Goal: Task Accomplishment & Management: Complete application form

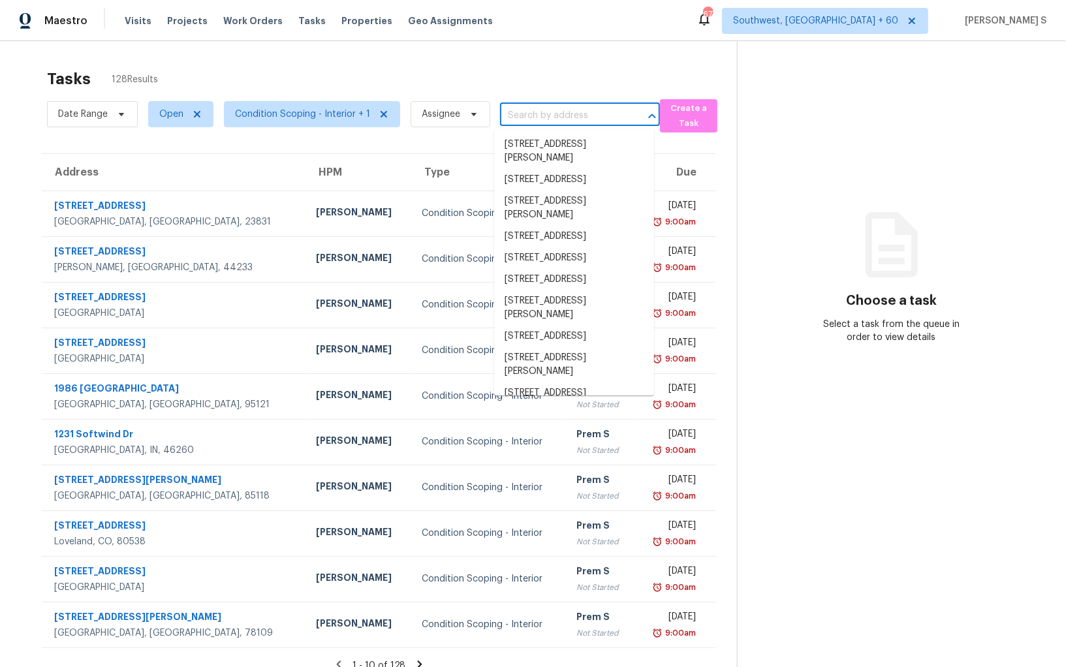
click at [522, 112] on input "text" at bounding box center [561, 116] width 123 height 20
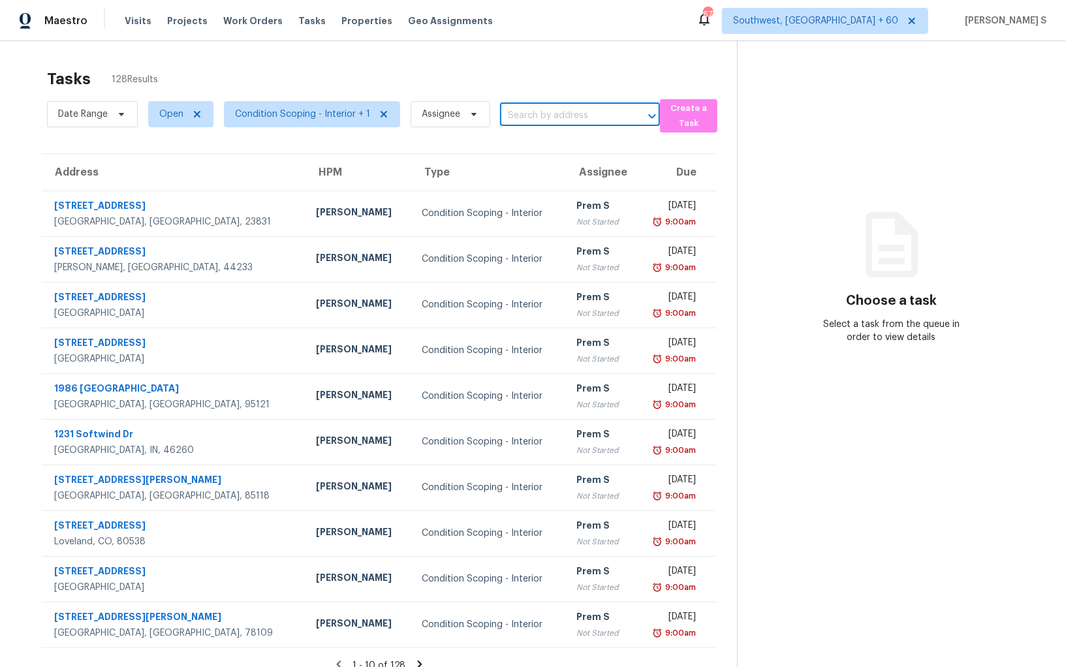
paste input "[STREET_ADDRESS][PERSON_NAME][PERSON_NAME]"
click at [519, 115] on input "310 Mitnik Dr, Deltona, FL, 32738" at bounding box center [561, 116] width 123 height 20
type input "310 Mitni"
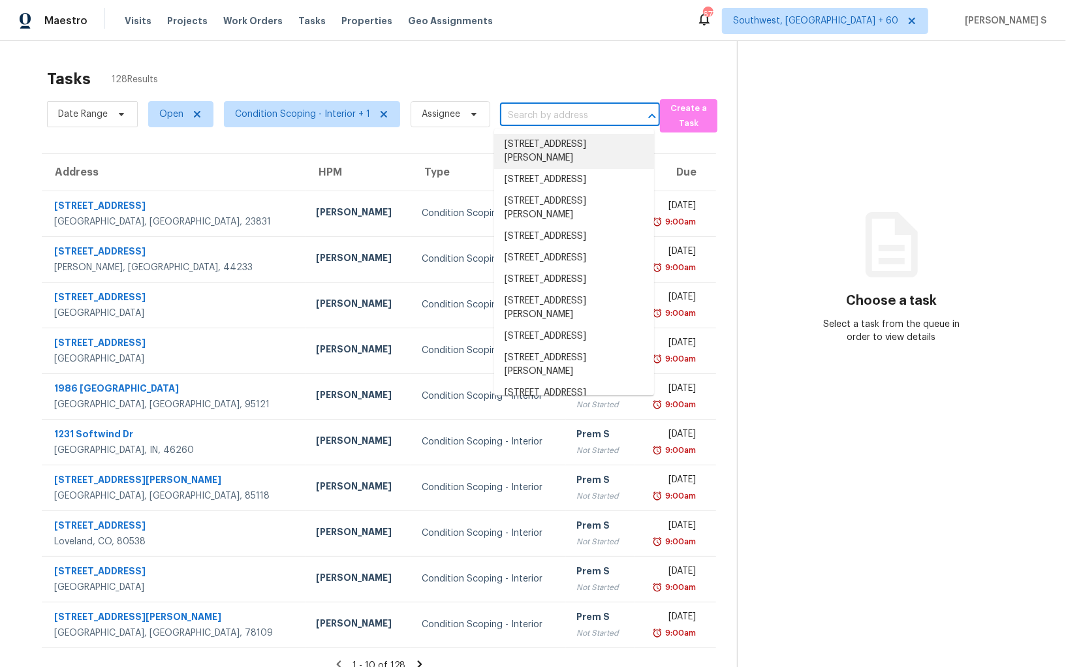
click at [526, 107] on input "text" at bounding box center [561, 116] width 123 height 20
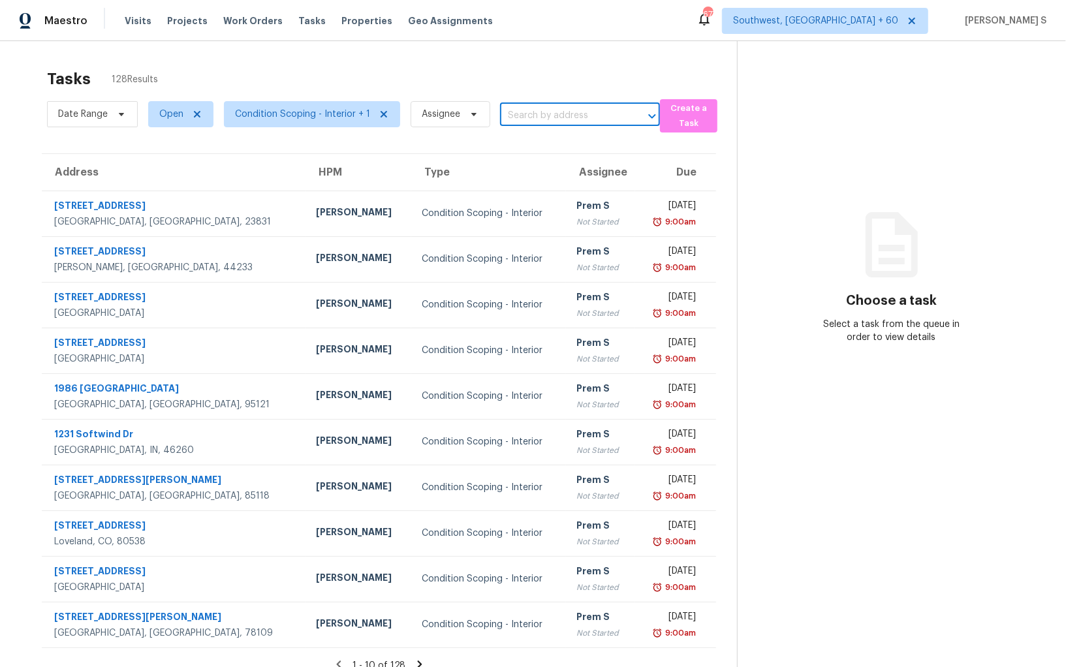
click at [526, 107] on input "text" at bounding box center [561, 116] width 123 height 20
paste input "310 Mitnik Dr, Deltona, FL, 32738"
click at [521, 118] on input "310 Mitnik Dr, Deltona, FL, 32738" at bounding box center [561, 116] width 123 height 20
type input "310 Mitnik"
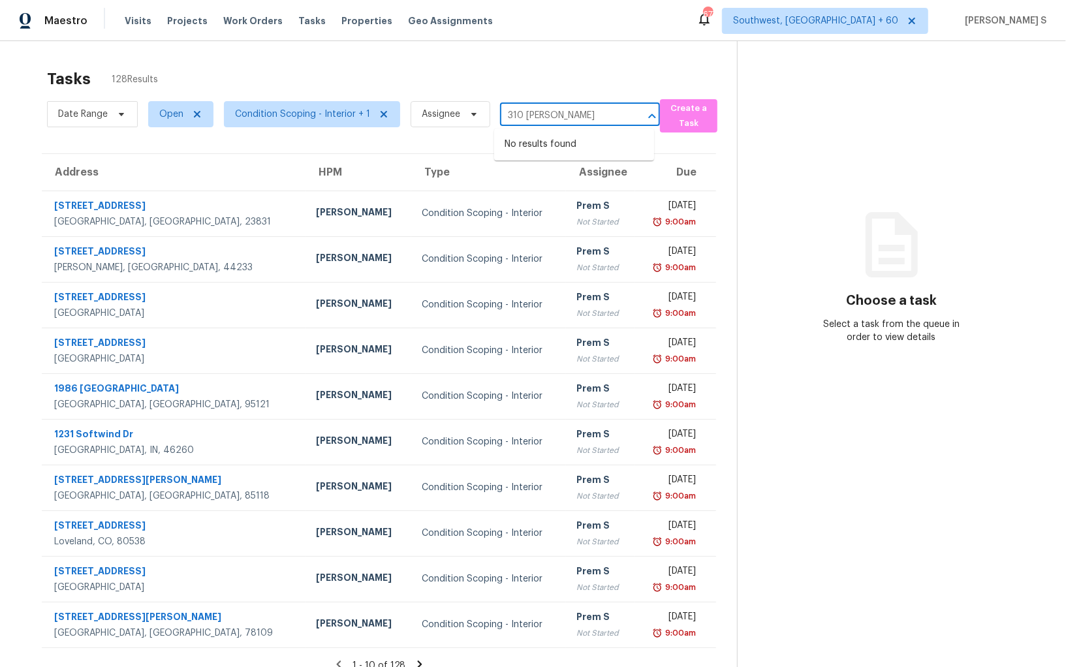
scroll to position [0, 0]
click at [546, 146] on li "310 Mitnik Dr, Deltona, FL 32738" at bounding box center [574, 151] width 160 height 35
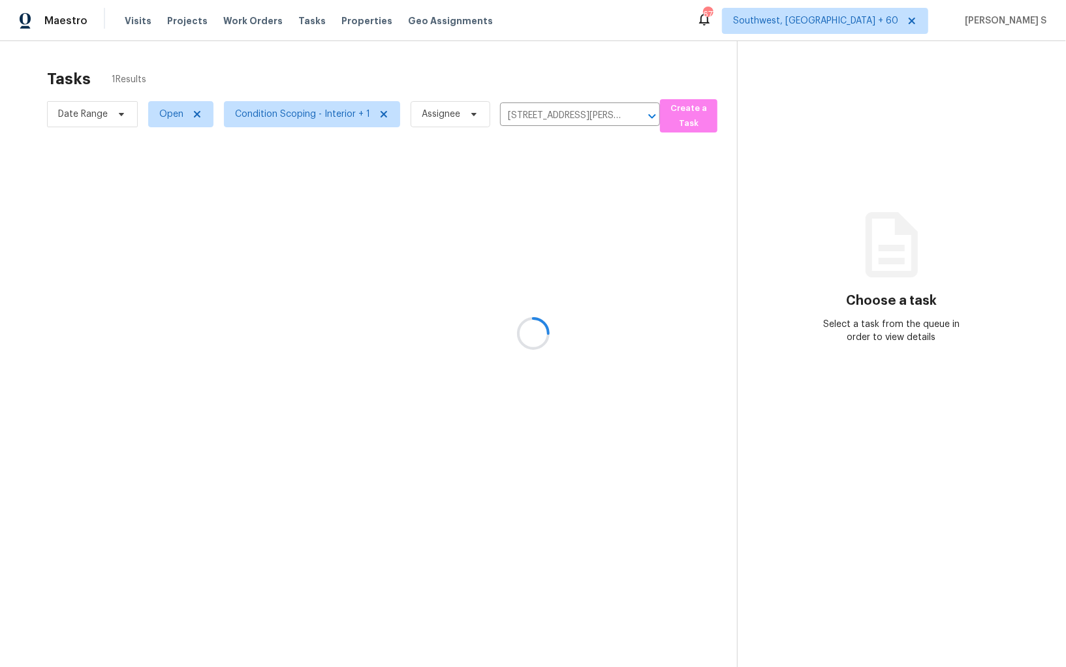
click at [523, 211] on div at bounding box center [533, 333] width 1066 height 667
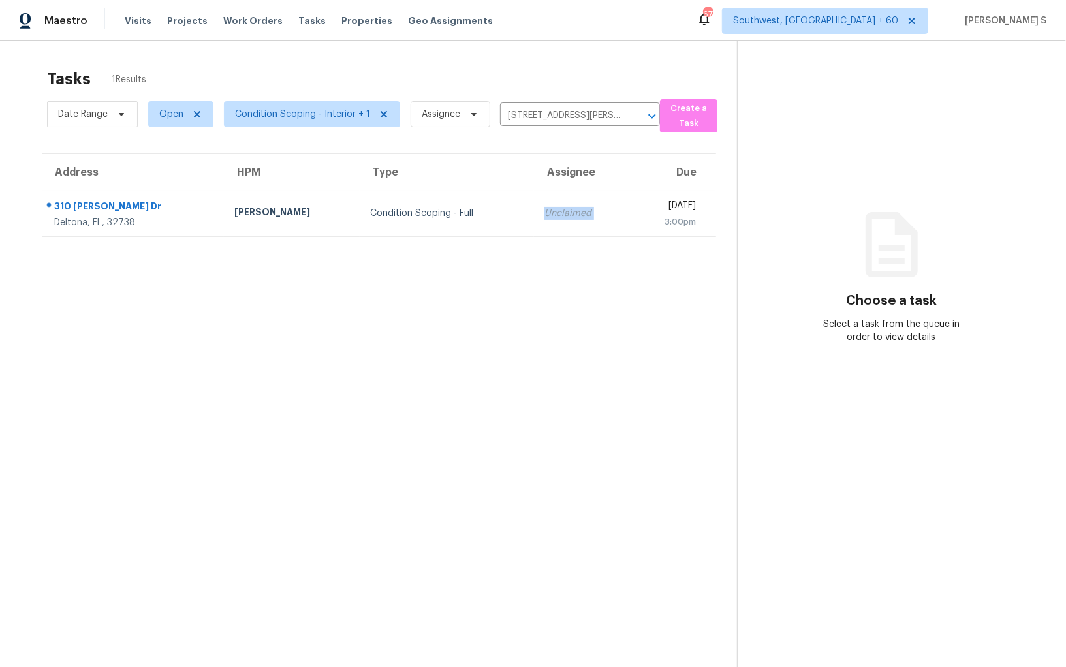
click at [545, 211] on div "Unclaimed" at bounding box center [582, 213] width 74 height 13
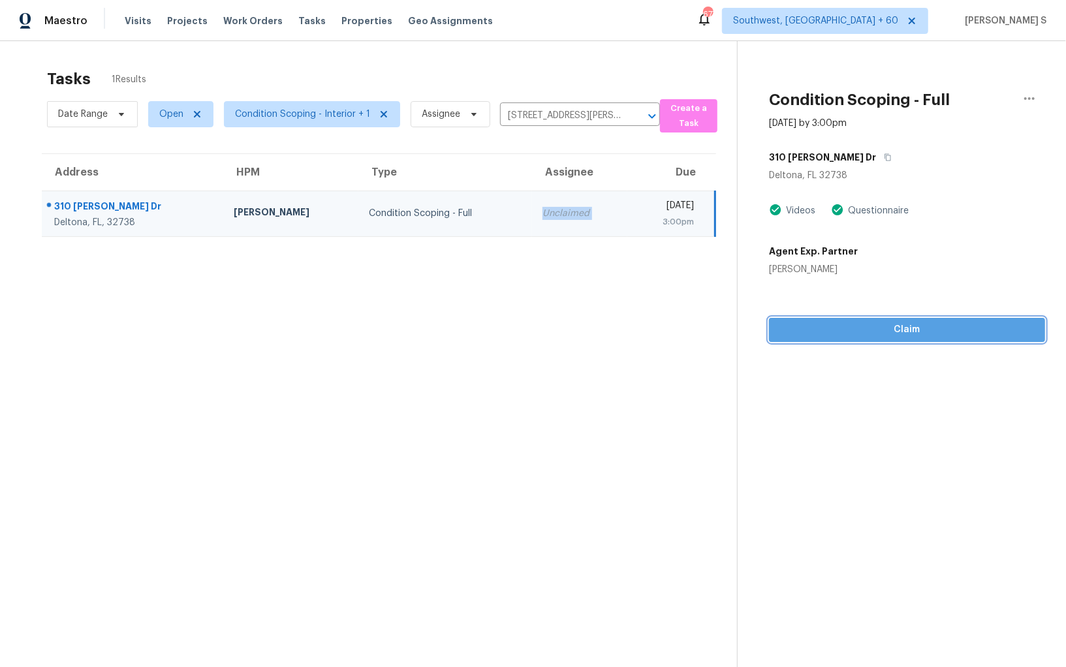
click at [838, 333] on span "Claim" at bounding box center [907, 330] width 255 height 16
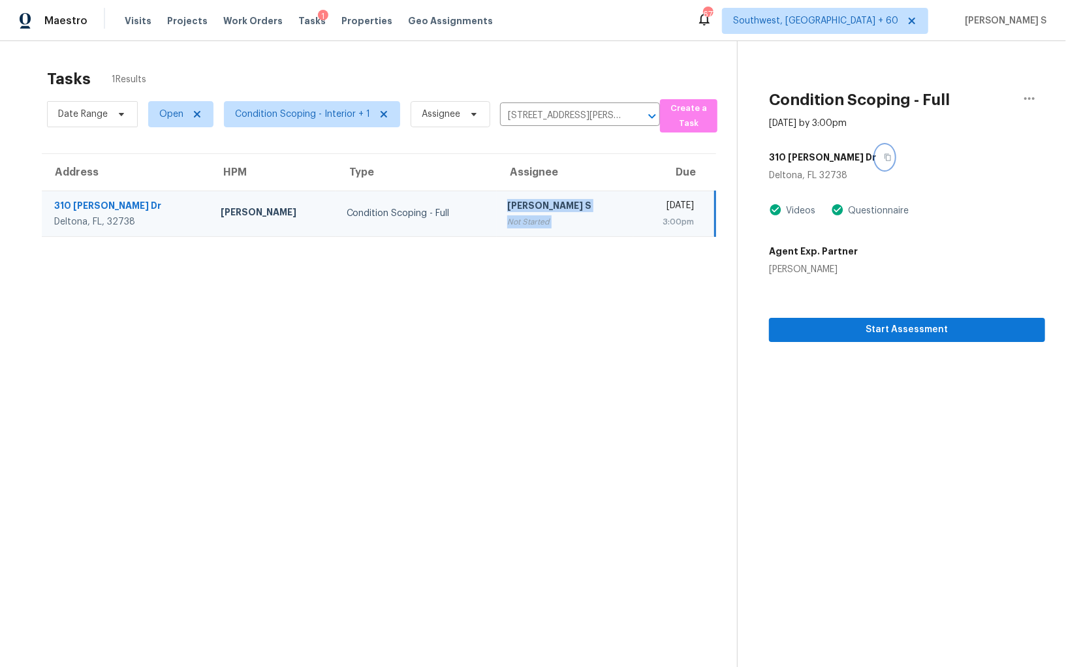
click at [884, 153] on icon "button" at bounding box center [888, 157] width 8 height 8
drag, startPoint x: 465, startPoint y: 223, endPoint x: 537, endPoint y: 223, distance: 71.8
click at [507, 223] on div "Not Started" at bounding box center [565, 222] width 116 height 13
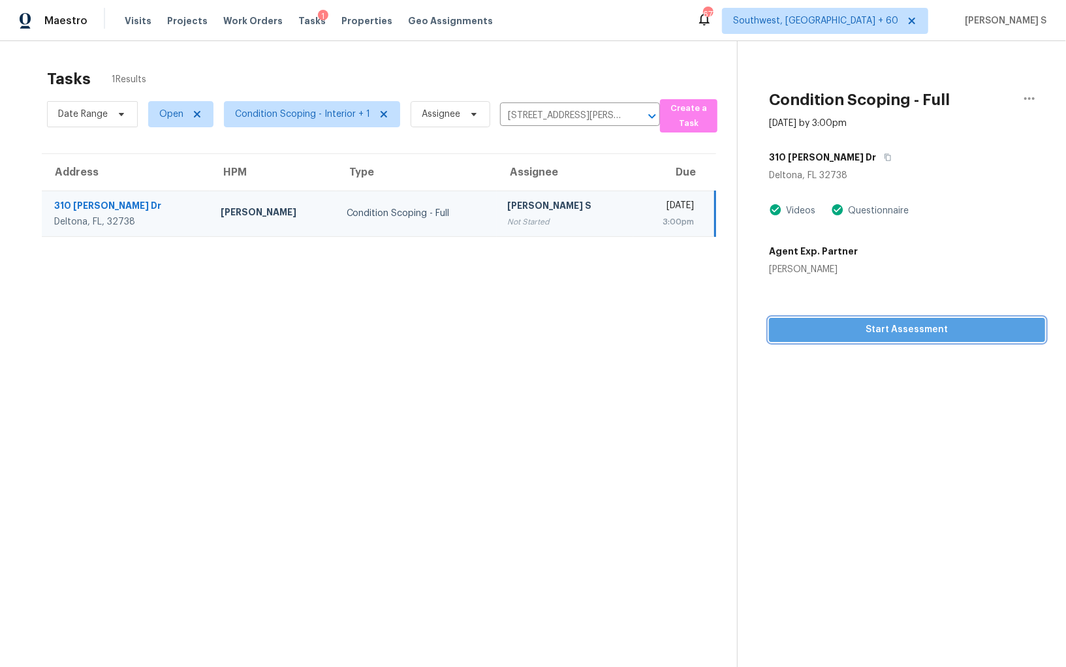
click at [801, 323] on span "Start Assessment" at bounding box center [907, 330] width 255 height 16
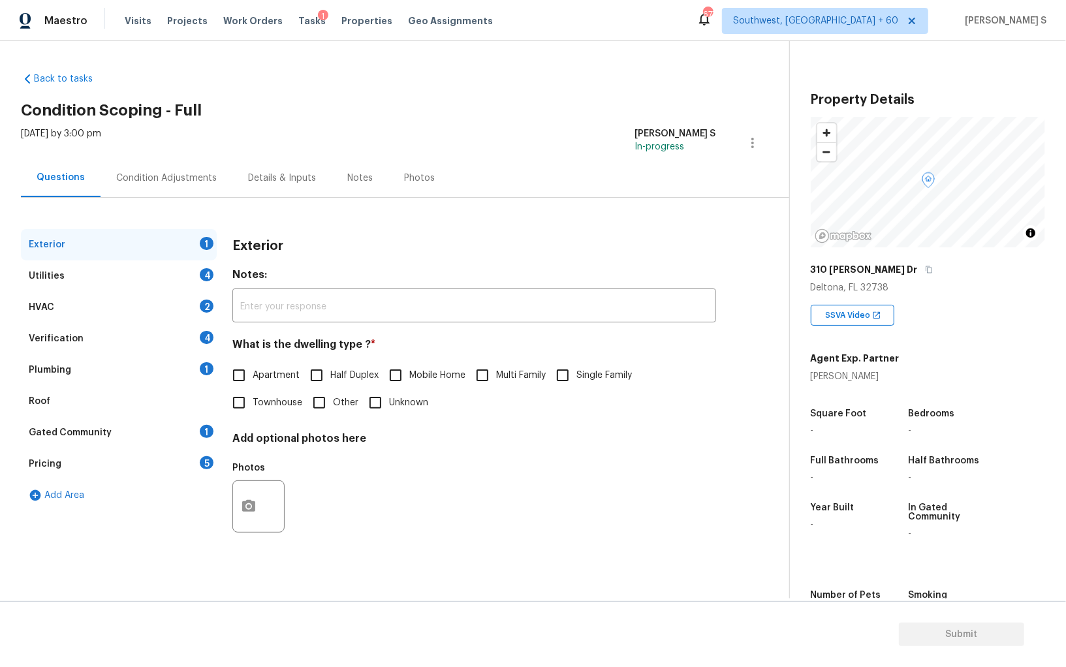
click at [249, 62] on div "Back to tasks Condition Scoping - Full Mon, Sep 15 2025 by 3:00 pm Anbu Jebakum…" at bounding box center [405, 311] width 769 height 498
click at [566, 377] on input "Single Family" at bounding box center [562, 375] width 27 height 27
checkbox input "true"
click at [212, 275] on div "4" at bounding box center [207, 274] width 14 height 13
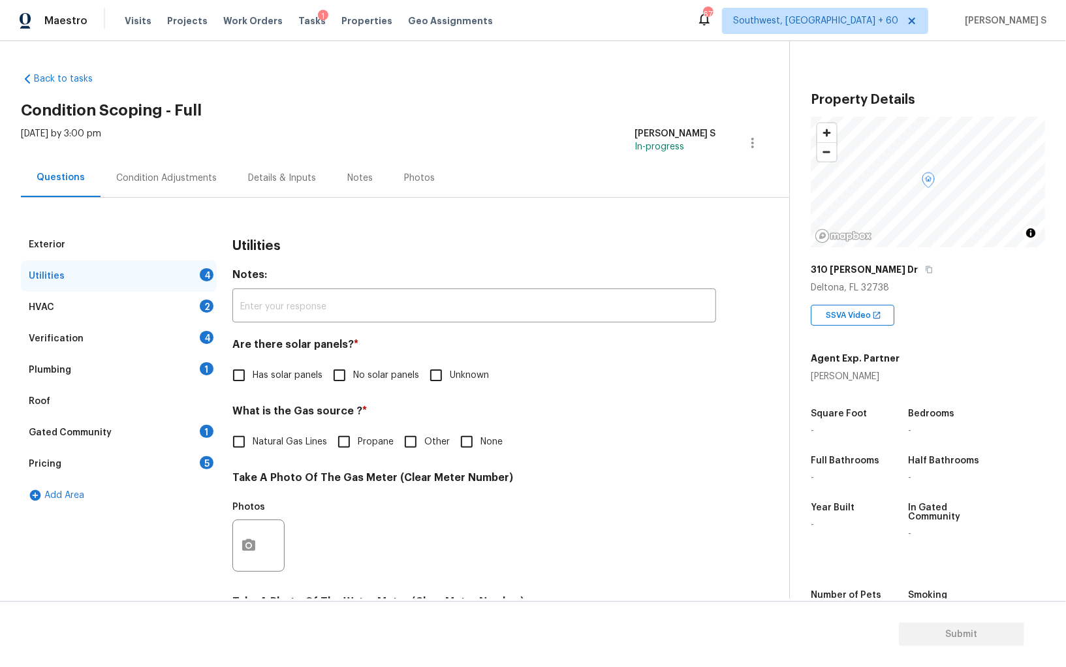
click at [347, 377] on input "No solar panels" at bounding box center [339, 375] width 27 height 27
checkbox input "true"
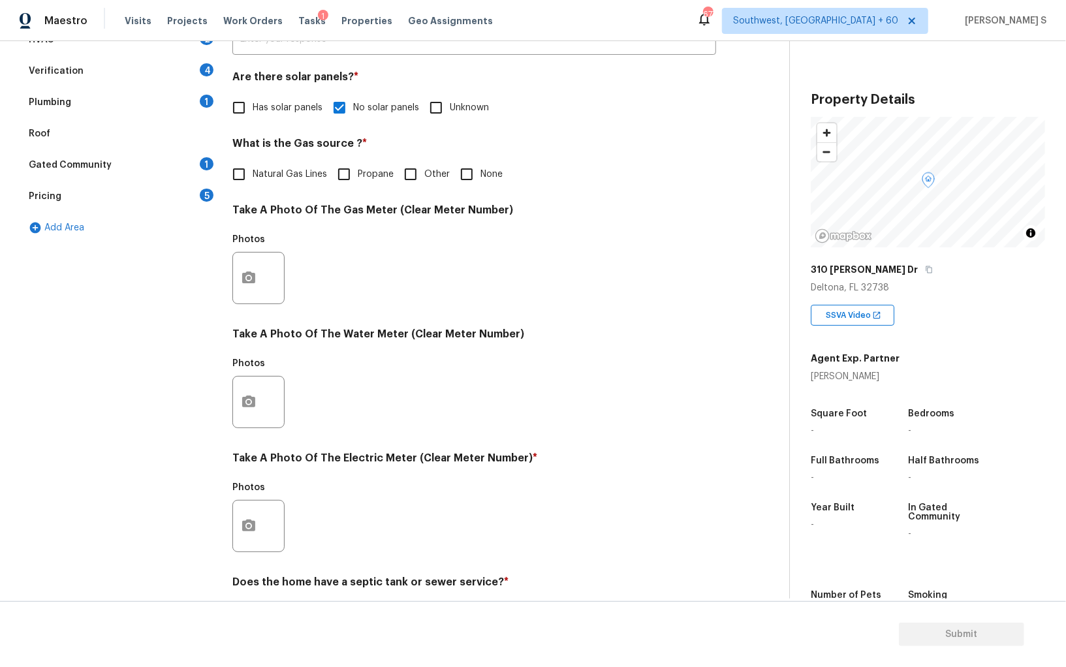
scroll to position [315, 0]
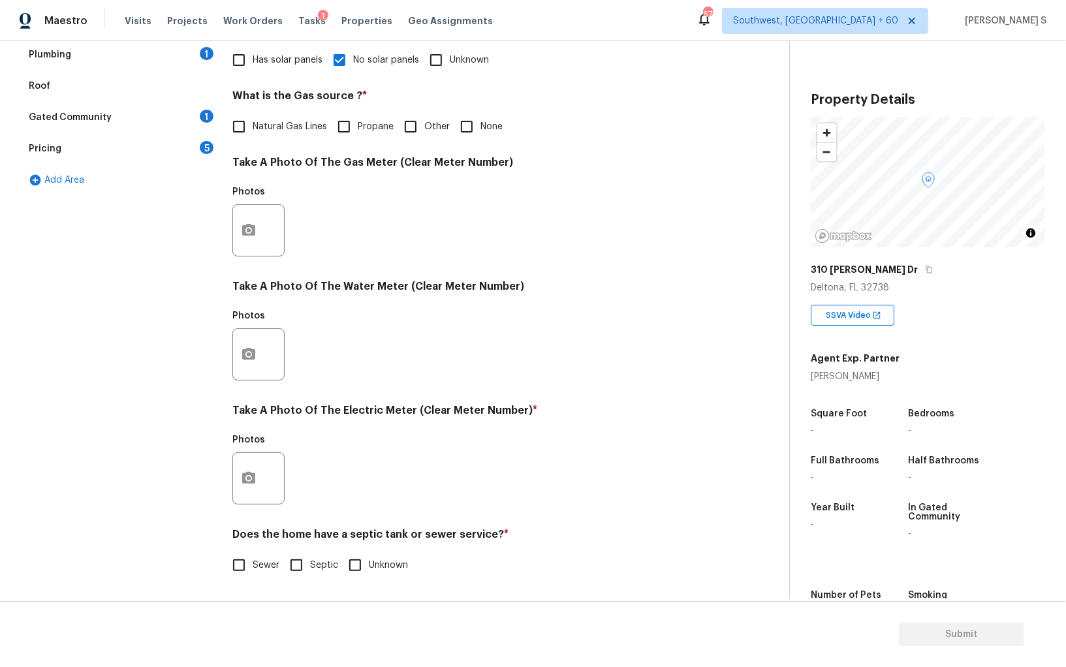
click at [306, 559] on input "Septic" at bounding box center [296, 565] width 27 height 27
checkbox input "true"
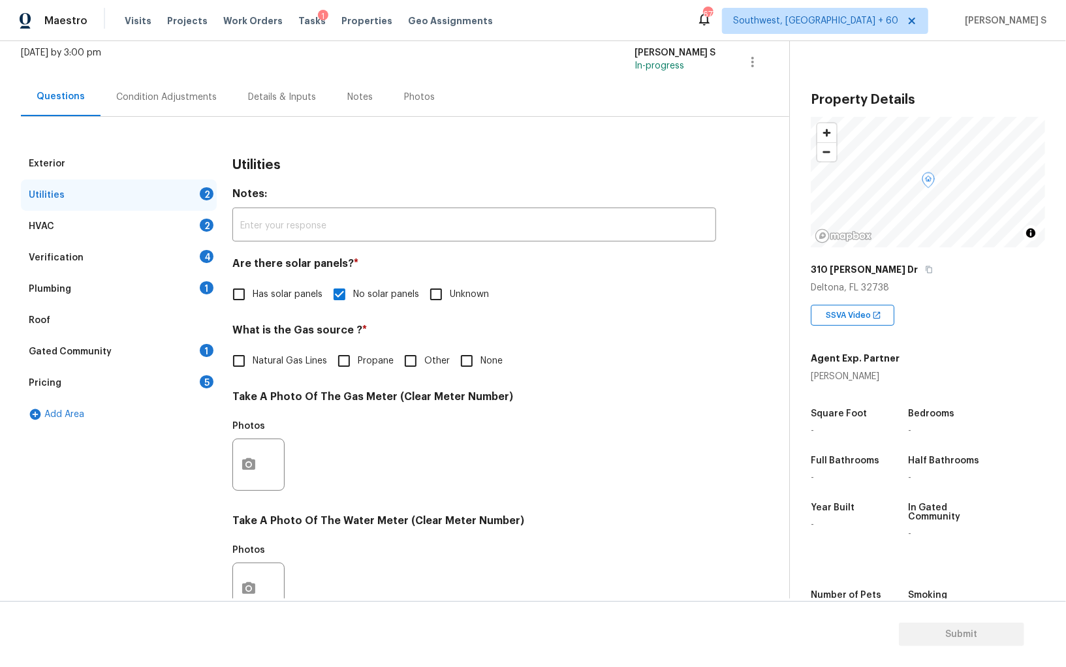
scroll to position [0, 0]
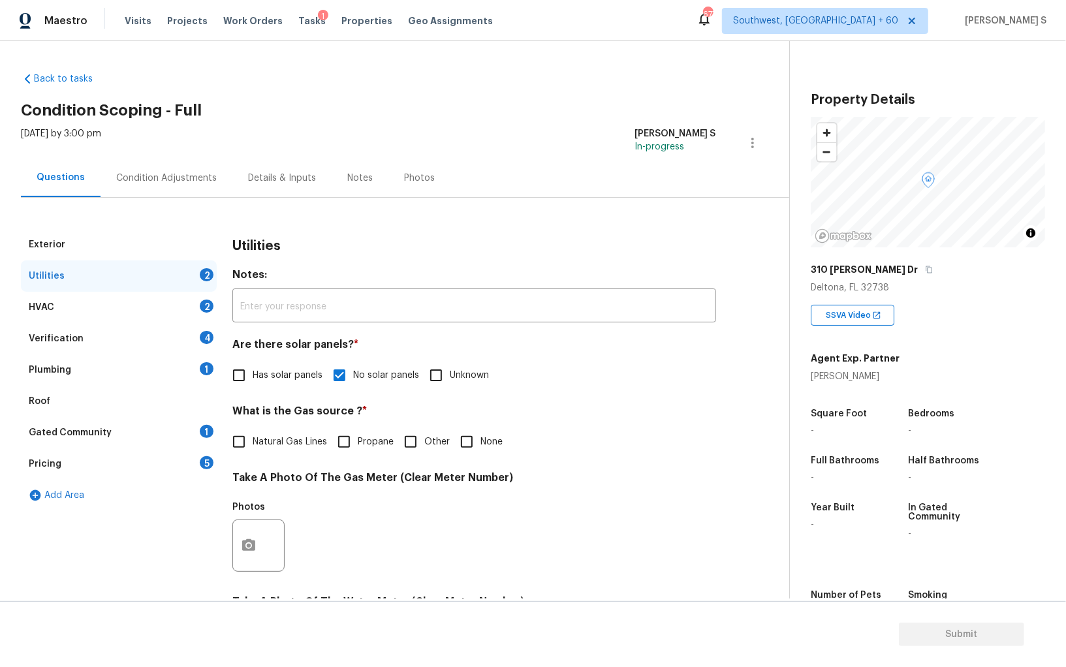
click at [198, 363] on div "Plumbing 1" at bounding box center [119, 370] width 196 height 31
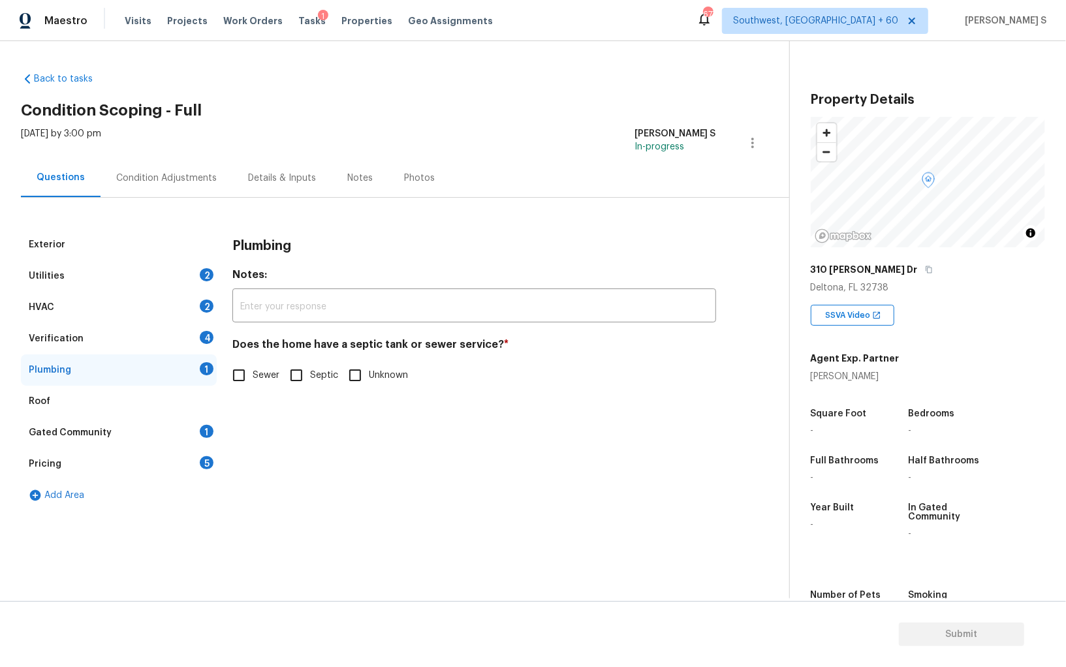
click at [302, 374] on input "Septic" at bounding box center [296, 375] width 27 height 27
checkbox input "true"
click at [200, 444] on div "Gated Community 1" at bounding box center [119, 432] width 196 height 31
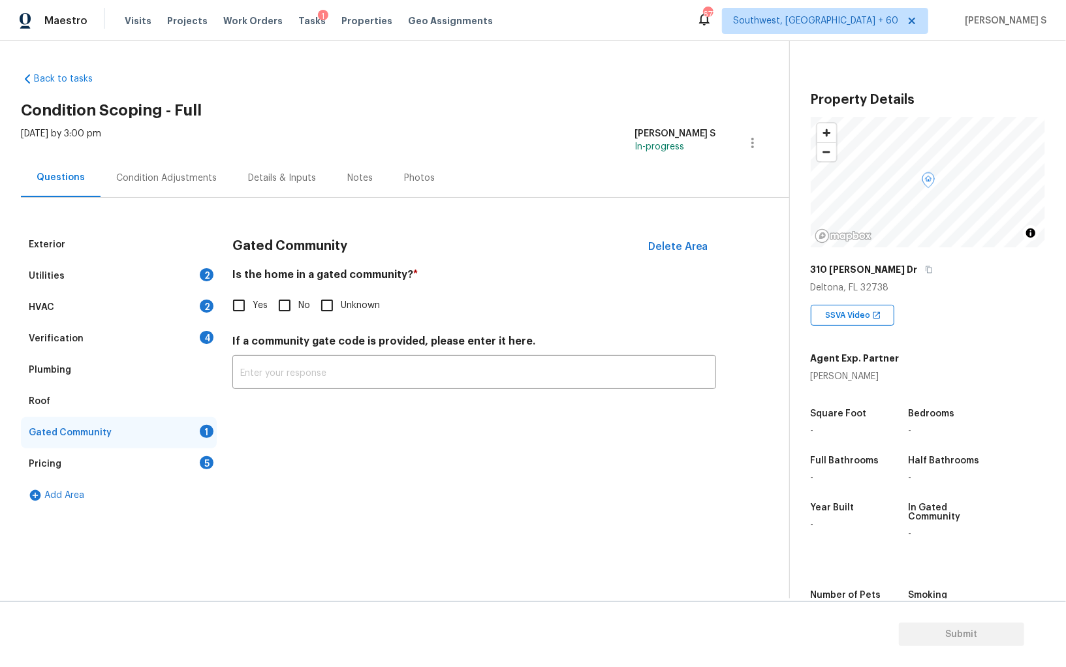
click at [293, 306] on input "No" at bounding box center [284, 305] width 27 height 27
checkbox input "true"
click at [212, 338] on div "4" at bounding box center [207, 337] width 14 height 13
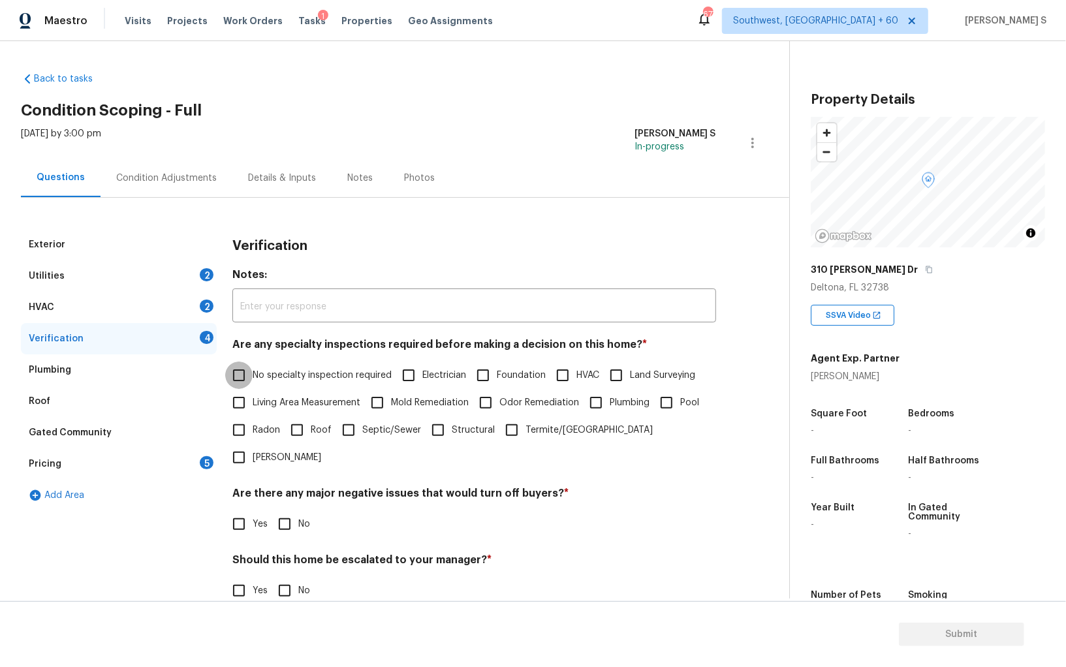
click at [248, 368] on input "No specialty inspection required" at bounding box center [238, 375] width 27 height 27
checkbox input "true"
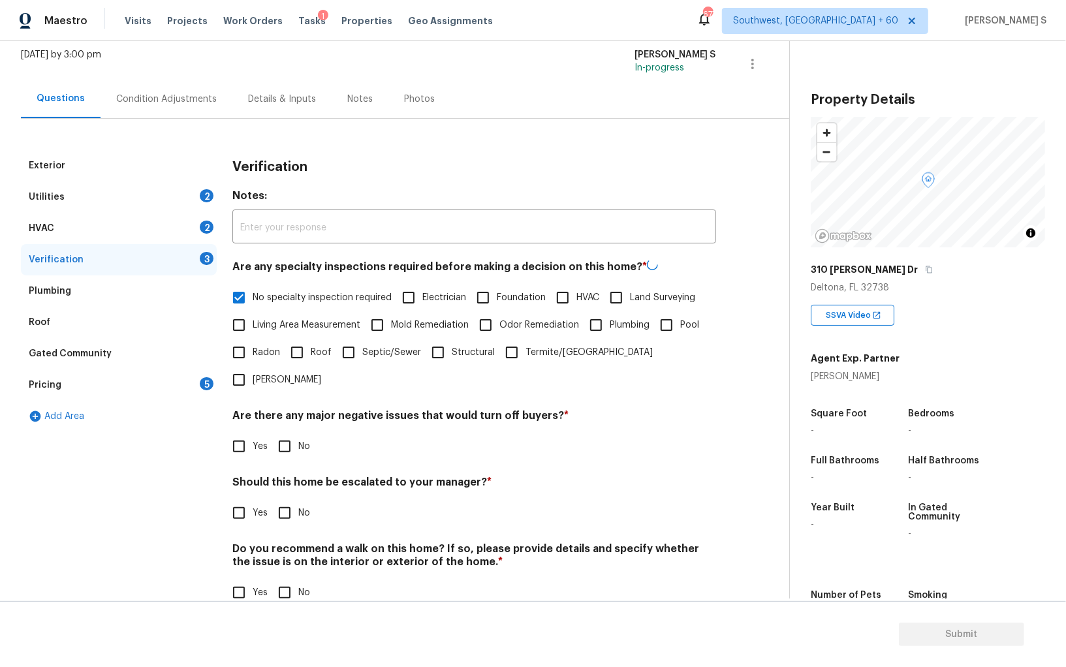
scroll to position [78, 0]
drag, startPoint x: 287, startPoint y: 417, endPoint x: 310, endPoint y: 417, distance: 22.9
click at [287, 433] on input "No" at bounding box center [284, 446] width 27 height 27
checkbox input "true"
click at [280, 579] on input "No" at bounding box center [284, 592] width 27 height 27
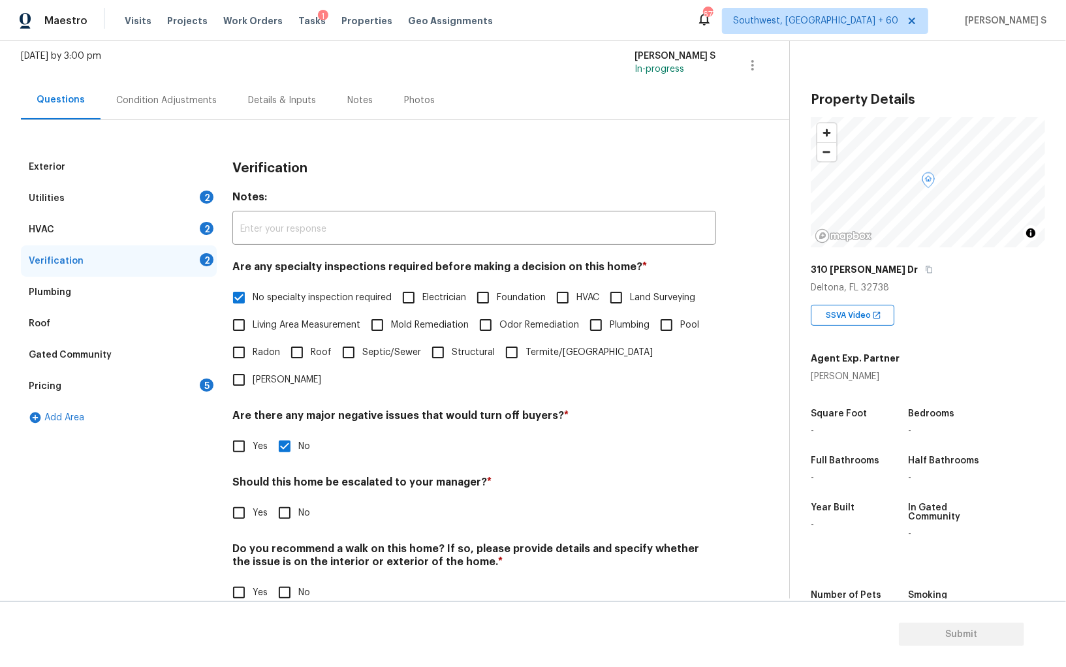
checkbox input "true"
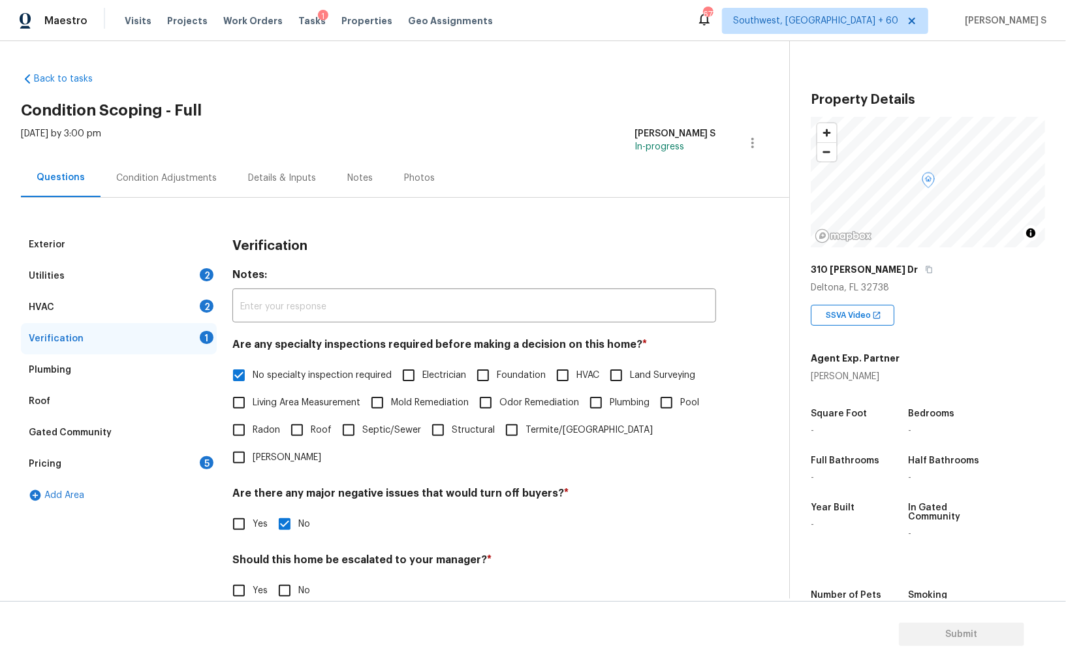
click at [200, 298] on div "HVAC 2" at bounding box center [119, 307] width 196 height 31
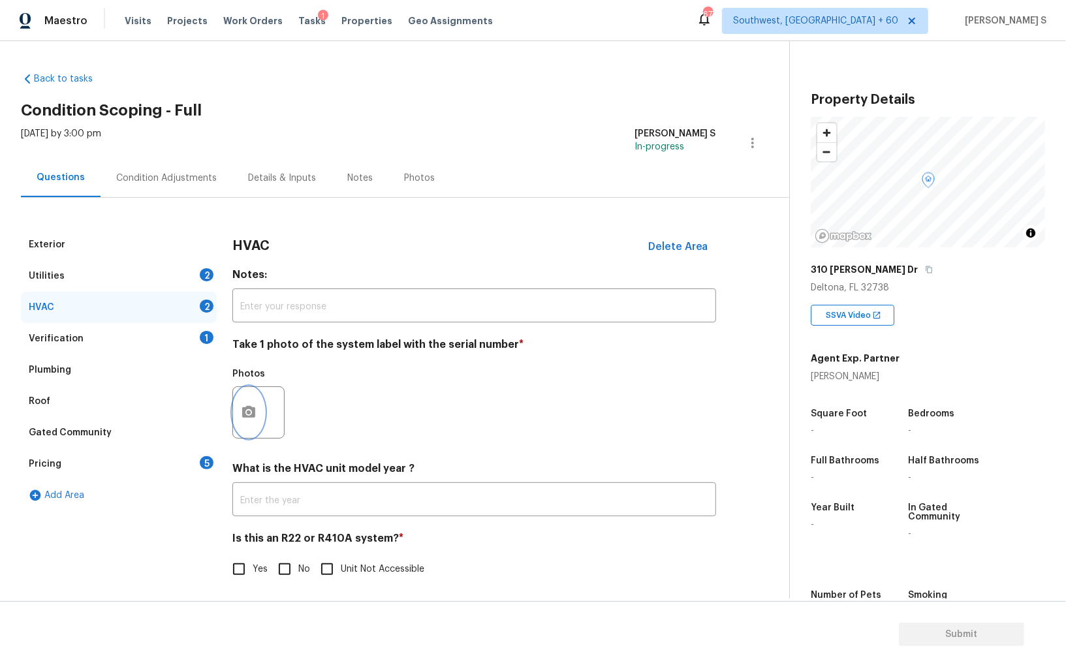
drag, startPoint x: 255, startPoint y: 413, endPoint x: 428, endPoint y: 383, distance: 176.3
click at [278, 411] on div at bounding box center [258, 413] width 52 height 52
click at [245, 413] on icon "button" at bounding box center [249, 413] width 16 height 16
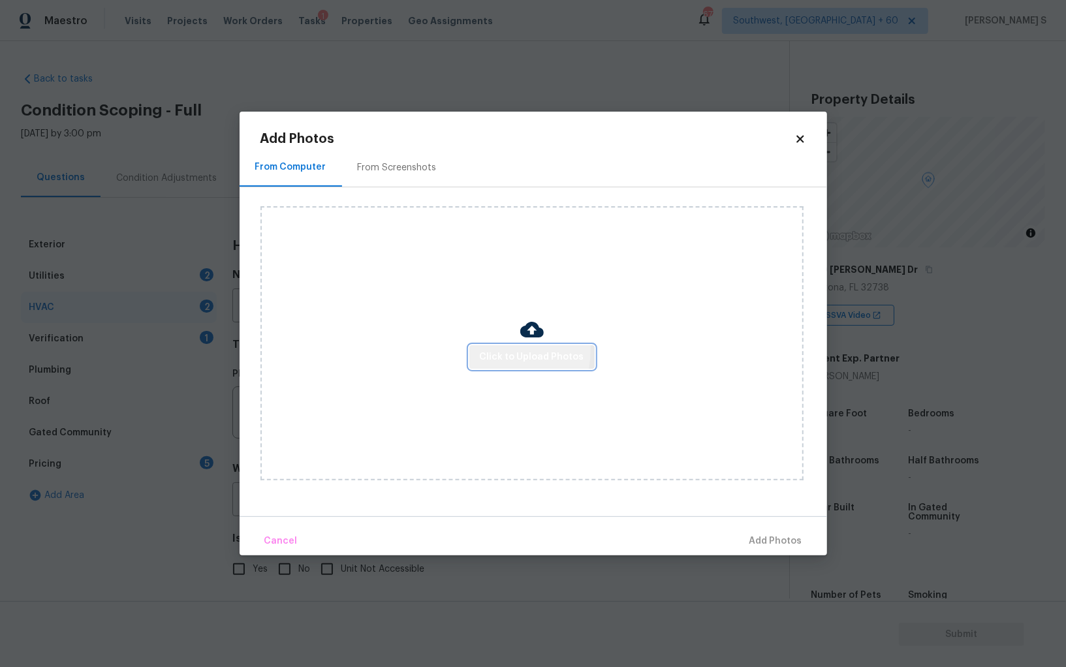
click at [477, 350] on button "Click to Upload Photos" at bounding box center [532, 357] width 125 height 24
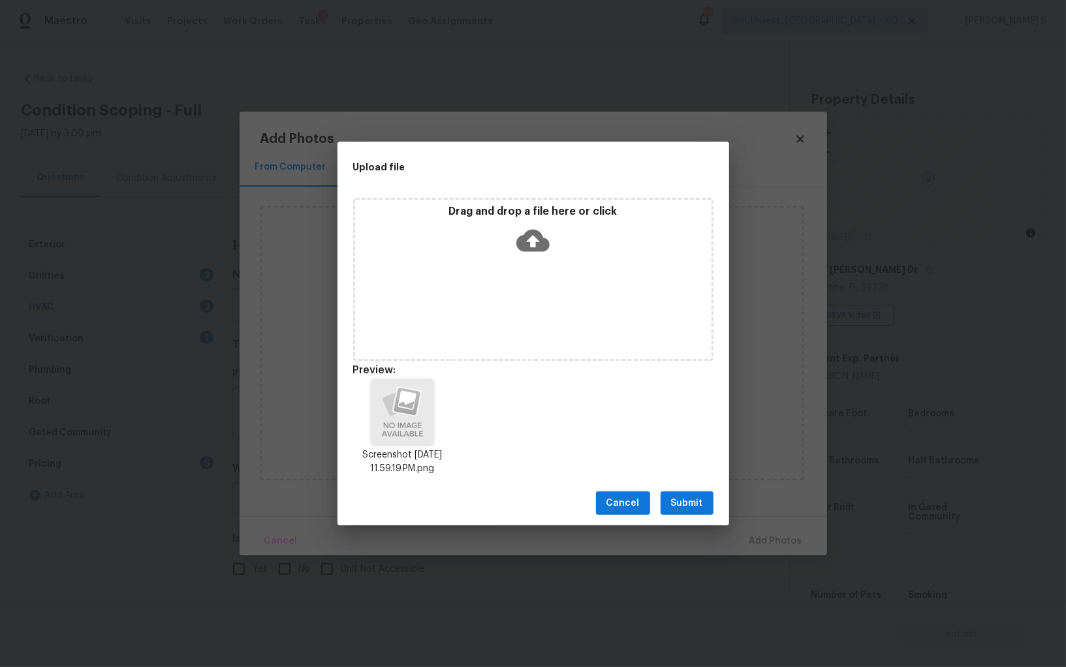
click at [696, 505] on span "Submit" at bounding box center [687, 504] width 32 height 16
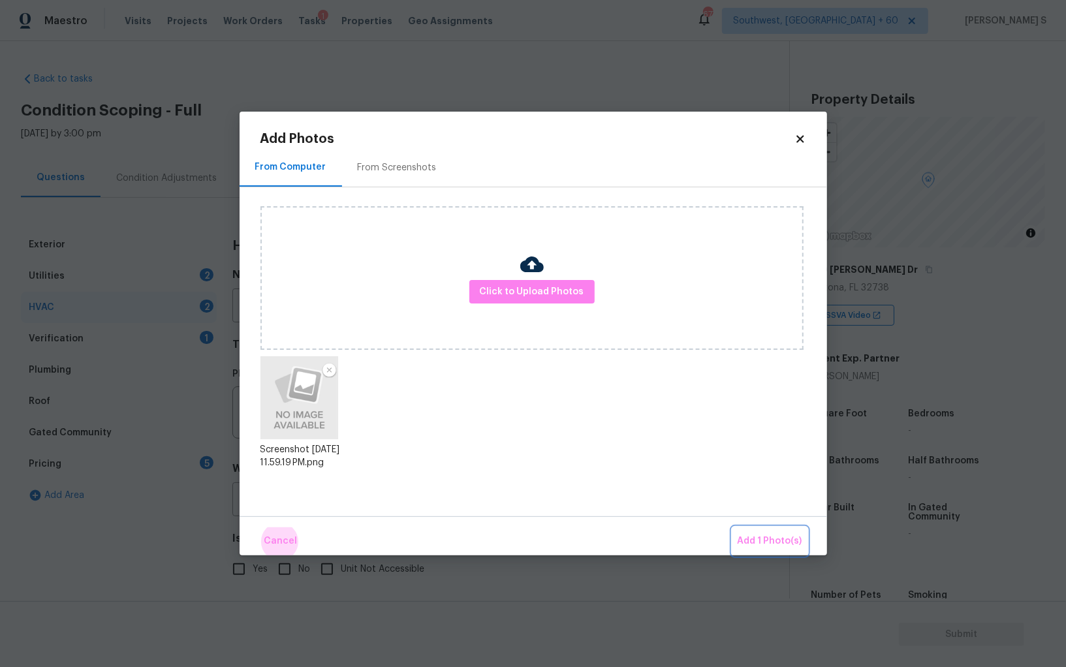
click at [733, 528] on button "Add 1 Photo(s)" at bounding box center [770, 542] width 75 height 28
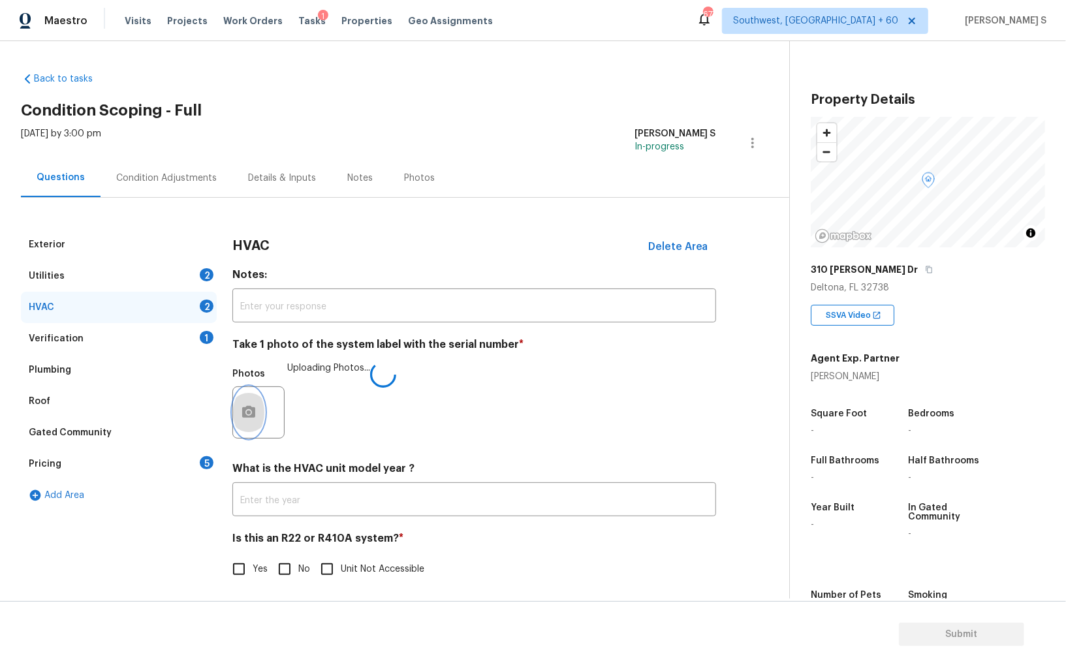
scroll to position [5, 0]
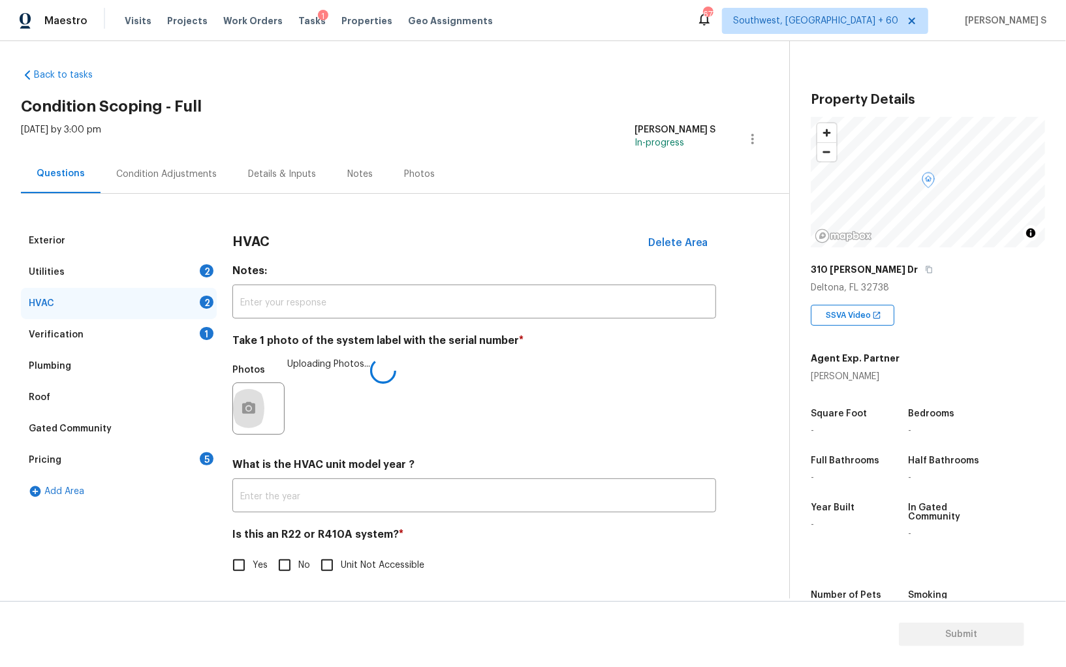
click at [303, 556] on label "No" at bounding box center [290, 565] width 39 height 27
click at [298, 556] on input "No" at bounding box center [284, 565] width 27 height 27
checkbox input "true"
click at [204, 458] on div "5" at bounding box center [207, 459] width 14 height 13
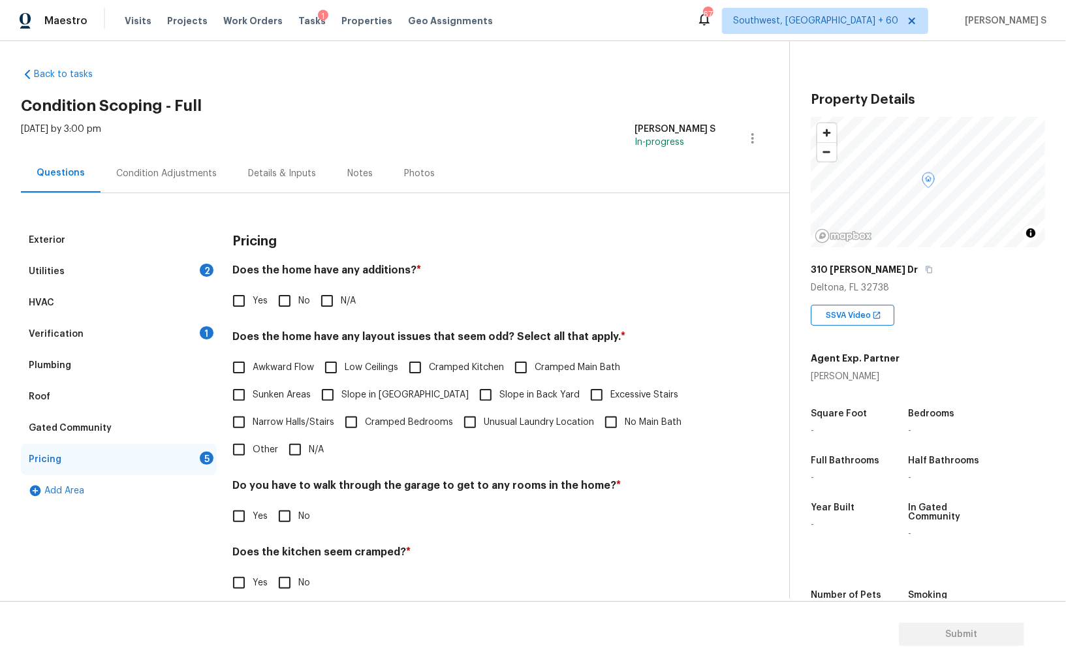
click at [278, 302] on input "No" at bounding box center [284, 300] width 27 height 27
checkbox input "true"
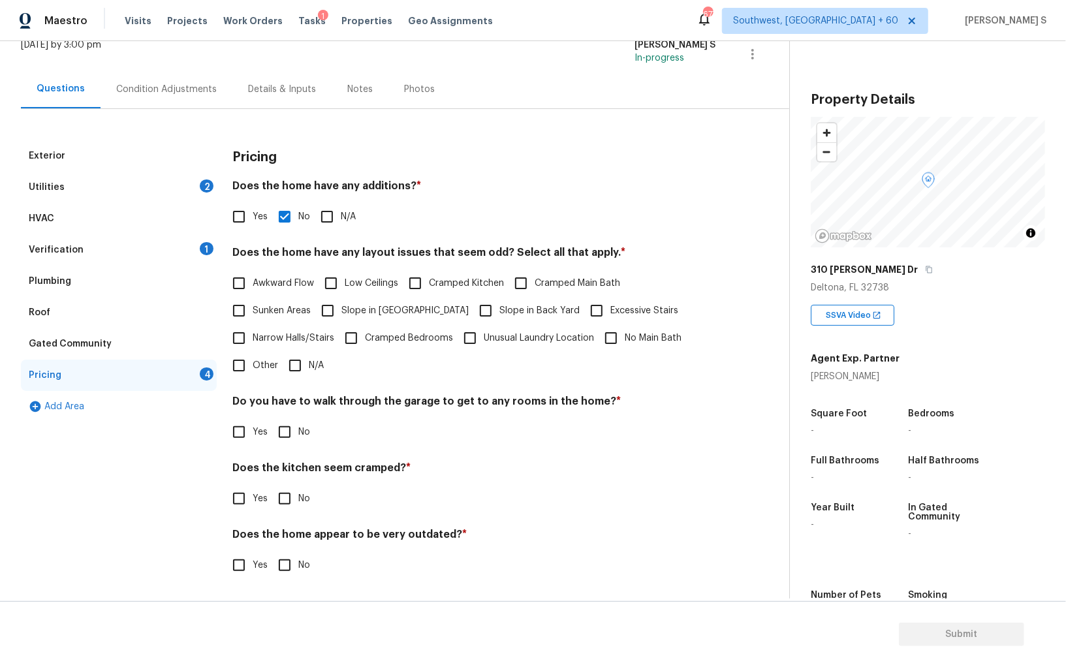
scroll to position [88, 0]
click at [274, 427] on input "No" at bounding box center [284, 432] width 27 height 27
checkbox input "true"
click at [271, 486] on input "No" at bounding box center [284, 499] width 27 height 27
checkbox input "true"
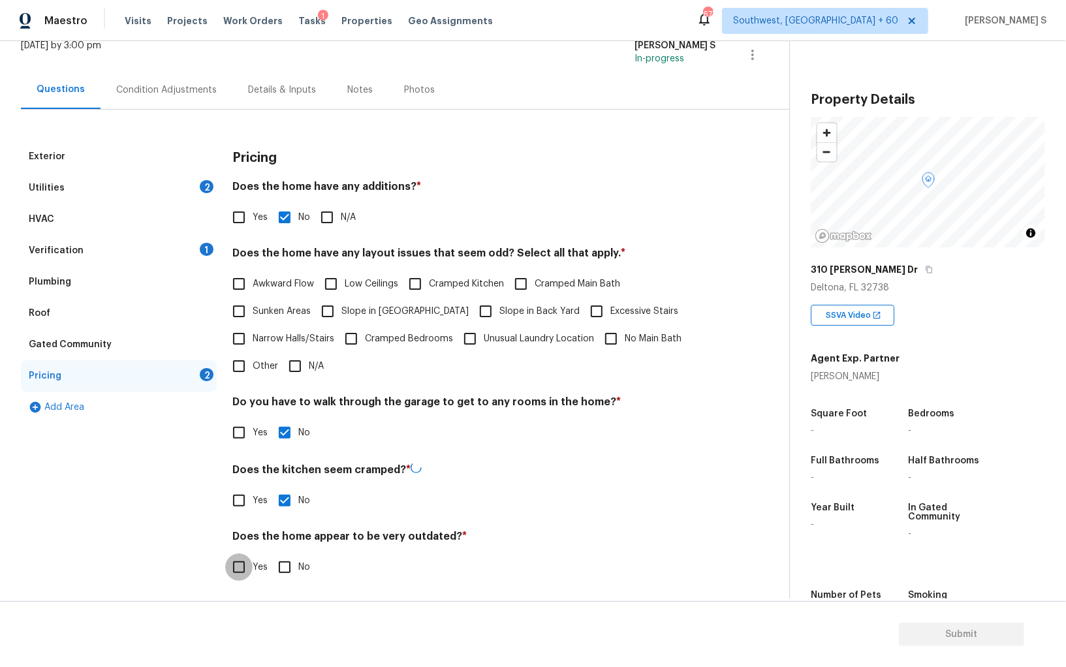
click at [271, 554] on input "No" at bounding box center [284, 567] width 27 height 27
checkbox input "true"
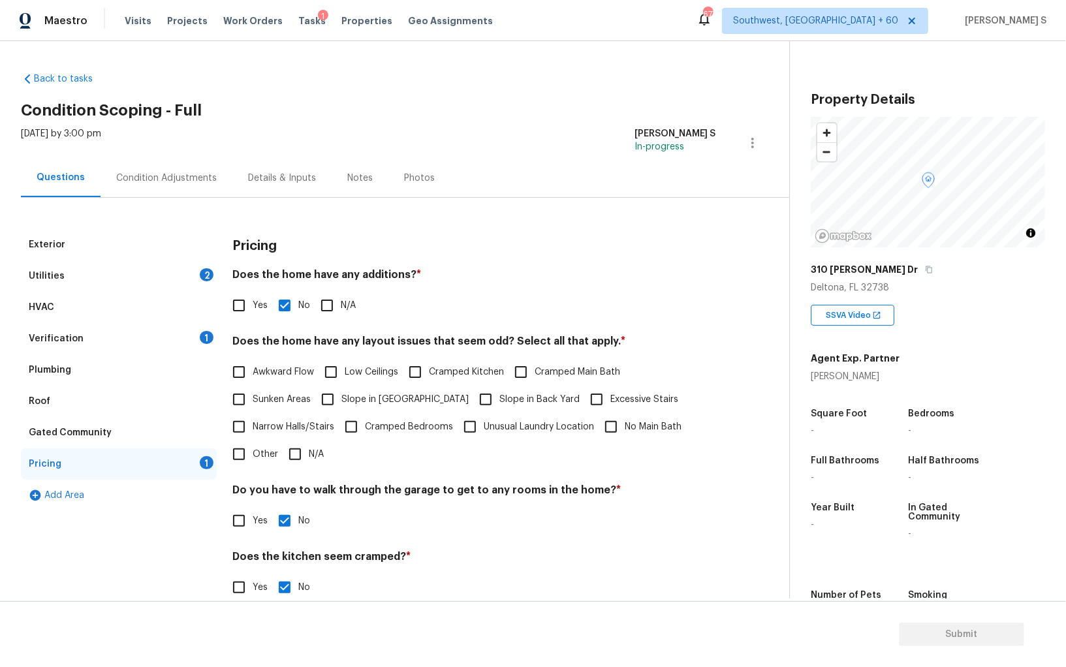
click at [193, 250] on div "Exterior" at bounding box center [119, 244] width 196 height 31
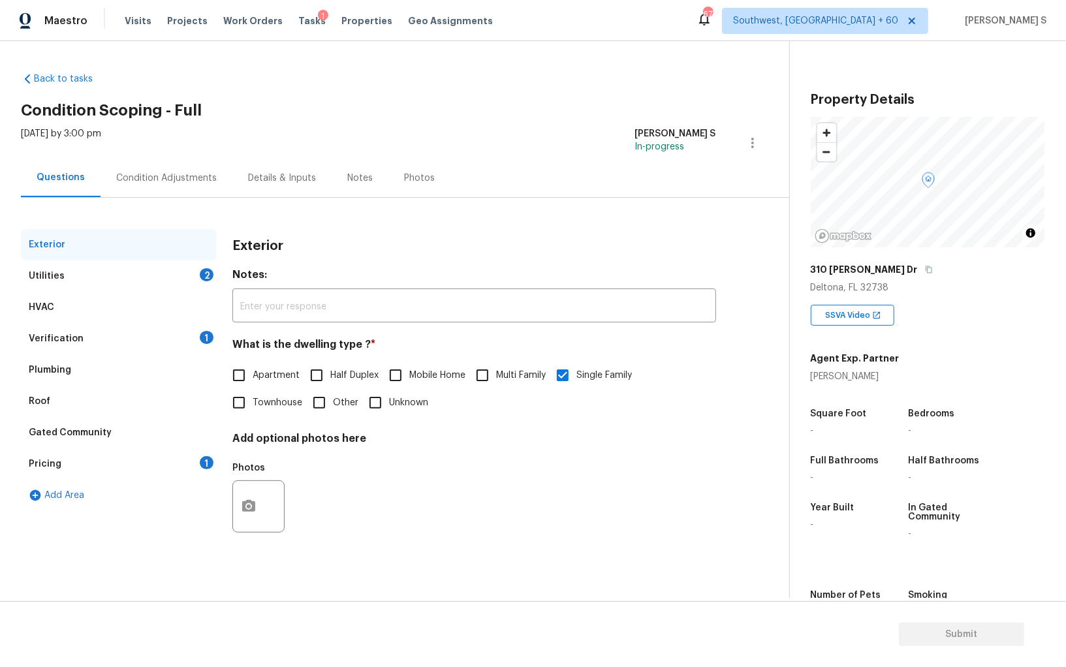
click at [197, 272] on div "Utilities 2" at bounding box center [119, 276] width 196 height 31
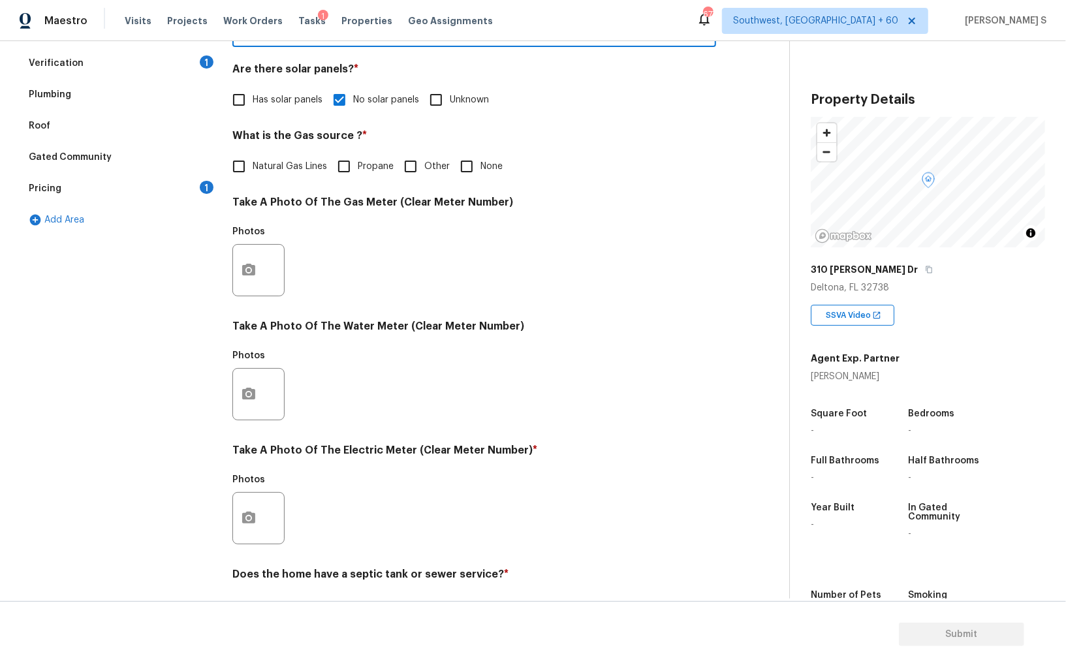
scroll to position [315, 0]
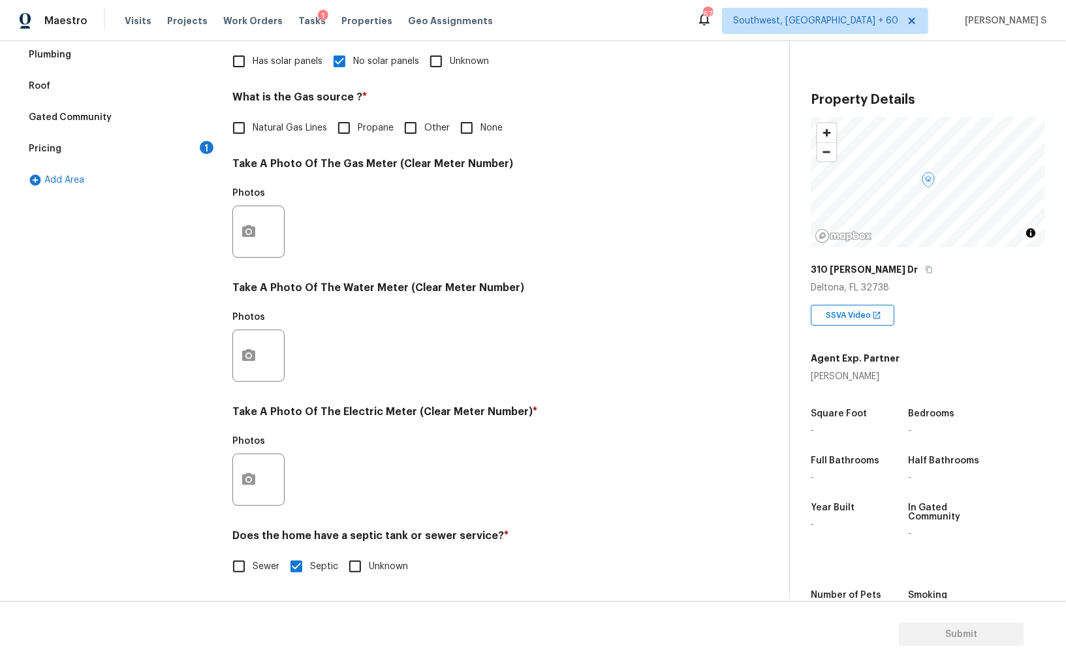
click at [246, 508] on div "Photos" at bounding box center [259, 471] width 55 height 85
click at [238, 483] on button "button" at bounding box center [248, 480] width 31 height 51
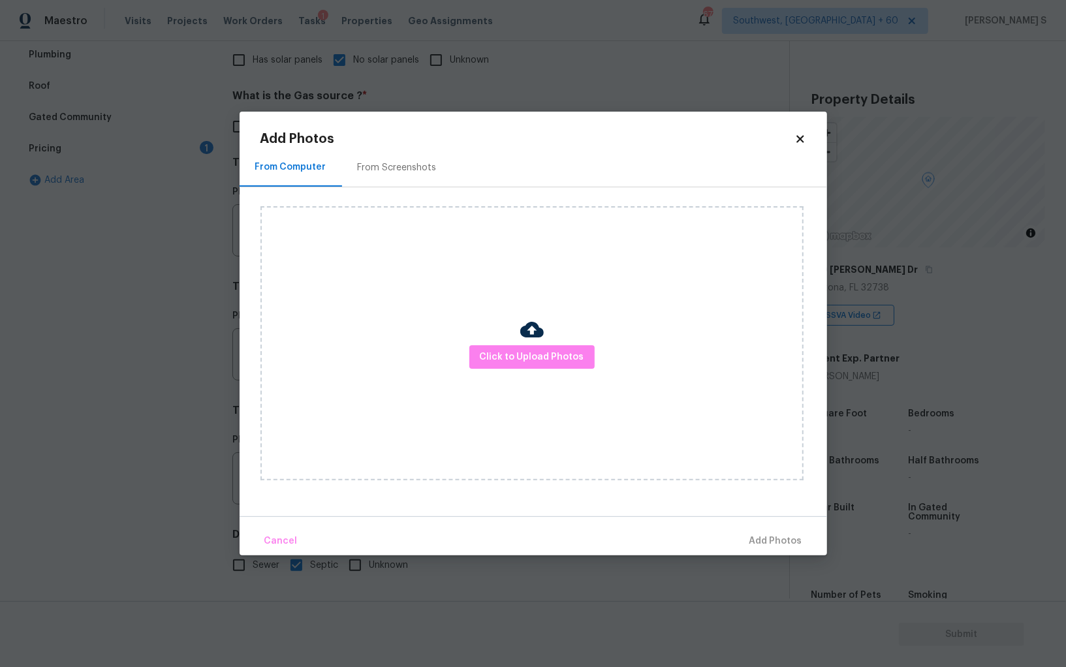
click at [547, 344] on div "Click to Upload Photos" at bounding box center [532, 343] width 543 height 274
click at [547, 348] on button "Click to Upload Photos" at bounding box center [532, 357] width 125 height 24
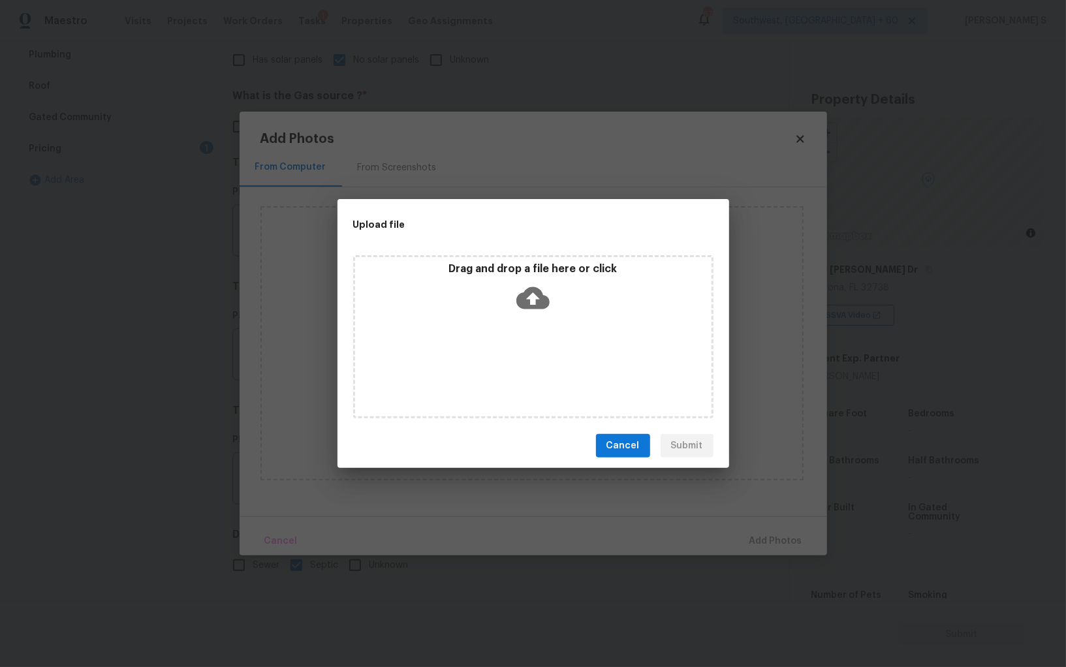
click at [547, 348] on div "Drag and drop a file here or click" at bounding box center [533, 336] width 360 height 163
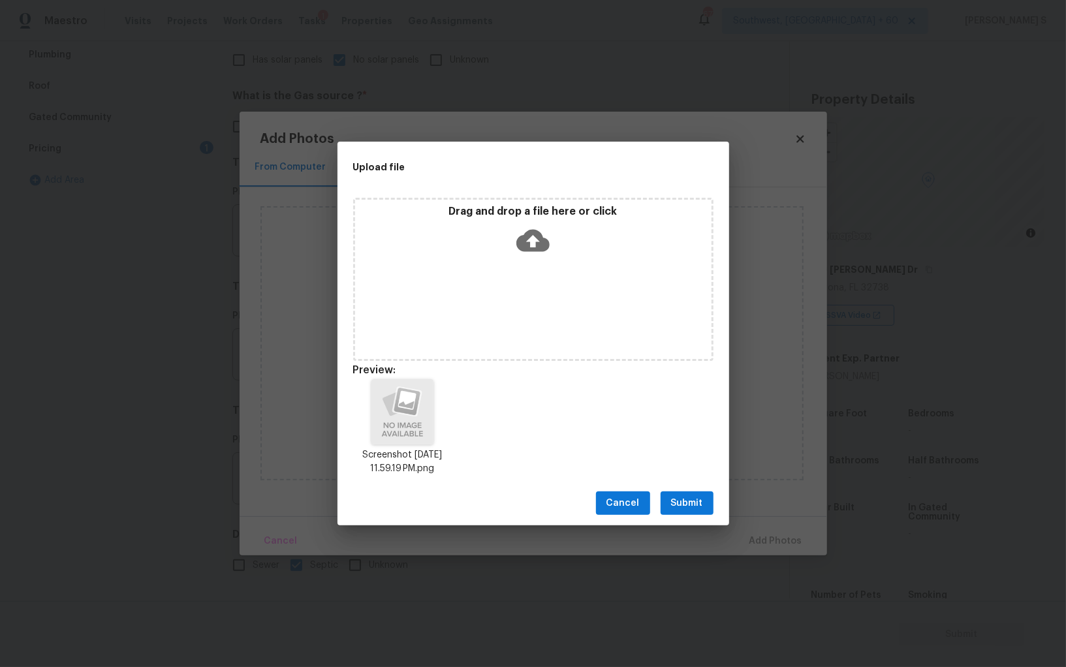
click at [691, 502] on span "Submit" at bounding box center [687, 504] width 32 height 16
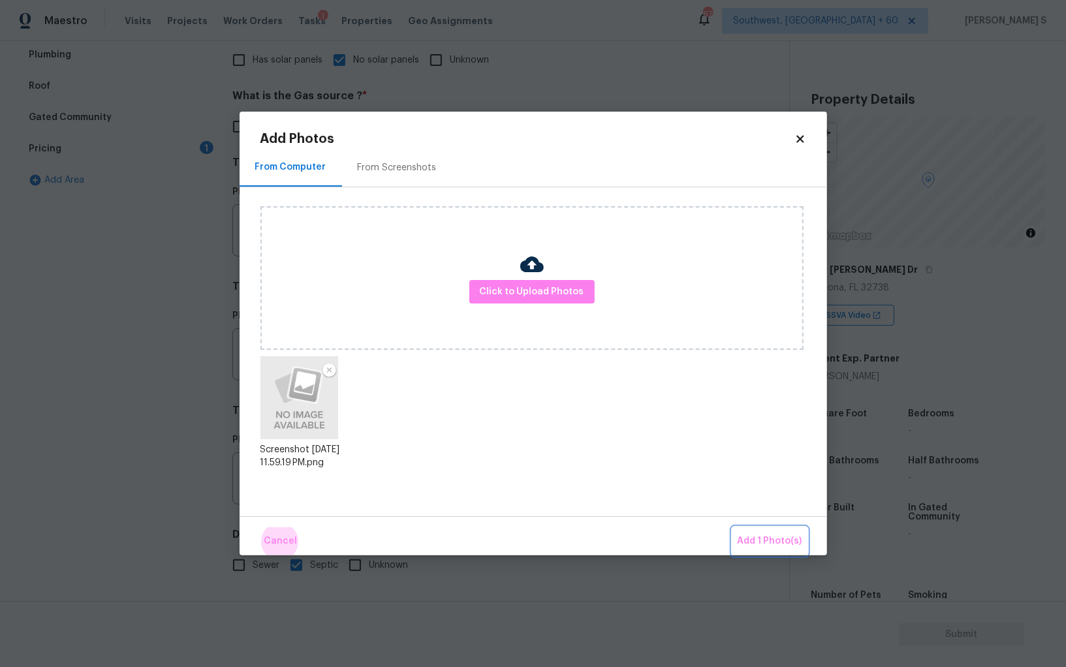
click at [733, 528] on button "Add 1 Photo(s)" at bounding box center [770, 542] width 75 height 28
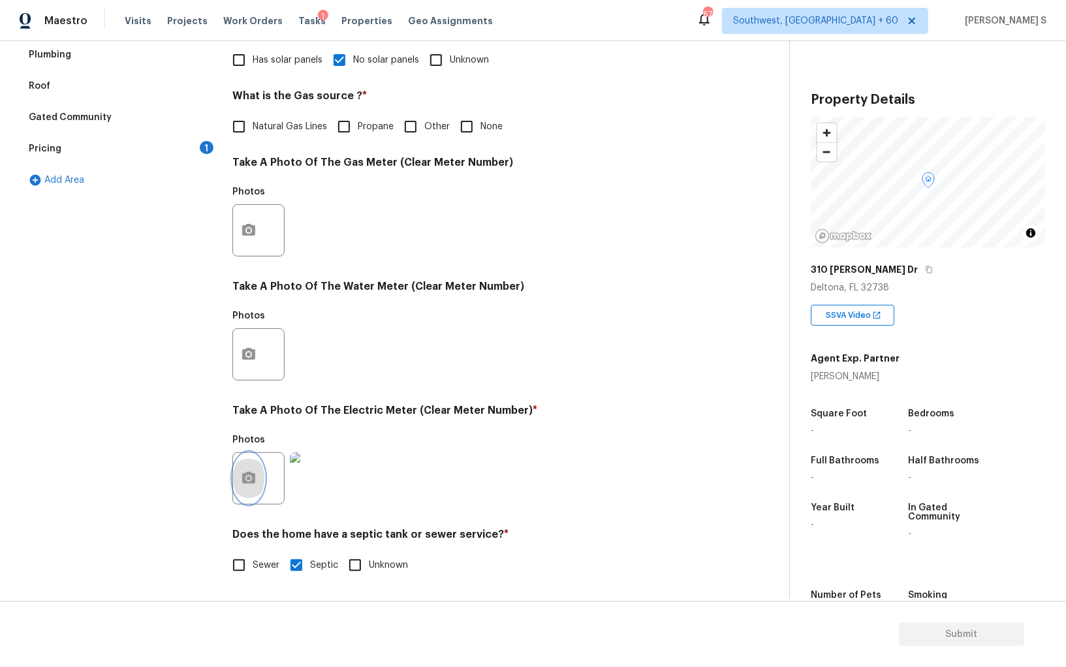
scroll to position [0, 0]
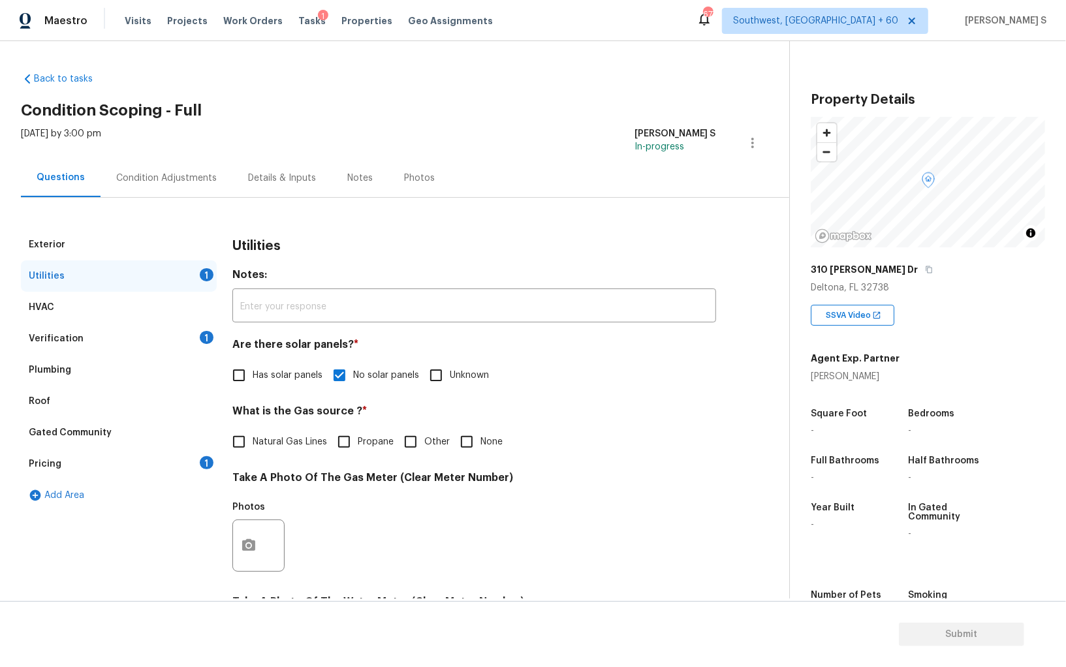
click at [187, 178] on div "Condition Adjustments" at bounding box center [166, 178] width 101 height 13
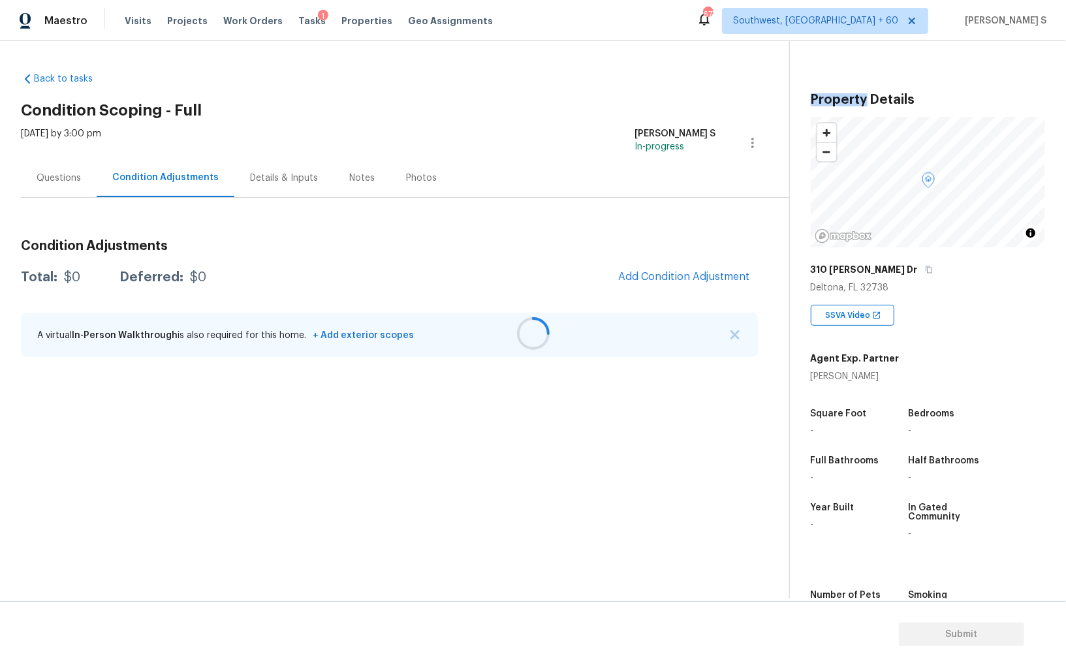
click at [187, 178] on div at bounding box center [533, 333] width 1066 height 667
click at [687, 269] on div at bounding box center [533, 333] width 1066 height 667
click at [660, 277] on div at bounding box center [533, 333] width 1066 height 667
click at [76, 168] on div "Questions" at bounding box center [59, 178] width 76 height 39
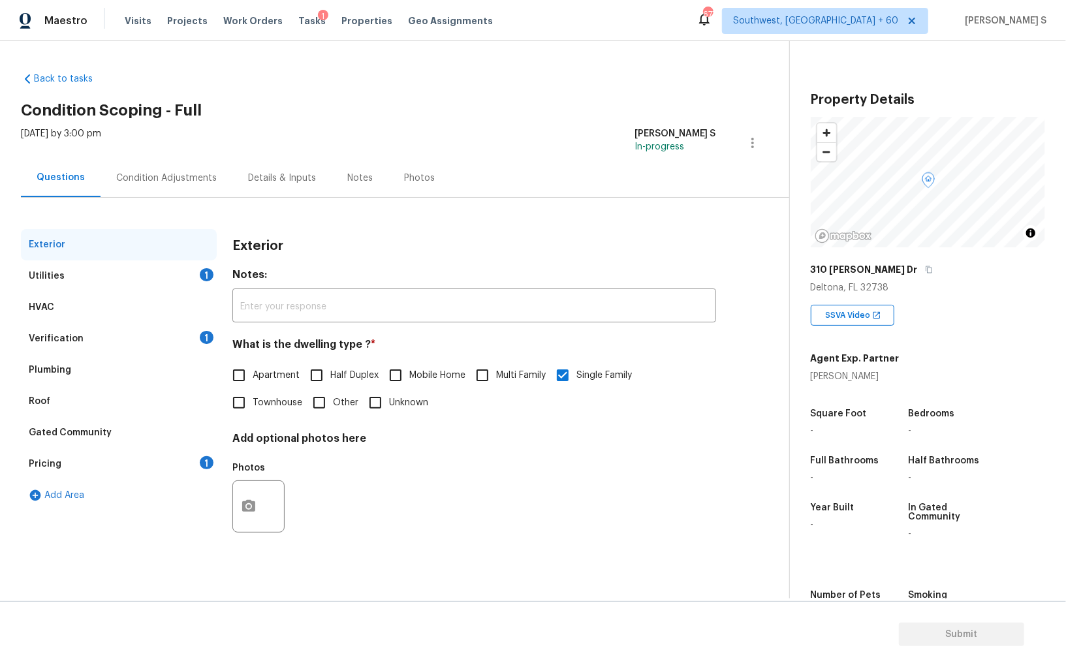
click at [67, 335] on div "Verification" at bounding box center [56, 338] width 55 height 13
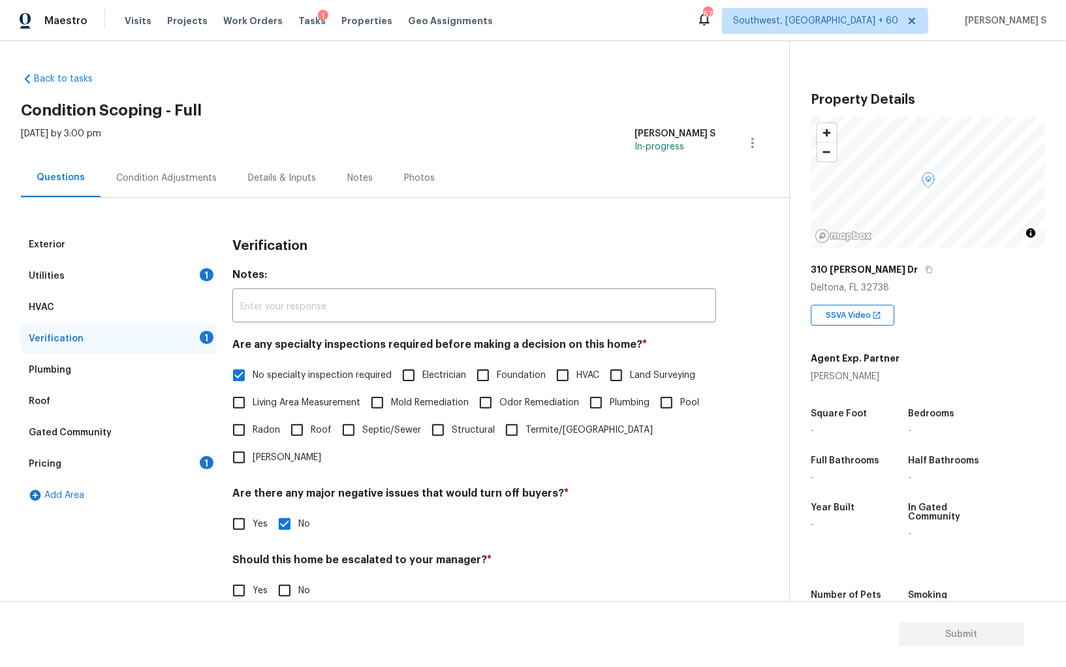
click at [60, 366] on div "Plumbing" at bounding box center [50, 370] width 42 height 13
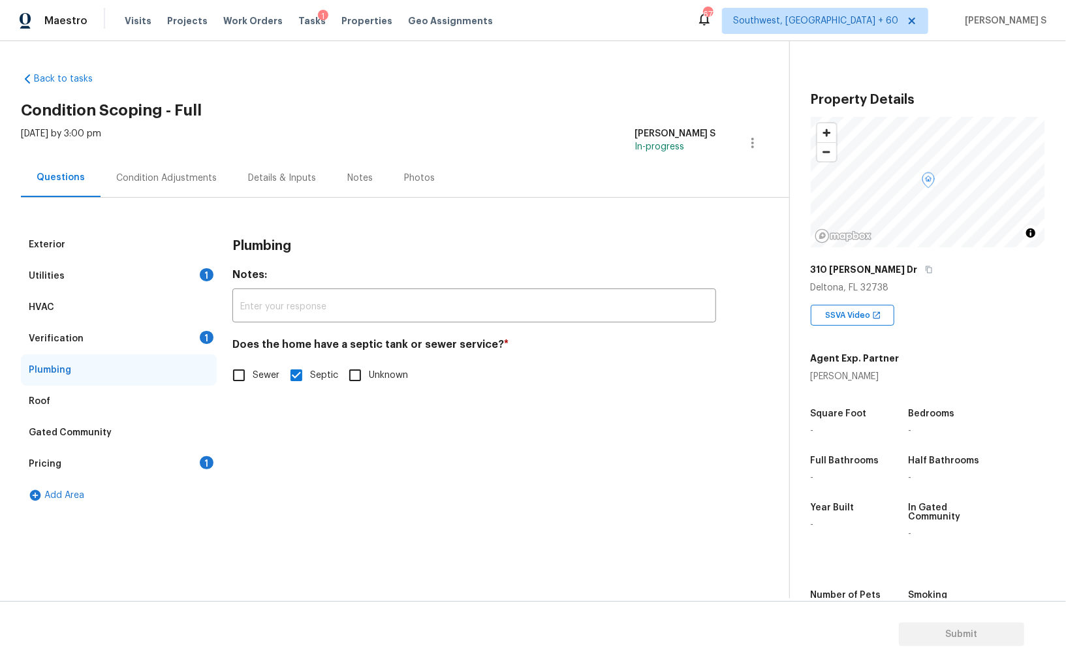
click at [203, 275] on div "1" at bounding box center [207, 274] width 14 height 13
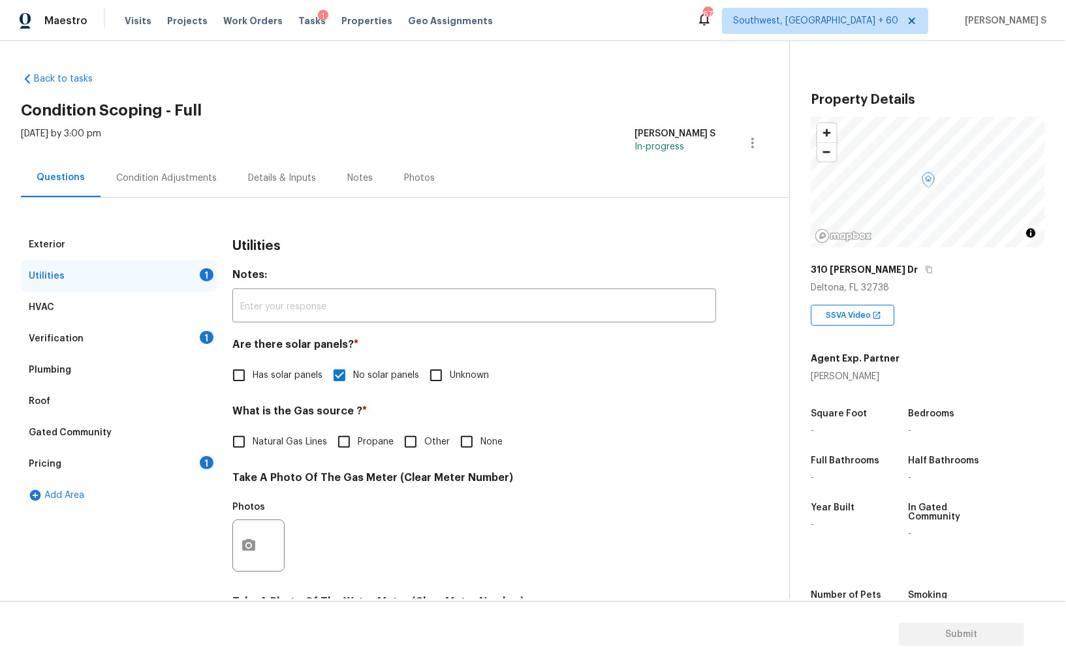
click at [176, 185] on div "Condition Adjustments" at bounding box center [167, 178] width 132 height 39
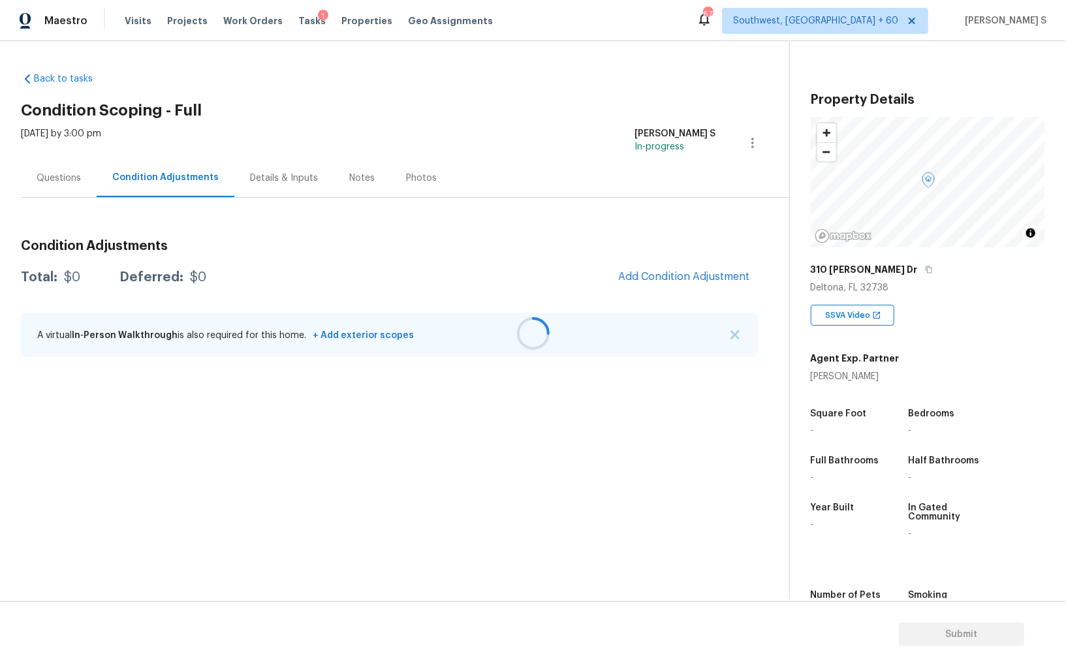
drag, startPoint x: 674, startPoint y: 263, endPoint x: 673, endPoint y: 270, distance: 7.9
click at [673, 263] on div at bounding box center [533, 333] width 1066 height 667
click at [673, 277] on div at bounding box center [533, 333] width 1066 height 667
click at [673, 277] on span "Add Condition Adjustment" at bounding box center [684, 277] width 132 height 12
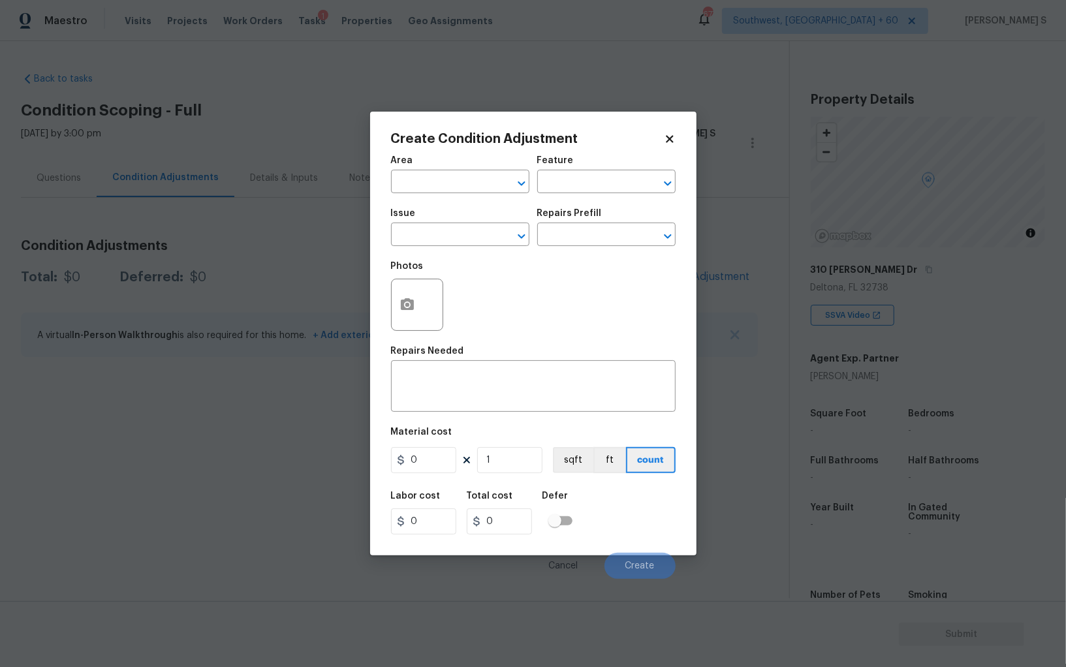
click at [438, 249] on span "Issue ​" at bounding box center [460, 227] width 138 height 53
click at [431, 228] on input "text" at bounding box center [442, 236] width 102 height 20
type input "ACQ: Paint"
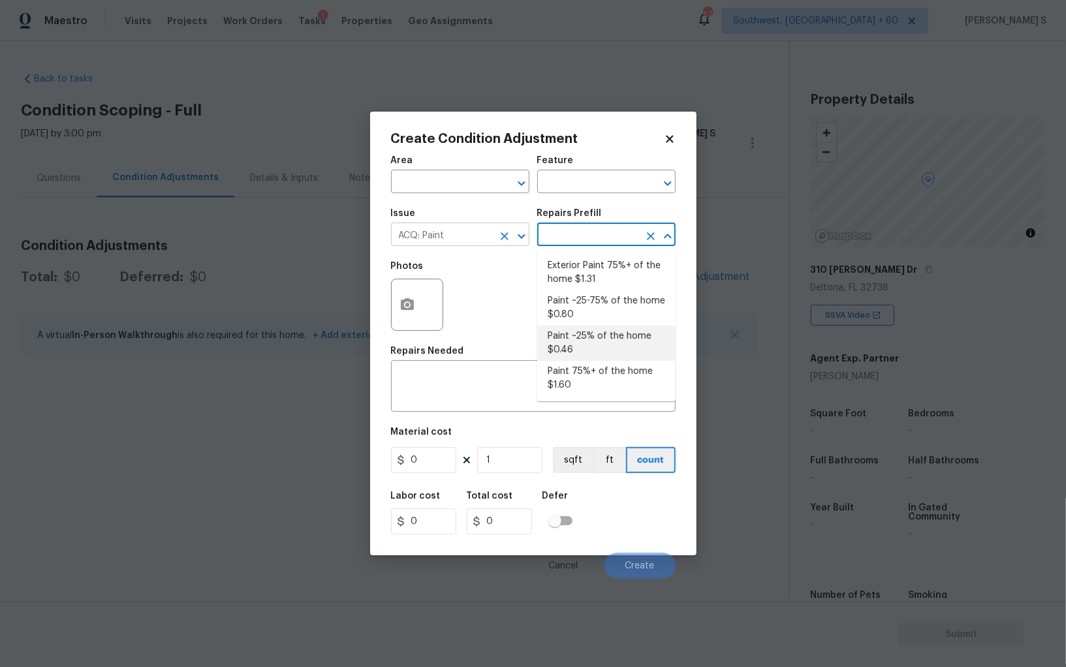
type input "Acquisition"
type textarea "Acquisition Scope: ~25% of the home needs interior paint"
type input "0.46"
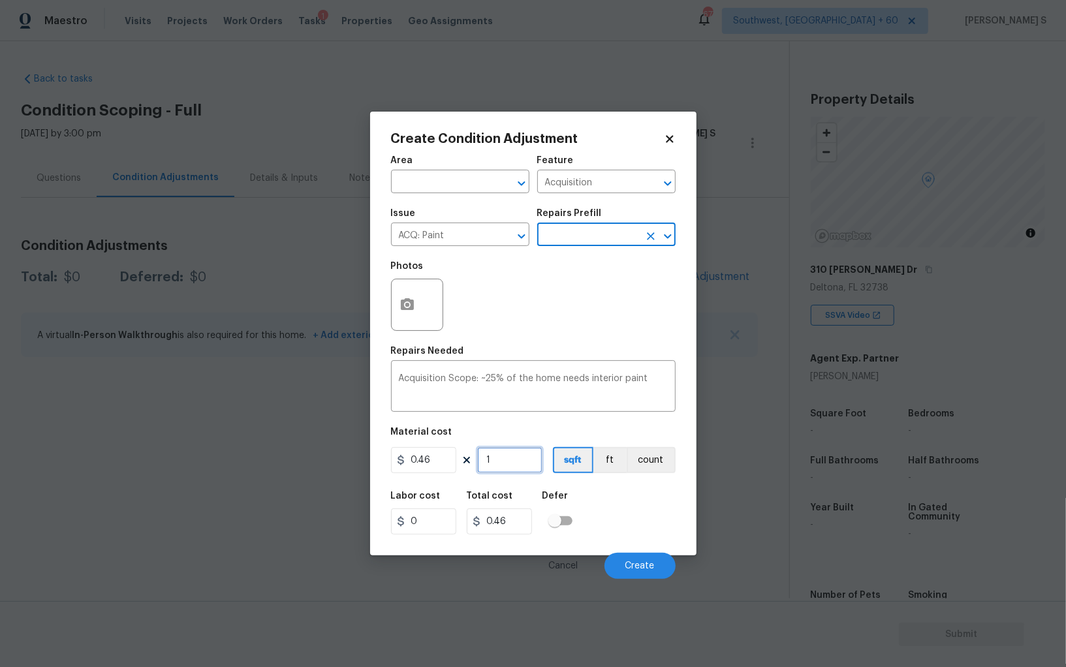
click at [520, 464] on input "1" at bounding box center [509, 460] width 65 height 26
click at [519, 466] on input "1" at bounding box center [509, 460] width 65 height 26
type input "3"
type input "1.38"
type input "30"
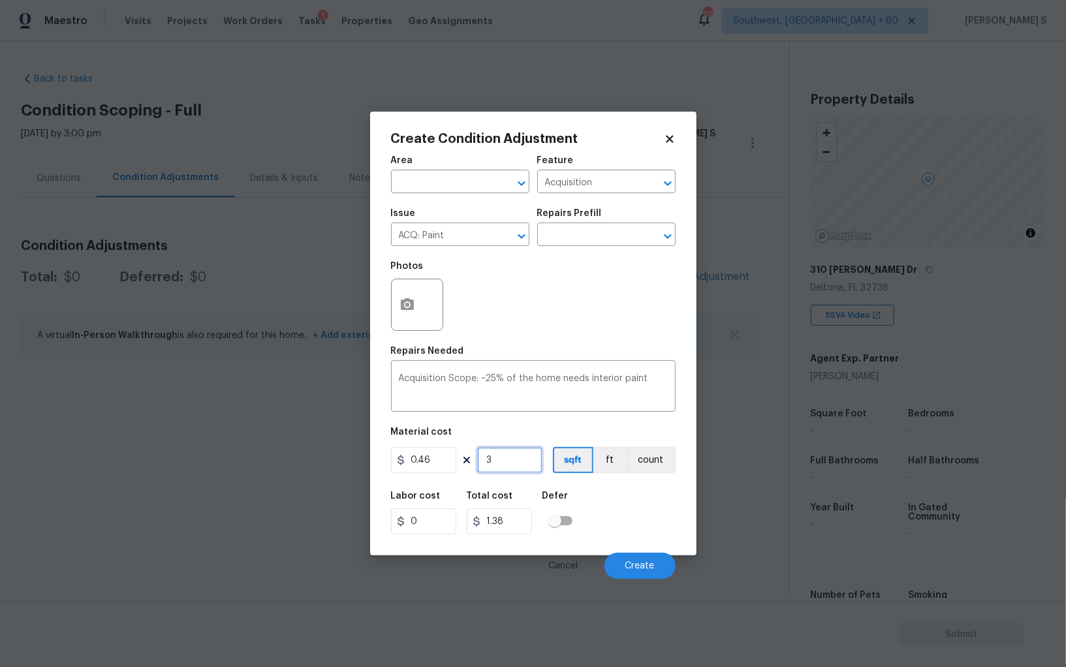
type input "13.8"
type input "300"
type input "138"
type input "3000"
type input "1380"
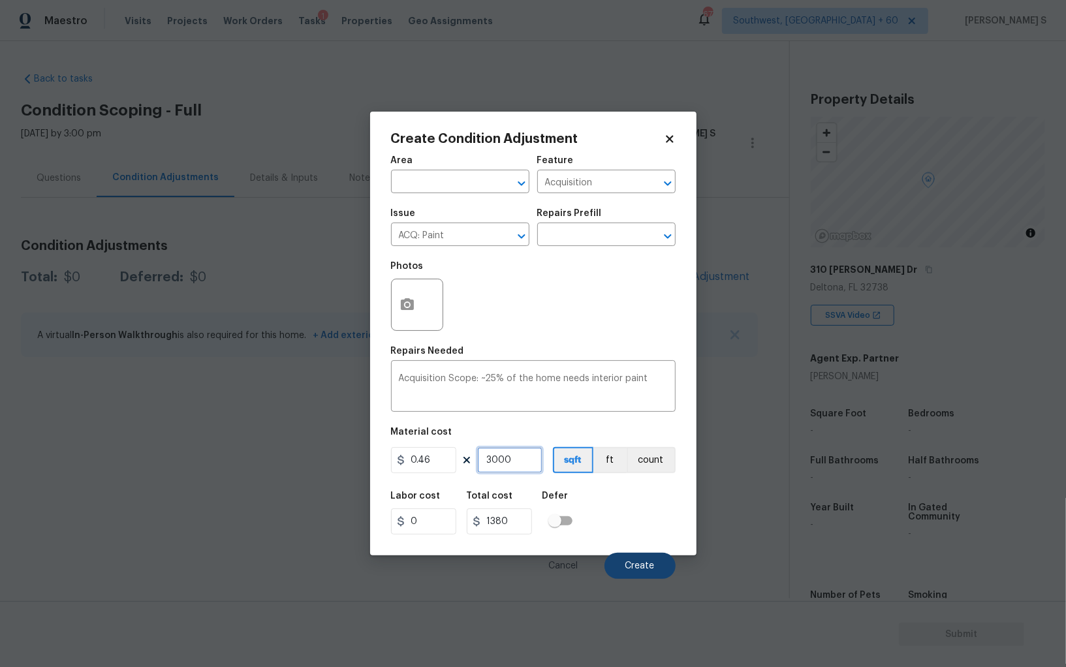
type input "3000"
click at [656, 565] on button "Create" at bounding box center [640, 566] width 71 height 26
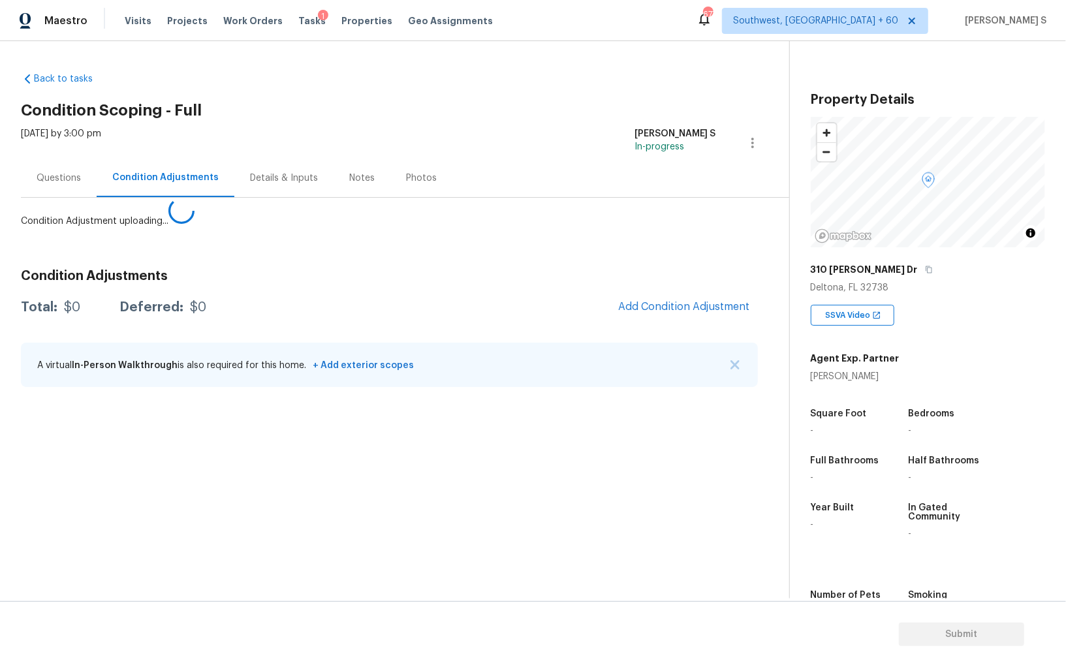
click at [56, 475] on body "Maestro Visits Projects Work Orders Tasks 1 Properties Geo Assignments 677 Sout…" at bounding box center [533, 333] width 1066 height 667
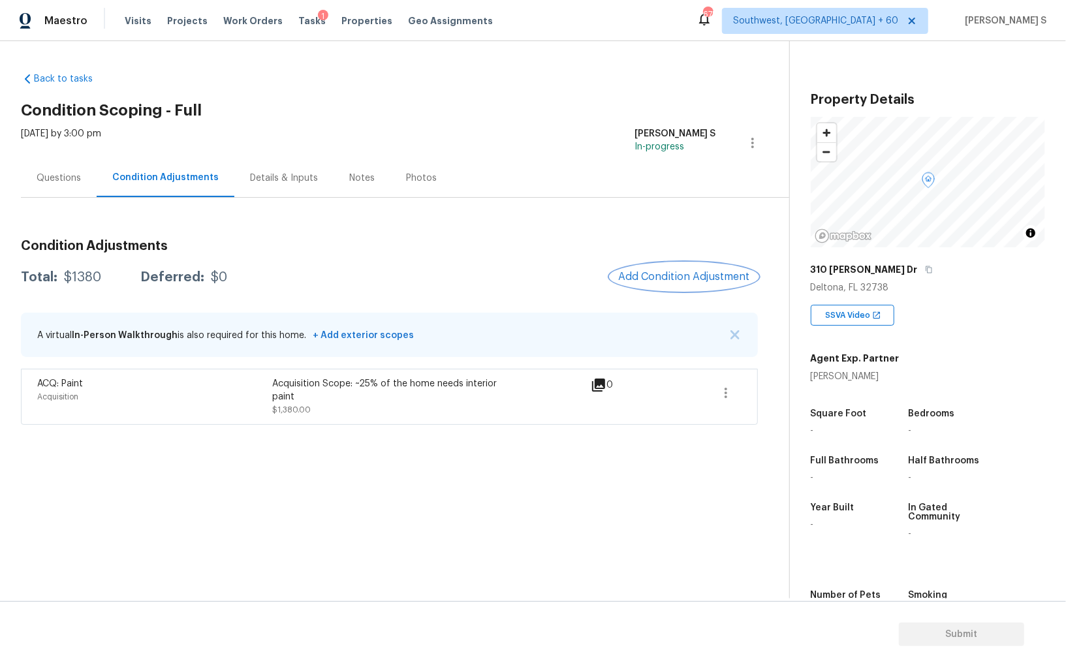
click at [683, 282] on span "Add Condition Adjustment" at bounding box center [684, 277] width 132 height 12
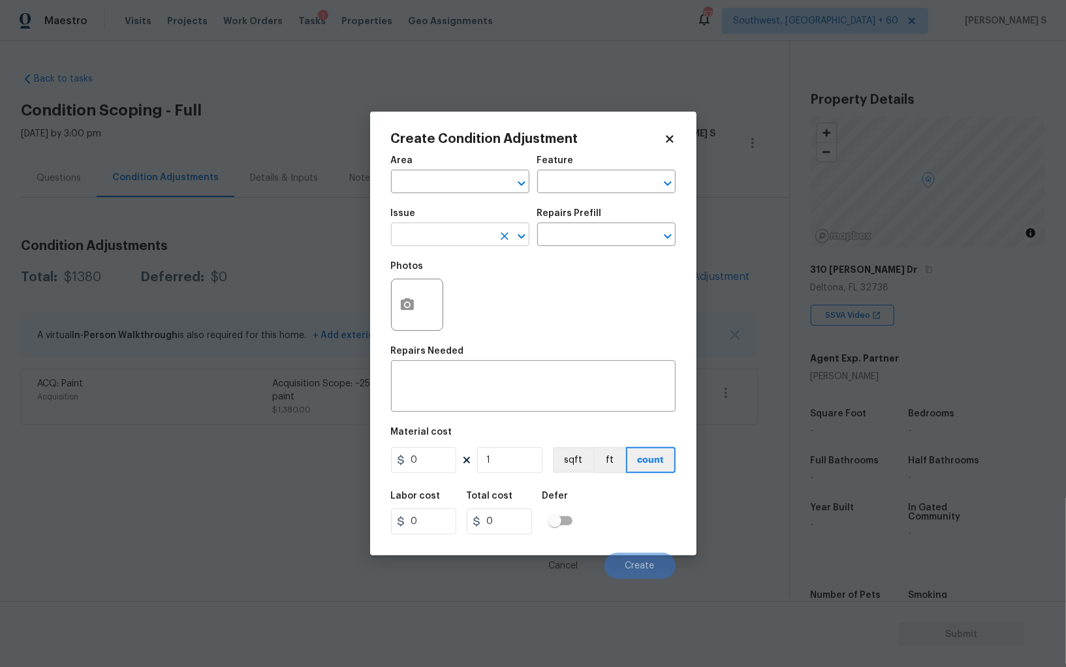
click at [411, 236] on input "text" at bounding box center [442, 236] width 102 height 20
type input "ACQ: Flooring"
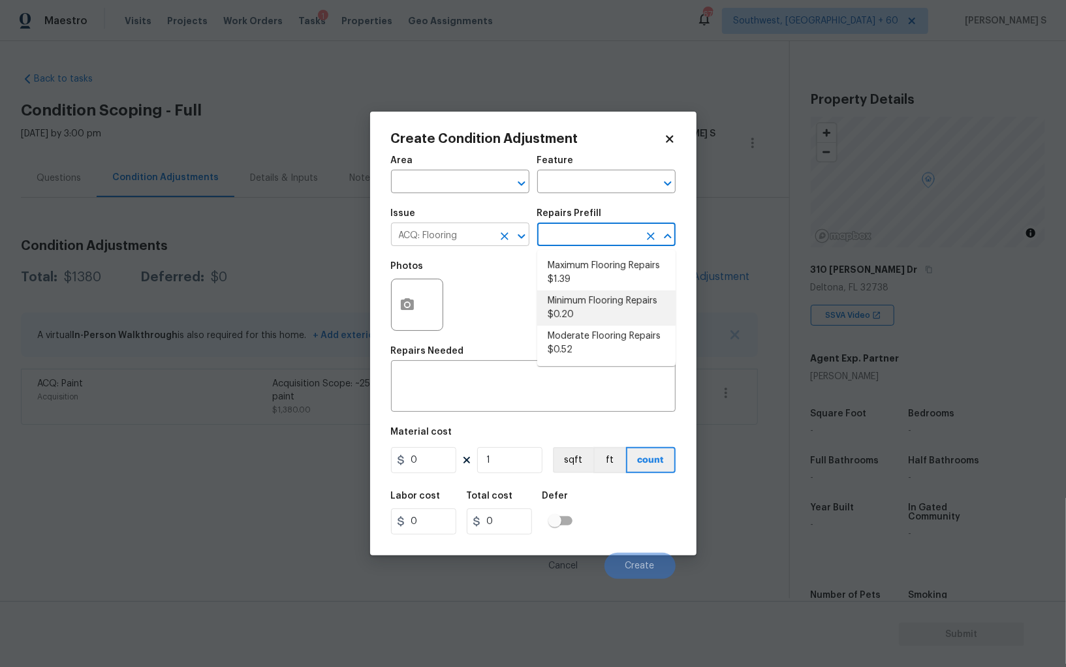
type input "Acquisition"
type textarea "Acquisition Scope: Minimum flooring repairs"
type input "0.2"
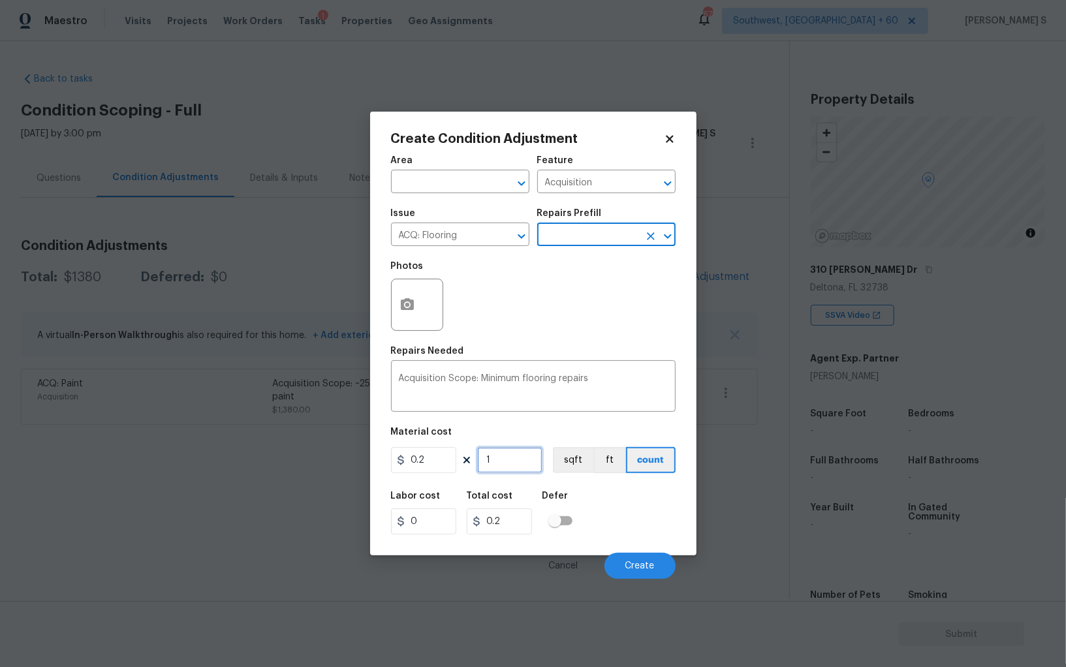
click at [507, 463] on input "1" at bounding box center [509, 460] width 65 height 26
type input "3"
type input "0.6"
type input "30"
type input "6"
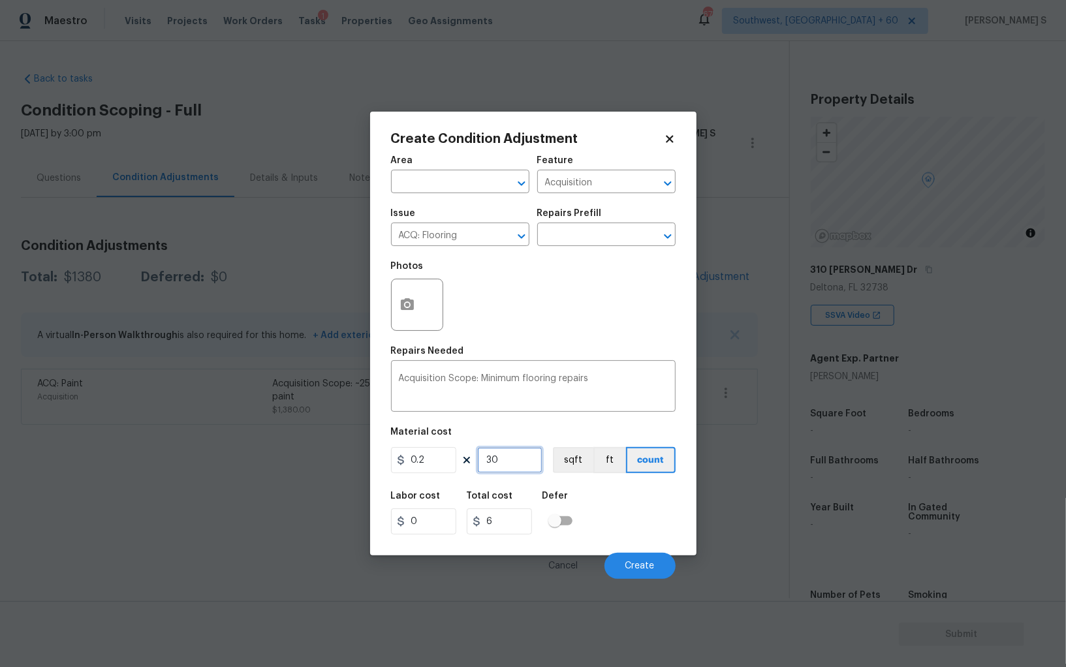
type input "300"
type input "60"
type input "3000"
type input "600"
type input "30000"
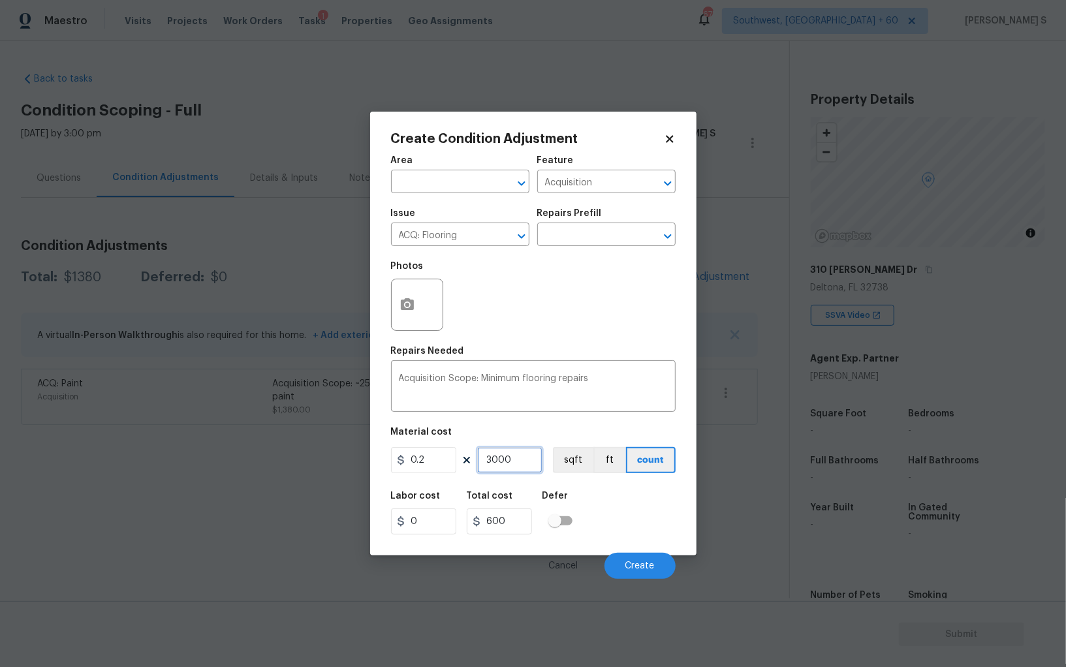
type input "6000"
type input "3000"
type input "600"
type input "3000"
click at [659, 568] on button "Create" at bounding box center [640, 566] width 71 height 26
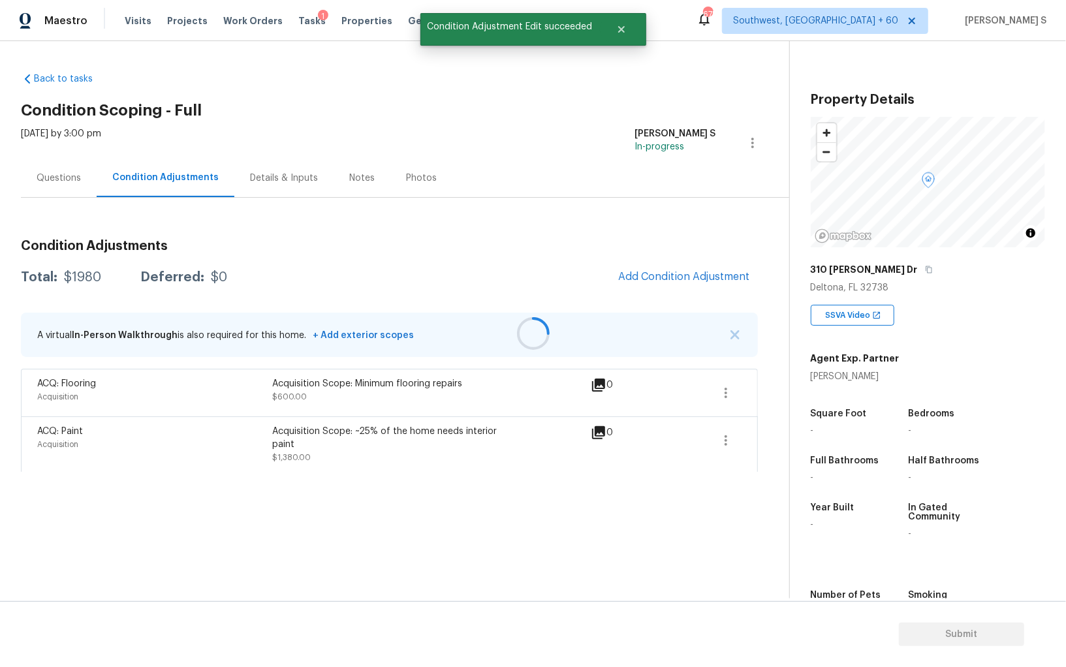
click at [671, 268] on div at bounding box center [533, 333] width 1066 height 667
click at [650, 276] on span "Add Condition Adjustment" at bounding box center [684, 277] width 132 height 12
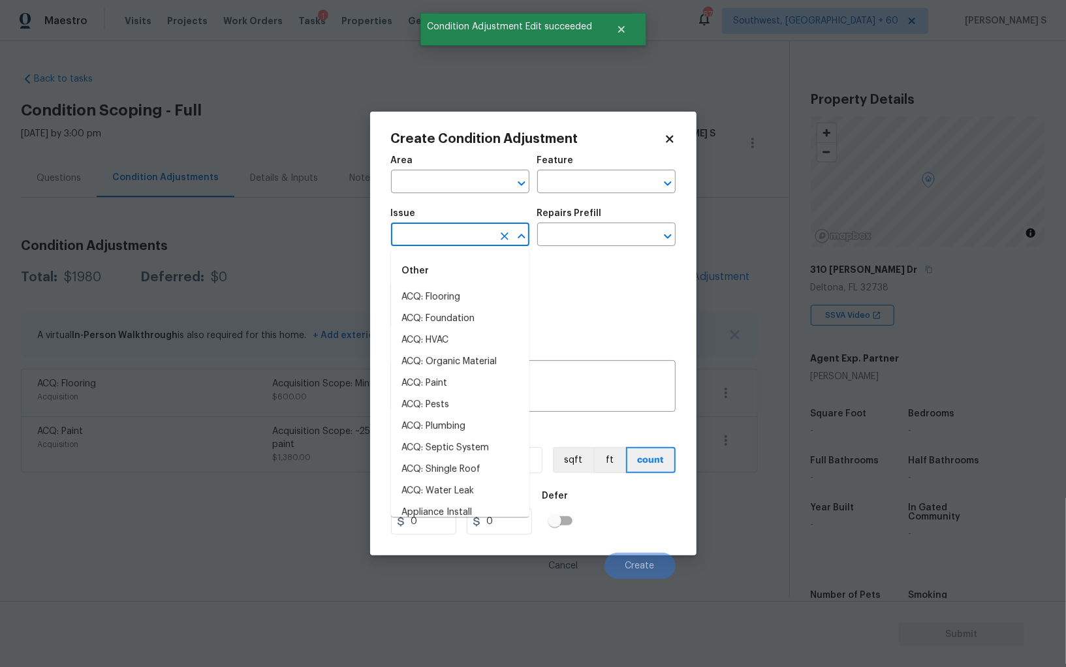
click at [468, 231] on input "text" at bounding box center [442, 236] width 102 height 20
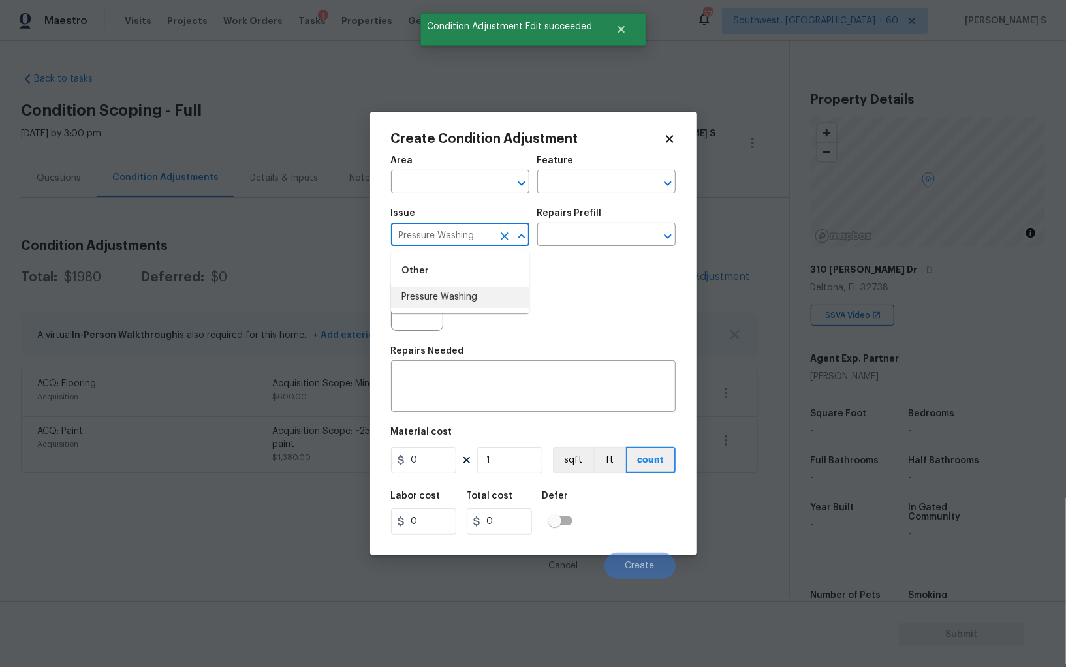
type input "Pressure Washing"
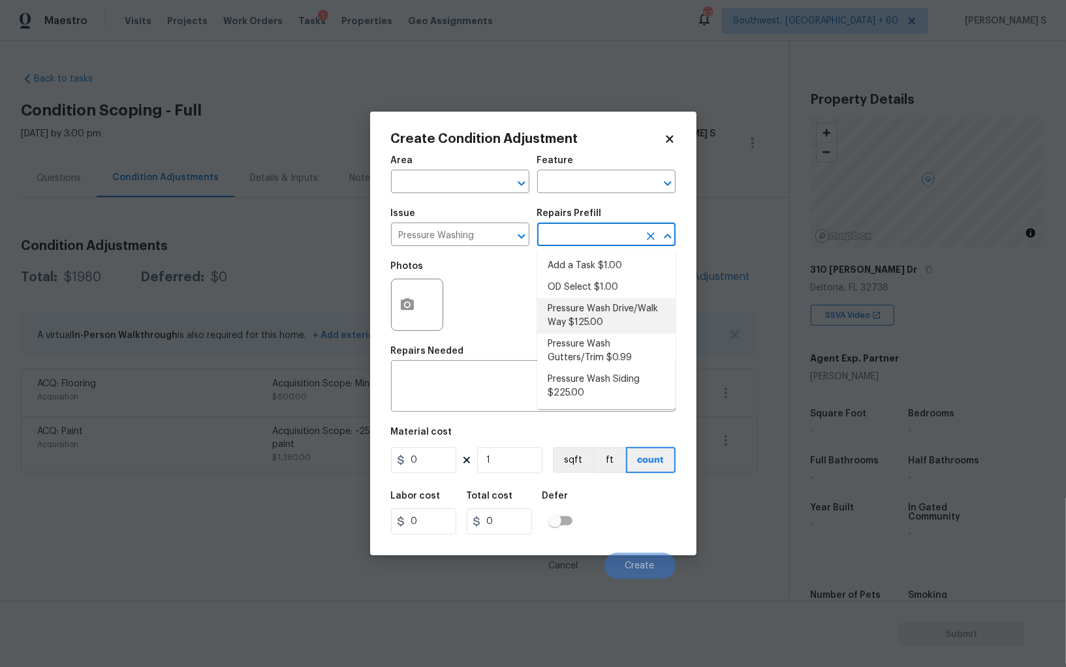
type input "Siding"
type textarea "Pressure wash the driveways/walkways as directed by the PM. Ensure that all deb…"
type input "125"
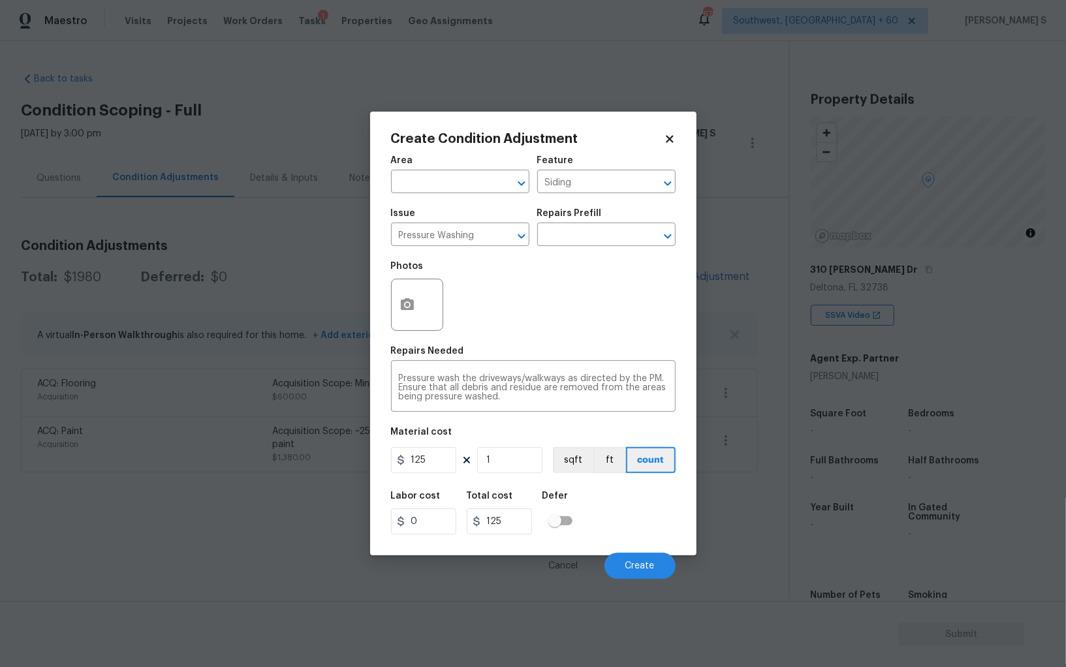
click at [440, 448] on figure "Material cost 125 1 sqft ft count" at bounding box center [533, 452] width 285 height 48
click at [440, 470] on input "125" at bounding box center [423, 460] width 65 height 26
type input "200"
click at [631, 566] on span "Create" at bounding box center [640, 567] width 29 height 10
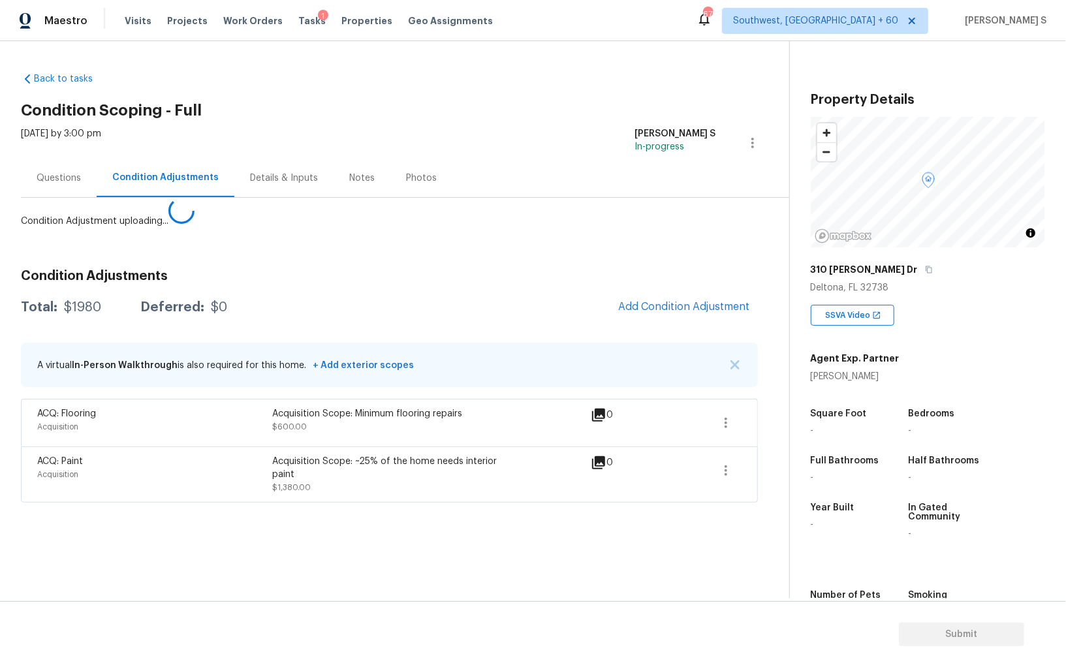
click at [182, 492] on body "Maestro Visits Projects Work Orders Tasks 1 Properties Geo Assignments 675 Sout…" at bounding box center [533, 333] width 1066 height 667
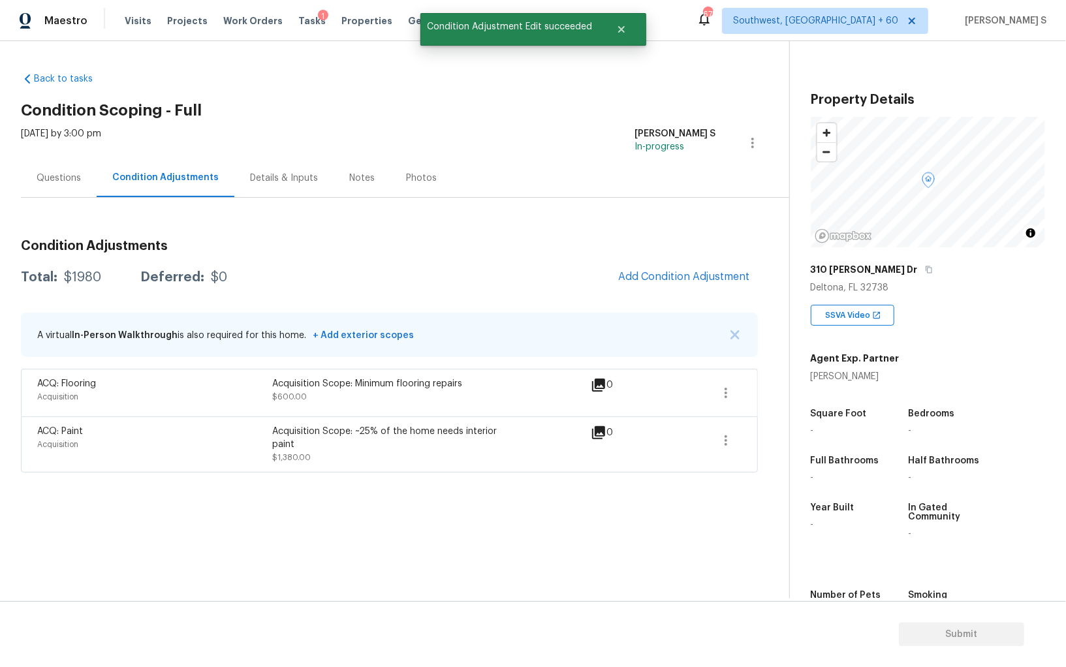
click at [711, 259] on div "Condition Adjustments Total: $1980 Deferred: $0 Add Condition Adjustment A virt…" at bounding box center [389, 351] width 737 height 244
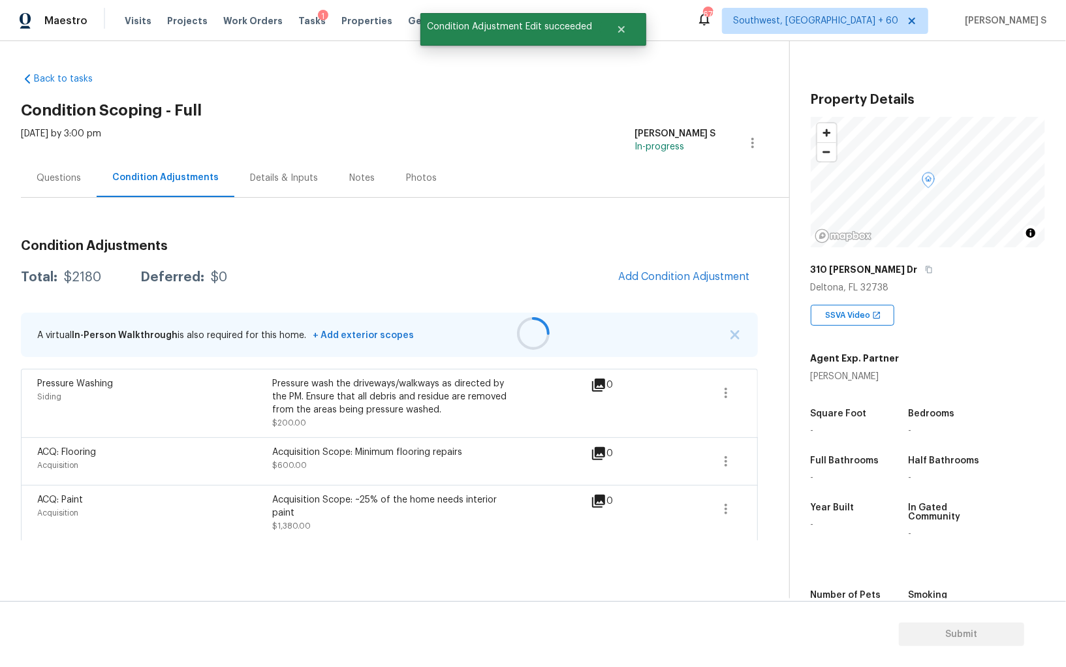
click at [684, 273] on div at bounding box center [533, 333] width 1066 height 667
click at [686, 269] on button "Add Condition Adjustment" at bounding box center [685, 276] width 148 height 27
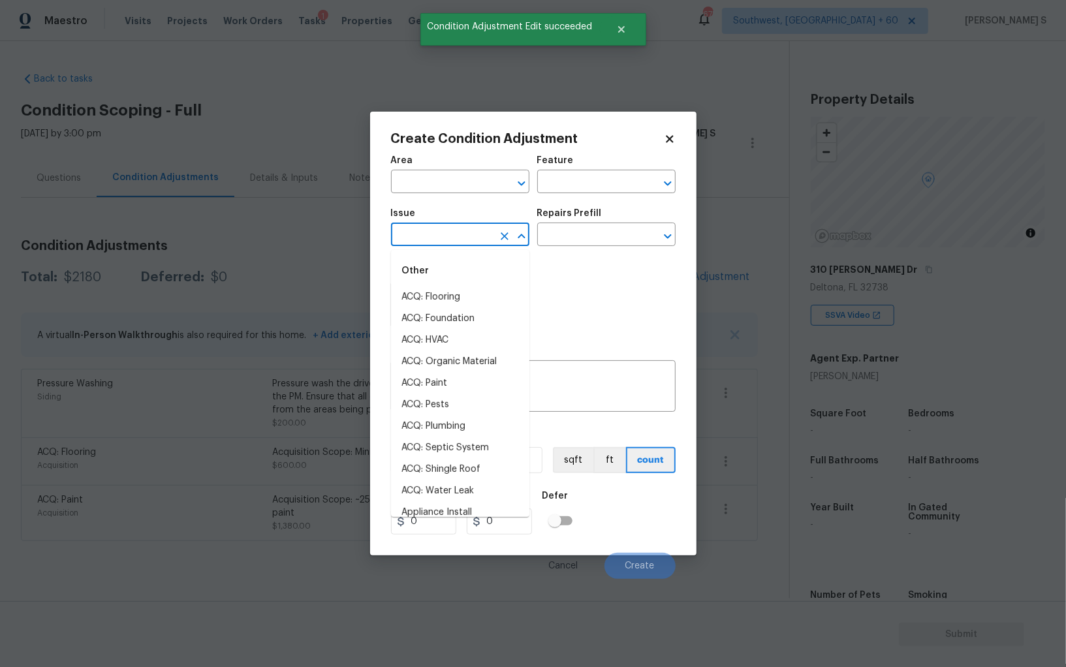
click at [433, 241] on input "text" at bounding box center [442, 236] width 102 height 20
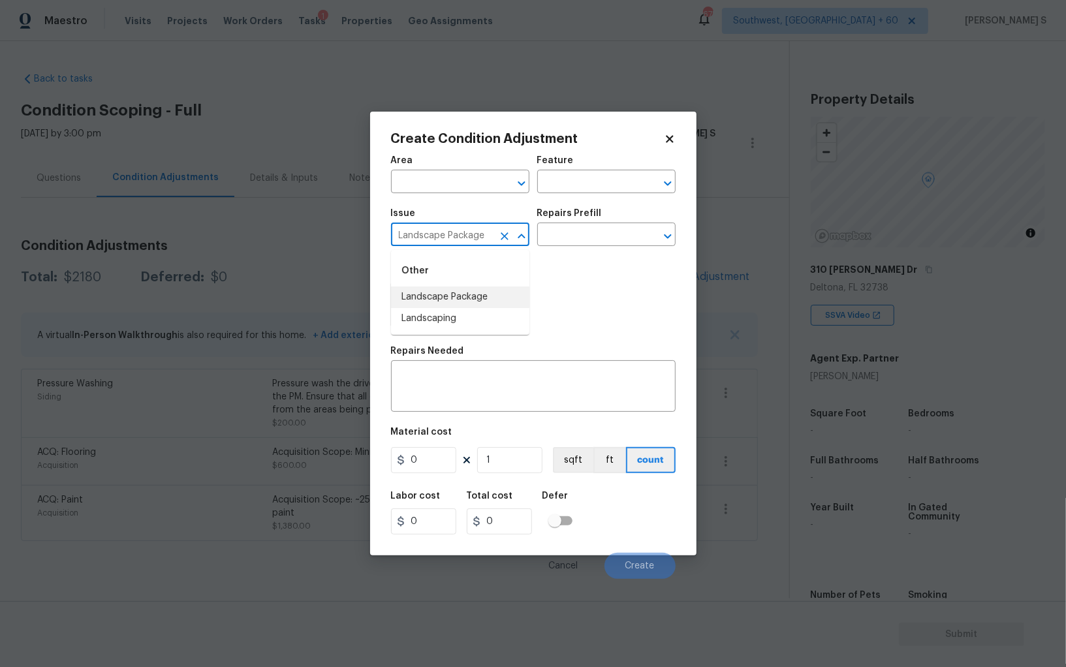
type input "Landscape Package"
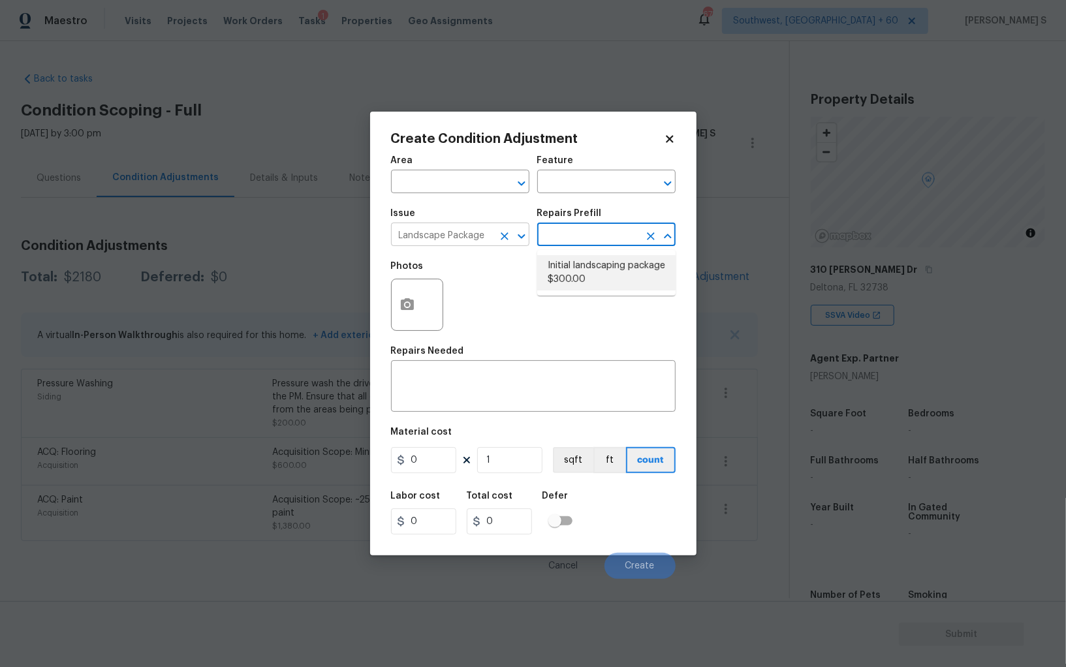
type input "Home Readiness Packages"
type textarea "Mowing of grass up to 6" in height. Mow, edge along driveways & sidewalks, trim…"
type input "300"
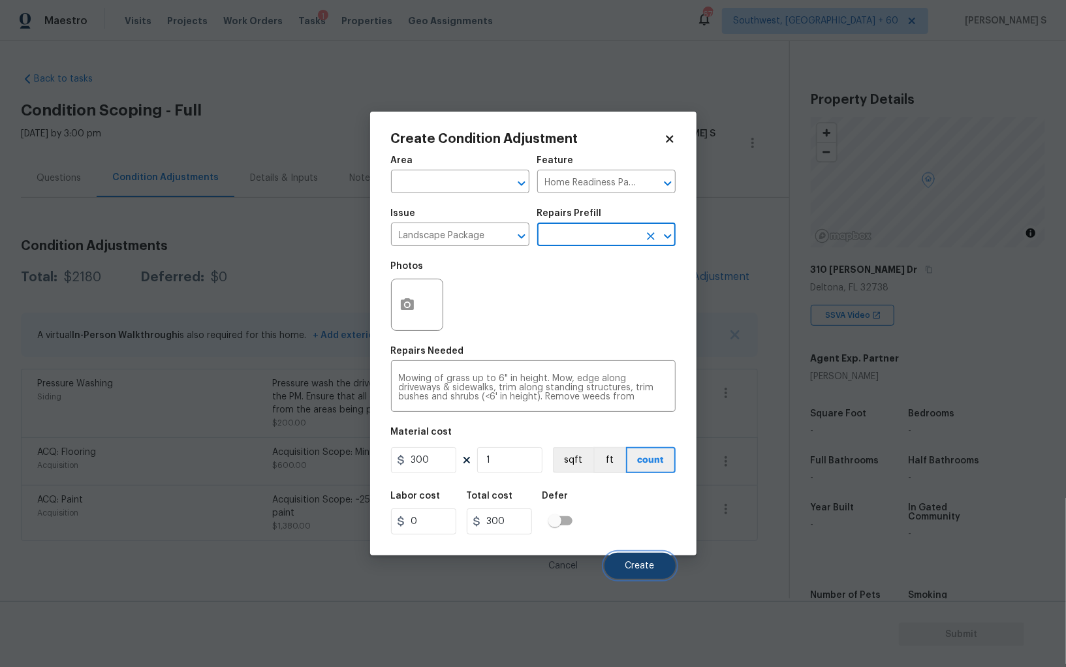
click at [652, 560] on button "Create" at bounding box center [640, 566] width 71 height 26
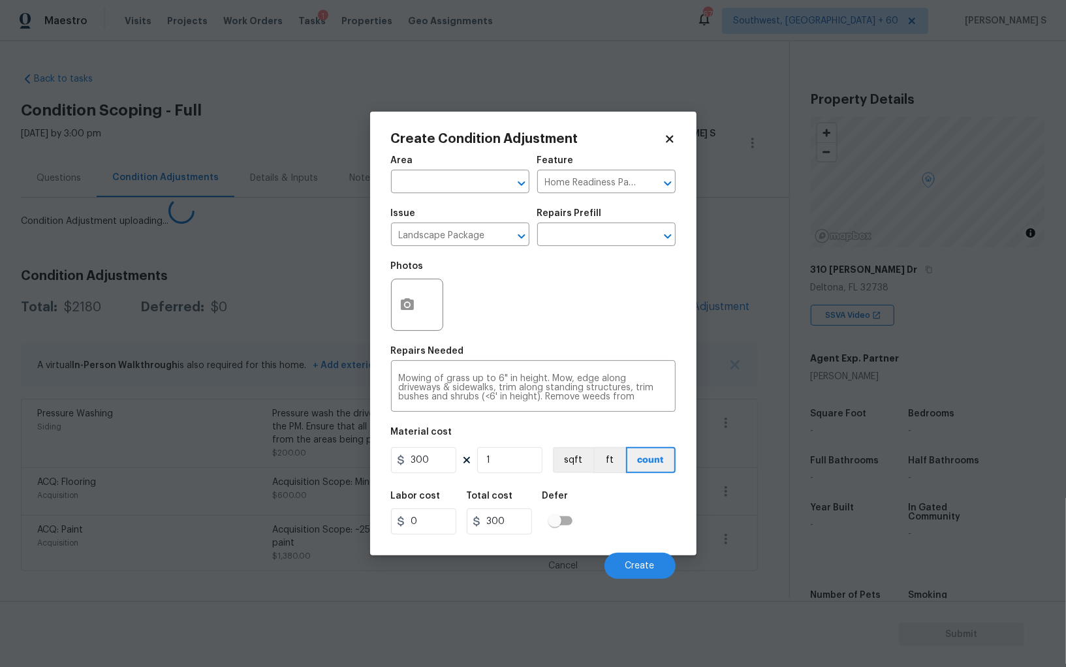
click at [268, 507] on body "Maestro Visits Projects Work Orders Tasks 1 Properties Geo Assignments 675 Sout…" at bounding box center [533, 333] width 1066 height 667
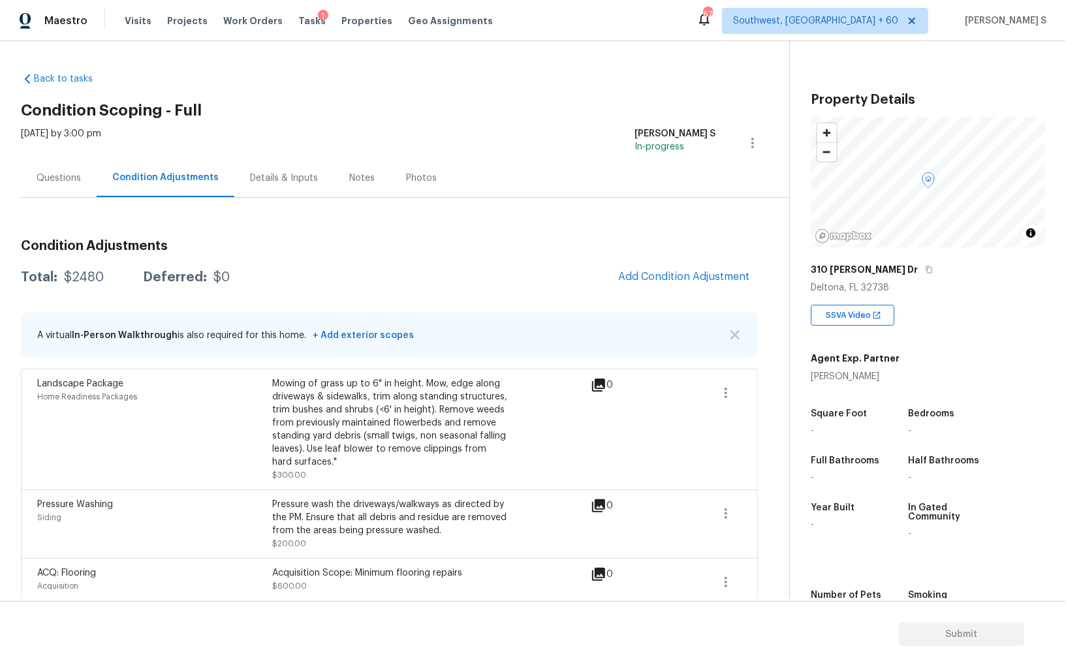
click at [93, 276] on div "$2480" at bounding box center [84, 277] width 40 height 13
copy div "2480"
click at [57, 176] on div "Questions" at bounding box center [59, 178] width 44 height 13
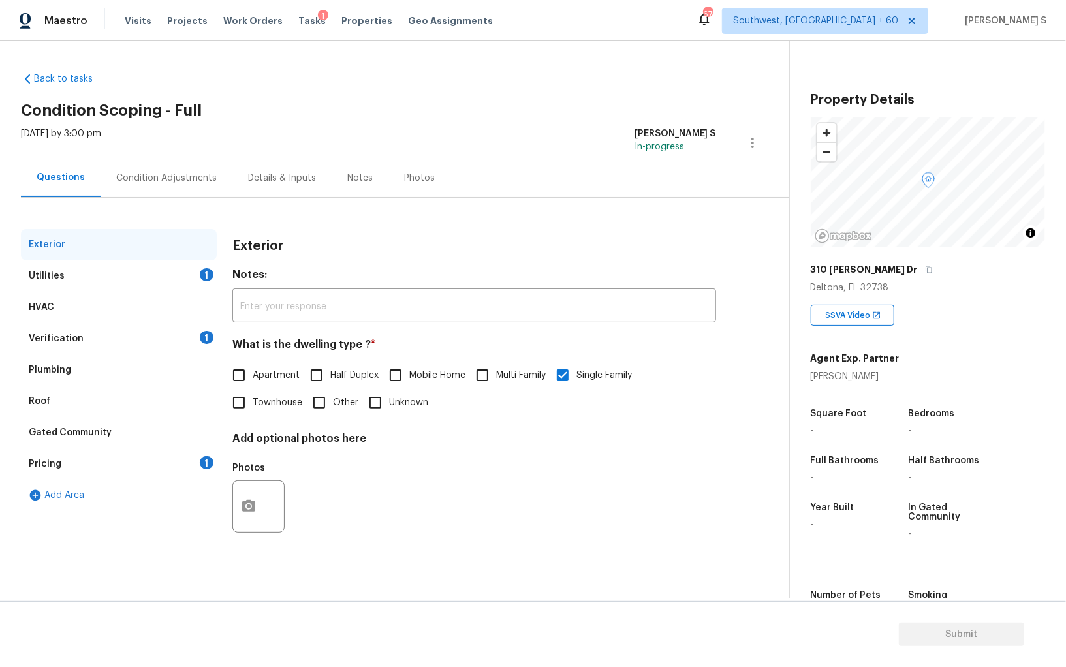
click at [209, 332] on div "1" at bounding box center [207, 337] width 14 height 13
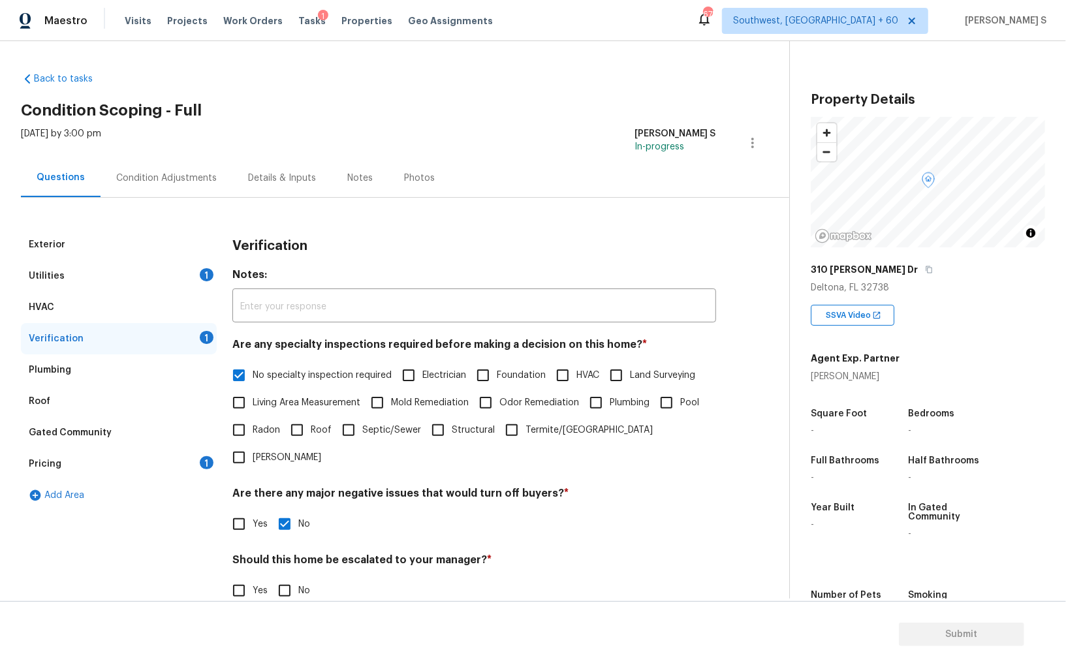
scroll to position [78, 0]
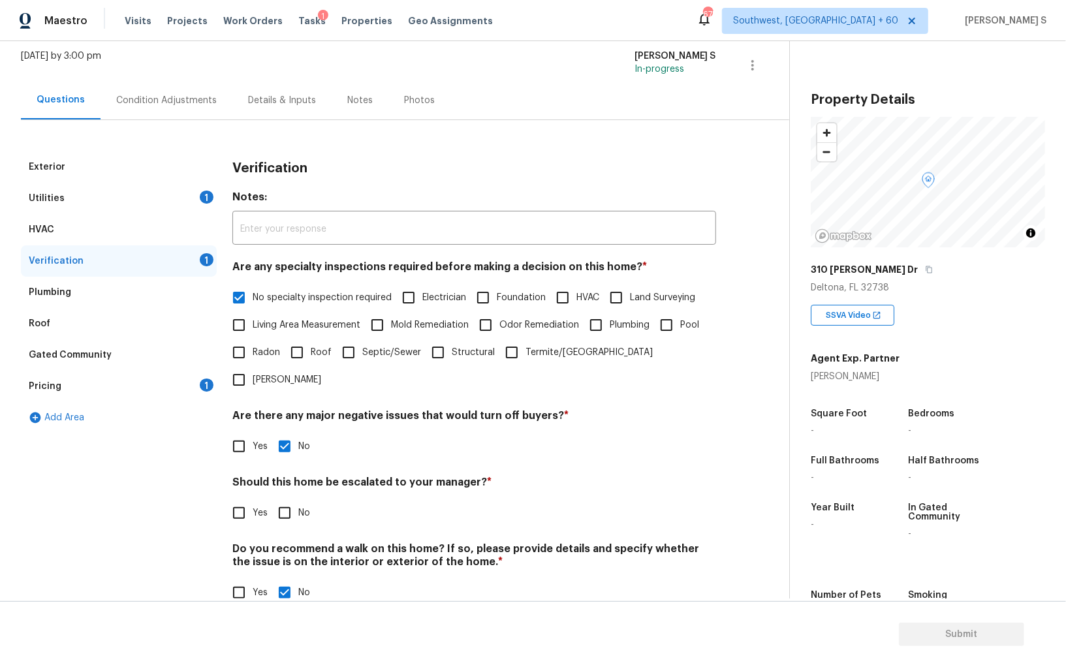
click at [287, 500] on input "No" at bounding box center [284, 513] width 27 height 27
checkbox input "true"
click at [201, 385] on div "1" at bounding box center [207, 385] width 14 height 13
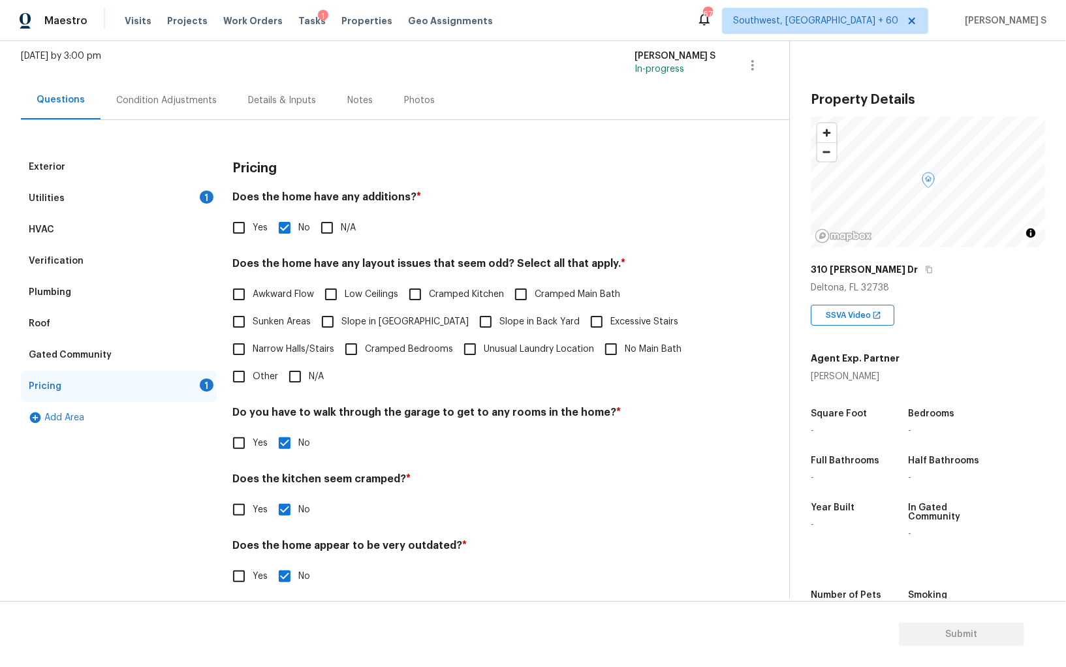
click at [344, 319] on span "Slope in Front Yard" at bounding box center [405, 322] width 127 height 14
click at [342, 319] on input "Slope in Front Yard" at bounding box center [327, 321] width 27 height 27
checkbox input "true"
click at [206, 193] on div "1" at bounding box center [207, 197] width 14 height 13
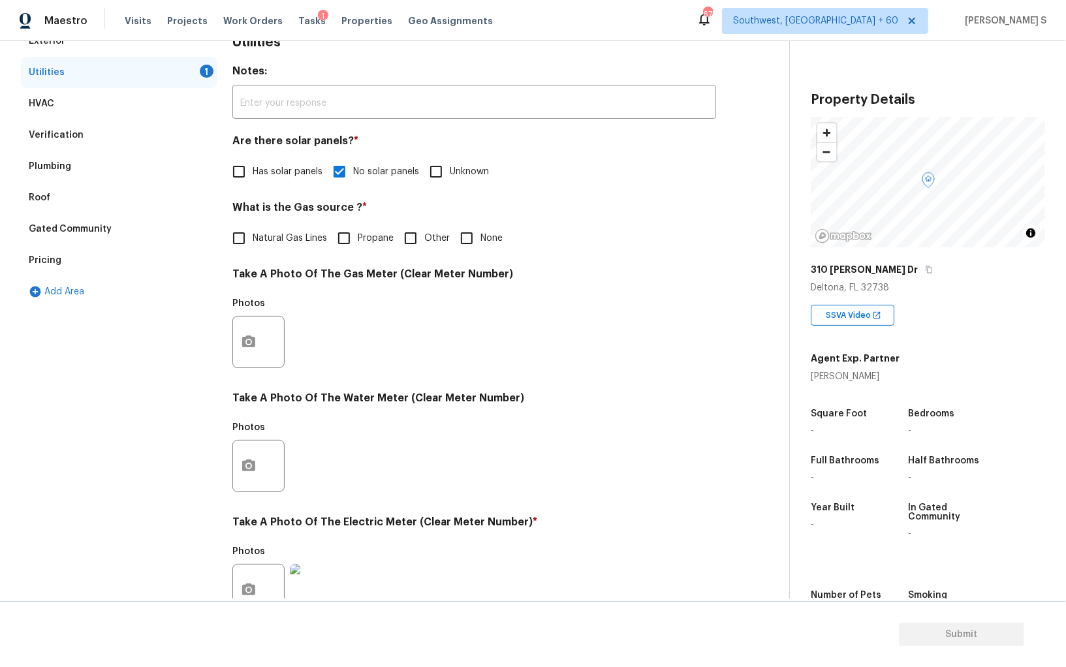
scroll to position [79, 0]
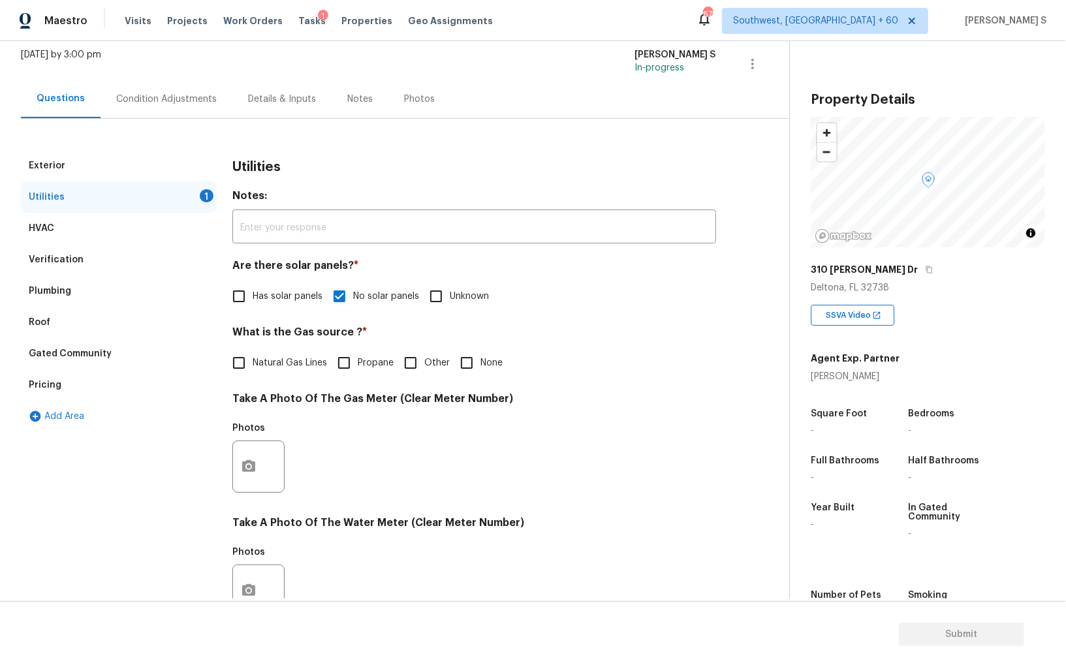
click at [471, 363] on input "None" at bounding box center [466, 362] width 27 height 27
checkbox input "true"
click at [65, 384] on div "Pricing" at bounding box center [119, 385] width 196 height 31
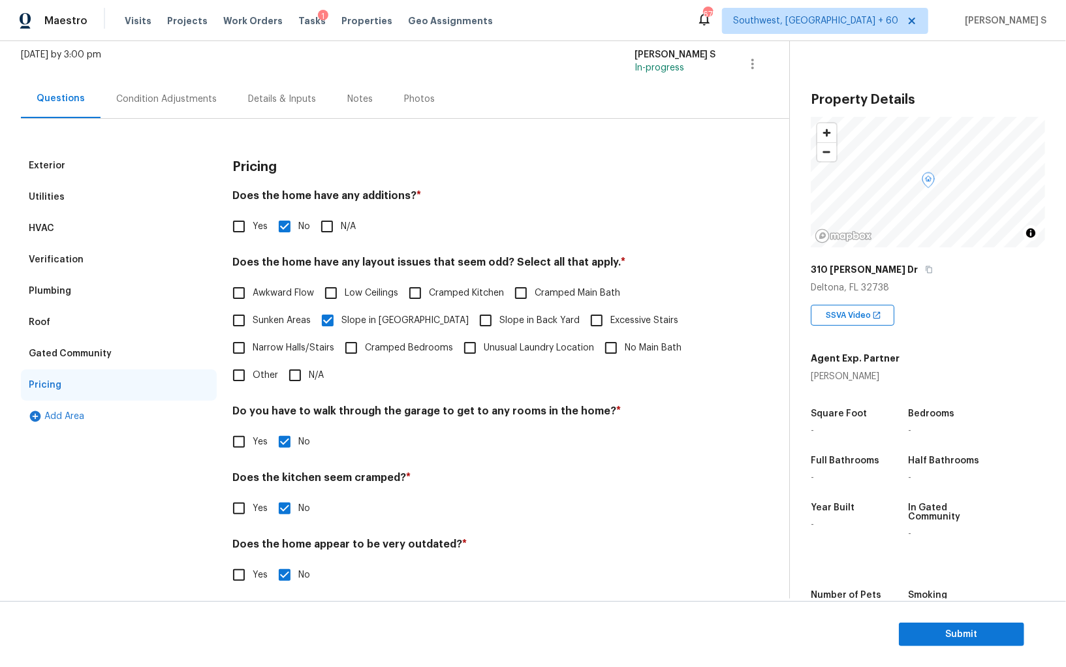
click at [472, 321] on input "Slope in Back Yard" at bounding box center [485, 320] width 27 height 27
checkbox input "true"
click at [88, 167] on div "Exterior" at bounding box center [119, 165] width 196 height 31
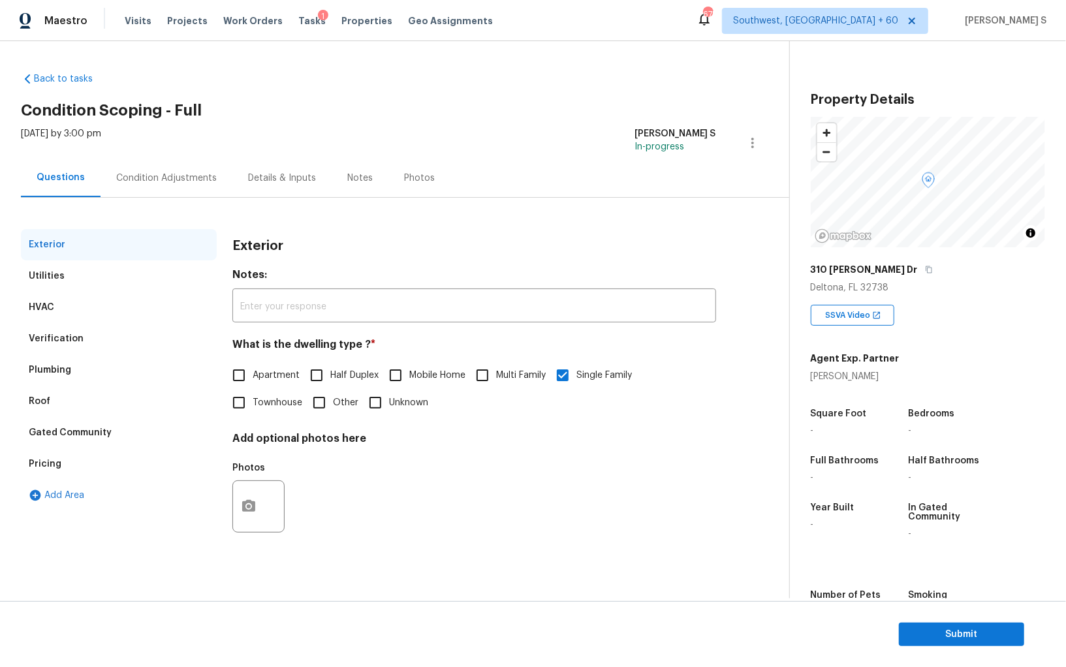
scroll to position [0, 0]
click at [73, 337] on div "Verification" at bounding box center [56, 338] width 55 height 13
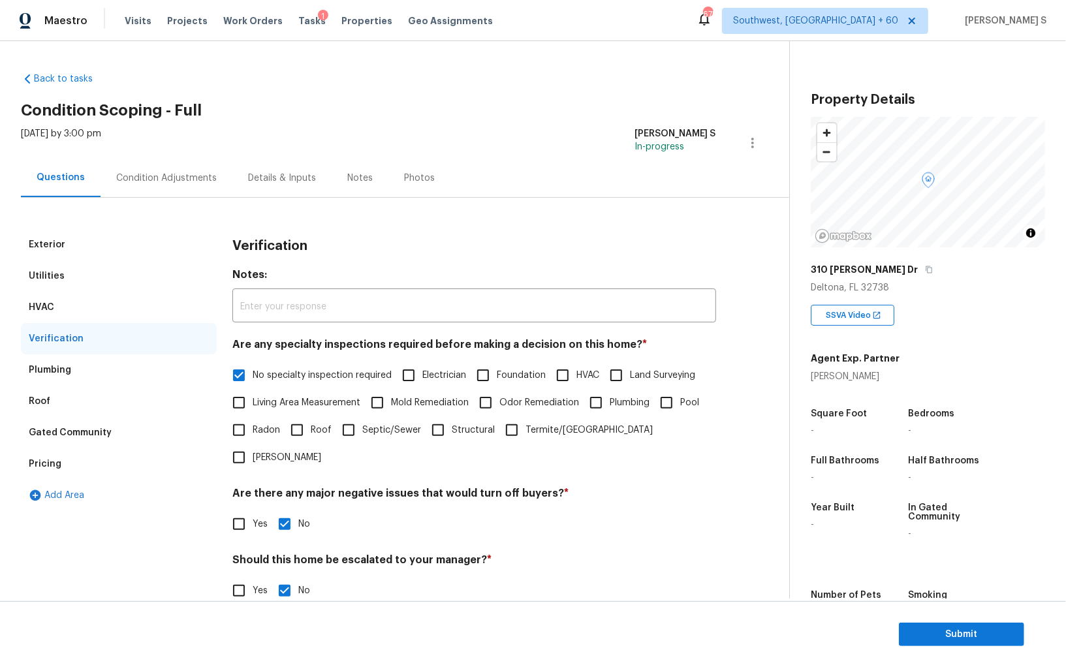
click at [47, 466] on div "Pricing" at bounding box center [45, 464] width 33 height 13
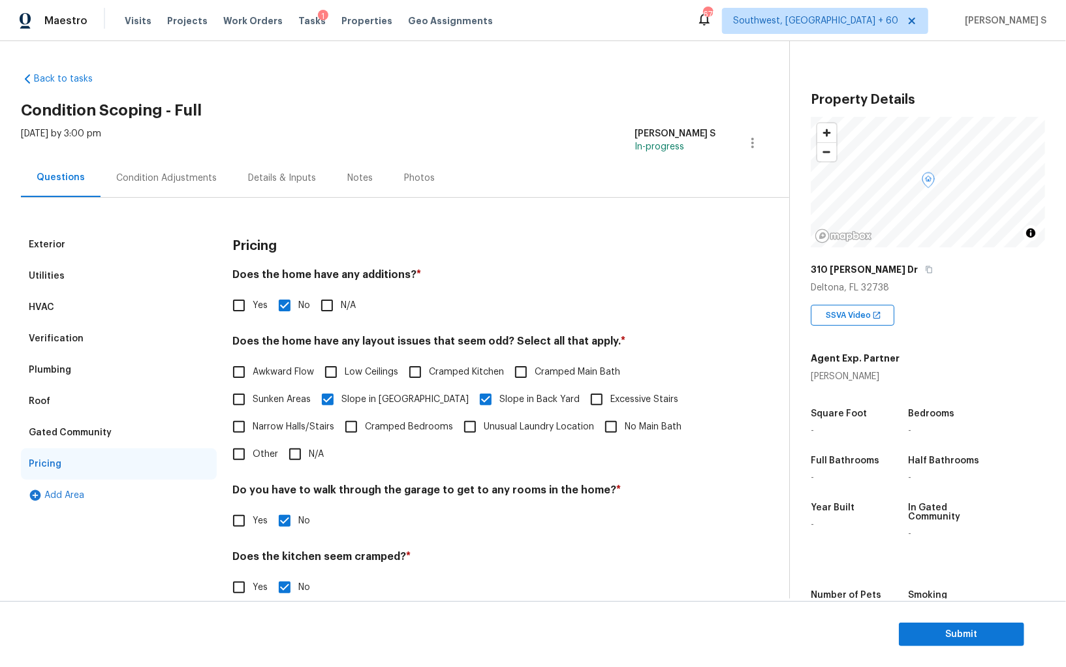
click at [76, 332] on div "Verification" at bounding box center [56, 338] width 55 height 13
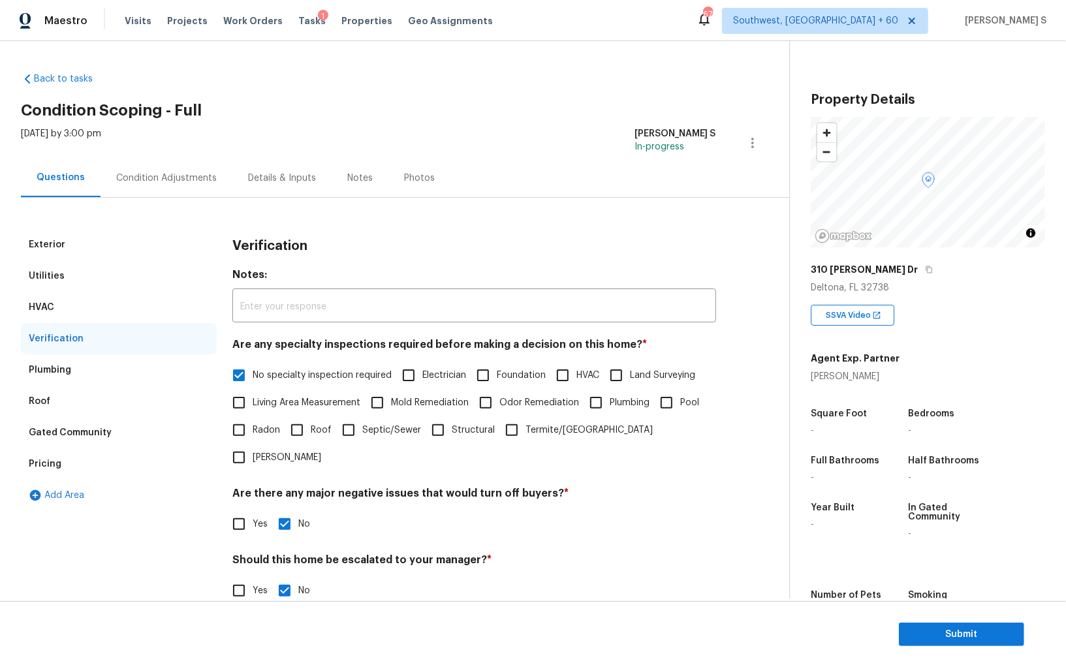
click at [65, 248] on div "Exterior" at bounding box center [119, 244] width 196 height 31
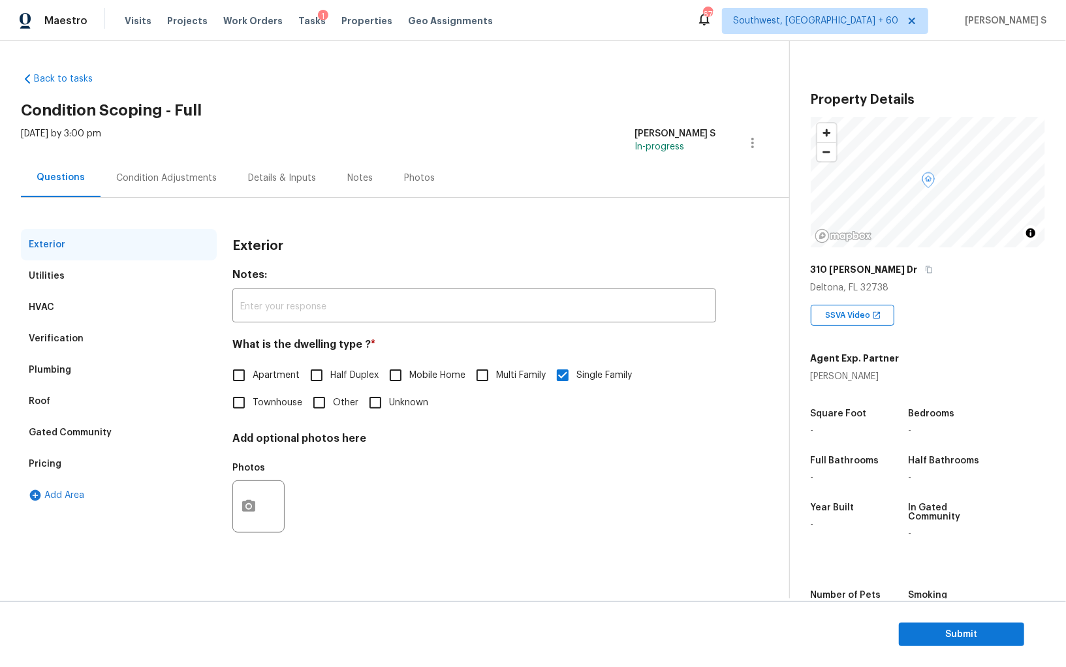
click at [57, 335] on div "Verification" at bounding box center [56, 338] width 55 height 13
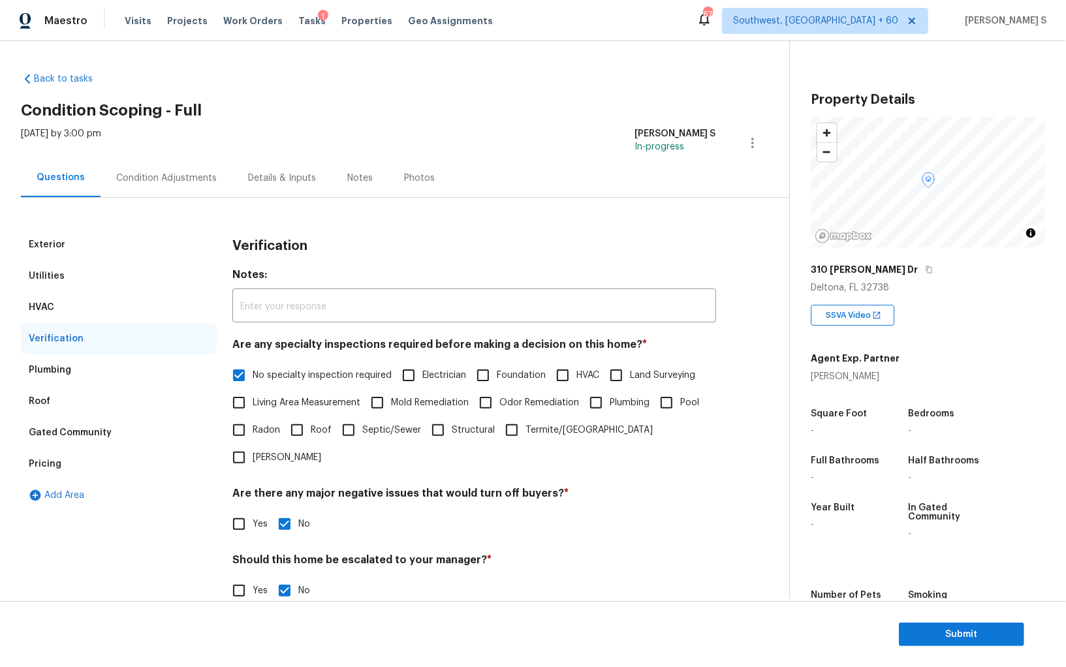
click at [55, 471] on div "Pricing" at bounding box center [119, 464] width 196 height 31
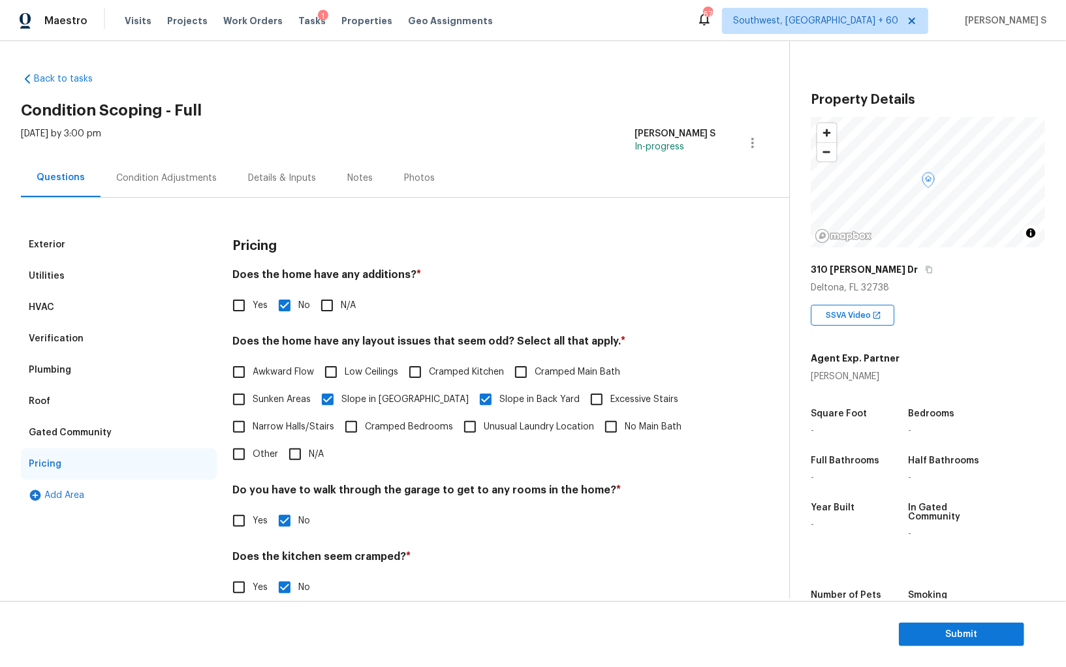
click at [177, 181] on div "Condition Adjustments" at bounding box center [166, 178] width 101 height 13
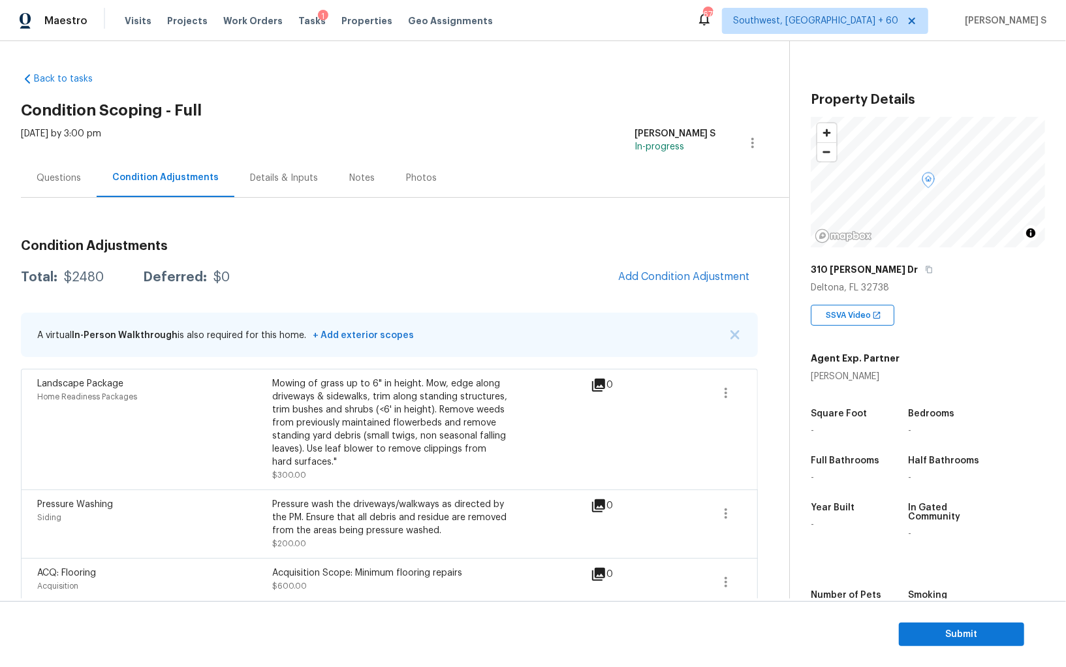
click at [55, 206] on div "Condition Adjustments Total: $2480 Deferred: $0 Add Condition Adjustment A virt…" at bounding box center [389, 430] width 737 height 464
click at [55, 180] on div "Questions" at bounding box center [59, 178] width 44 height 13
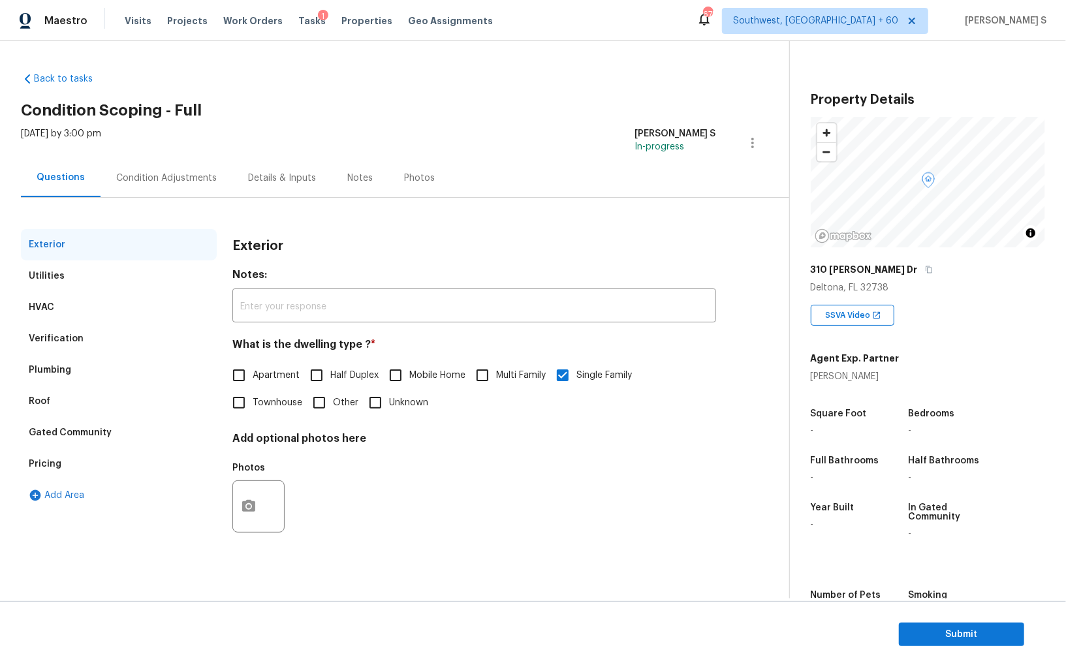
click at [71, 461] on div "Pricing" at bounding box center [119, 464] width 196 height 31
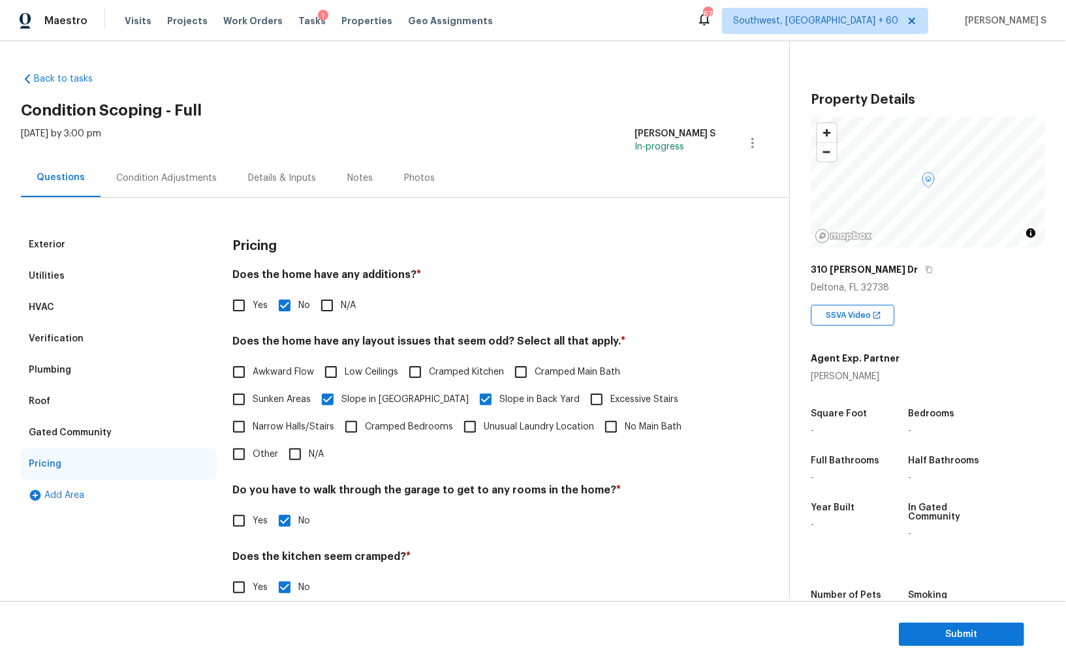
click at [58, 336] on div "Verification" at bounding box center [56, 338] width 55 height 13
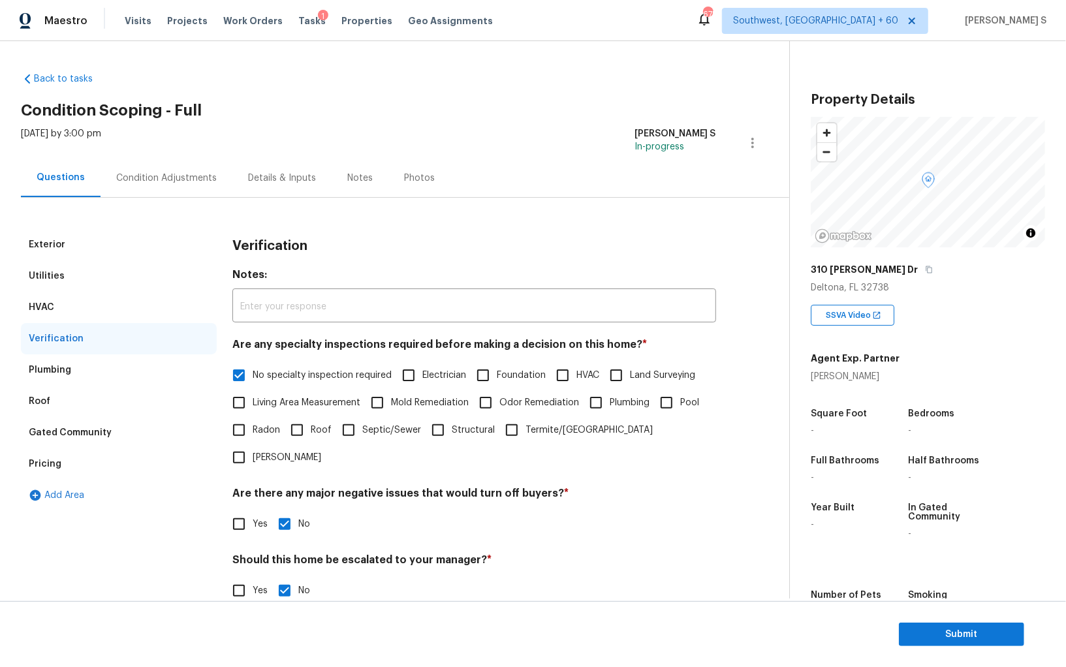
click at [61, 371] on div "Plumbing" at bounding box center [50, 370] width 42 height 13
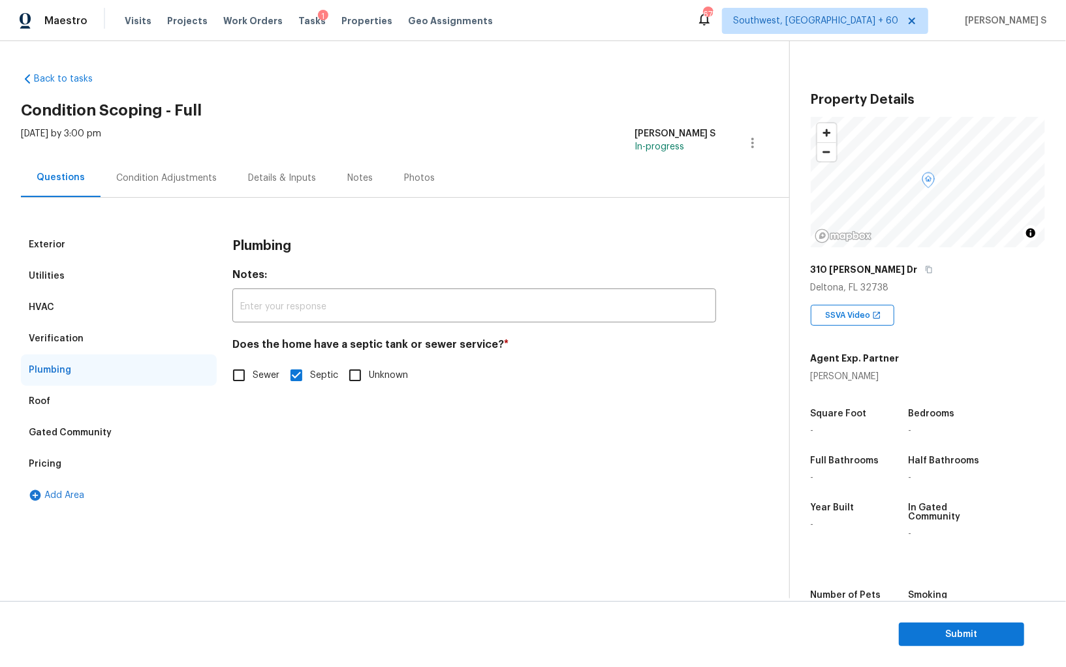
click at [72, 453] on div "Pricing" at bounding box center [119, 464] width 196 height 31
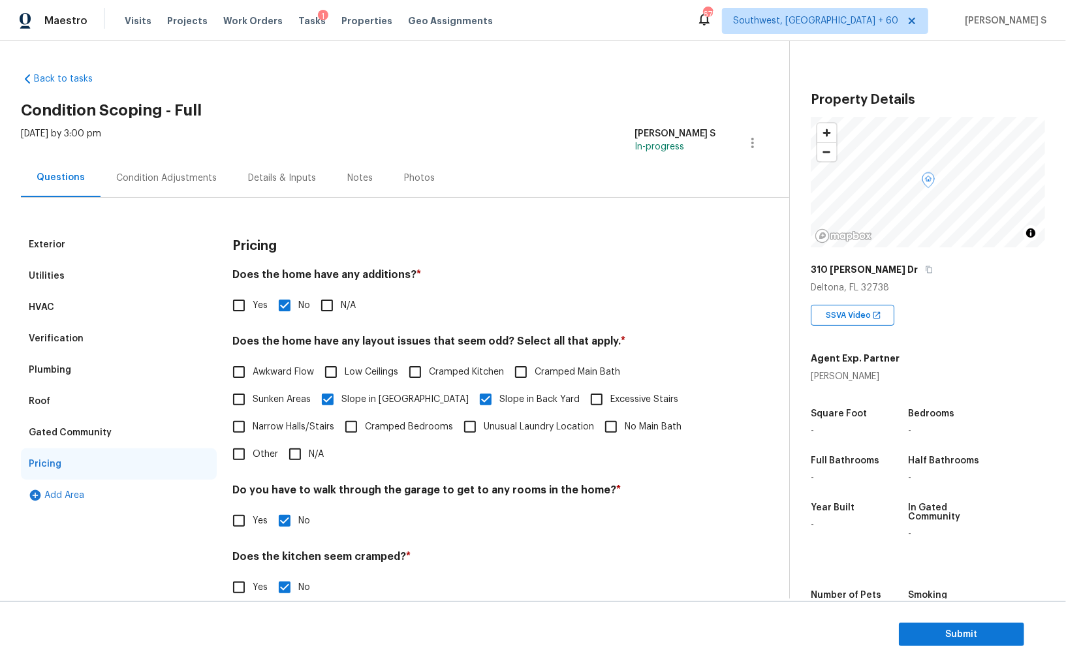
scroll to position [88, 0]
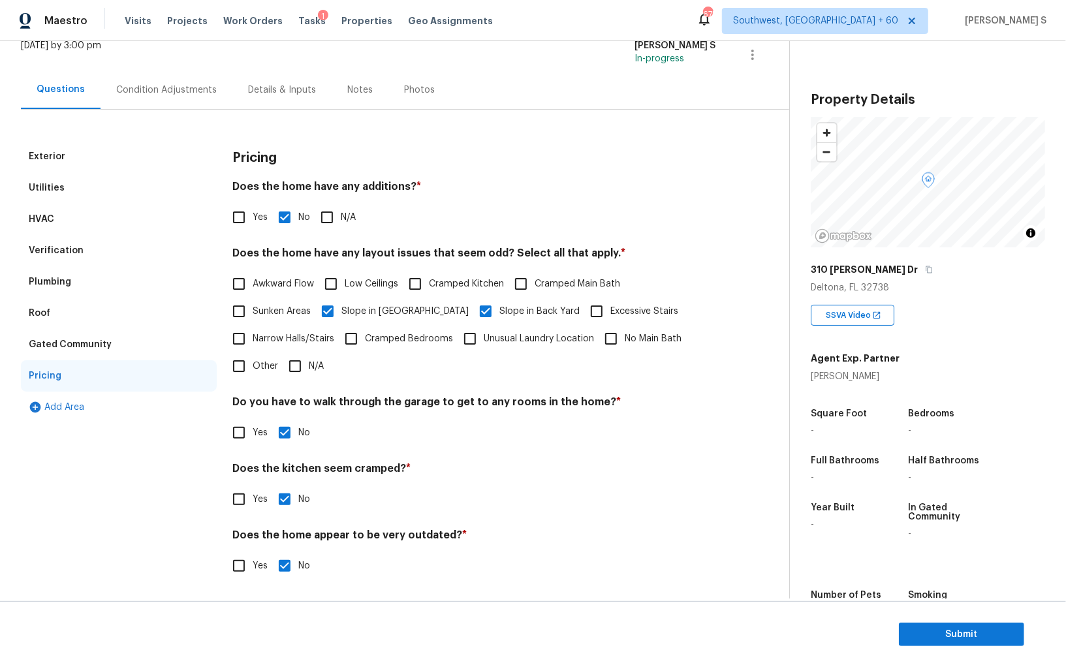
click at [160, 104] on div "Condition Adjustments" at bounding box center [167, 90] width 132 height 39
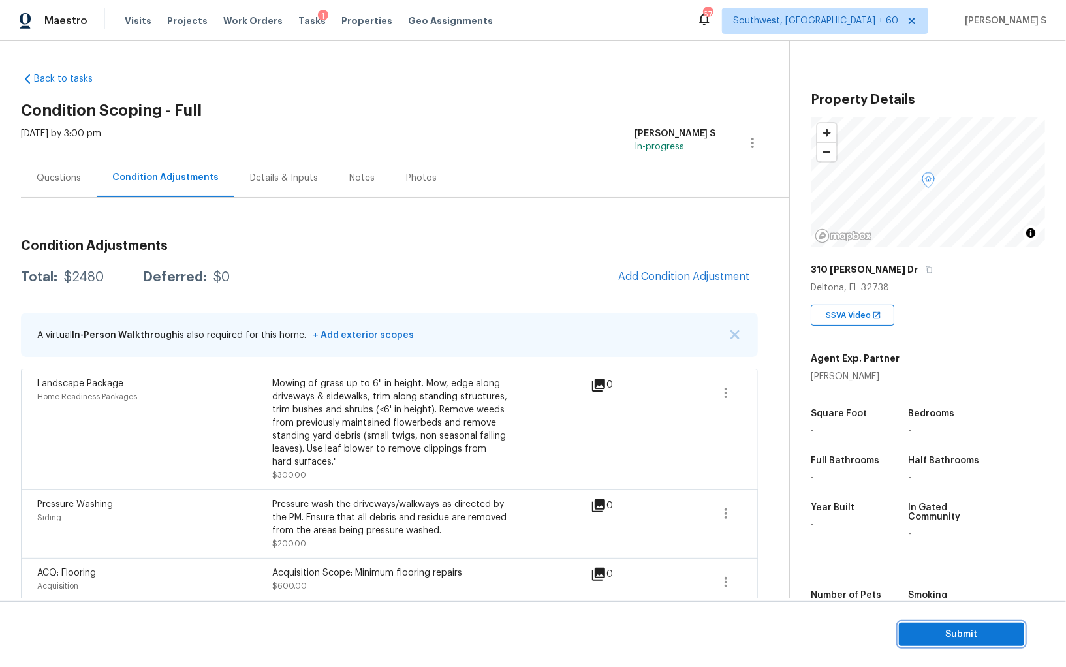
click at [912, 636] on span "Submit" at bounding box center [962, 635] width 104 height 16
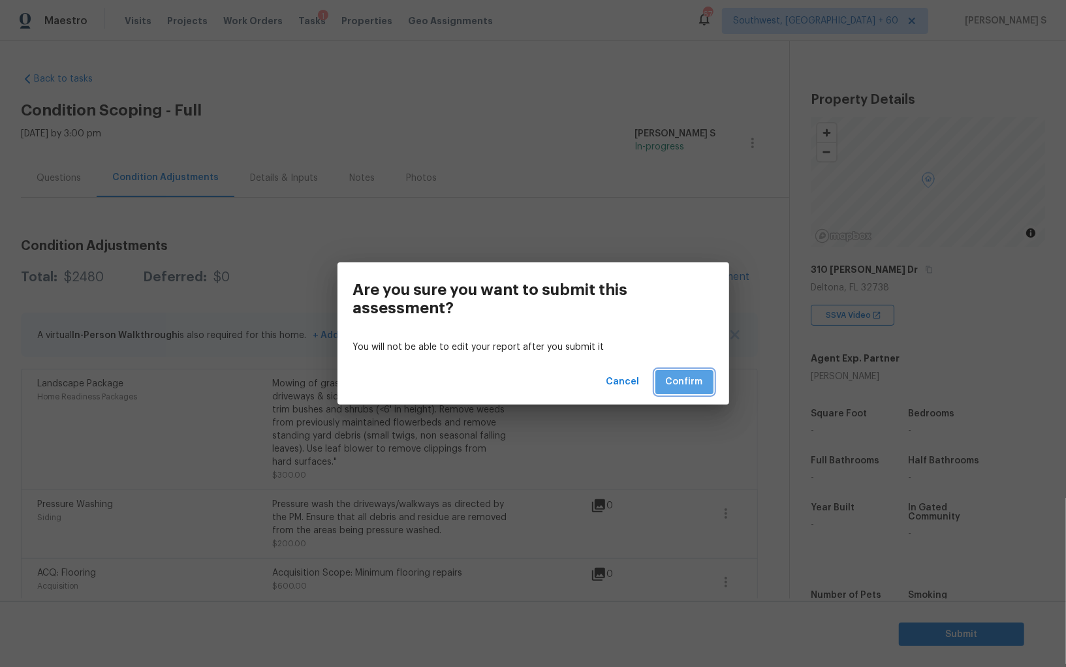
click at [684, 385] on span "Confirm" at bounding box center [684, 382] width 37 height 16
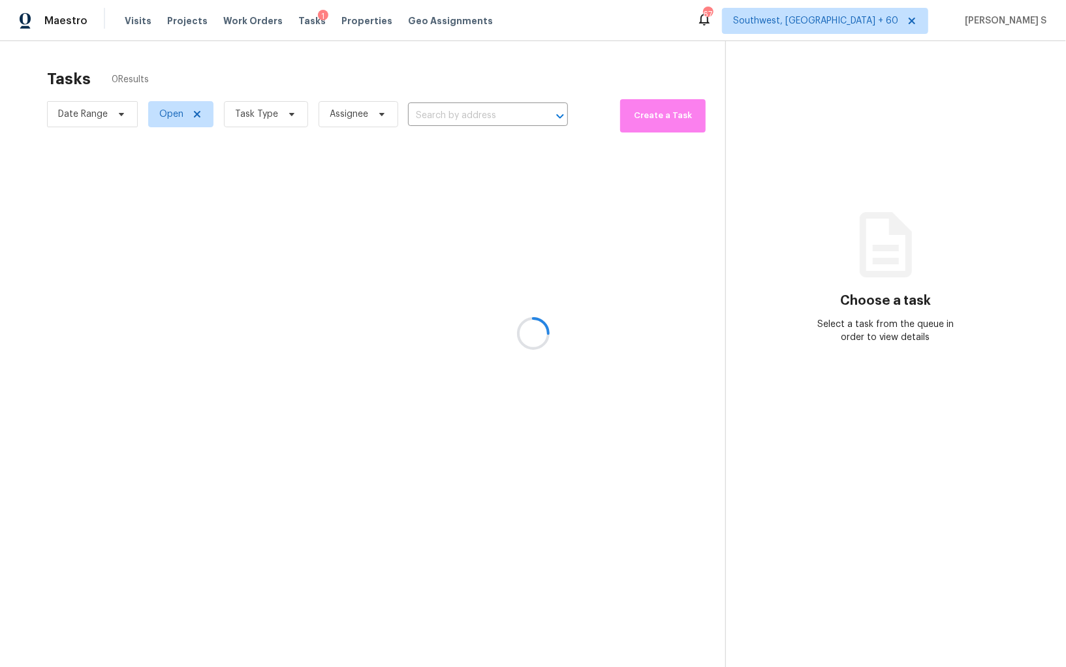
click at [453, 116] on div at bounding box center [533, 333] width 1066 height 667
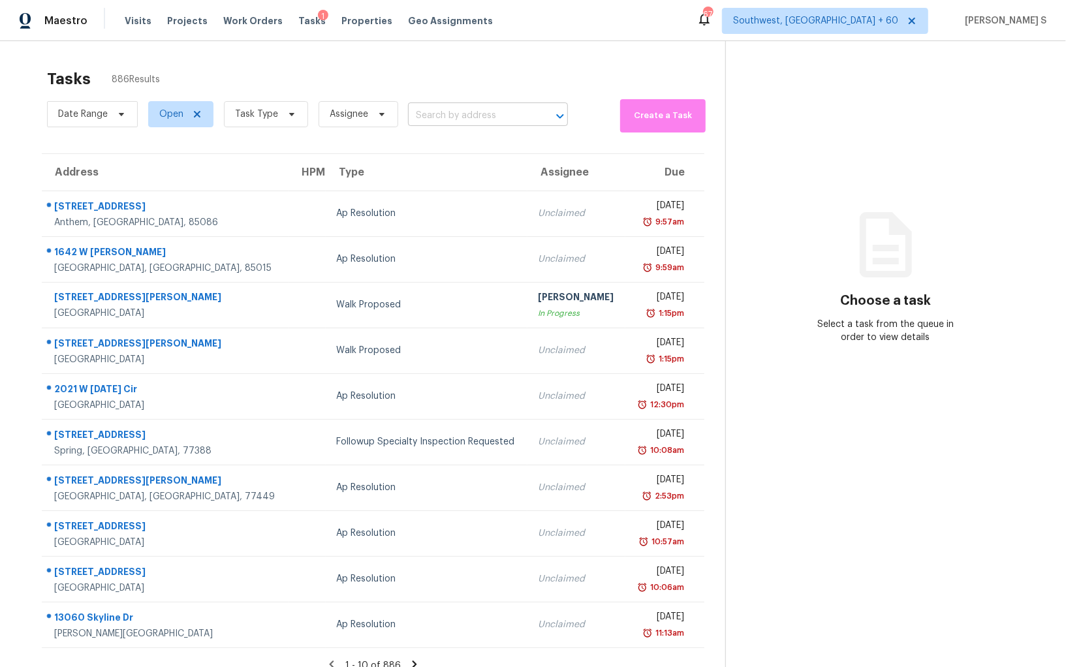
click at [519, 123] on input "text" at bounding box center [469, 116] width 123 height 20
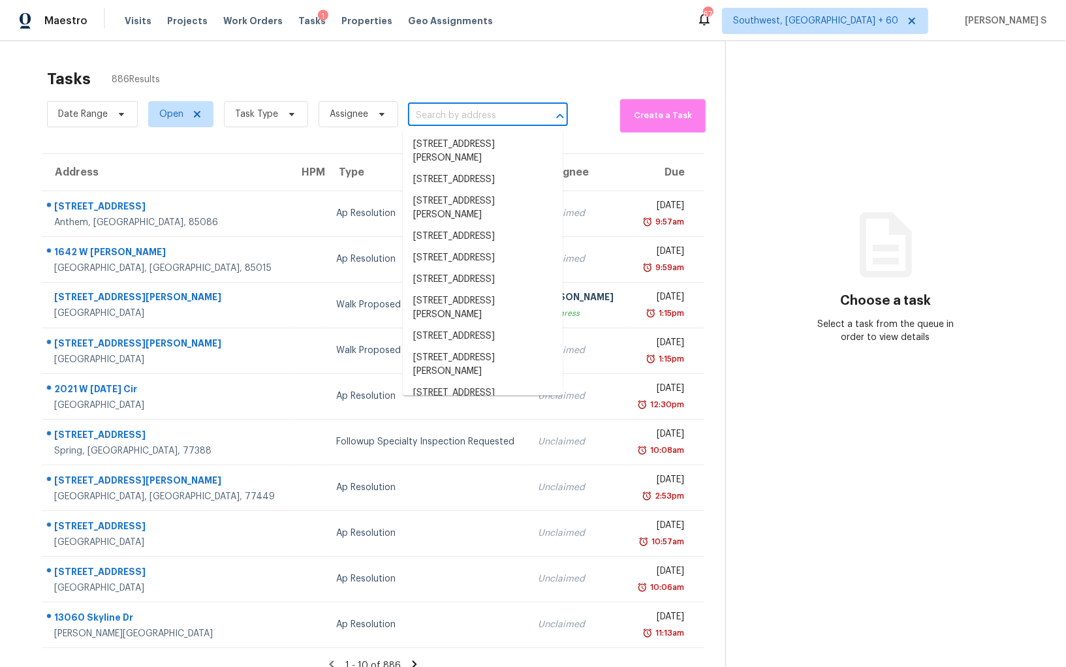
paste input "11997 Diamond Springs Dr, Jacksonville, FL, 32246"
type input "11997 Diamond Springs Dr, Jacksonville, FL, 32246"
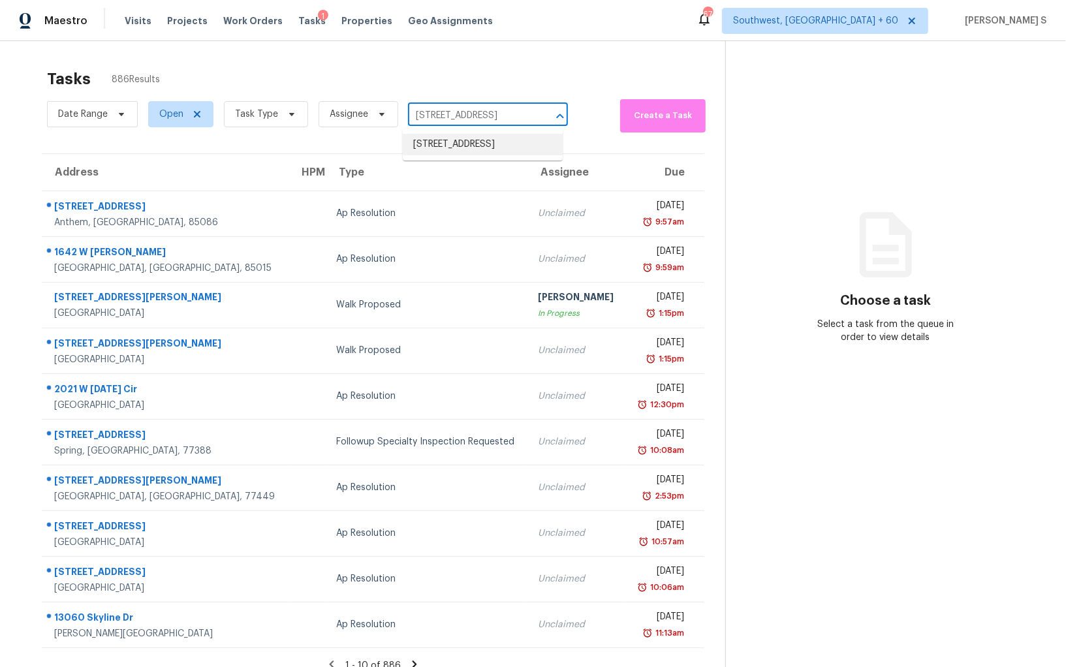
click at [453, 150] on li "11997 Diamond Springs Dr, Jacksonville, FL 32246" at bounding box center [483, 145] width 160 height 22
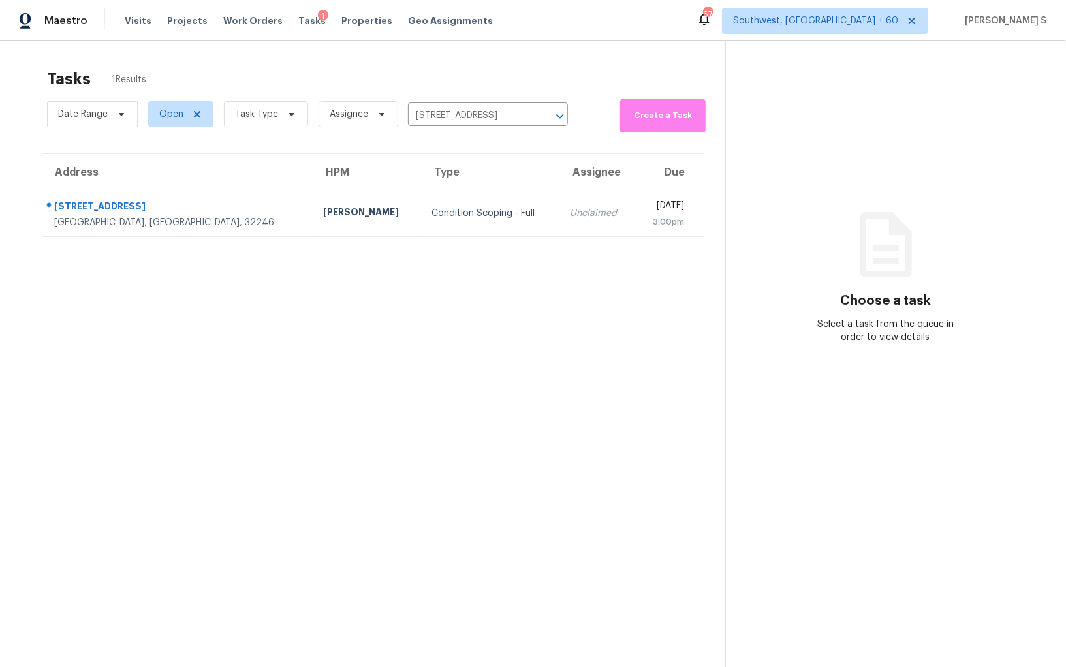
click at [560, 214] on td "Unclaimed" at bounding box center [598, 214] width 76 height 46
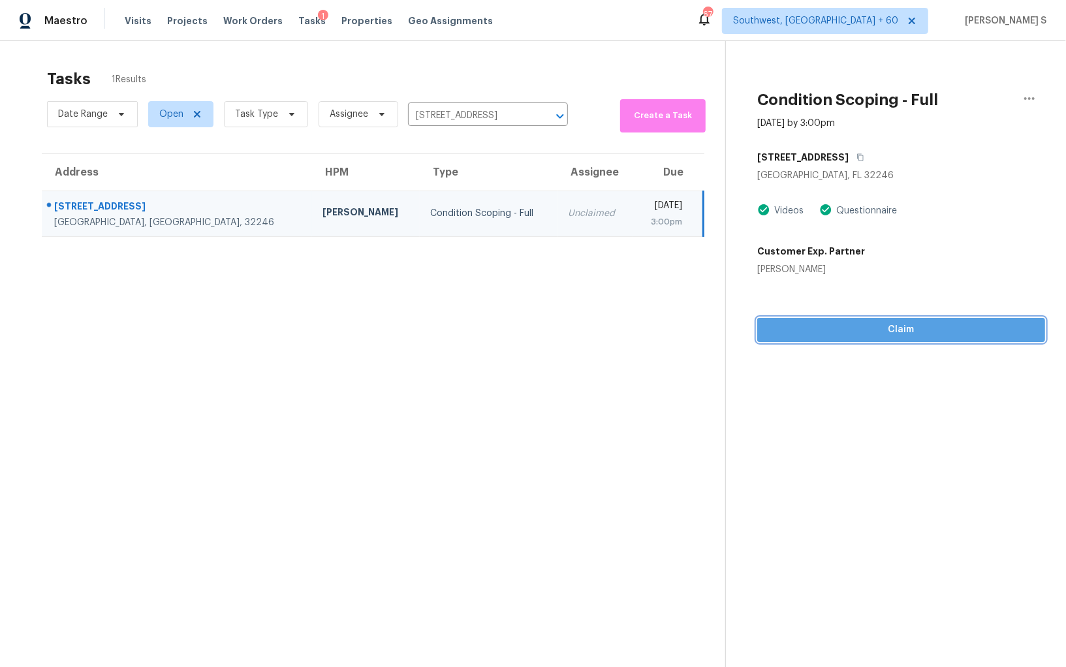
click at [907, 323] on span "Claim" at bounding box center [901, 330] width 267 height 16
click at [829, 323] on span "Start Assessment" at bounding box center [901, 330] width 267 height 16
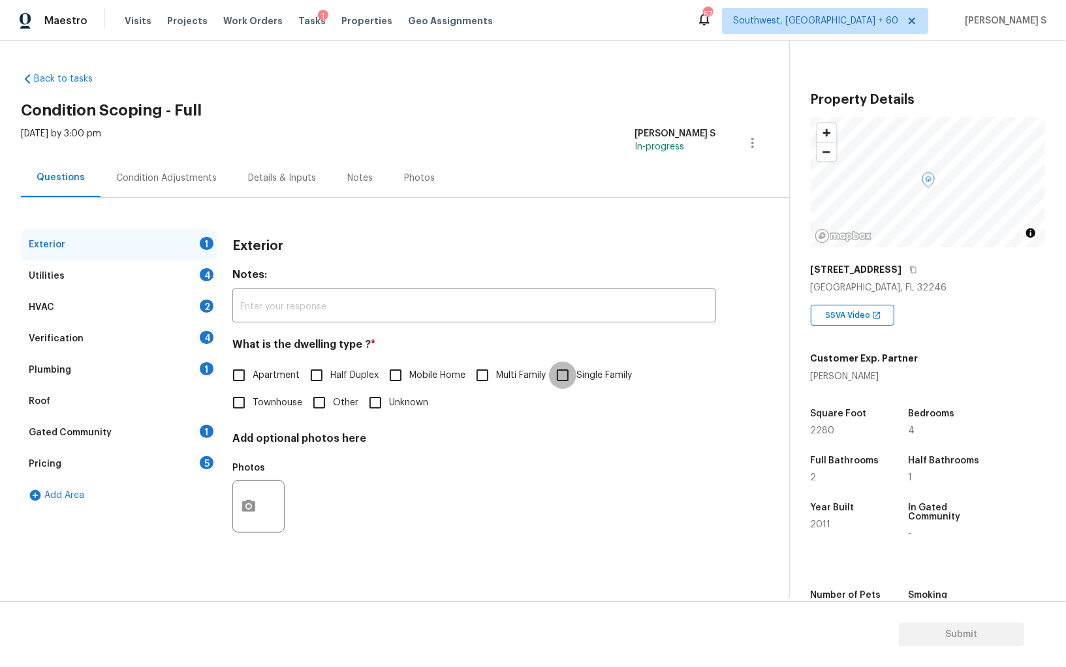
click at [575, 378] on input "Single Family" at bounding box center [562, 375] width 27 height 27
checkbox input "true"
click at [208, 276] on div "4" at bounding box center [207, 274] width 14 height 13
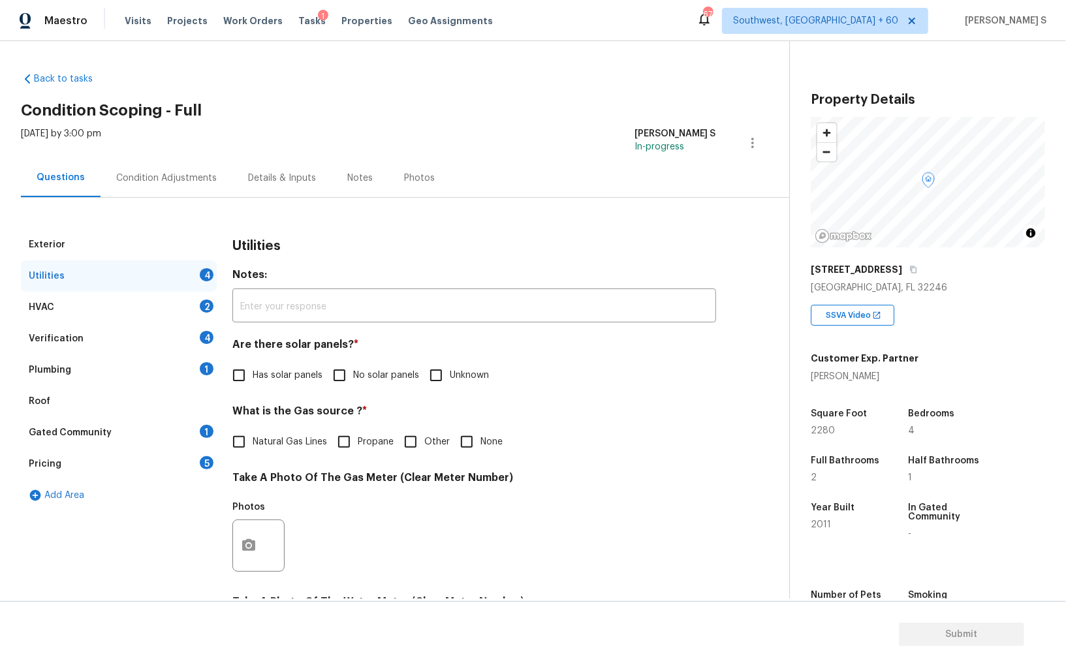
click at [340, 382] on input "No solar panels" at bounding box center [339, 375] width 27 height 27
checkbox input "true"
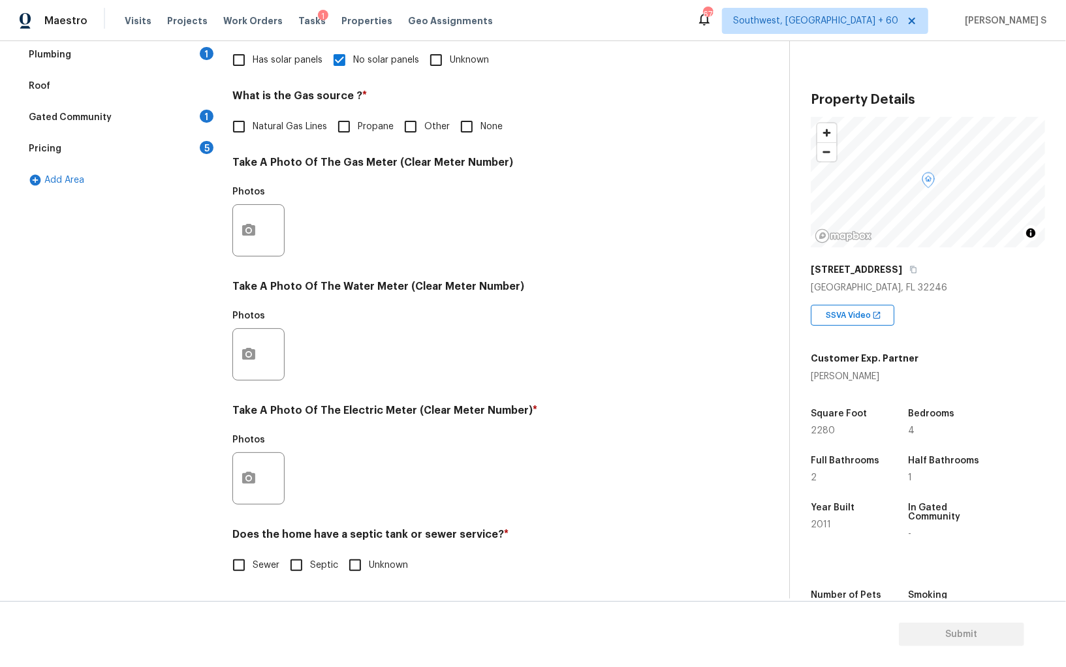
click at [236, 563] on input "Sewer" at bounding box center [238, 565] width 27 height 27
checkbox input "true"
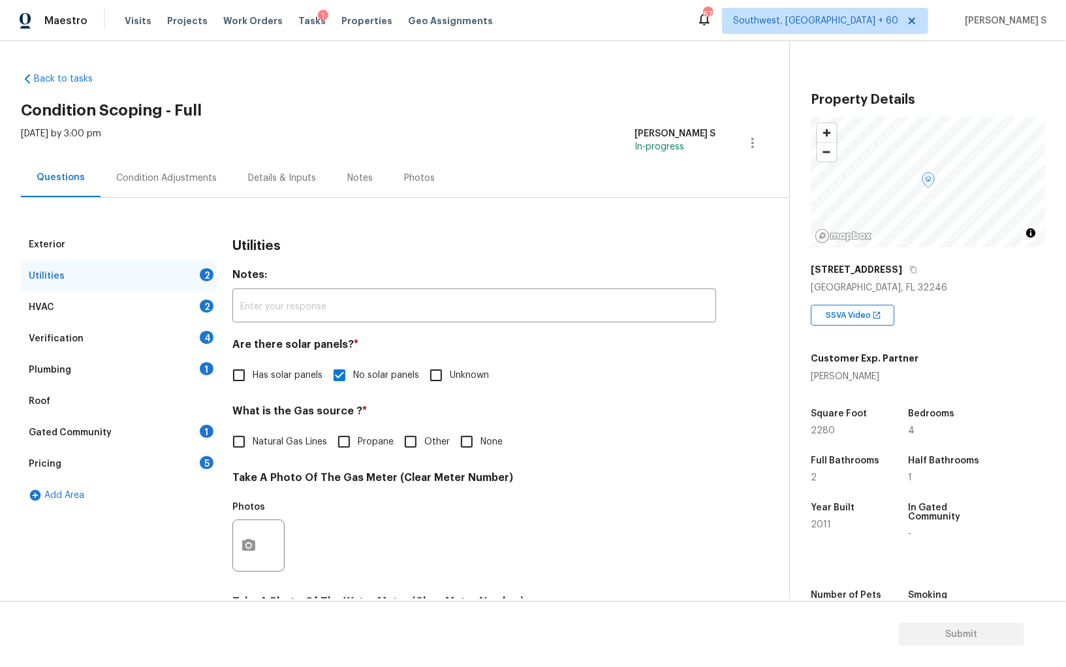
click at [208, 365] on div "1" at bounding box center [207, 368] width 14 height 13
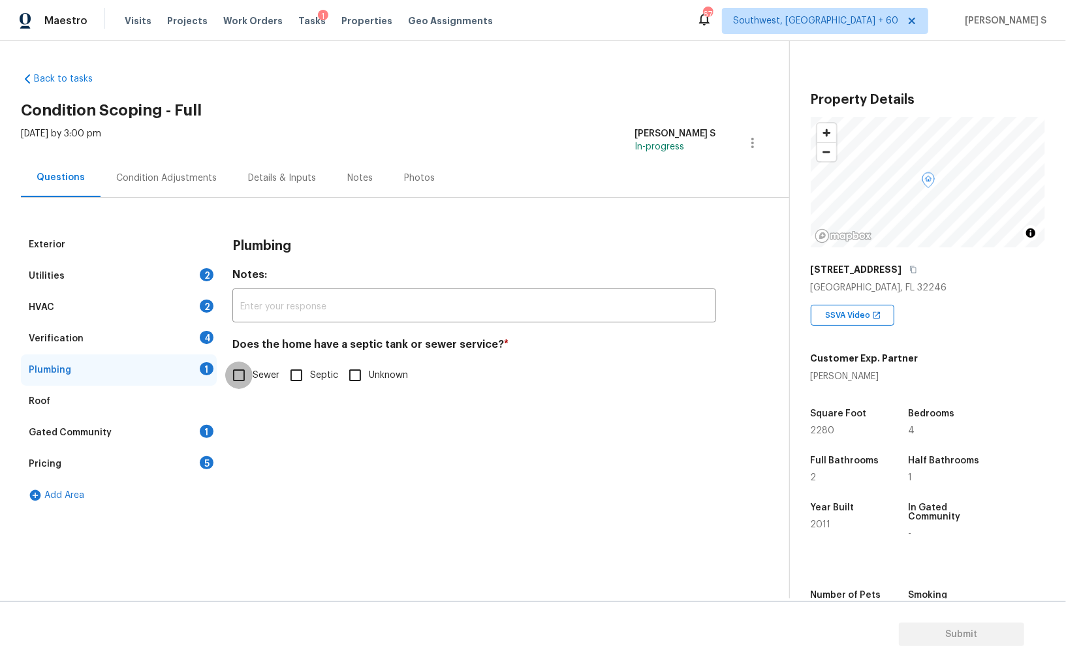
click at [242, 387] on input "Sewer" at bounding box center [238, 375] width 27 height 27
checkbox input "true"
click at [215, 438] on div "Gated Community 1" at bounding box center [119, 432] width 196 height 31
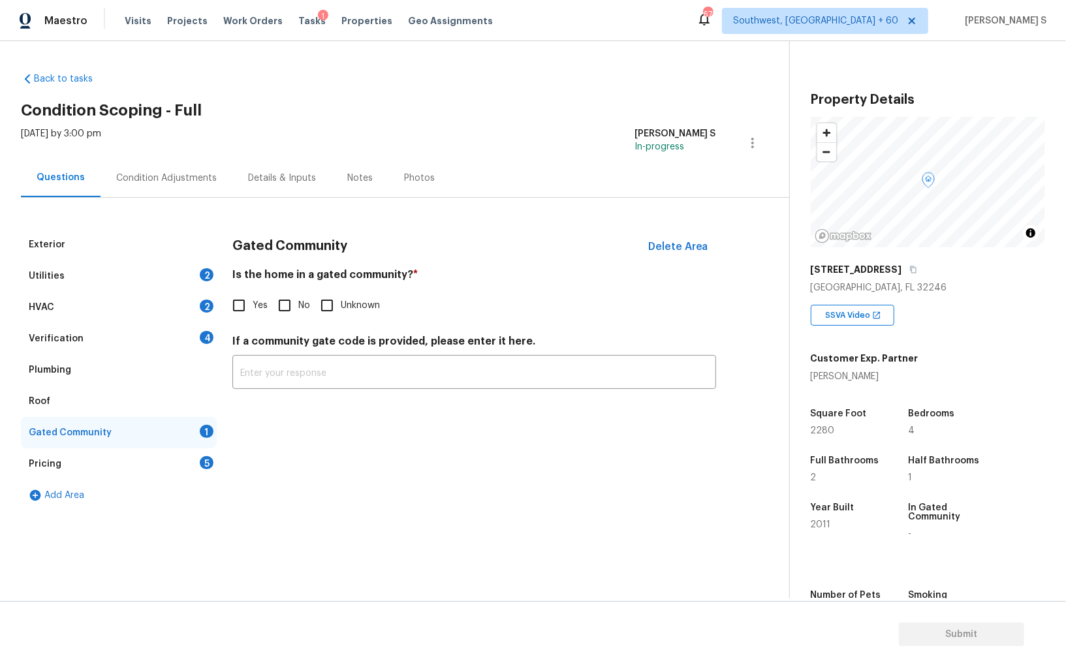
click at [294, 316] on input "No" at bounding box center [284, 305] width 27 height 27
checkbox input "true"
click at [201, 341] on div "4" at bounding box center [207, 337] width 14 height 13
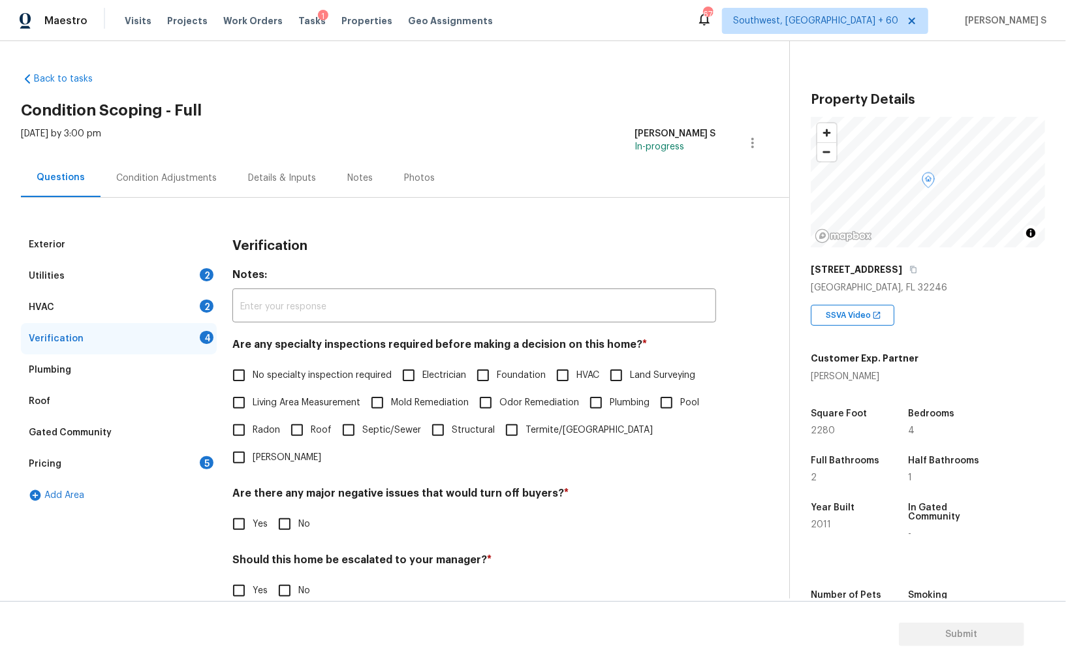
click at [249, 370] on input "No specialty inspection required" at bounding box center [238, 375] width 27 height 27
checkbox input "true"
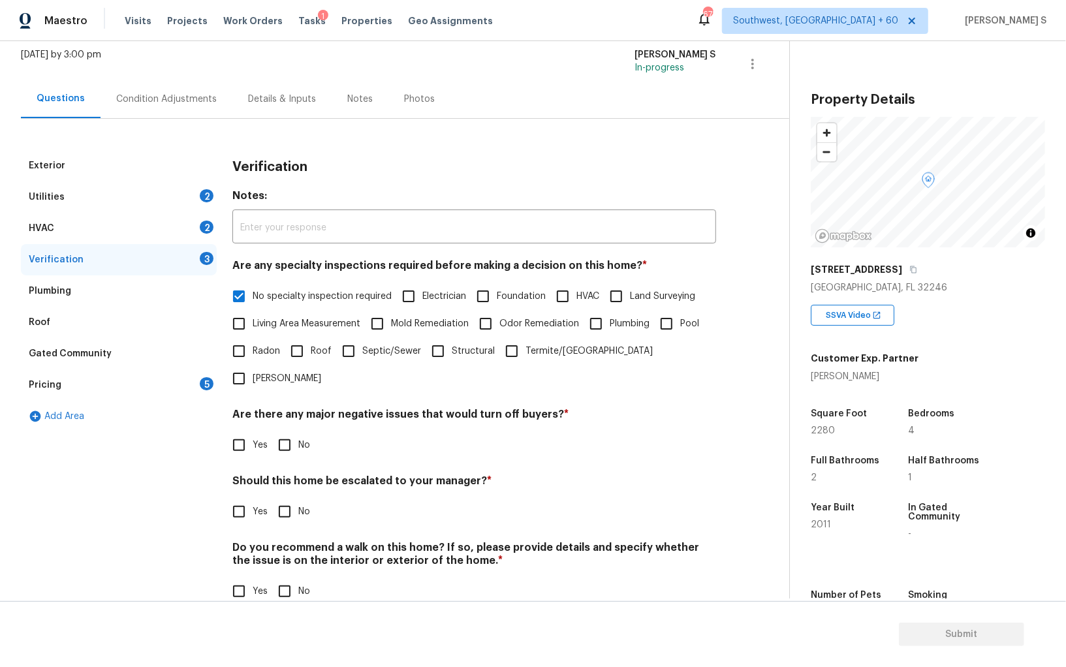
scroll to position [78, 0]
drag, startPoint x: 291, startPoint y: 420, endPoint x: 301, endPoint y: 480, distance: 61.0
click at [291, 433] on input "No" at bounding box center [284, 446] width 27 height 27
checkbox input "true"
click at [287, 579] on input "No" at bounding box center [284, 592] width 27 height 27
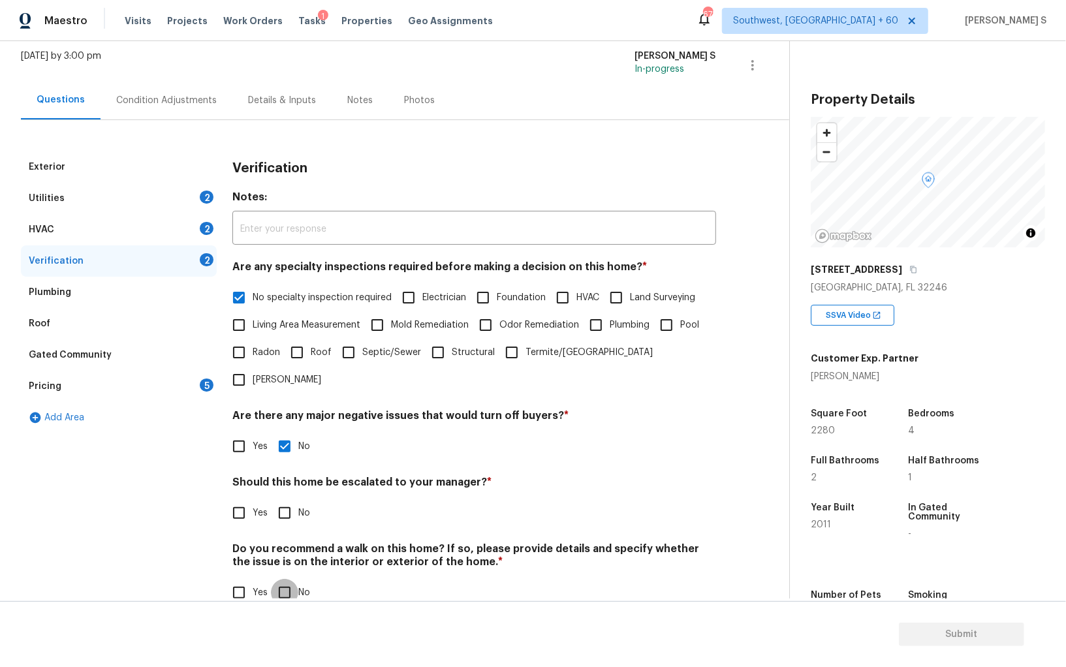
checkbox input "true"
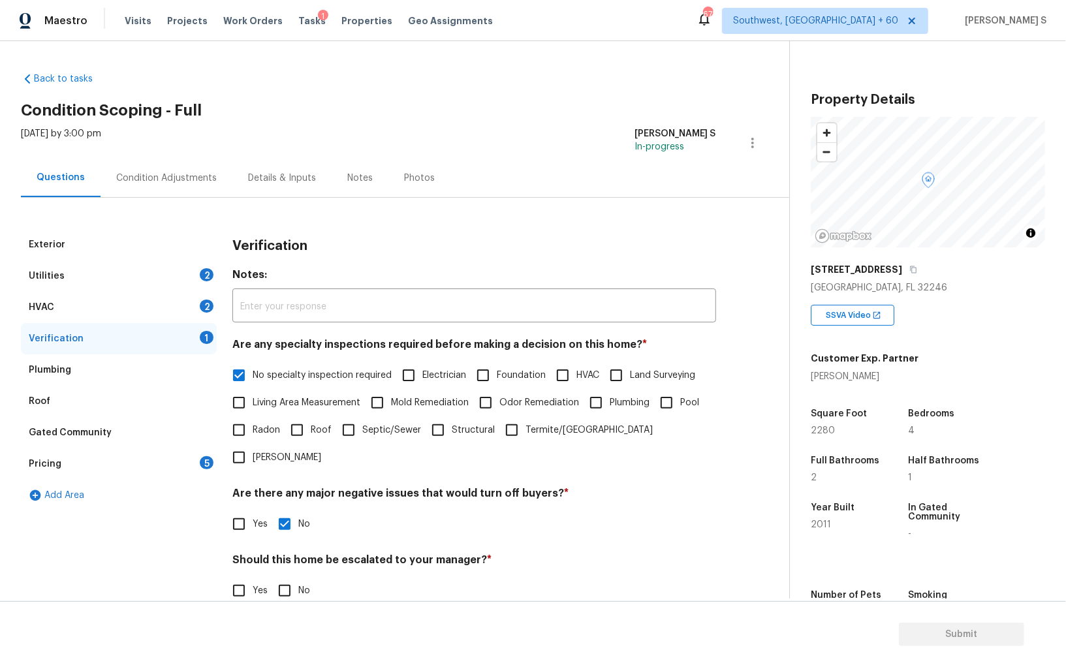
click at [198, 310] on div "HVAC 2" at bounding box center [119, 307] width 196 height 31
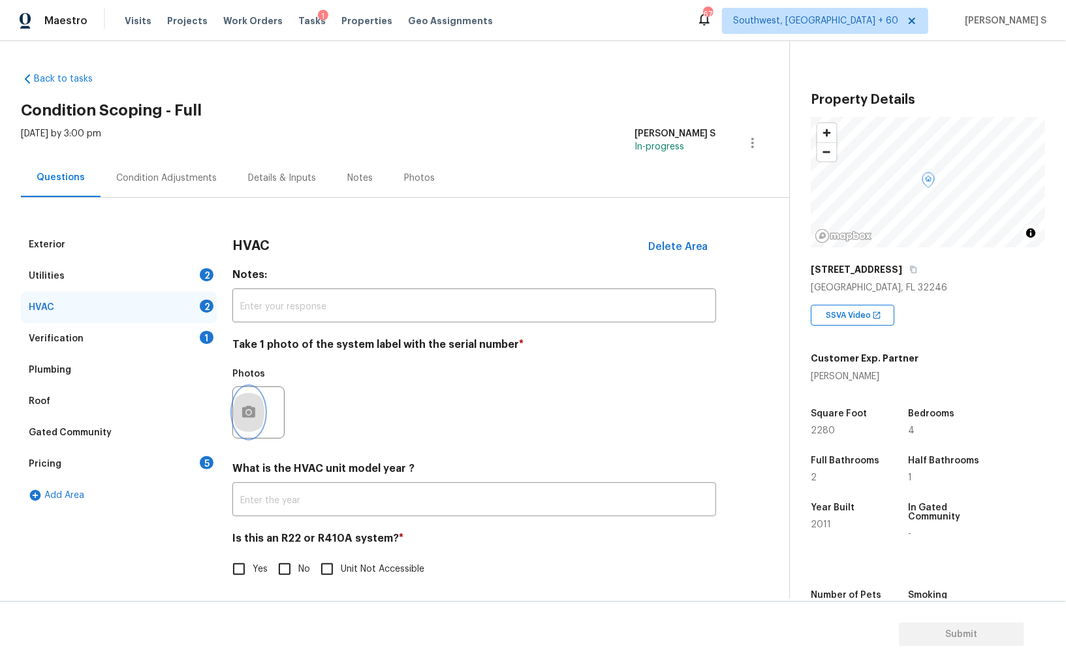
click at [251, 423] on button "button" at bounding box center [248, 412] width 31 height 51
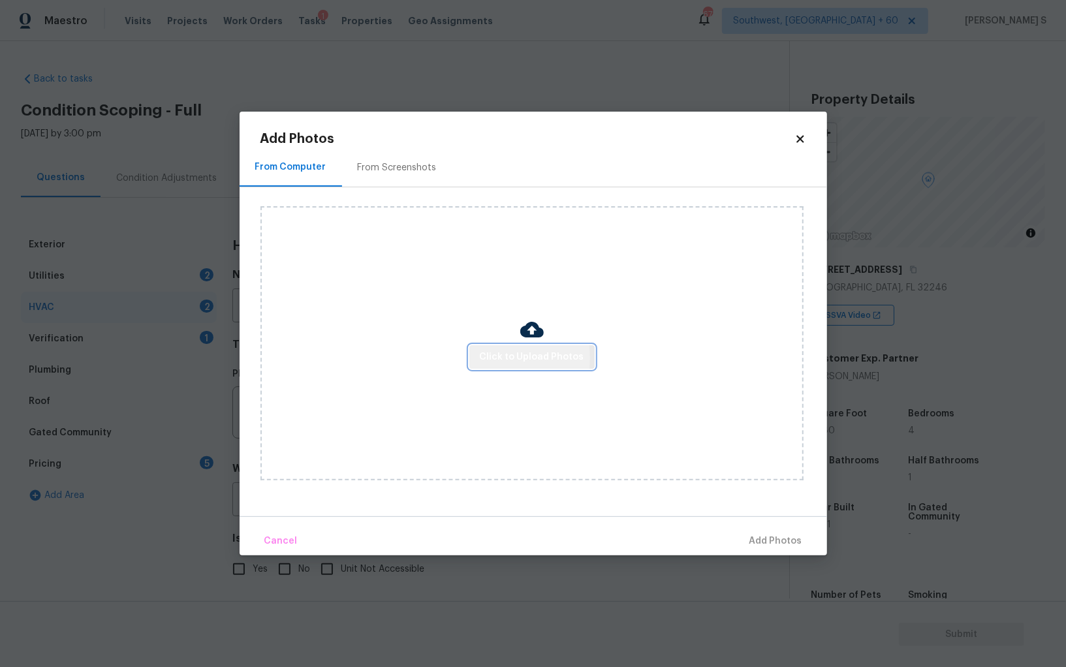
click at [487, 359] on span "Click to Upload Photos" at bounding box center [532, 357] width 104 height 16
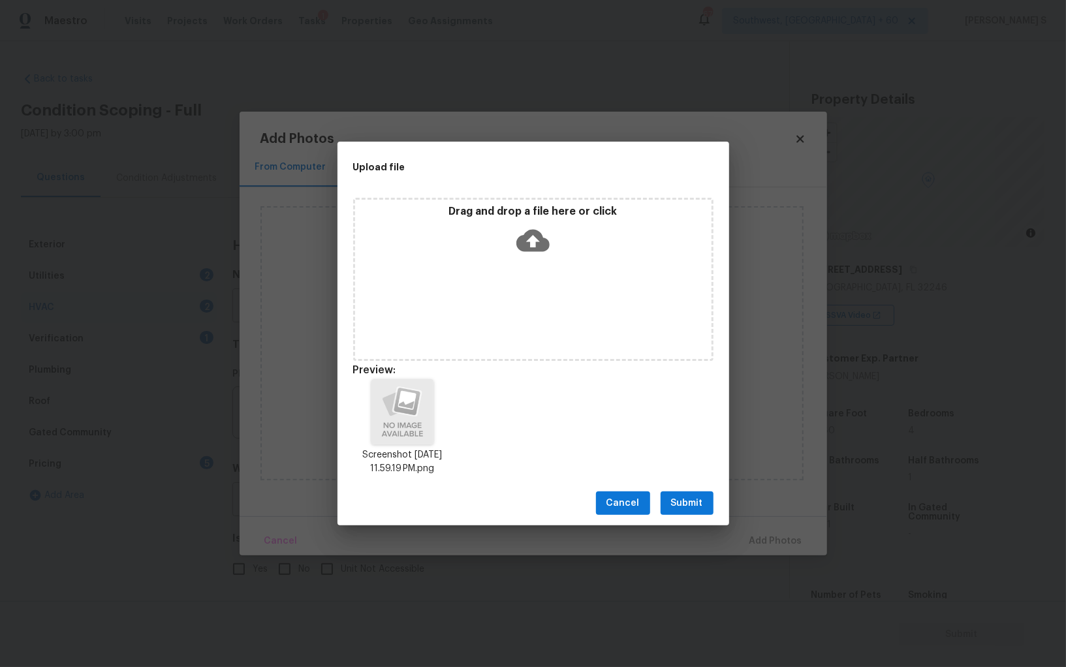
click at [704, 494] on button "Submit" at bounding box center [687, 504] width 53 height 24
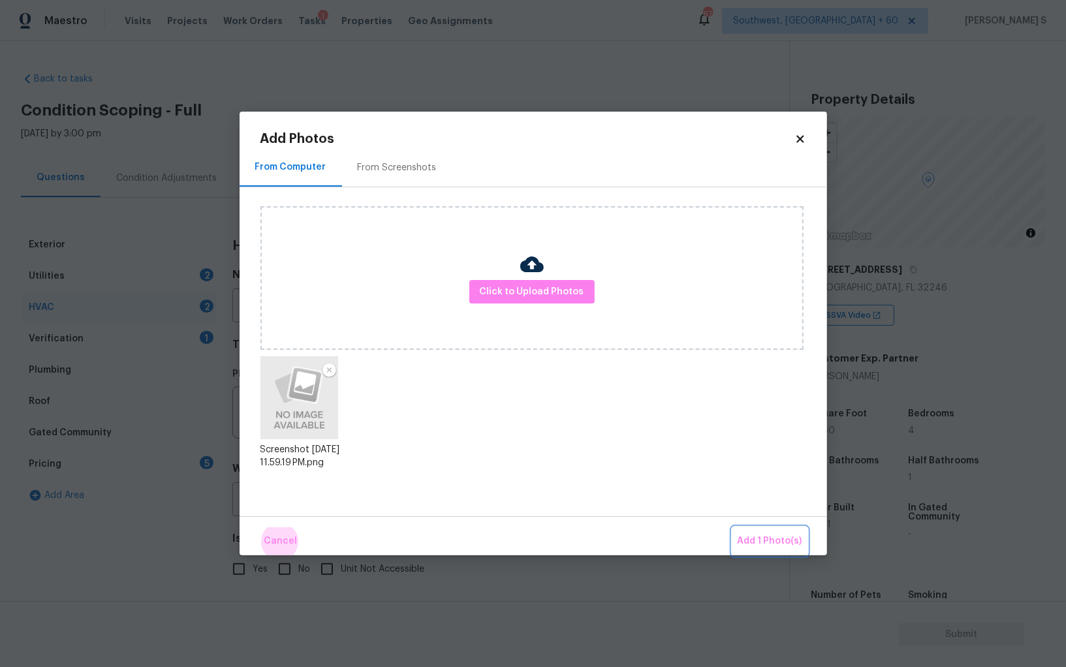
click at [733, 528] on button "Add 1 Photo(s)" at bounding box center [770, 542] width 75 height 28
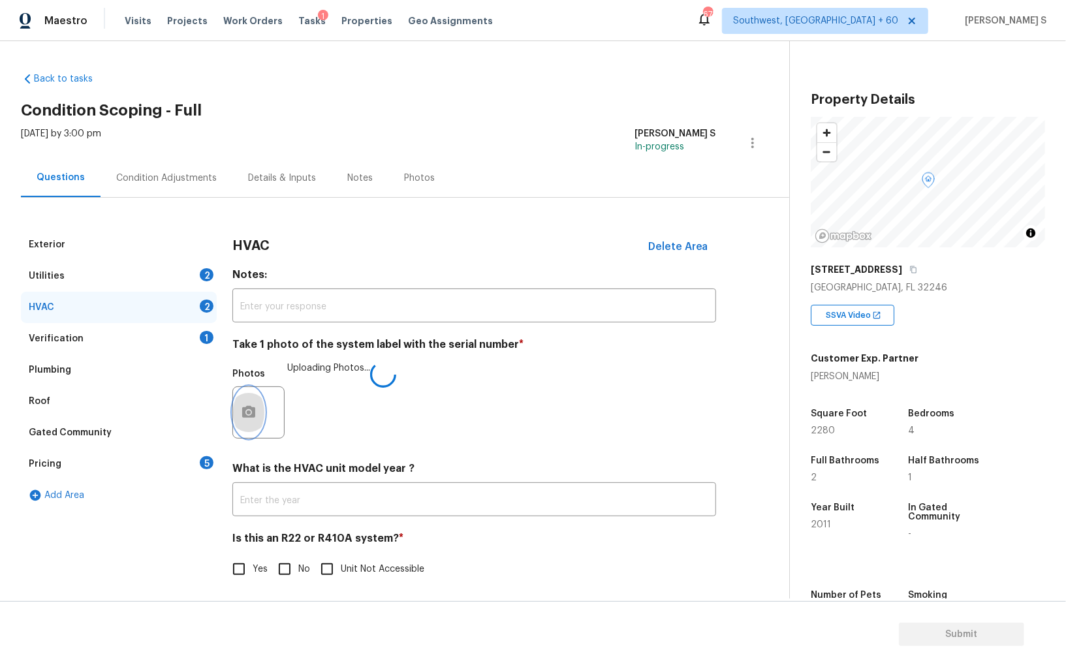
scroll to position [5, 0]
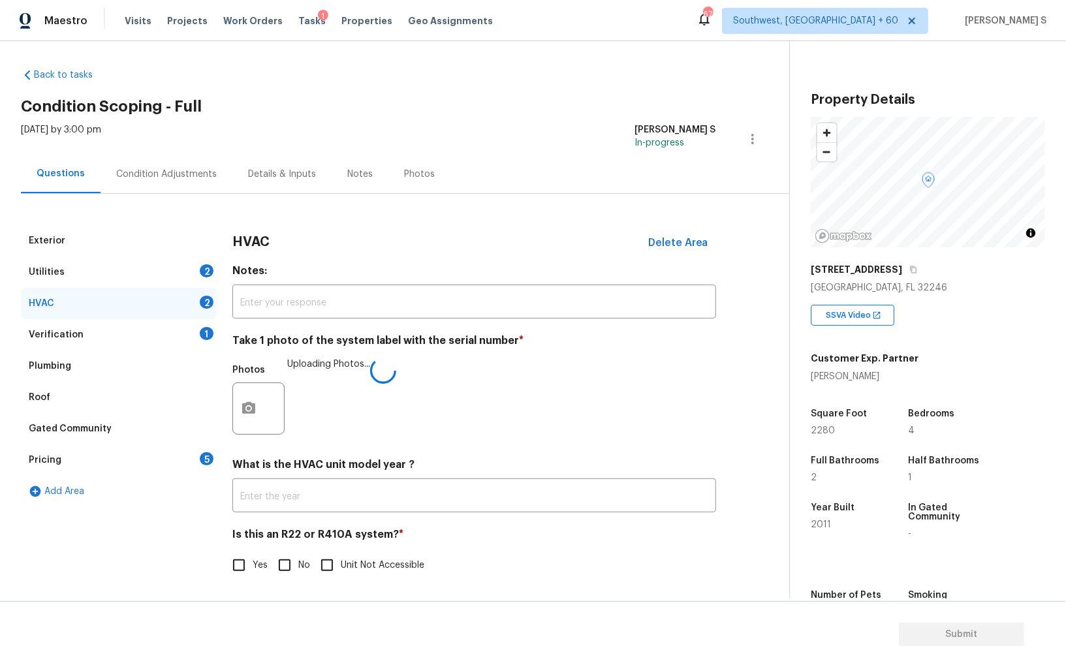
click at [300, 561] on span "No" at bounding box center [304, 566] width 12 height 14
click at [298, 561] on input "No" at bounding box center [284, 565] width 27 height 27
checkbox input "true"
click at [187, 268] on div "Utilities 2" at bounding box center [119, 272] width 196 height 31
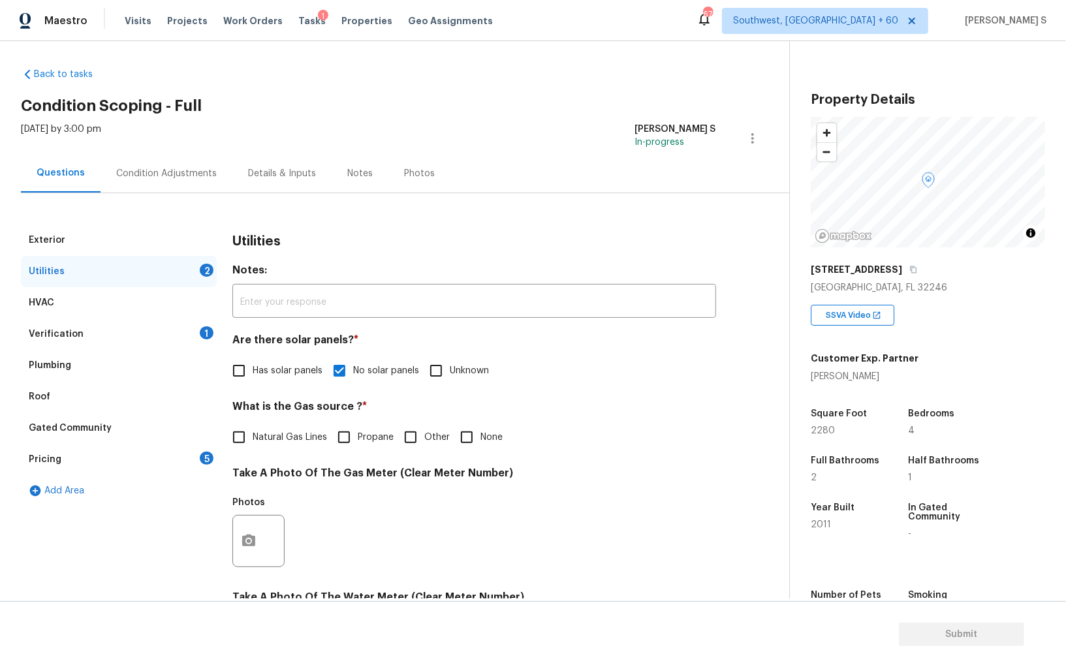
scroll to position [293, 0]
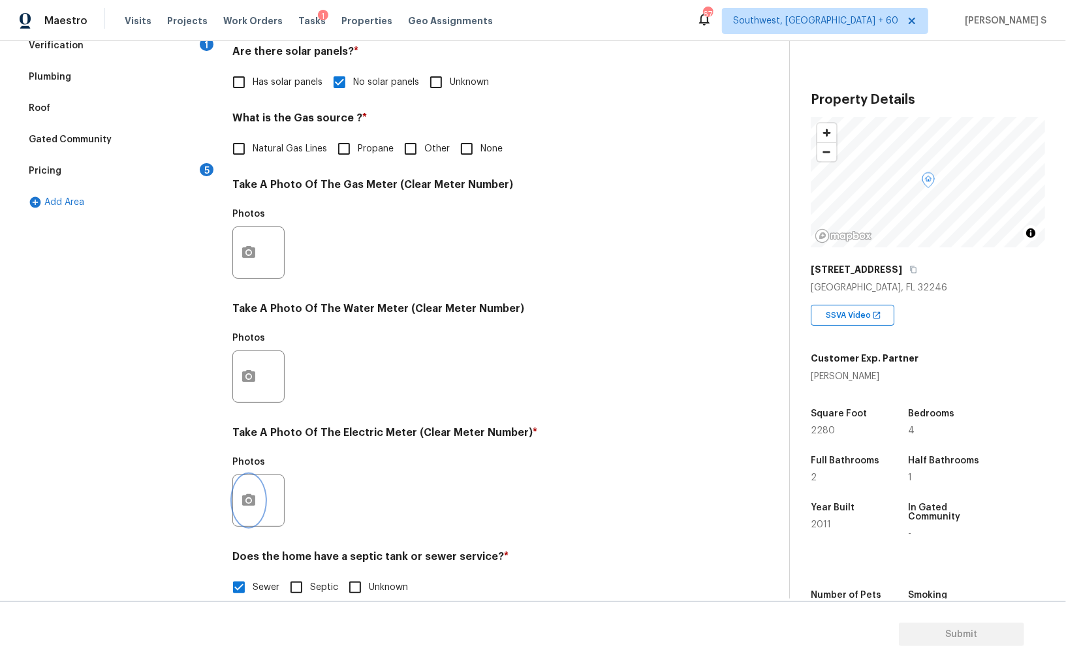
click at [251, 500] on icon "button" at bounding box center [248, 500] width 13 height 12
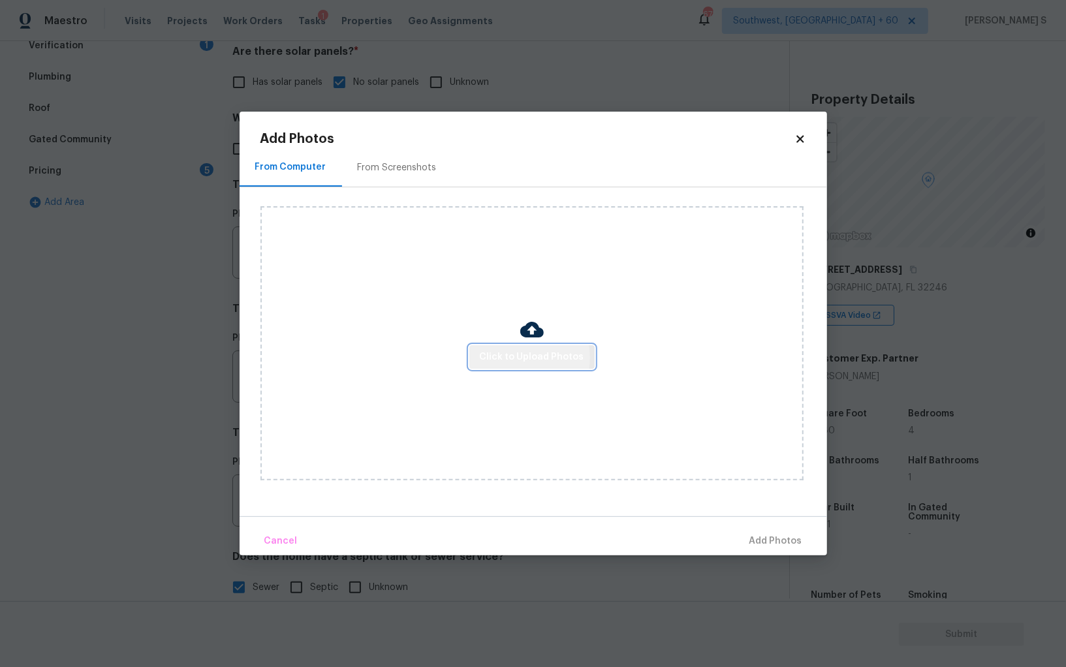
click at [524, 358] on span "Click to Upload Photos" at bounding box center [532, 357] width 104 height 16
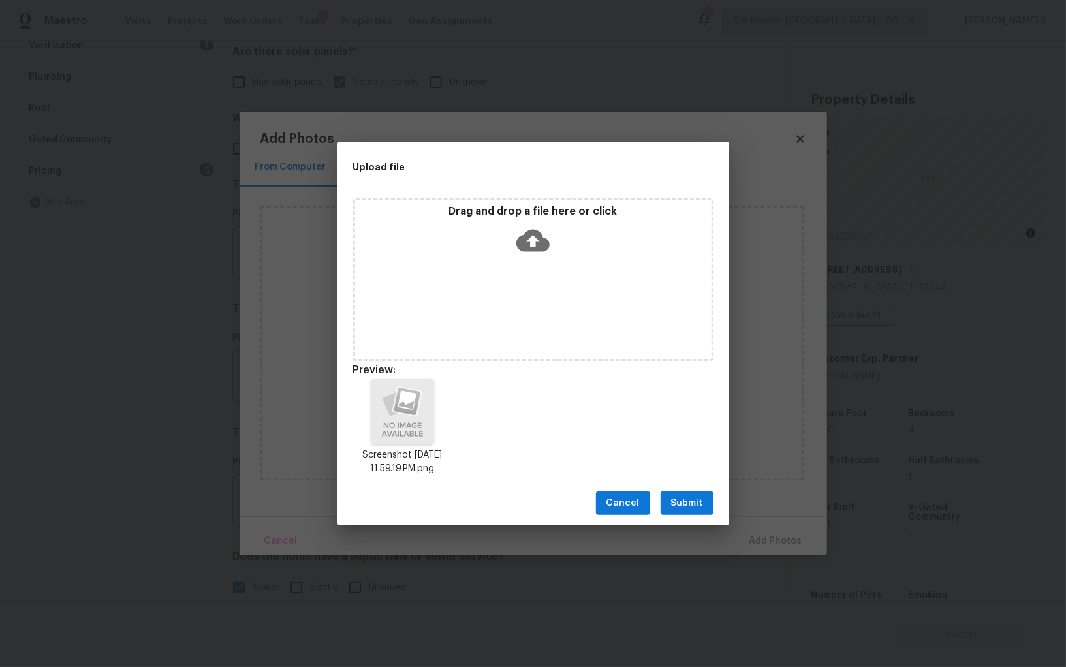
click at [682, 492] on button "Submit" at bounding box center [687, 504] width 53 height 24
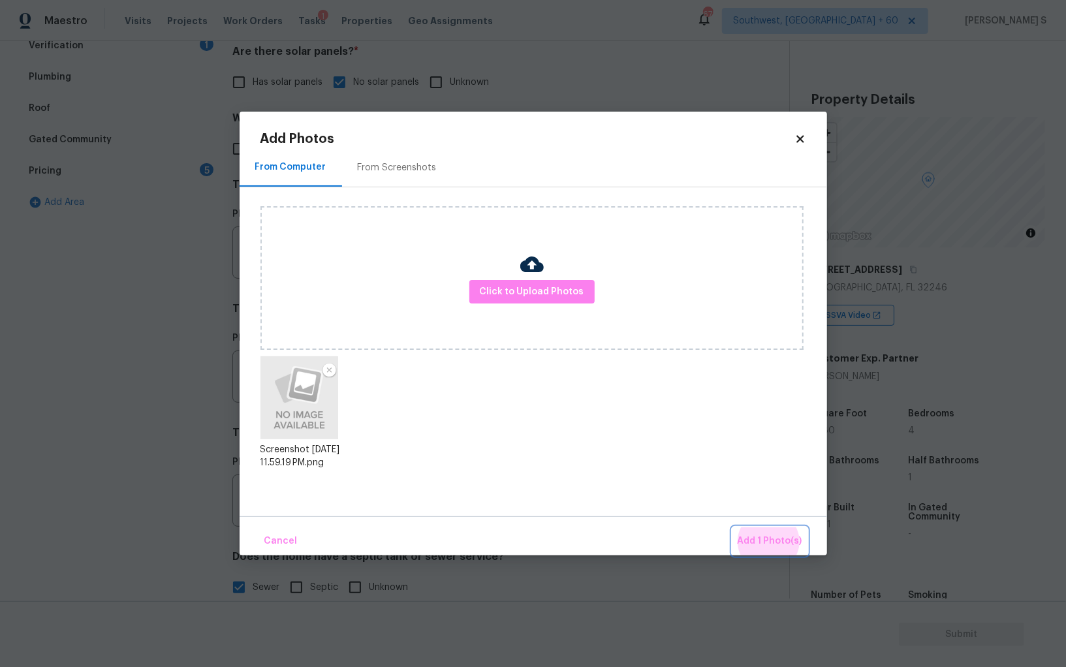
click at [733, 528] on button "Add 1 Photo(s)" at bounding box center [770, 542] width 75 height 28
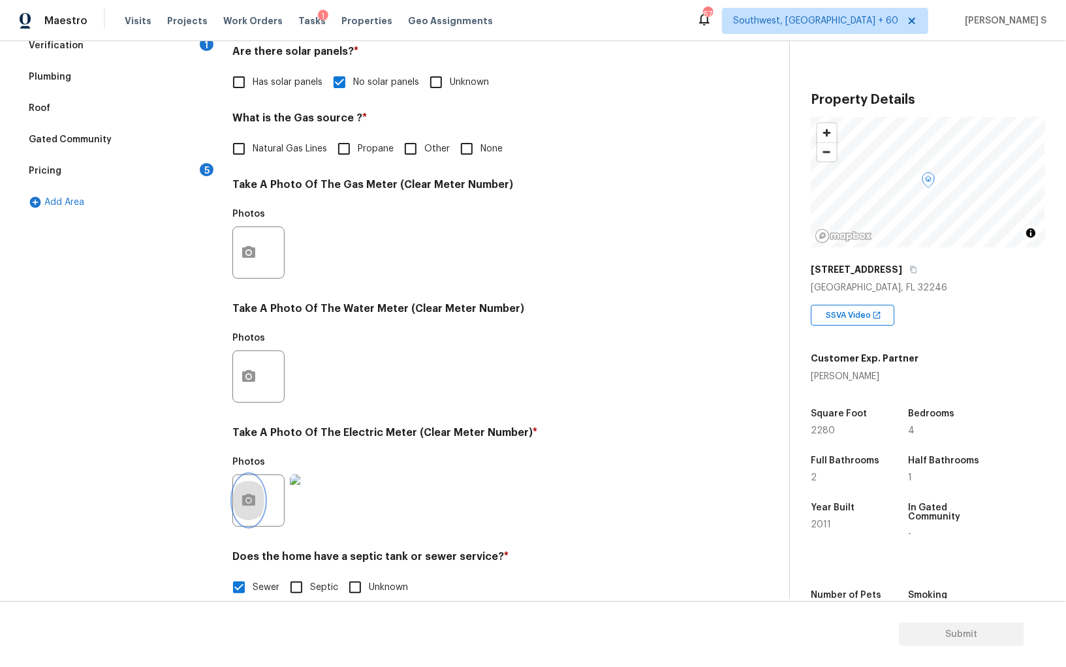
scroll to position [0, 0]
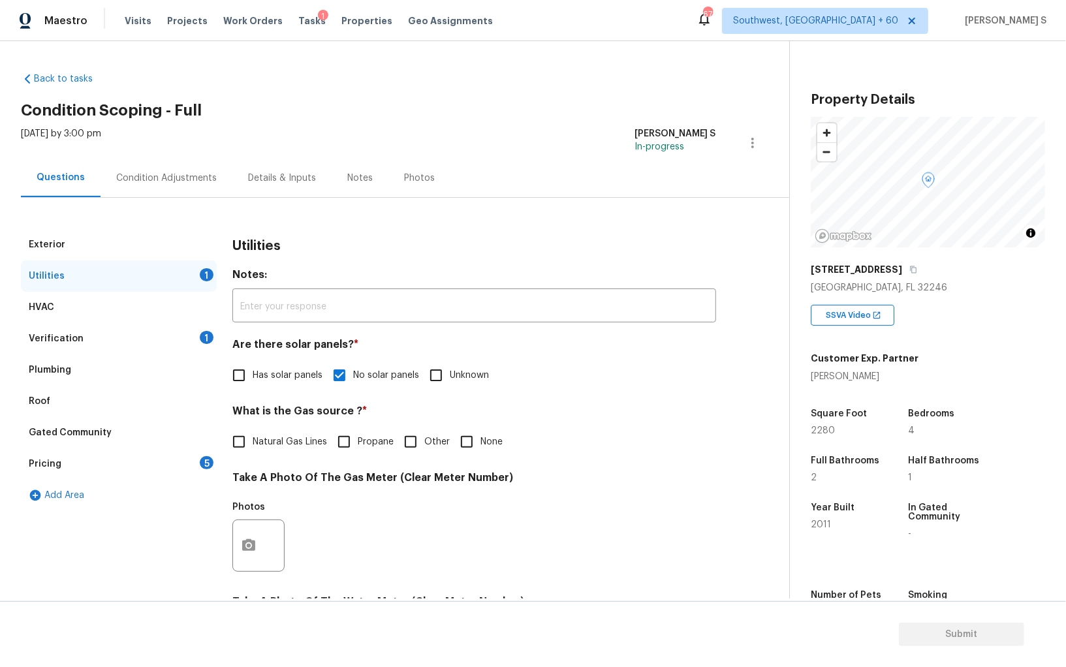
click at [152, 468] on div "Pricing 5" at bounding box center [119, 464] width 196 height 31
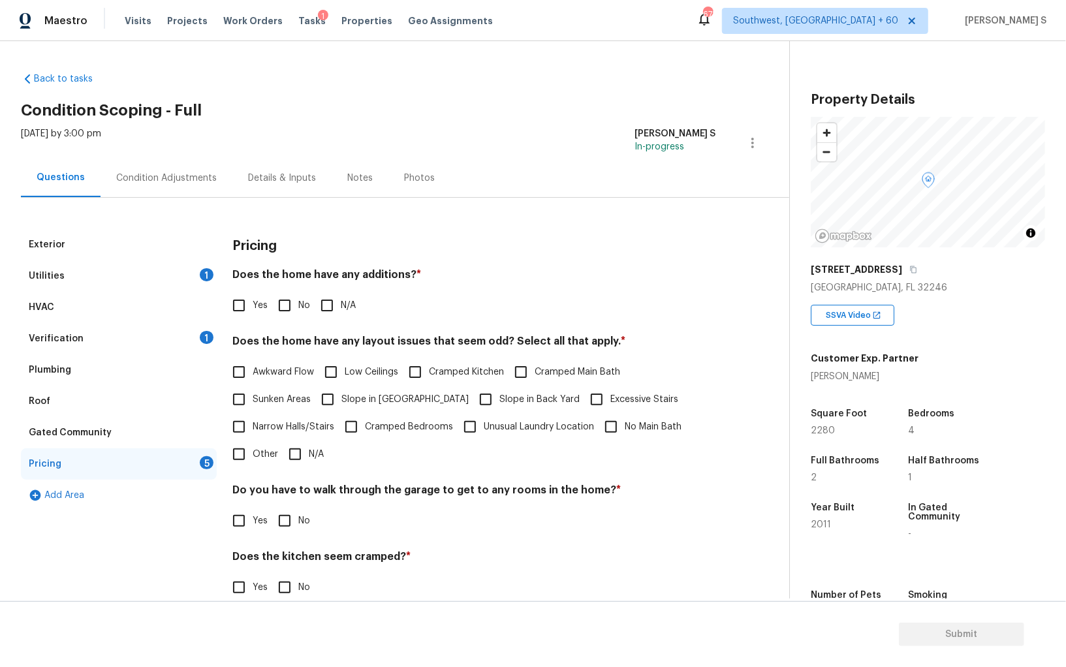
click at [281, 304] on input "No" at bounding box center [284, 305] width 27 height 27
checkbox input "true"
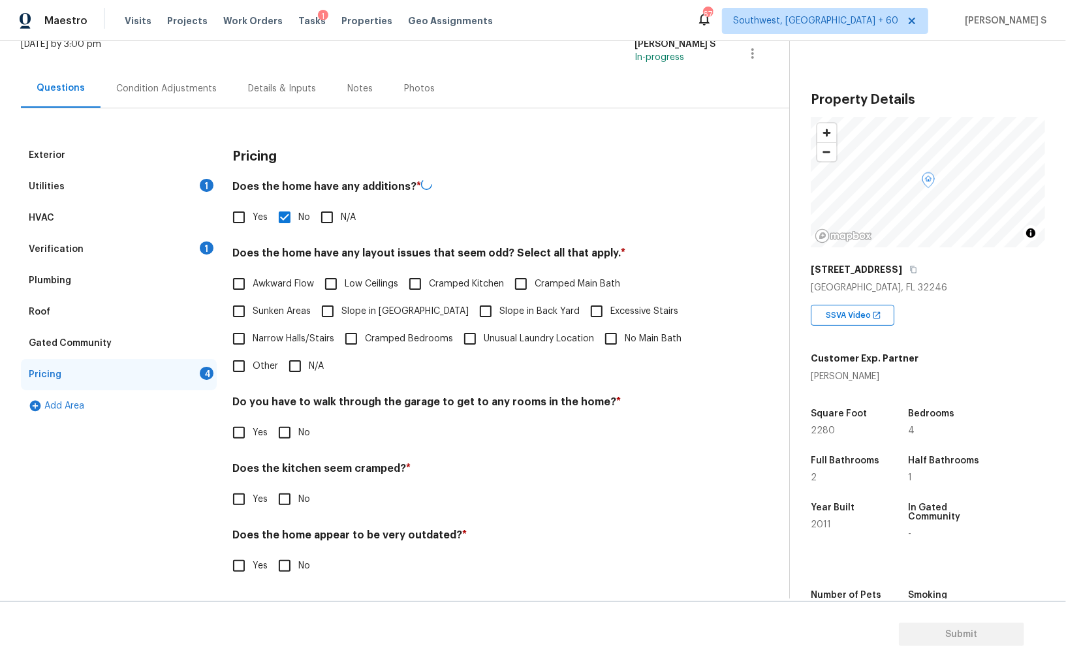
scroll to position [88, 0]
click at [287, 435] on input "No" at bounding box center [284, 434] width 27 height 27
checkbox input "true"
click at [271, 487] on input "No" at bounding box center [284, 500] width 27 height 27
checkbox input "true"
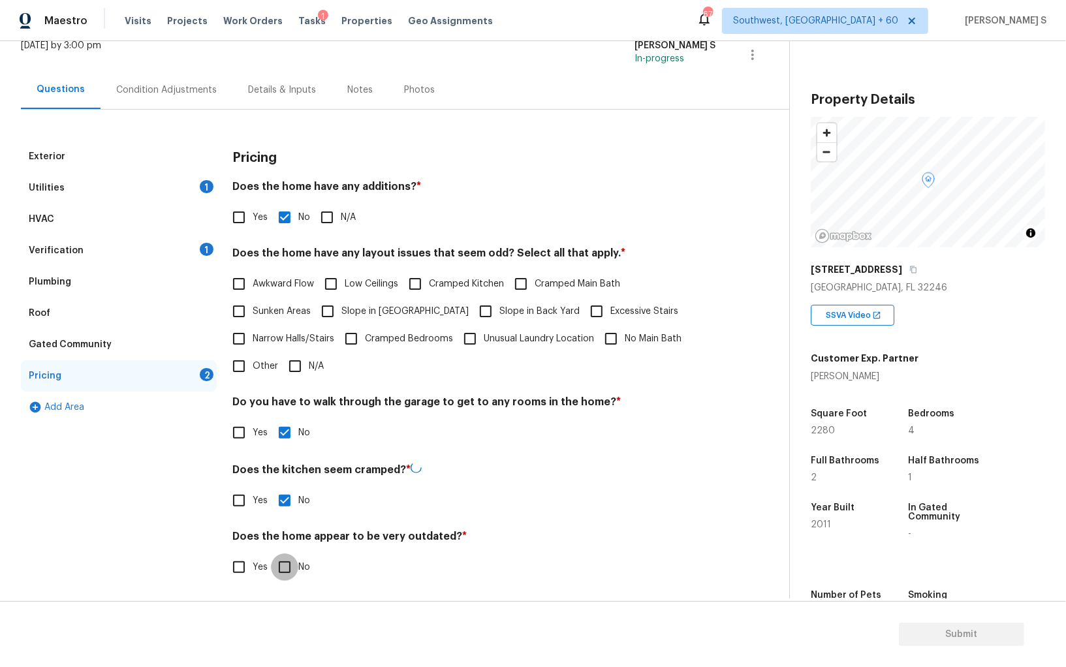
click at [271, 554] on input "No" at bounding box center [284, 567] width 27 height 27
checkbox input "true"
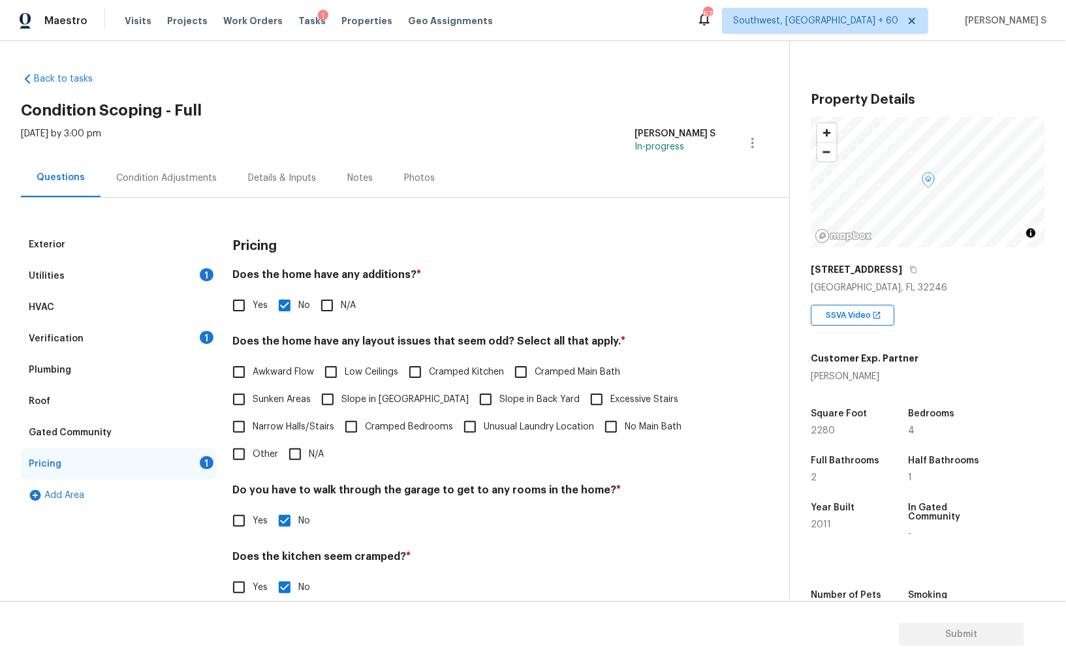
click at [212, 157] on div "Mon, Sep 15 2025 by 3:00 pm Anbu Jebakumar S In-progress" at bounding box center [405, 142] width 769 height 31
click at [189, 170] on div "Condition Adjustments" at bounding box center [167, 178] width 132 height 39
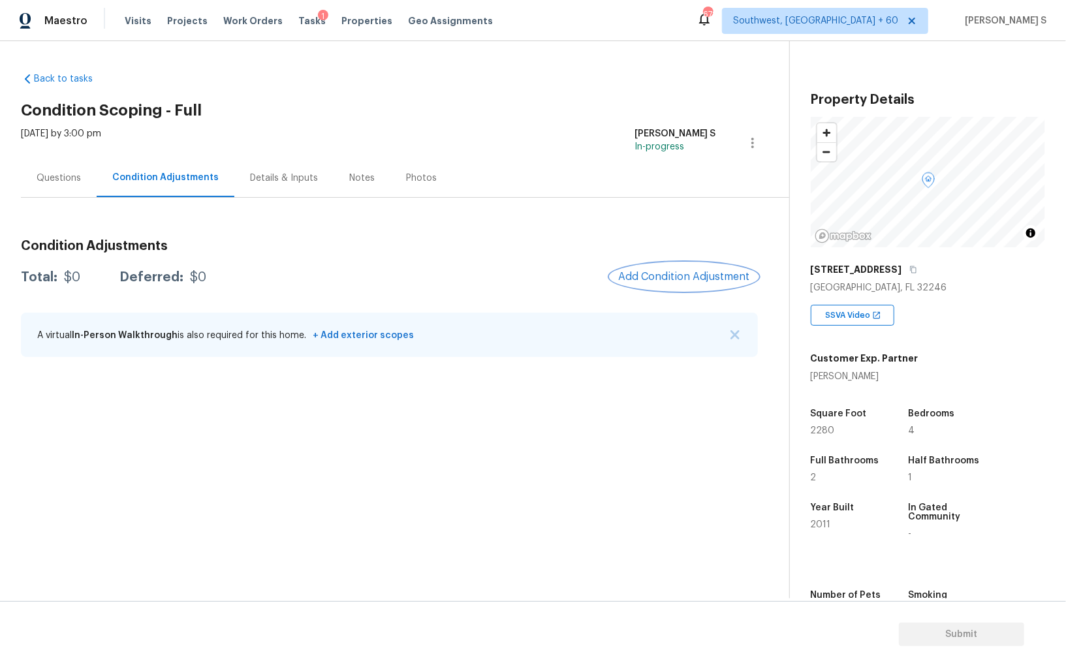
click at [656, 281] on span "Add Condition Adjustment" at bounding box center [684, 277] width 132 height 12
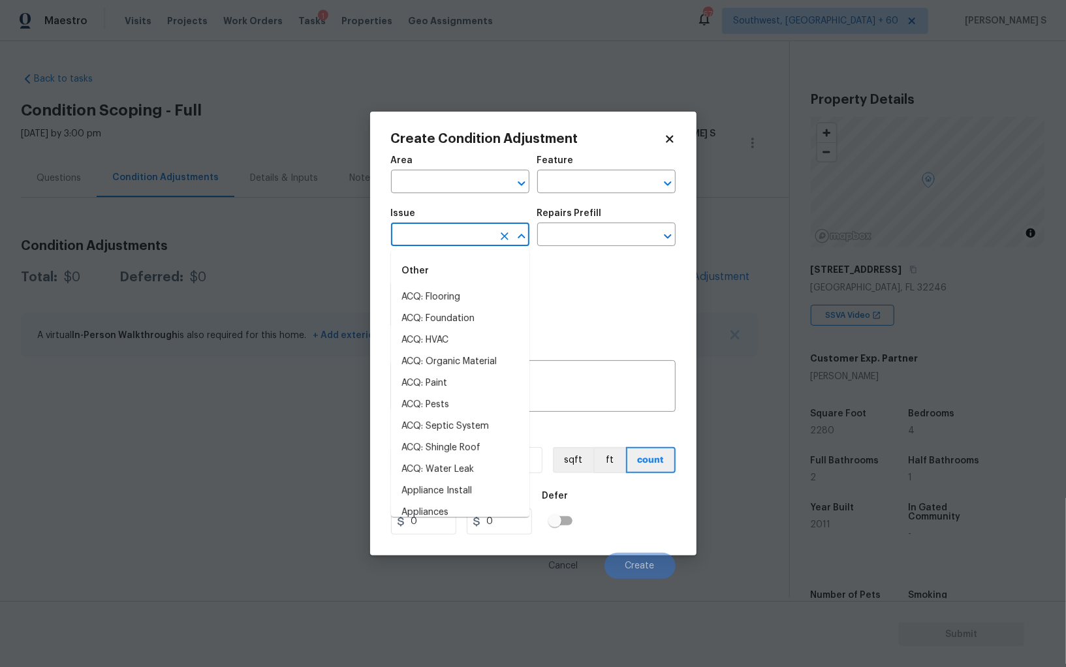
click at [474, 231] on input "text" at bounding box center [442, 236] width 102 height 20
type input "pre"
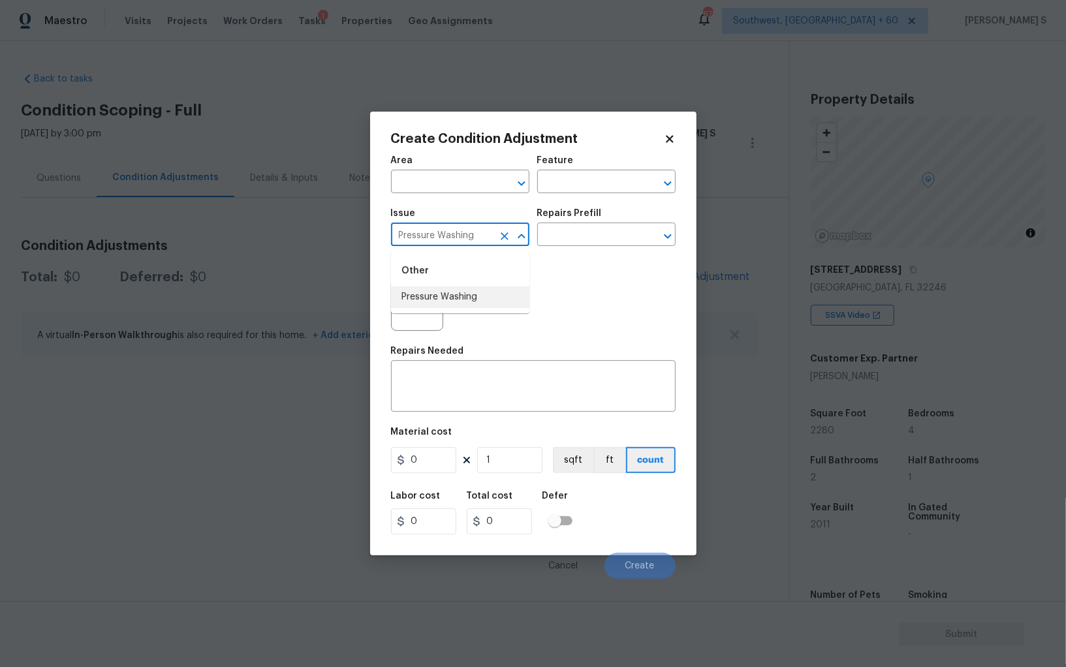
type input "Pressure Washing"
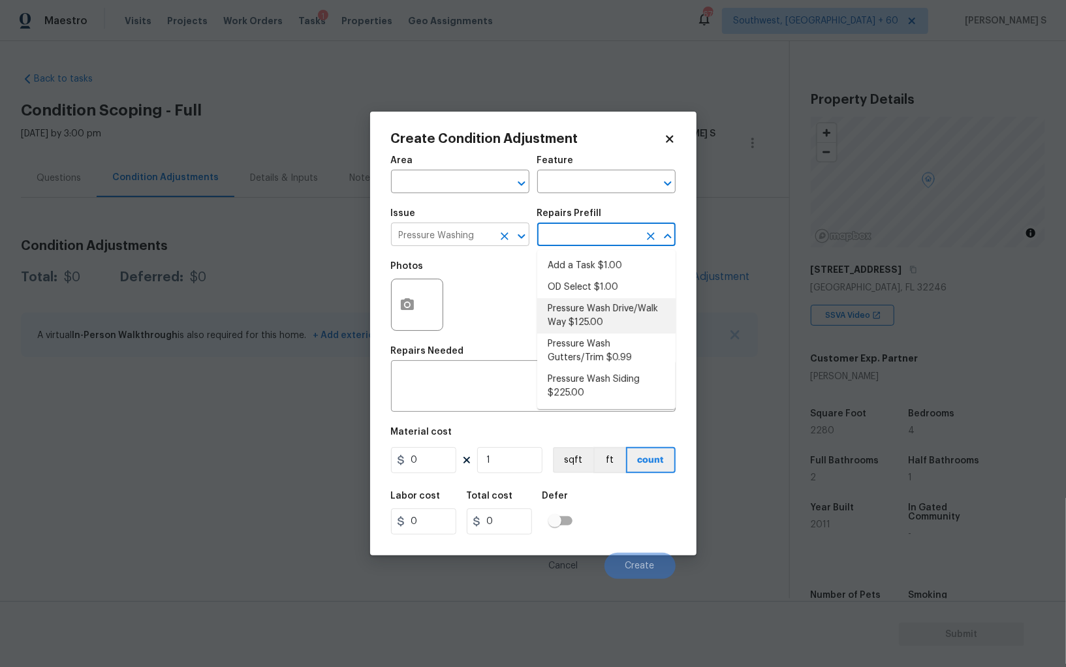
type input "Siding"
type textarea "Pressure wash the driveways/walkways as directed by the PM. Ensure that all deb…"
type input "125"
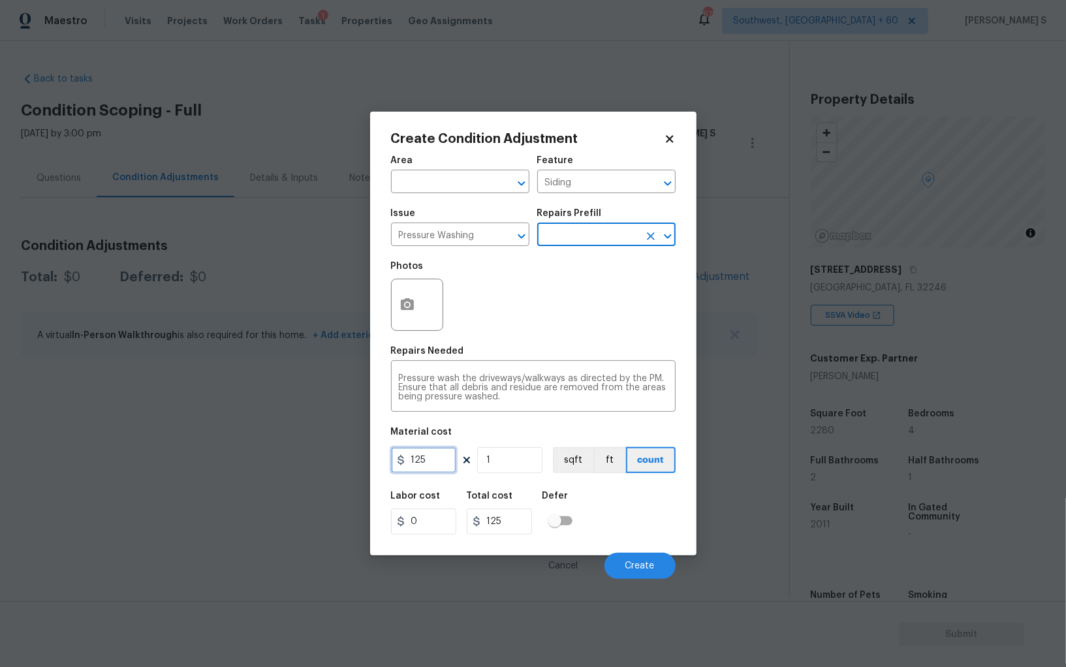
click at [440, 456] on input "125" at bounding box center [423, 460] width 65 height 26
type input "200"
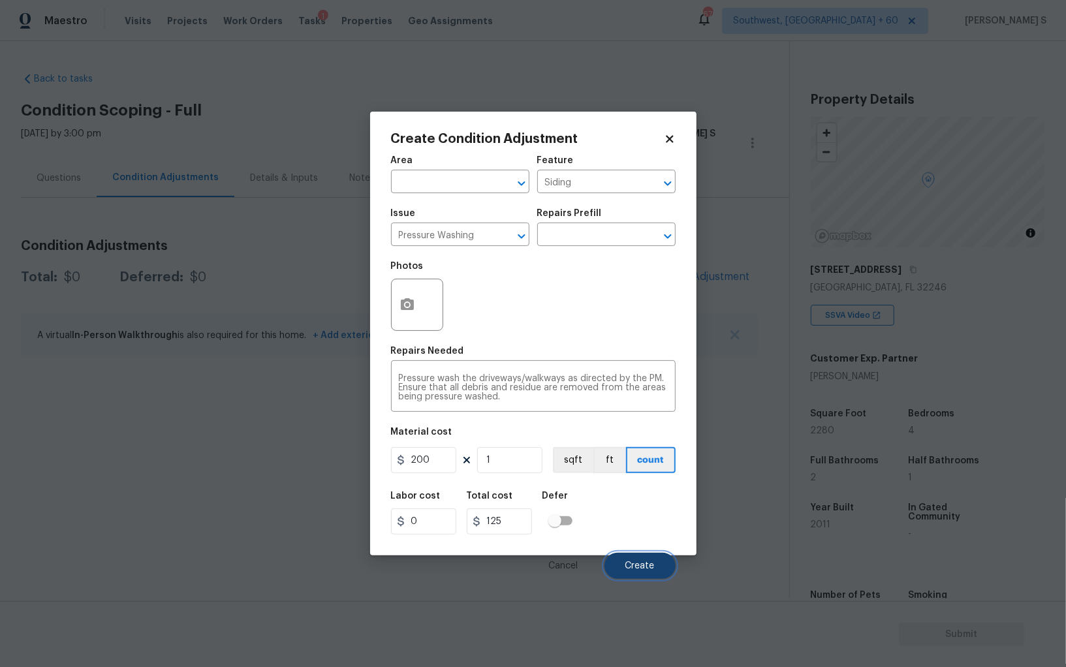
type input "200"
click at [638, 558] on button "Create" at bounding box center [640, 566] width 71 height 26
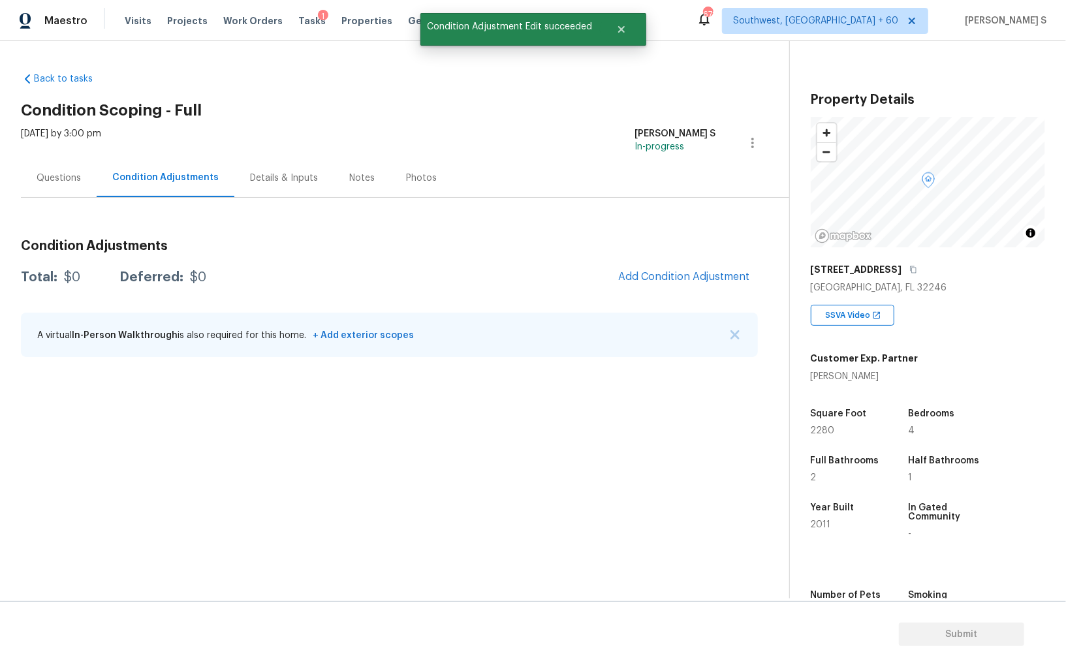
click at [121, 483] on body "Maestro Visits Projects Work Orders Tasks 1 Properties Geo Assignments 672 Sout…" at bounding box center [533, 333] width 1066 height 667
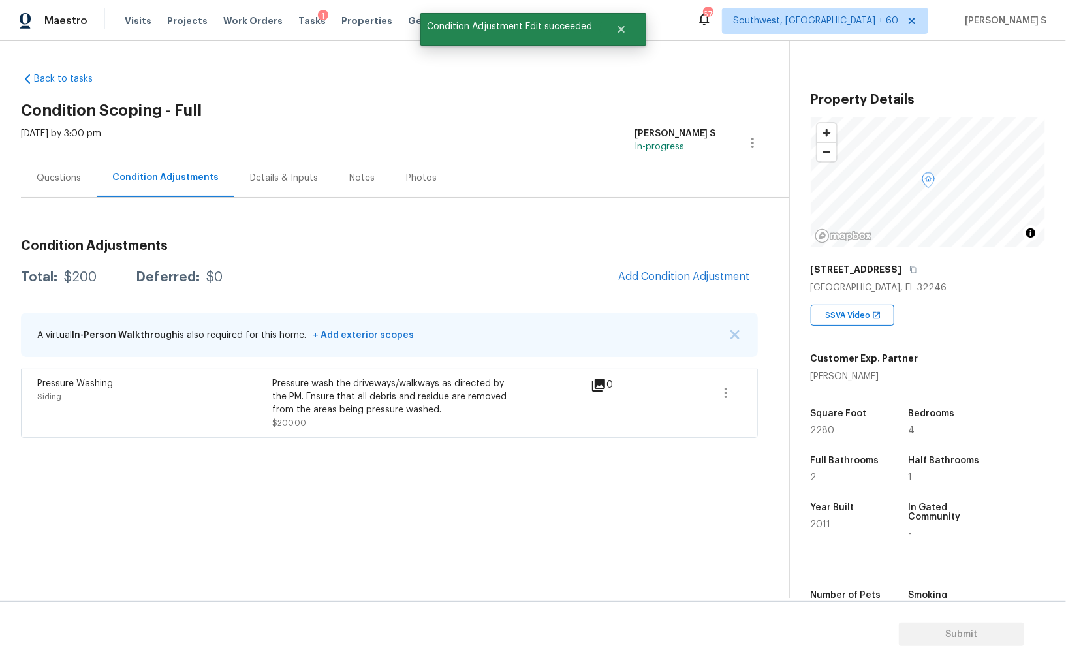
click at [641, 261] on div "Condition Adjustments Total: $200 Deferred: $0 Add Condition Adjustment A virtu…" at bounding box center [389, 333] width 737 height 209
click at [650, 261] on div "Condition Adjustments Total: $200 Deferred: $0 Add Condition Adjustment A virtu…" at bounding box center [389, 333] width 737 height 209
click at [650, 272] on span "Add Condition Adjustment" at bounding box center [684, 277] width 132 height 12
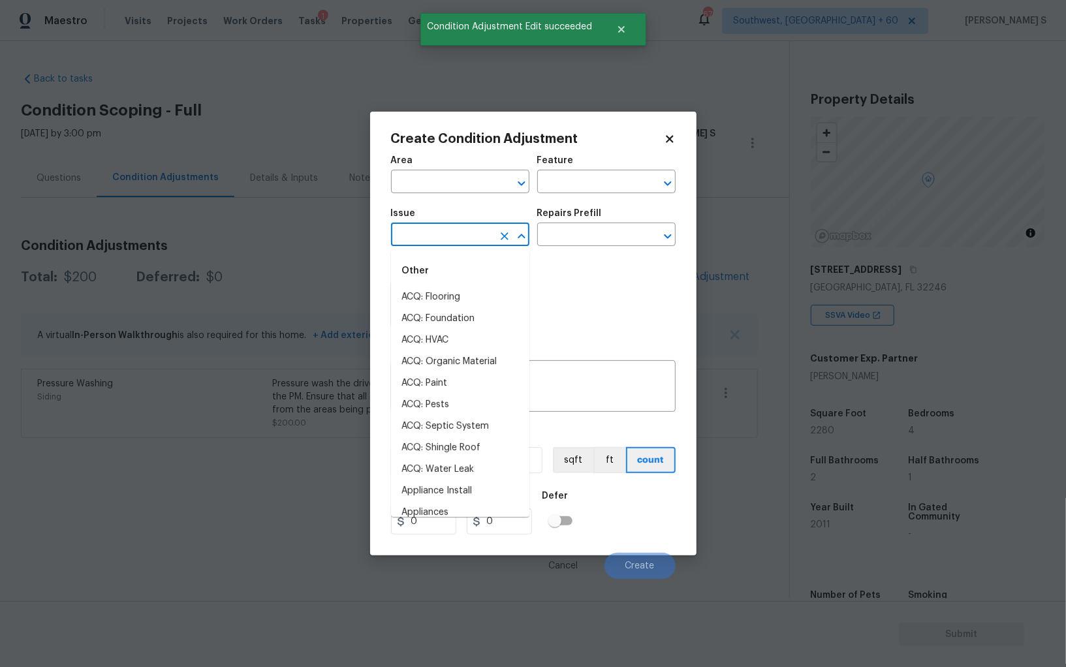
click at [441, 237] on input "text" at bounding box center [442, 236] width 102 height 20
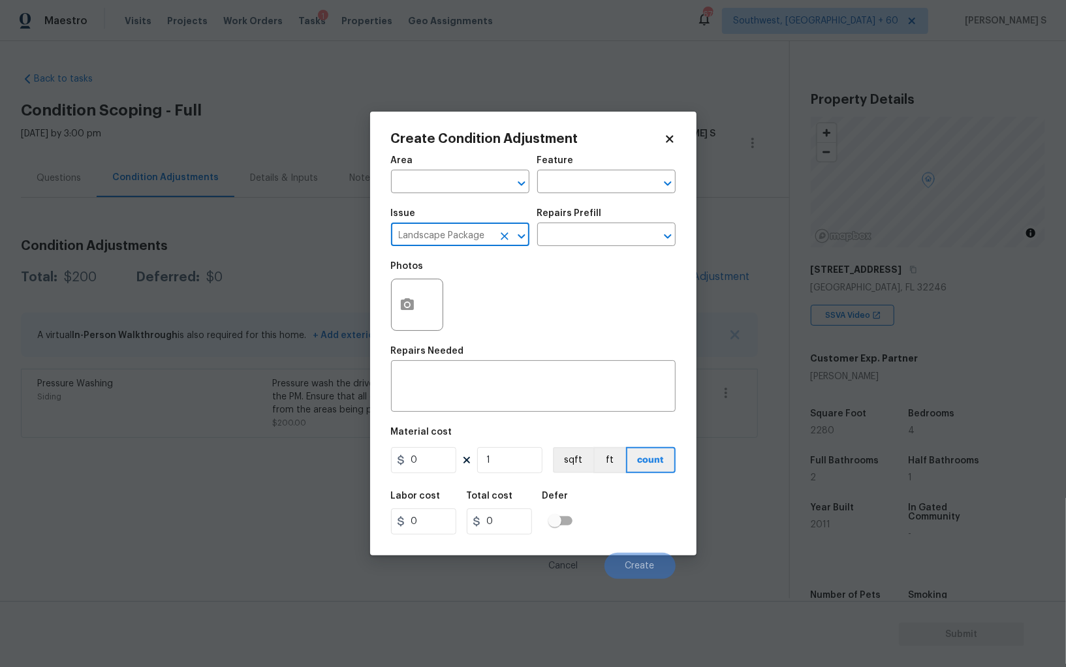
type input "Landscape Package"
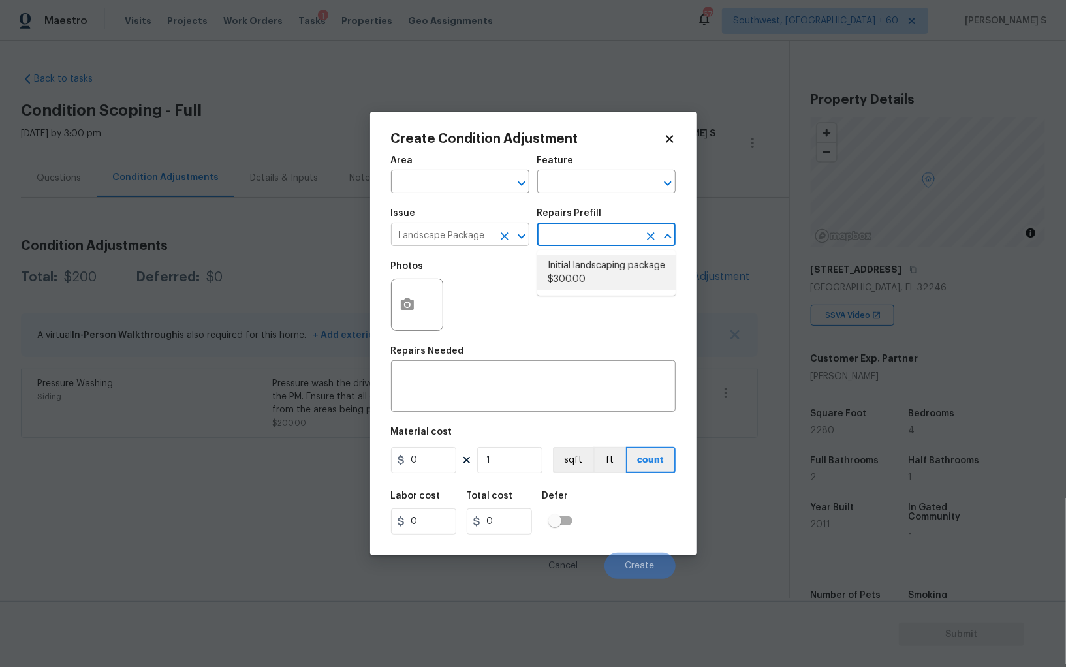
type input "Home Readiness Packages"
type textarea "Mowing of grass up to 6" in height. Mow, edge along driveways & sidewalks, trim…"
type input "300"
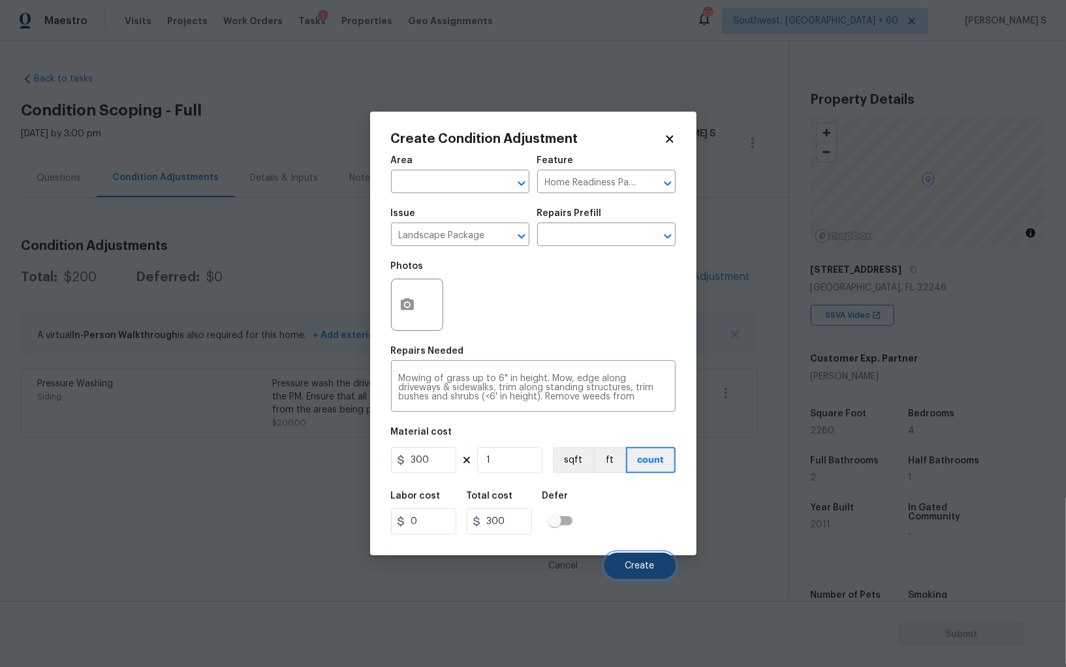
click at [618, 555] on button "Create" at bounding box center [640, 566] width 71 height 26
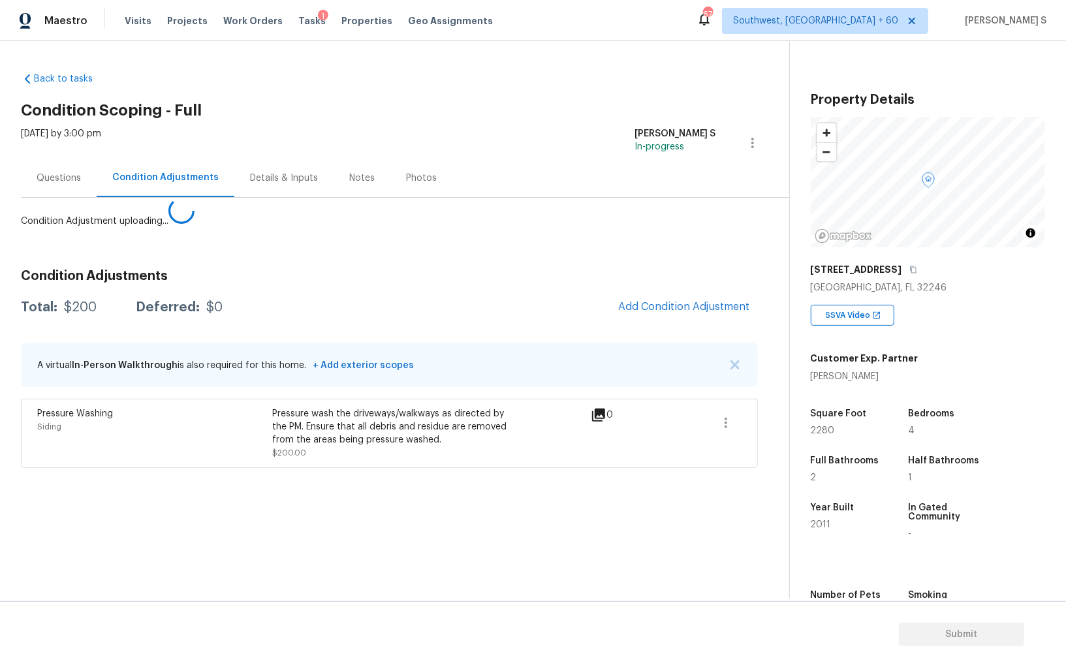
click at [277, 466] on body "Maestro Visits Projects Work Orders Tasks 1 Properties Geo Assignments 672 Sout…" at bounding box center [533, 333] width 1066 height 667
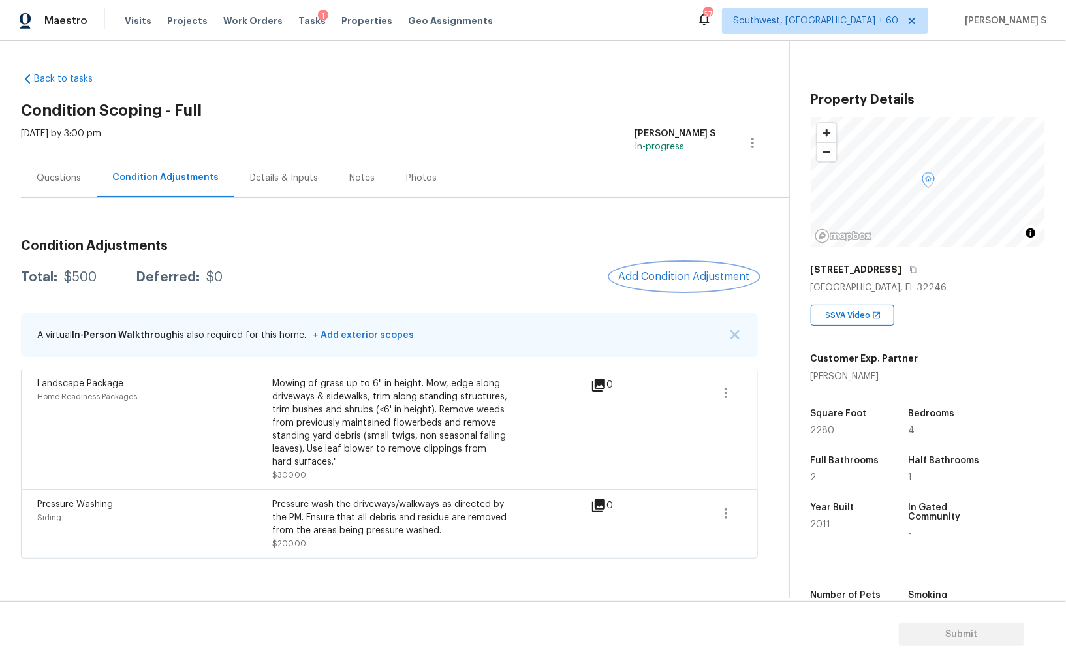
click at [668, 269] on button "Add Condition Adjustment" at bounding box center [685, 276] width 148 height 27
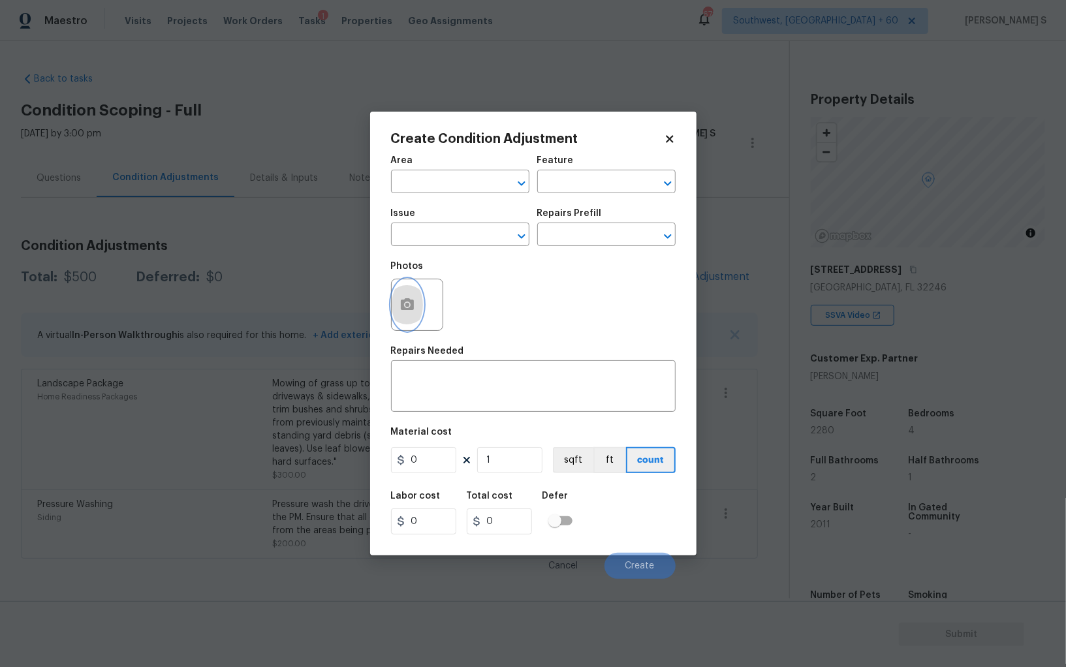
click at [414, 304] on icon "button" at bounding box center [408, 305] width 16 height 16
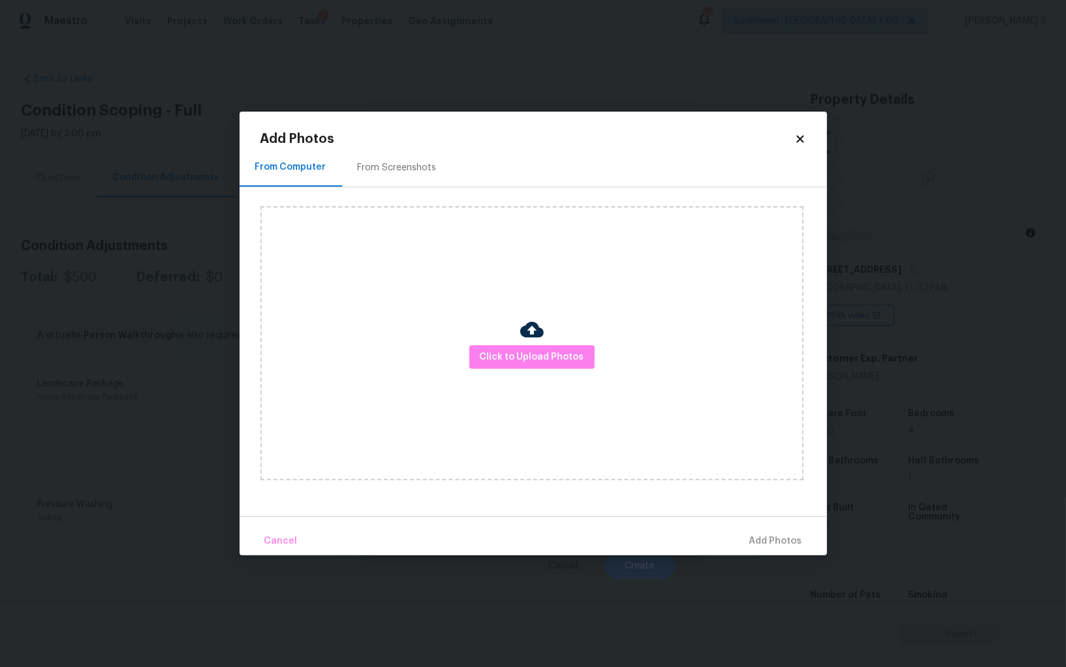
click at [408, 173] on div "From Screenshots" at bounding box center [397, 167] width 79 height 13
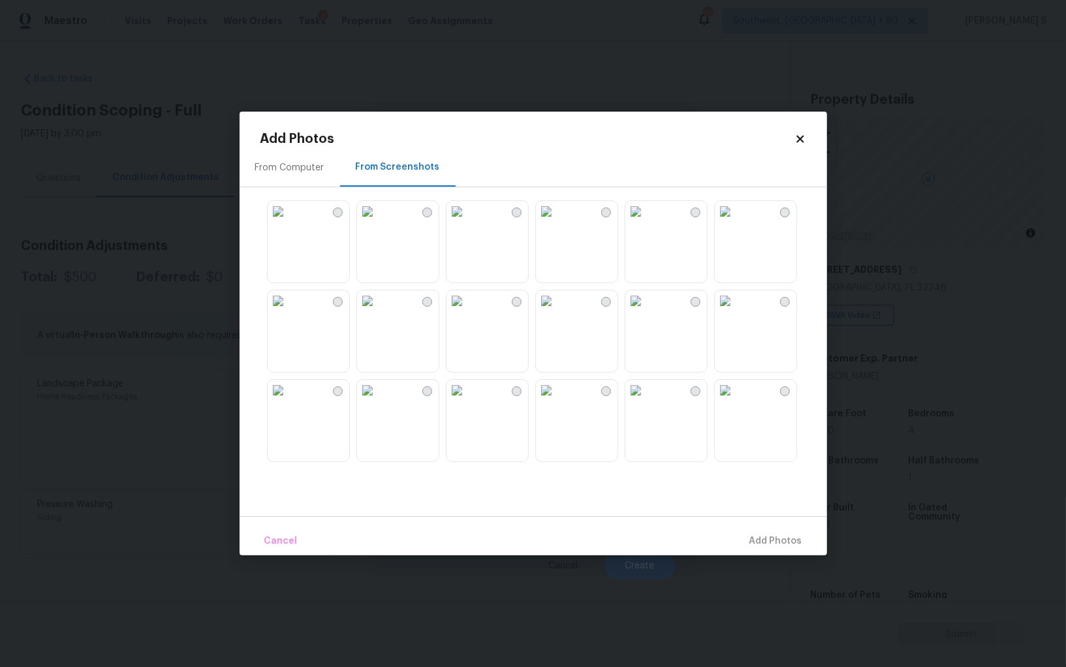
click at [736, 312] on img at bounding box center [725, 301] width 21 height 21
click at [645, 217] on img at bounding box center [636, 211] width 21 height 21
click at [557, 217] on img at bounding box center [546, 211] width 21 height 21
click at [468, 217] on img at bounding box center [457, 211] width 21 height 21
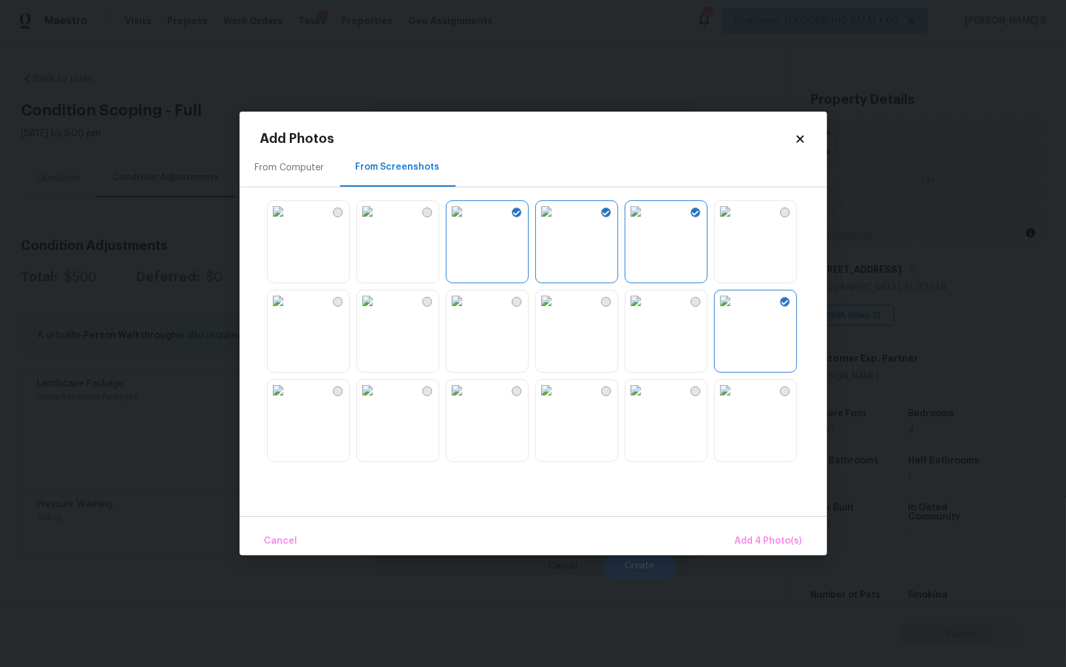
click at [378, 217] on img at bounding box center [367, 211] width 21 height 21
click at [378, 312] on img at bounding box center [367, 301] width 21 height 21
click at [378, 395] on img at bounding box center [367, 390] width 21 height 21
click at [468, 401] on img at bounding box center [457, 390] width 21 height 21
click at [557, 401] on img at bounding box center [546, 390] width 21 height 21
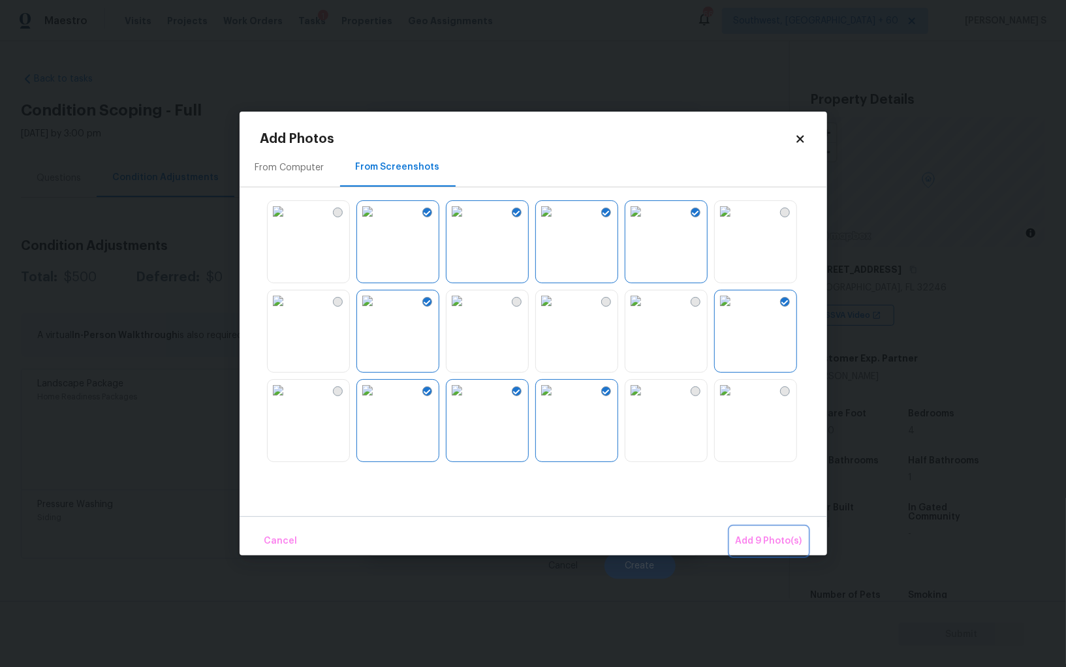
click at [761, 545] on span "Add 9 Photo(s)" at bounding box center [769, 542] width 67 height 16
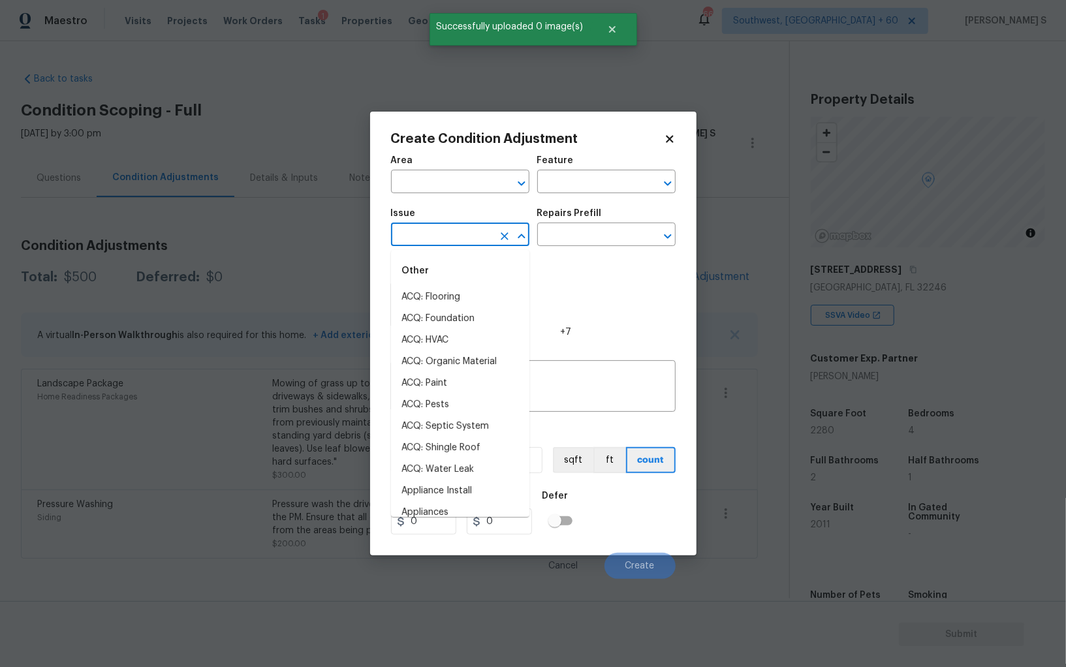
click at [434, 247] on body "Maestro Visits Projects Work Orders Tasks 1 Properties Geo Assignments 669 Sout…" at bounding box center [533, 333] width 1066 height 667
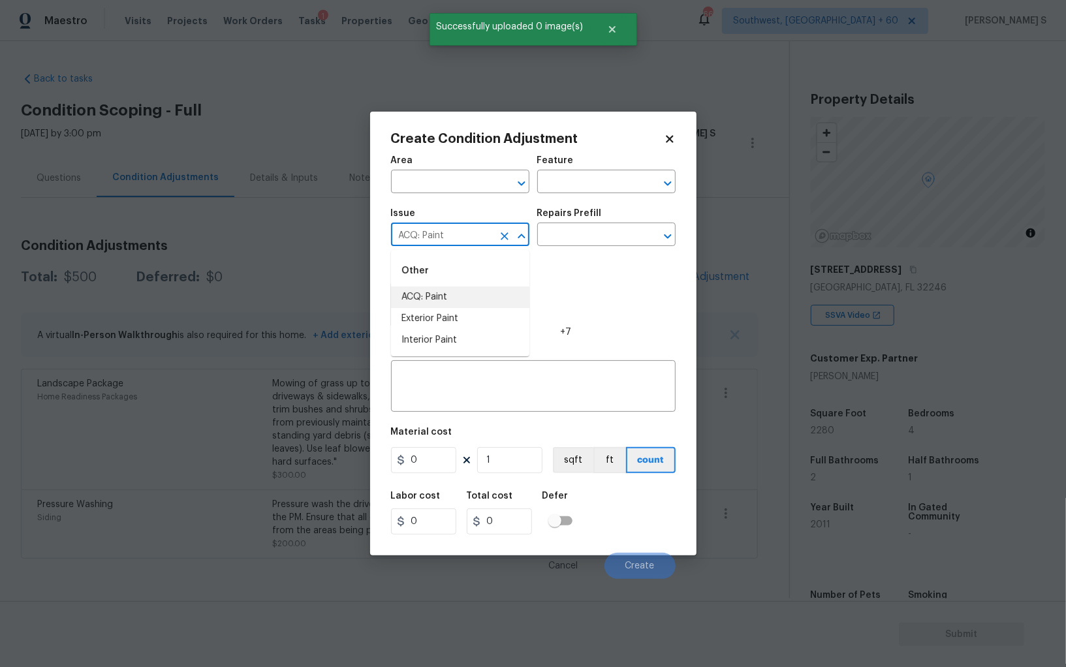
type input "ACQ: Paint"
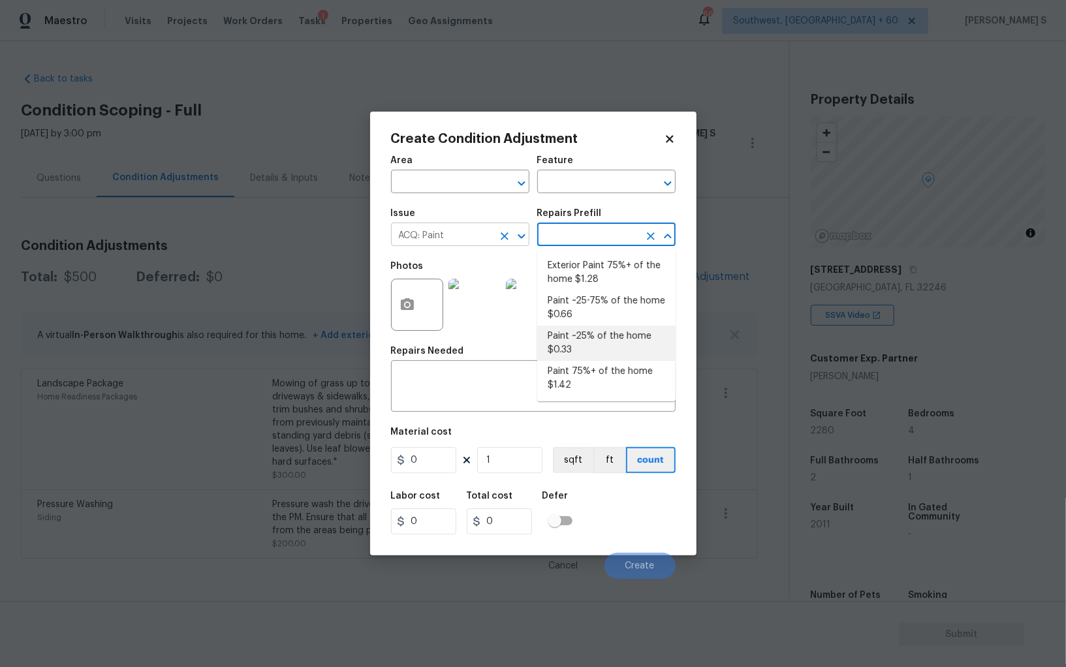
type input "Acquisition"
type textarea "Acquisition Scope: ~25 - 75% of the home needs interior paint"
type input "0.66"
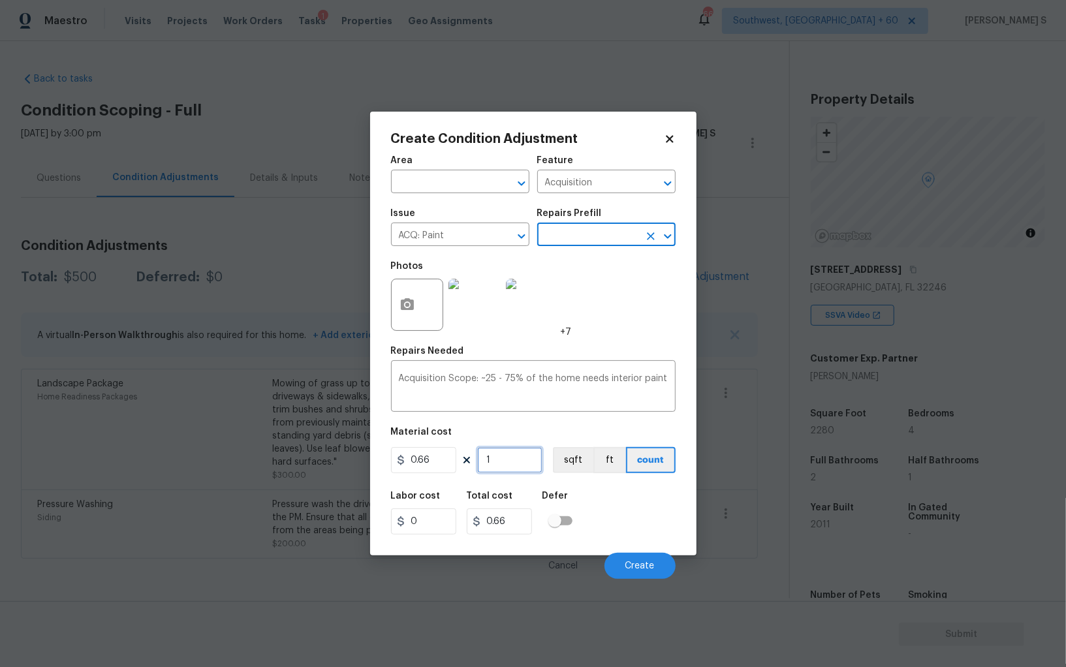
click at [491, 468] on input "1" at bounding box center [509, 460] width 65 height 26
type input "2"
type input "1.32"
type input "22"
type input "14.52"
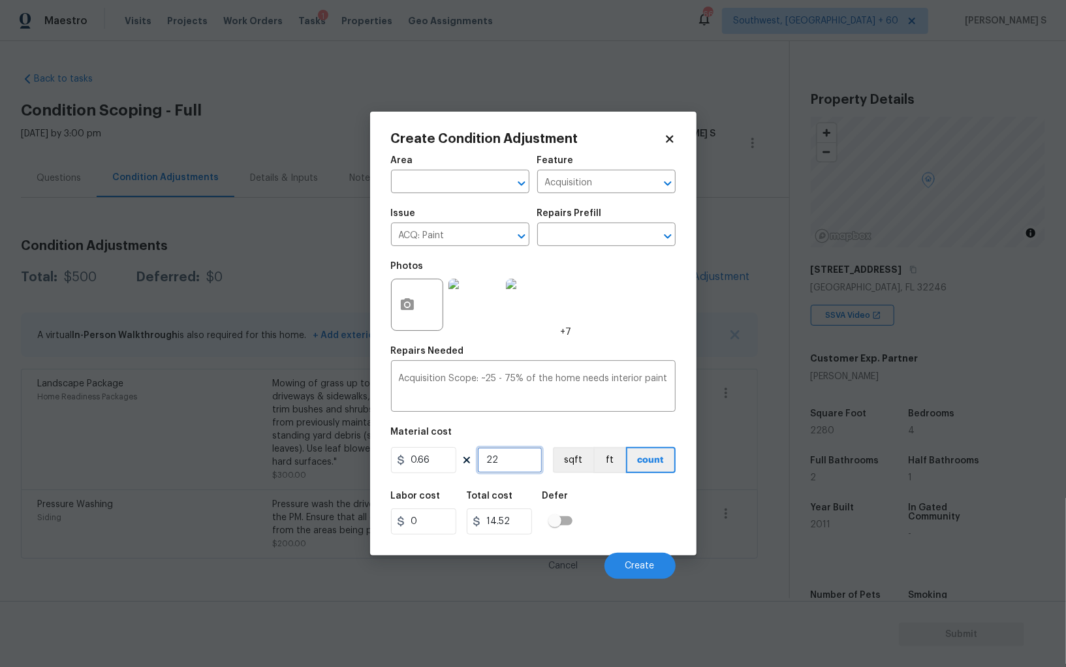
type input "228"
type input "150.48"
type input "2280"
type input "1504.8"
type input "22809"
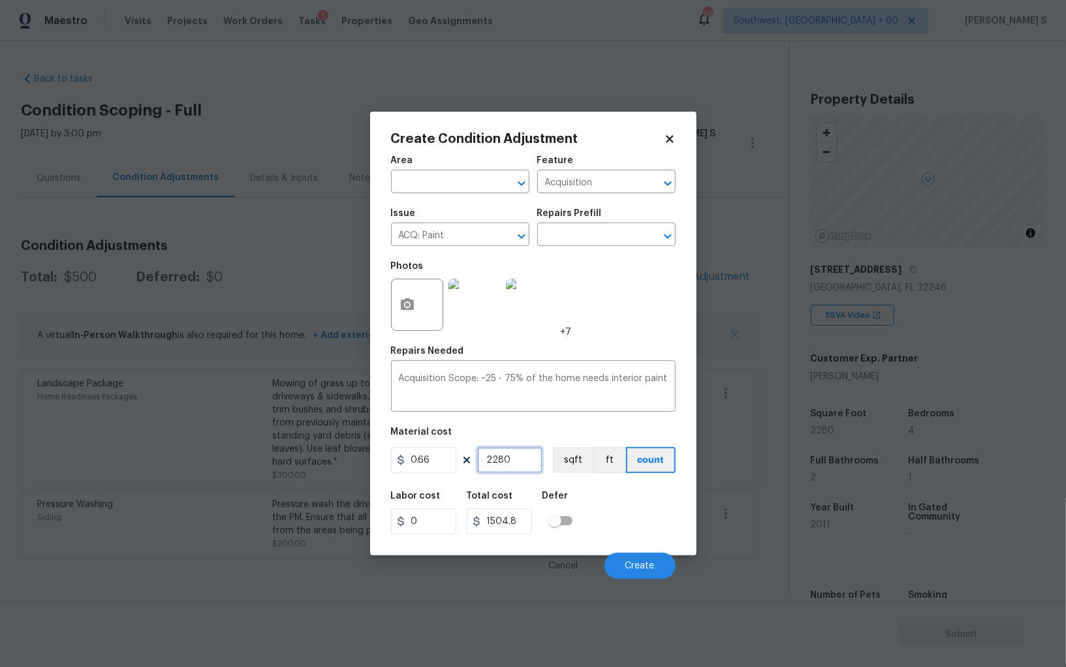
type input "15053.94"
type input "2280"
type input "1504.8"
type input "2280"
click at [571, 475] on figure "Material cost 0.66 2280 sqft ft count" at bounding box center [533, 452] width 285 height 48
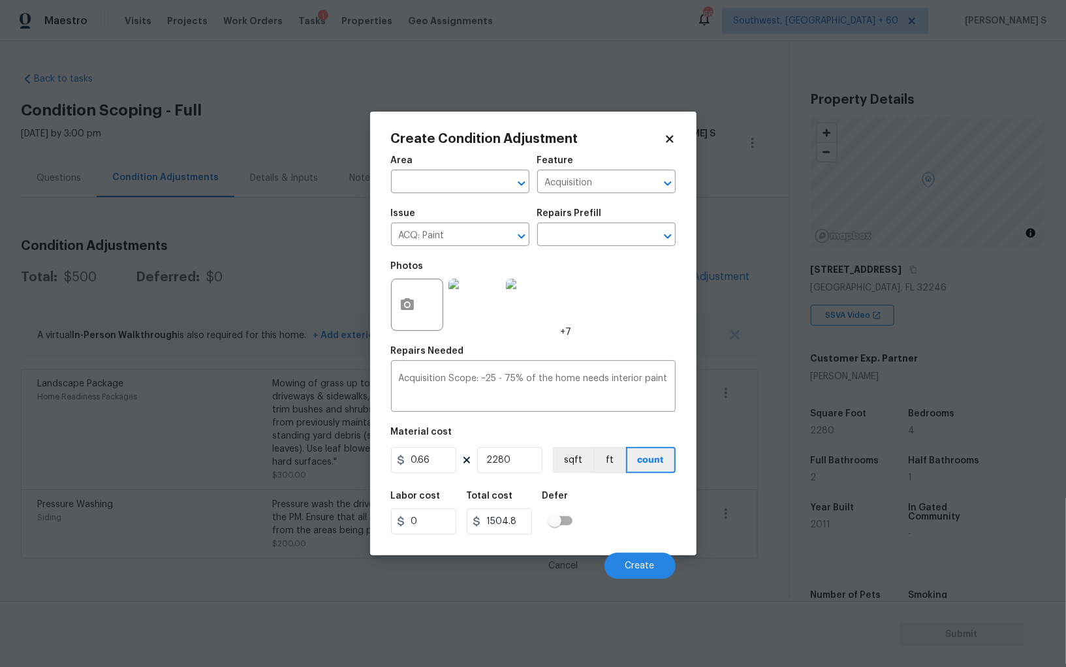
click at [586, 498] on div "Labor cost 0 Total cost 1504.8 Defer" at bounding box center [533, 513] width 285 height 59
click at [576, 467] on button "sqft" at bounding box center [573, 460] width 40 height 26
click at [595, 509] on div "Labor cost 0 Total cost 1504.8 Defer" at bounding box center [533, 513] width 285 height 59
click at [651, 564] on span "Create" at bounding box center [640, 567] width 29 height 10
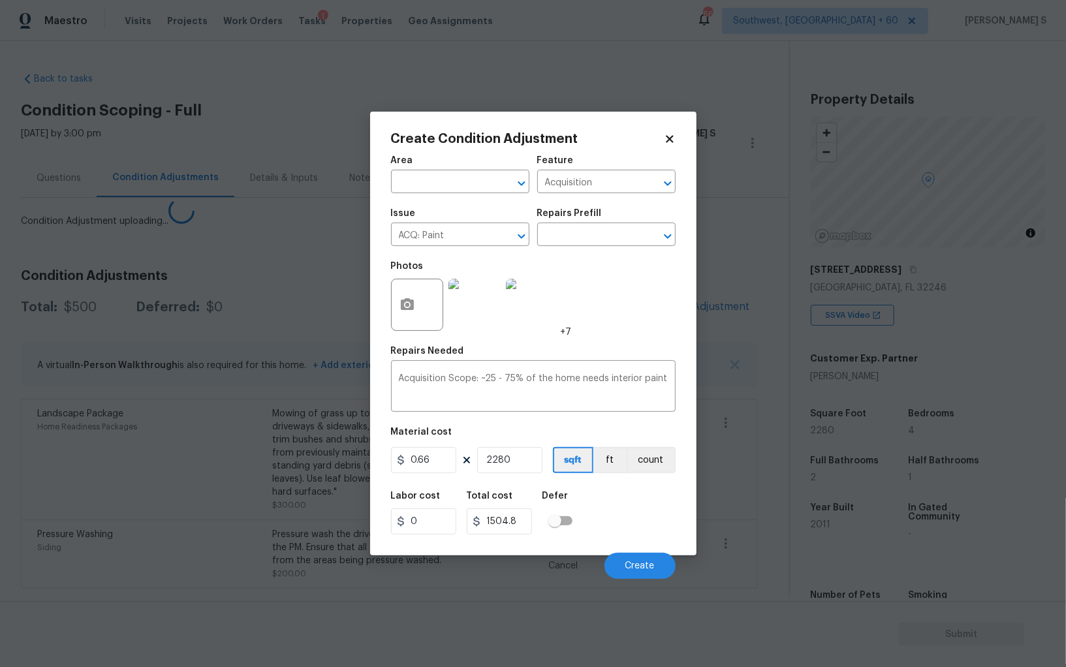
click at [17, 449] on body "Maestro Visits Projects Work Orders Tasks 1 Properties Geo Assignments 669 Sout…" at bounding box center [533, 333] width 1066 height 667
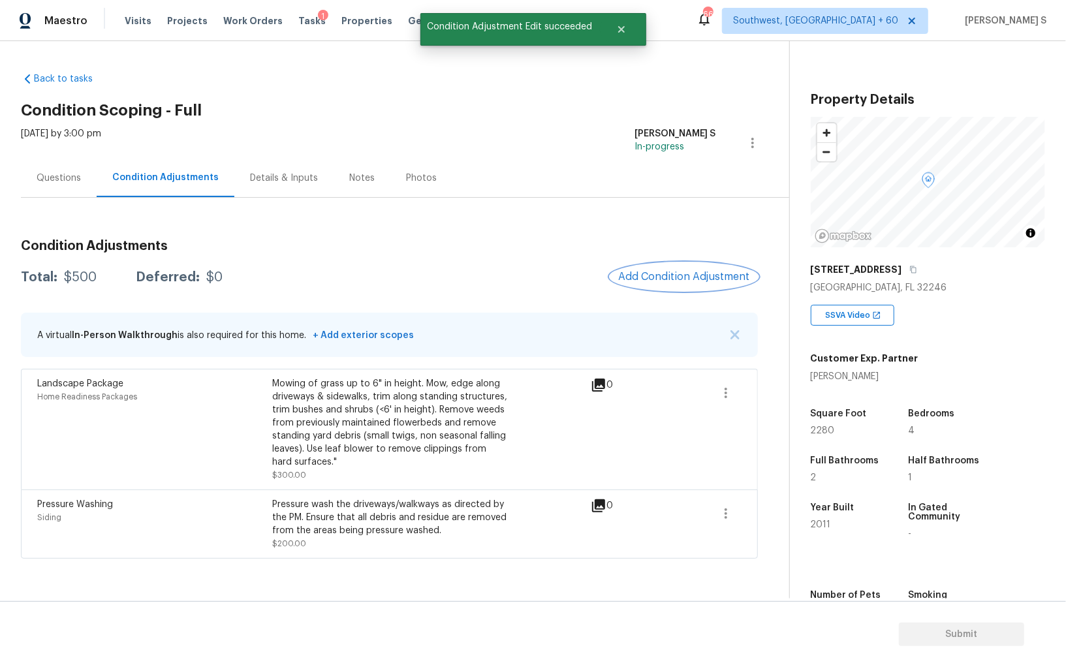
click at [683, 278] on span "Add Condition Adjustment" at bounding box center [684, 277] width 132 height 12
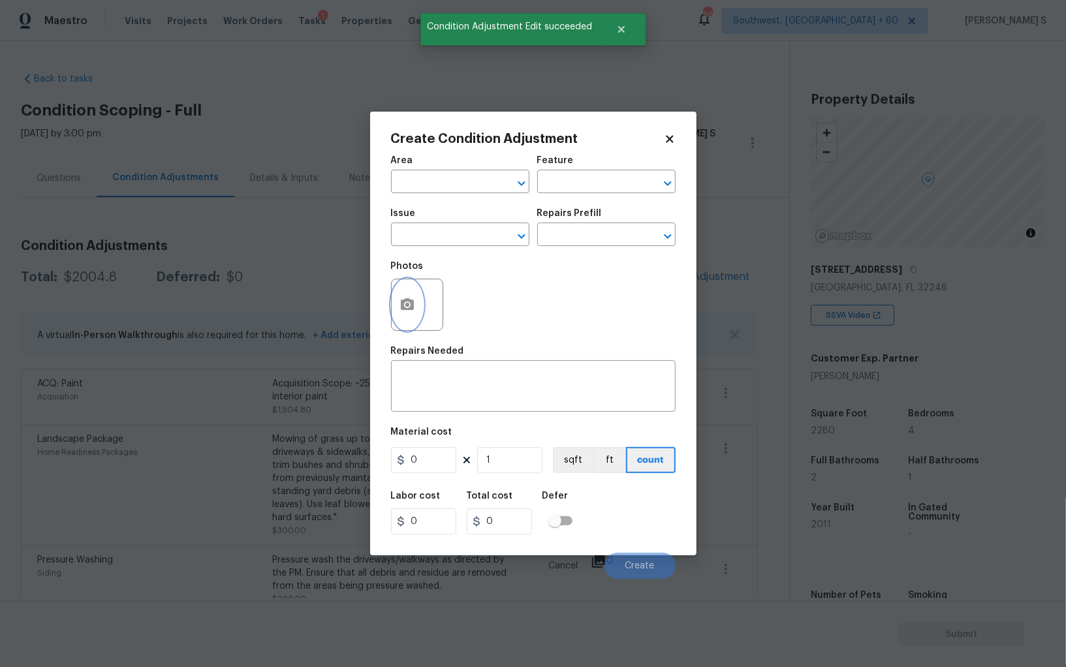
click at [408, 300] on icon "button" at bounding box center [407, 304] width 13 height 12
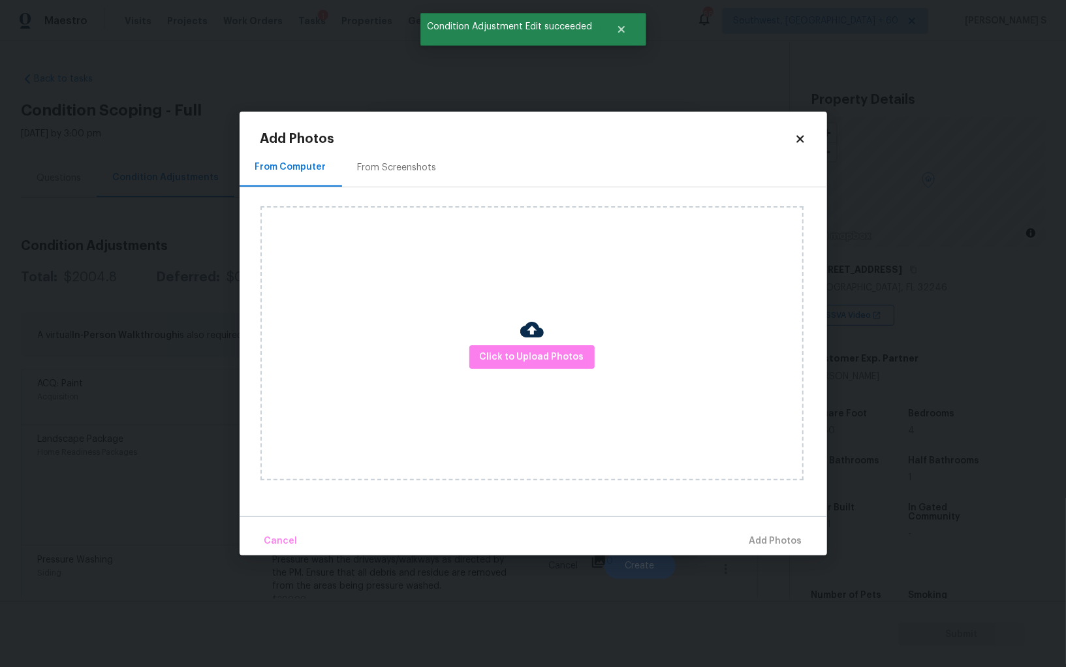
click at [411, 159] on div "From Screenshots" at bounding box center [397, 167] width 110 height 39
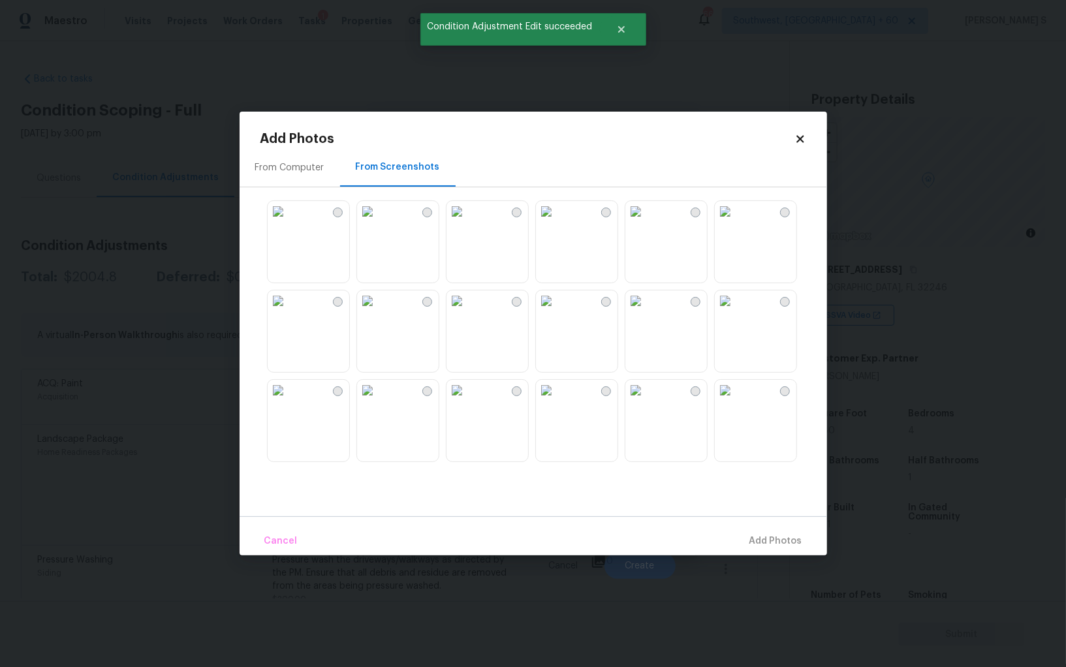
click at [468, 222] on img at bounding box center [457, 211] width 21 height 21
click at [378, 222] on img at bounding box center [367, 211] width 21 height 21
click at [289, 222] on img at bounding box center [278, 211] width 21 height 21
drag, startPoint x: 320, startPoint y: 304, endPoint x: 429, endPoint y: 256, distance: 119.3
click at [289, 304] on img at bounding box center [278, 301] width 21 height 21
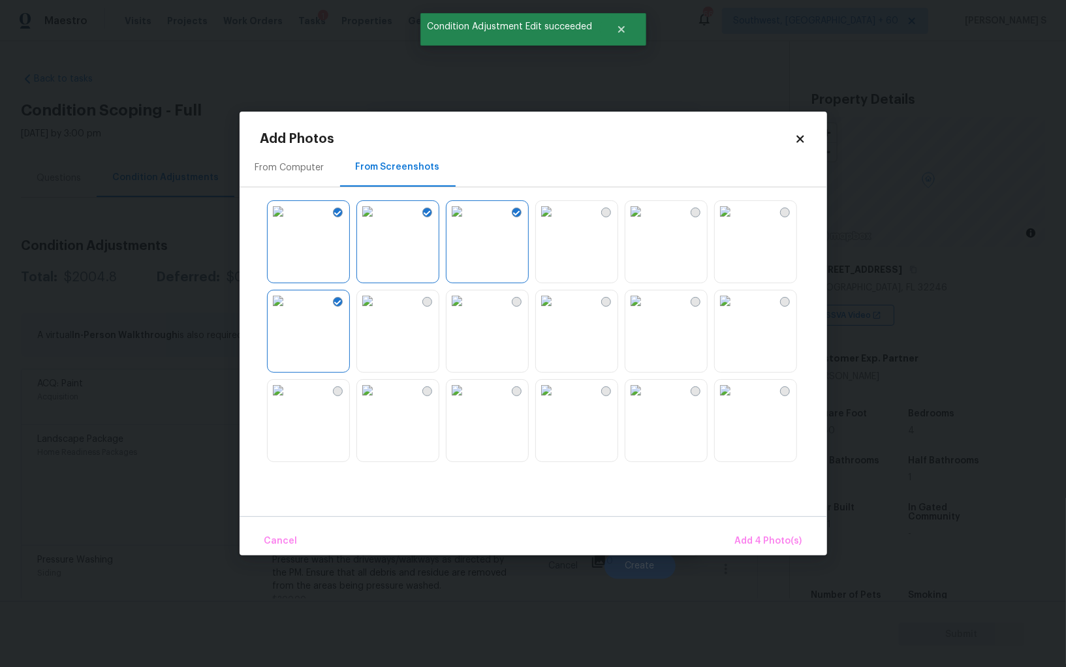
click at [557, 222] on img at bounding box center [546, 211] width 21 height 21
click at [630, 222] on img at bounding box center [636, 211] width 21 height 21
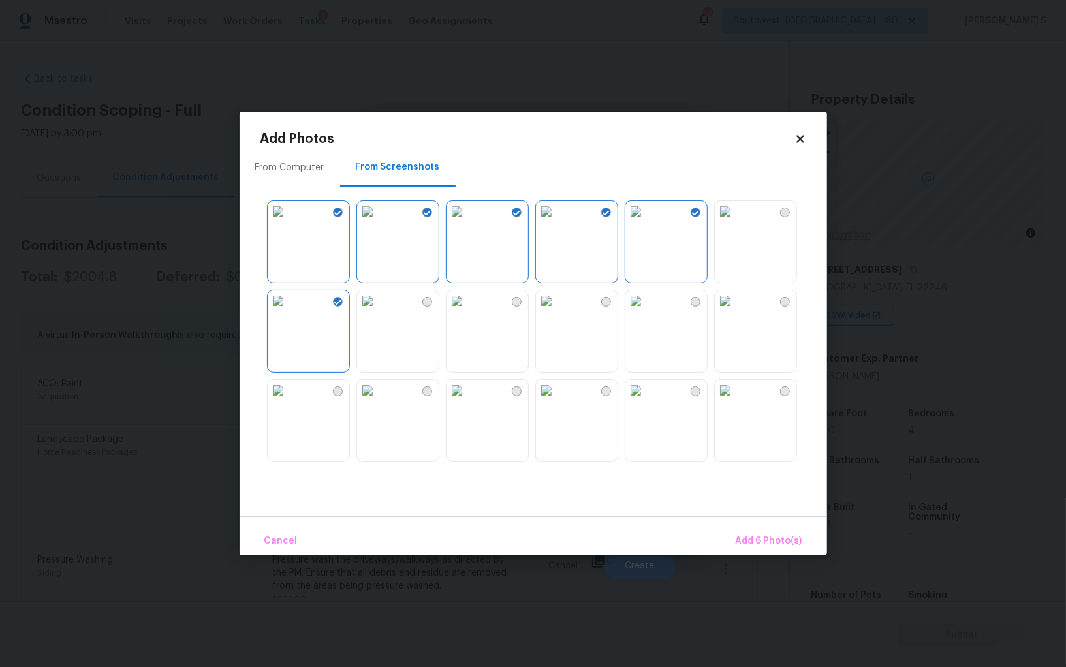
click at [378, 401] on img at bounding box center [367, 390] width 21 height 21
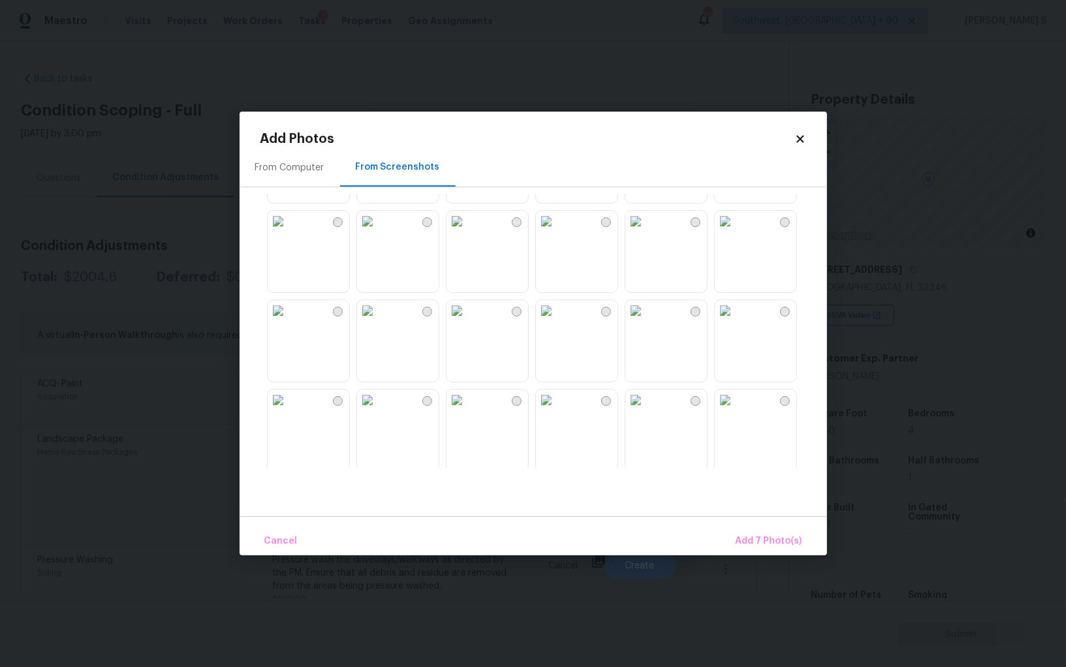
click at [377, 321] on img at bounding box center [367, 310] width 21 height 21
click at [378, 232] on img at bounding box center [367, 221] width 21 height 21
click at [468, 321] on img at bounding box center [457, 310] width 21 height 21
click at [289, 411] on img at bounding box center [278, 400] width 21 height 21
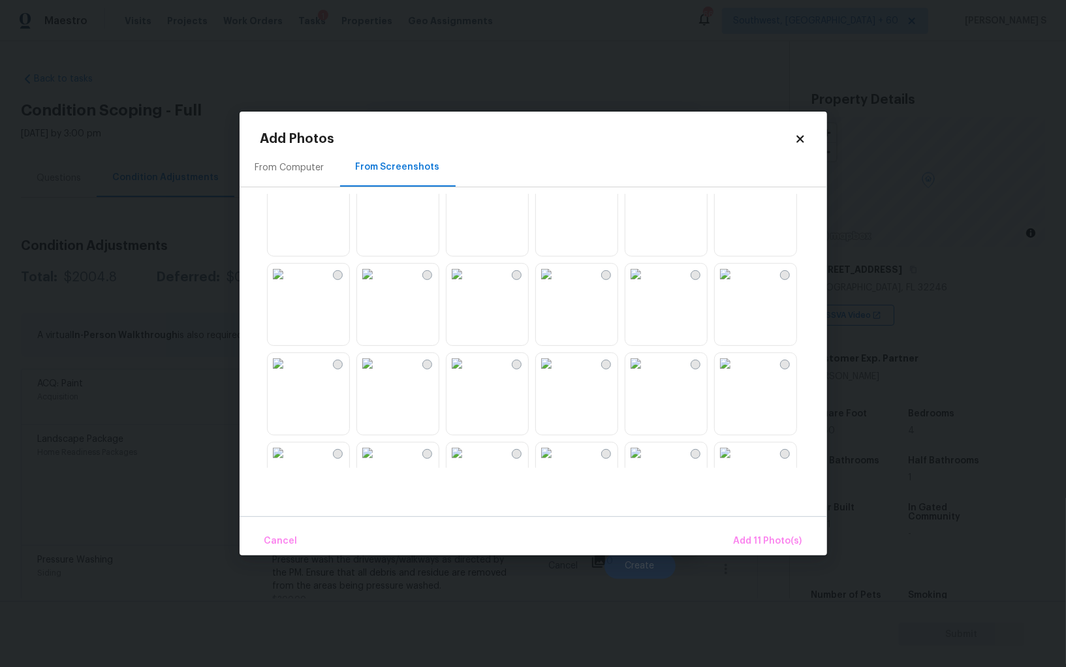
click at [468, 285] on img at bounding box center [457, 274] width 21 height 21
click at [378, 374] on img at bounding box center [367, 363] width 21 height 21
click at [767, 536] on span "Add 13 Photo(s)" at bounding box center [768, 542] width 70 height 16
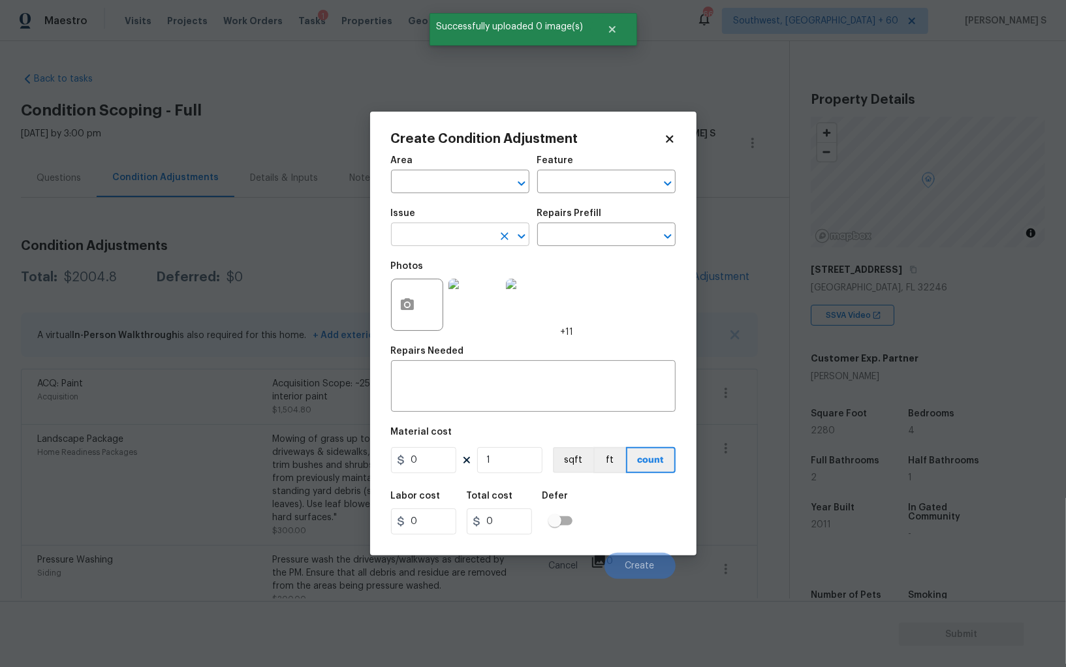
click at [434, 234] on input "text" at bounding box center [442, 236] width 102 height 20
type input "ACQ: Flooring"
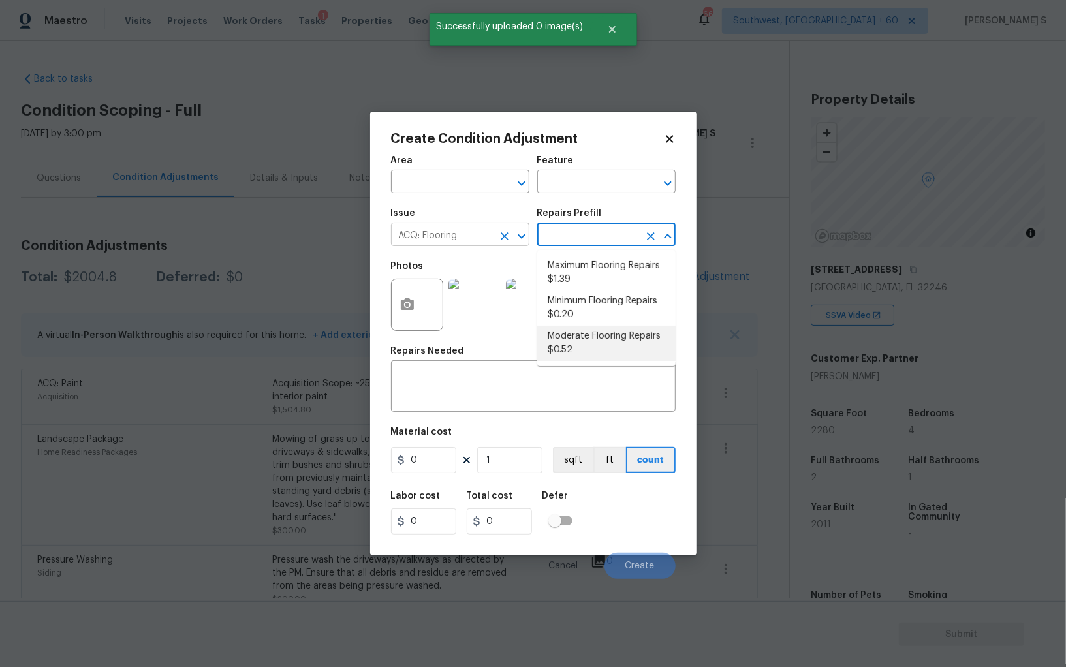
type input "Acquisition"
type textarea "Acquisition Scope: Moderate flooring repairs"
type input "0.52"
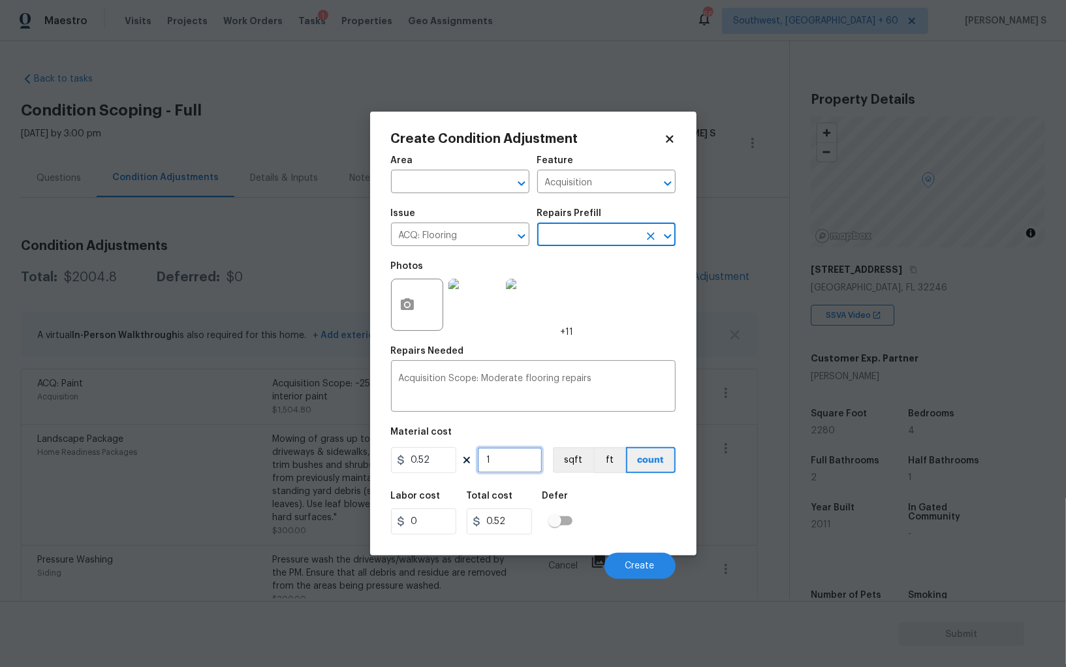
click at [521, 467] on input "1" at bounding box center [509, 460] width 65 height 26
paste input "2280"
type input "2280"
type input "1185.6"
type input "2280"
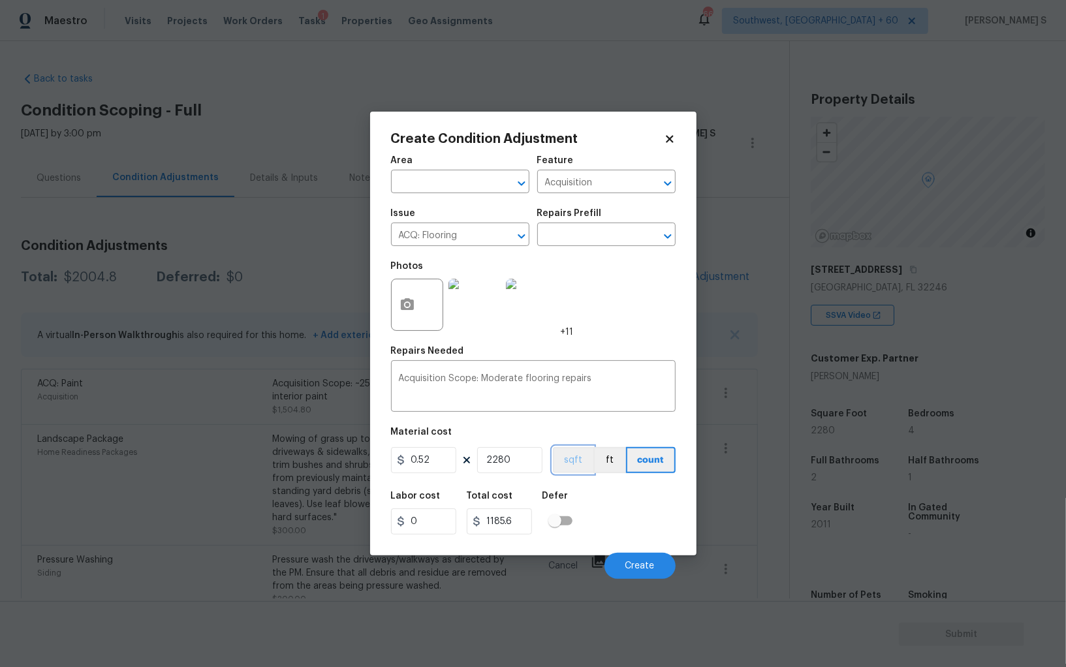
click at [581, 468] on button "sqft" at bounding box center [573, 460] width 40 height 26
click at [599, 525] on div "Labor cost 0 Total cost 1185.6 Defer" at bounding box center [533, 513] width 285 height 59
click at [655, 571] on button "Create" at bounding box center [640, 566] width 71 height 26
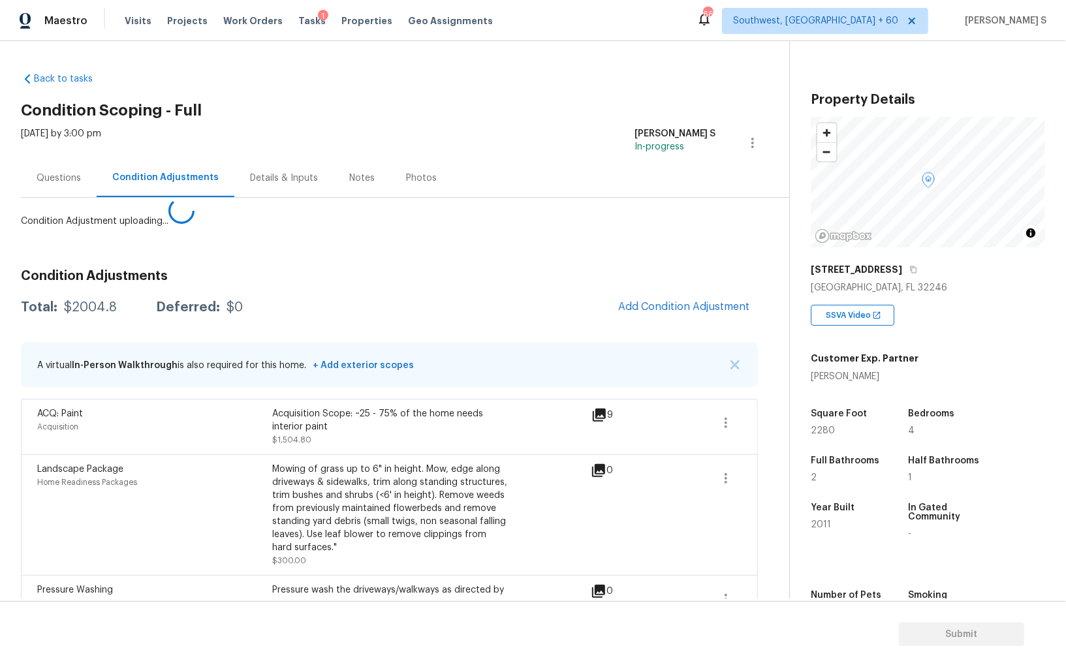
click at [98, 512] on body "Maestro Visits Projects Work Orders Tasks 1 Properties Geo Assignments 669 Sout…" at bounding box center [533, 333] width 1066 height 667
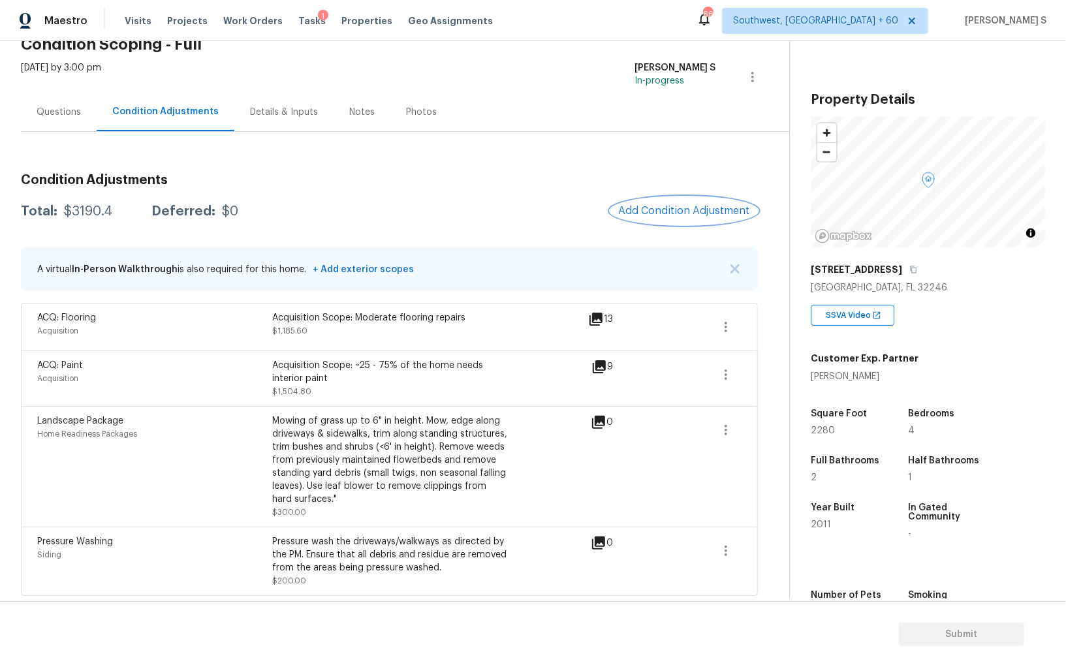
scroll to position [0, 0]
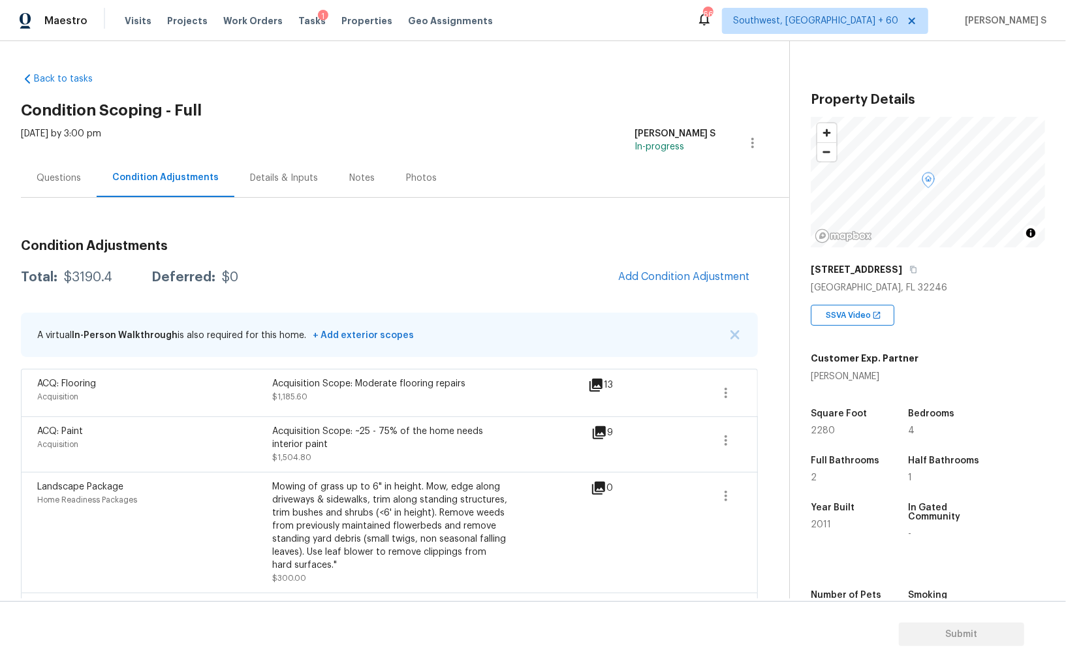
click at [69, 184] on div "Questions" at bounding box center [59, 178] width 44 height 13
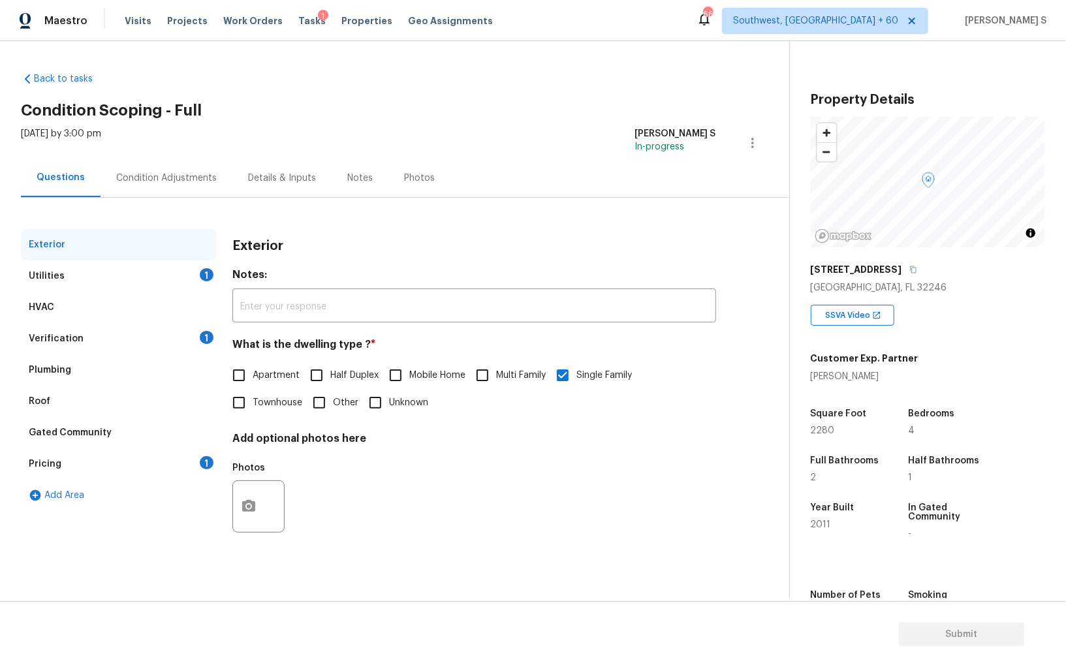
click at [170, 338] on div "Verification 1" at bounding box center [119, 338] width 196 height 31
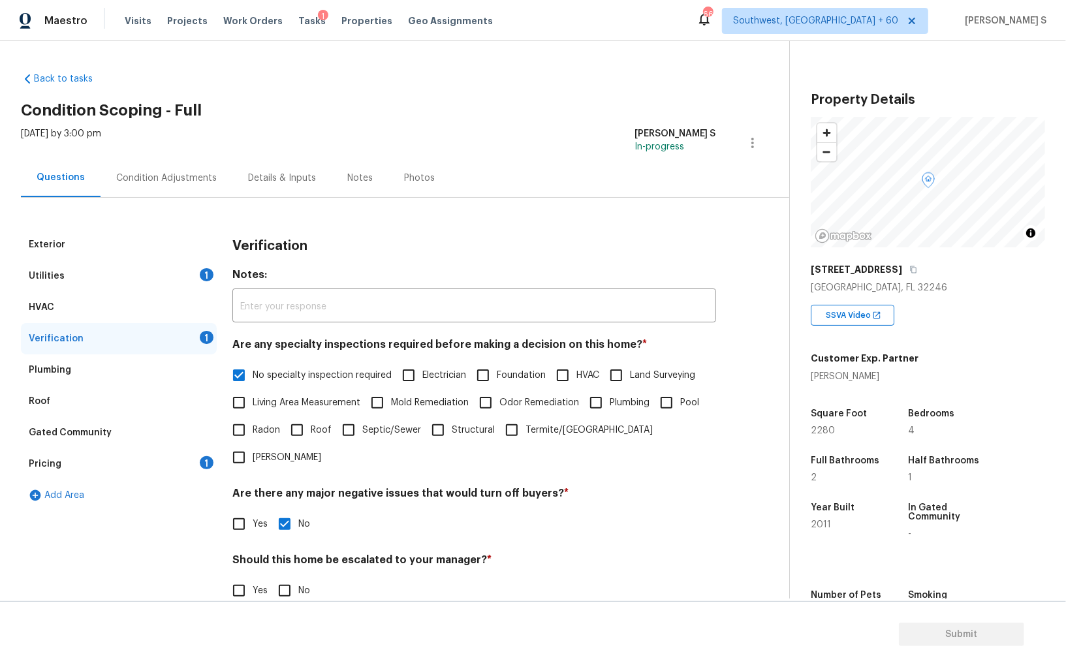
click at [195, 463] on div "Pricing 1" at bounding box center [119, 464] width 196 height 31
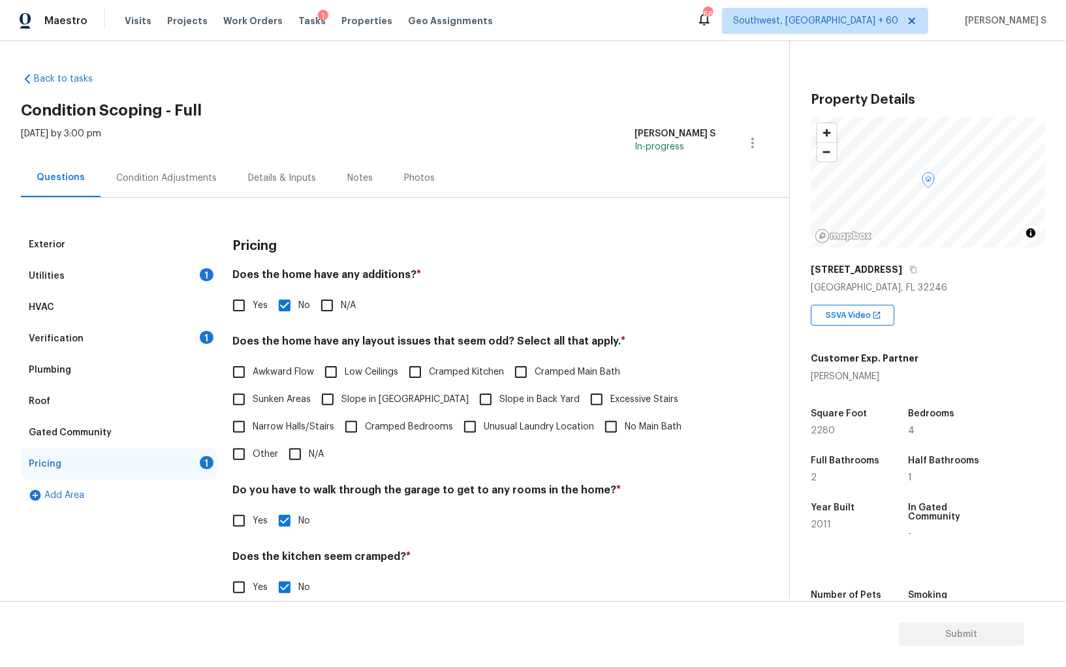
scroll to position [88, 0]
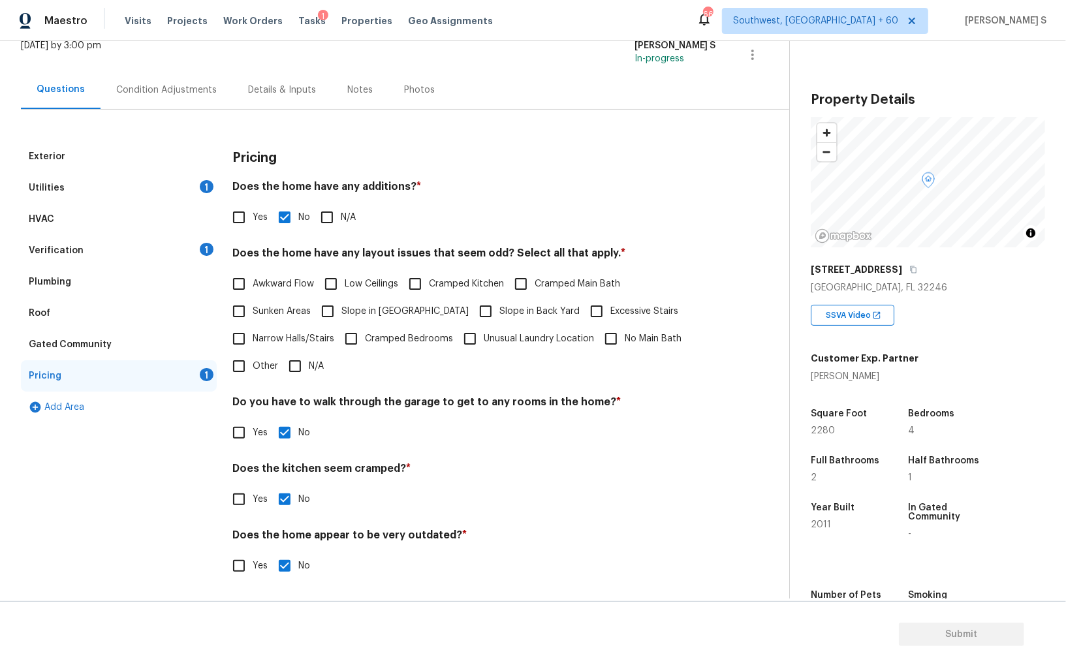
click at [377, 311] on span "Slope in Front Yard" at bounding box center [405, 312] width 127 height 14
click at [342, 311] on input "Slope in Front Yard" at bounding box center [327, 311] width 27 height 27
checkbox input "true"
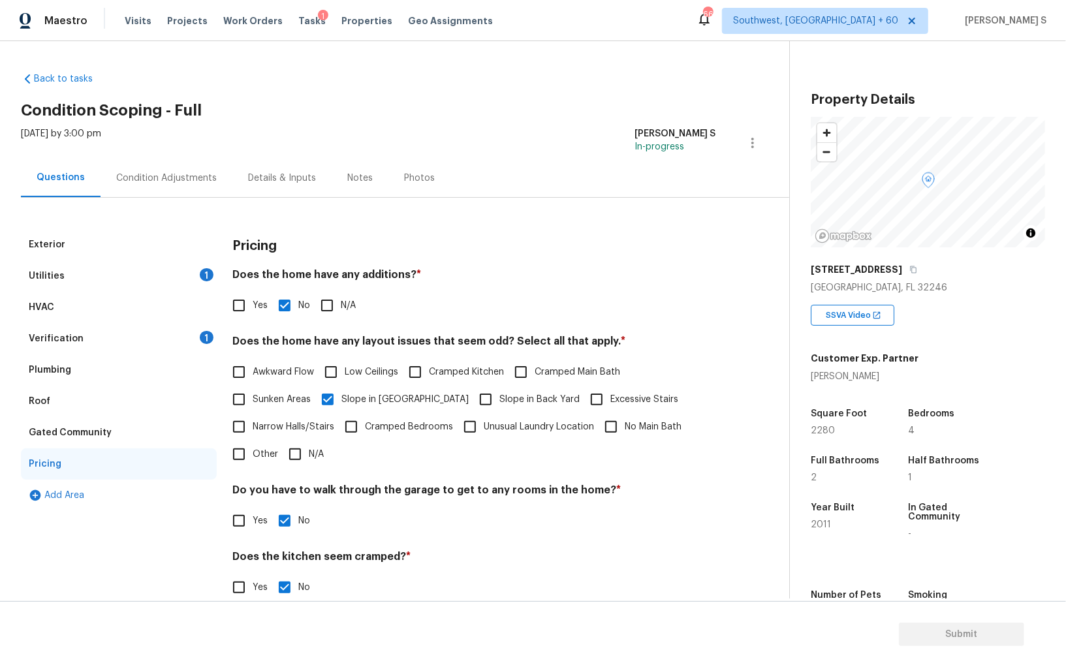
click at [199, 331] on div "Verification 1" at bounding box center [119, 338] width 196 height 31
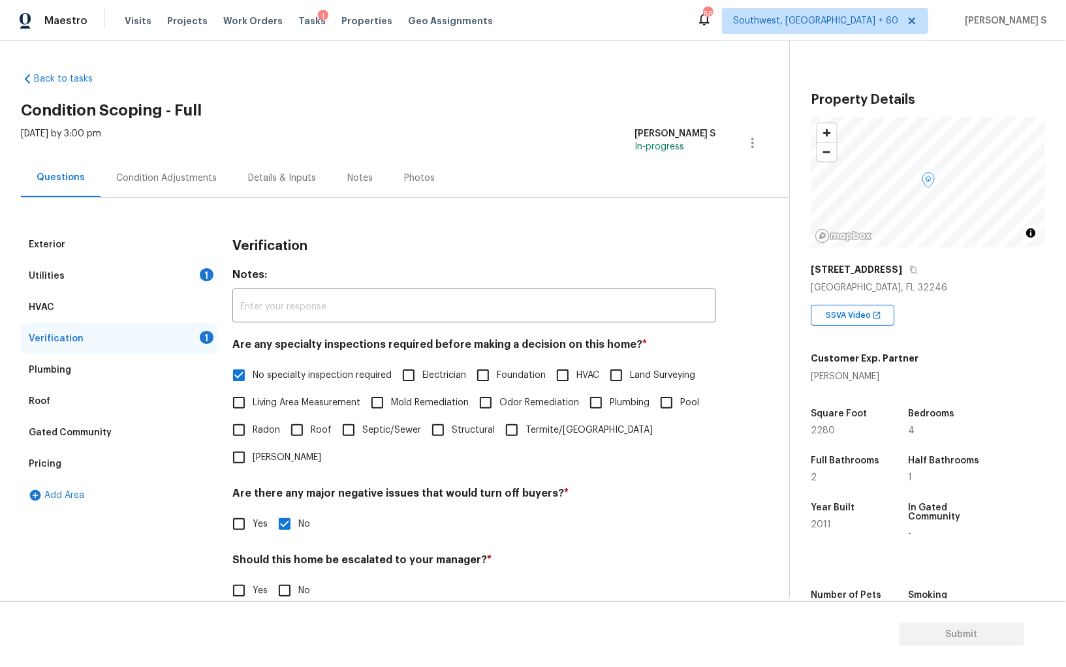
click at [289, 577] on input "No" at bounding box center [284, 590] width 27 height 27
checkbox input "true"
click at [206, 280] on div "1" at bounding box center [207, 274] width 14 height 13
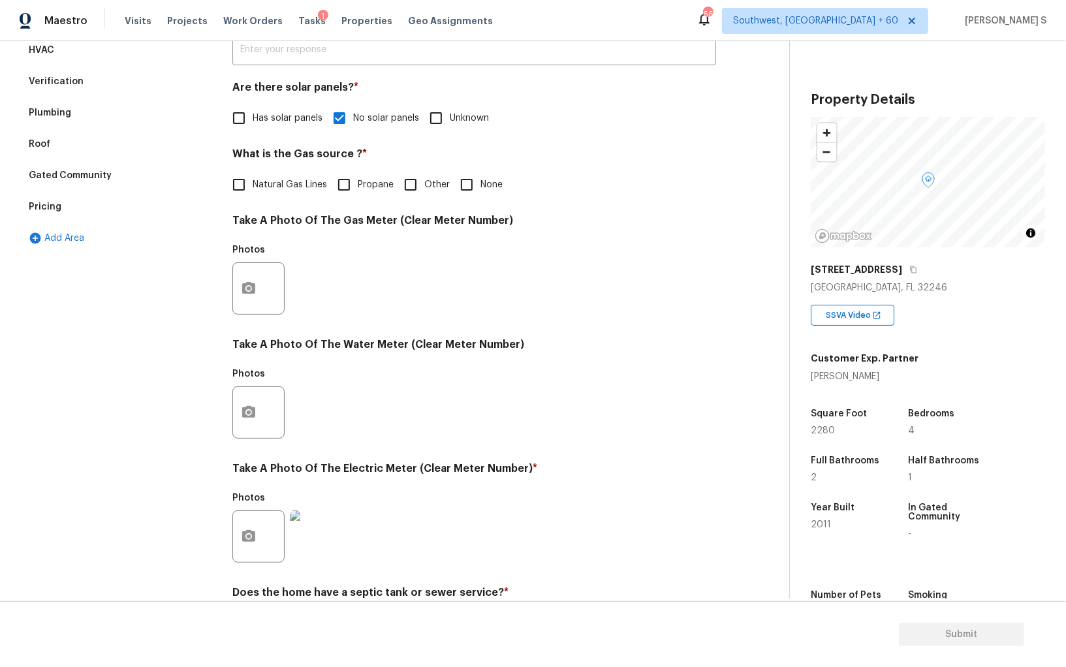
scroll to position [1, 0]
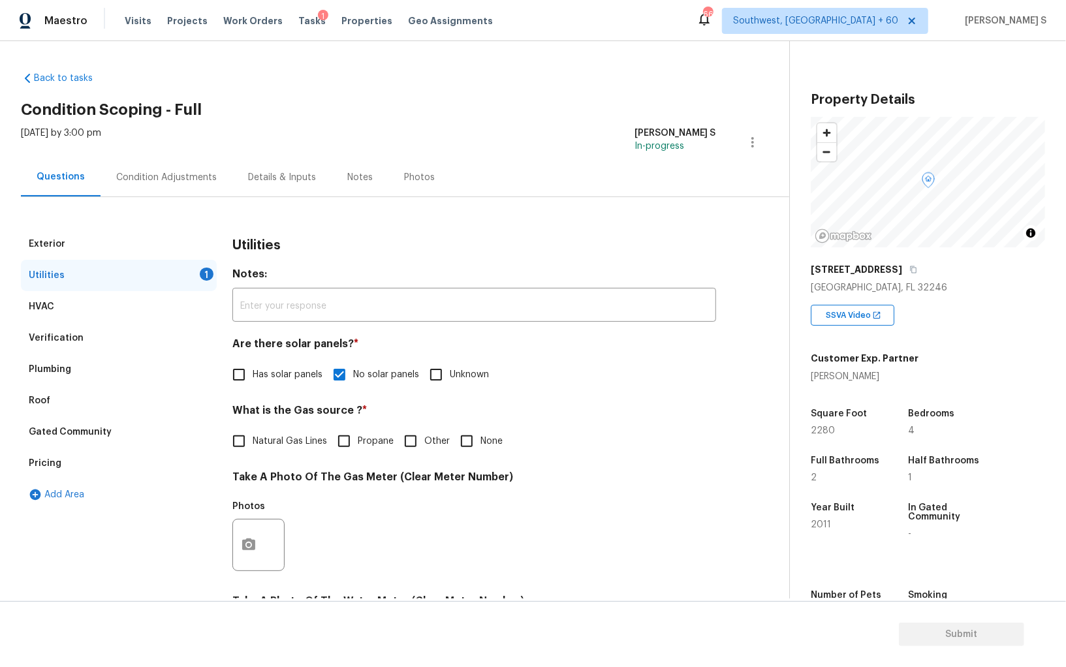
click at [163, 188] on div "Condition Adjustments" at bounding box center [167, 177] width 132 height 39
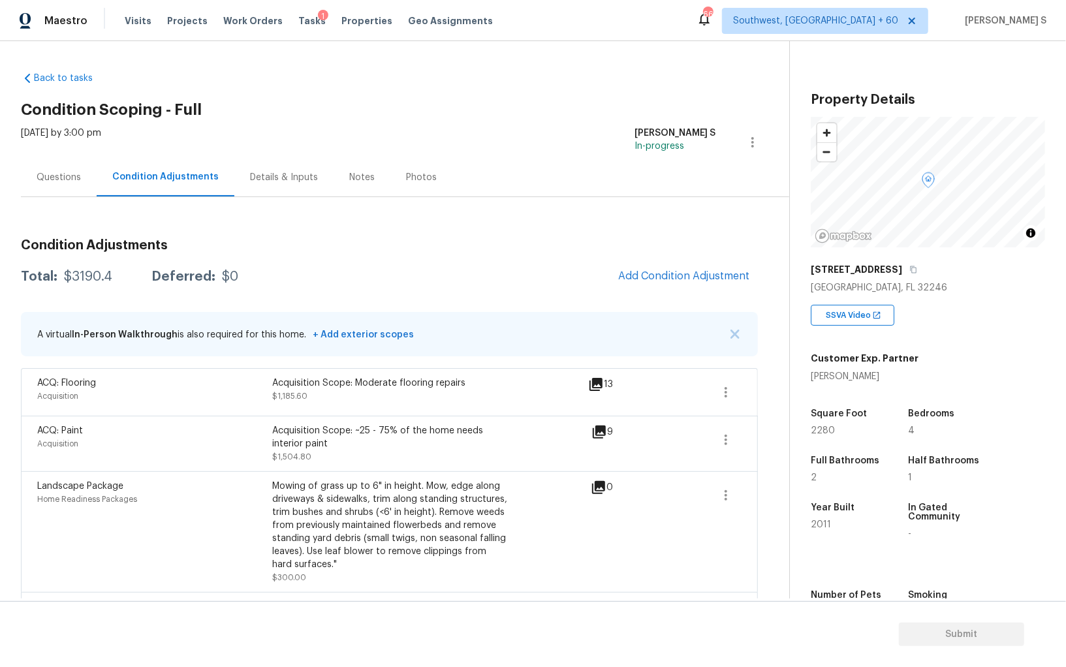
scroll to position [66, 0]
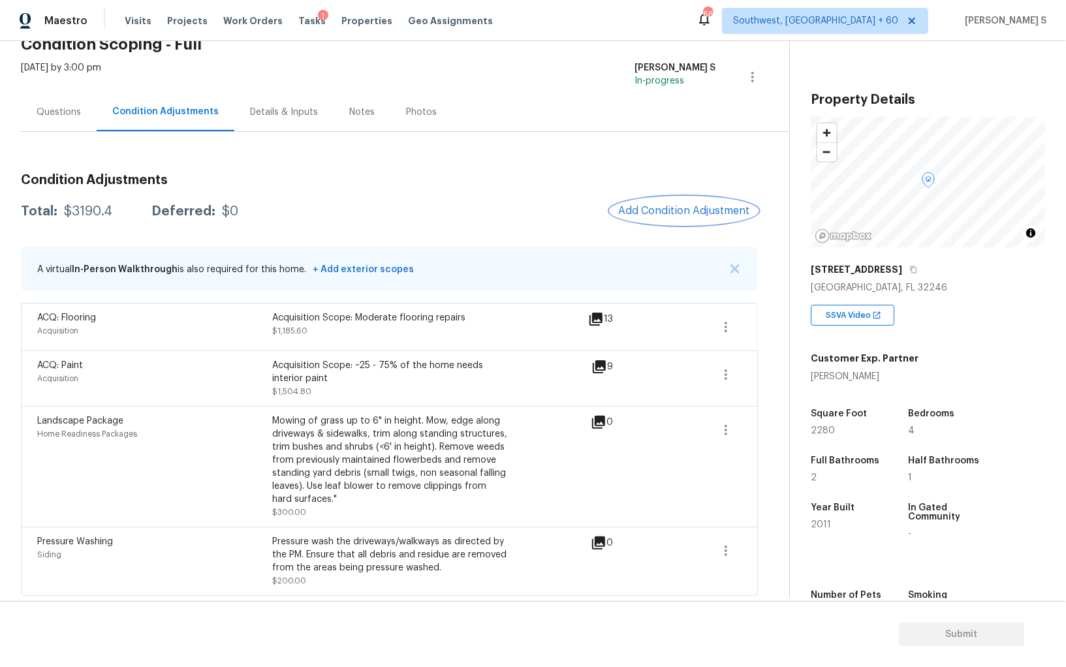
click at [659, 222] on button "Add Condition Adjustment" at bounding box center [685, 210] width 148 height 27
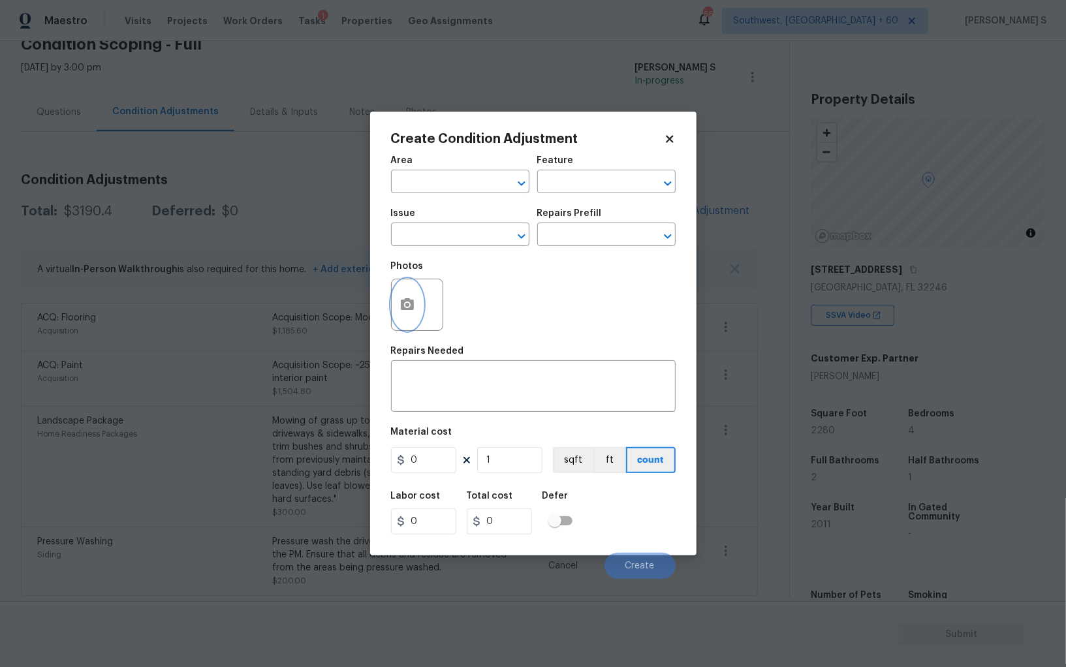
click at [406, 309] on icon "button" at bounding box center [407, 304] width 13 height 12
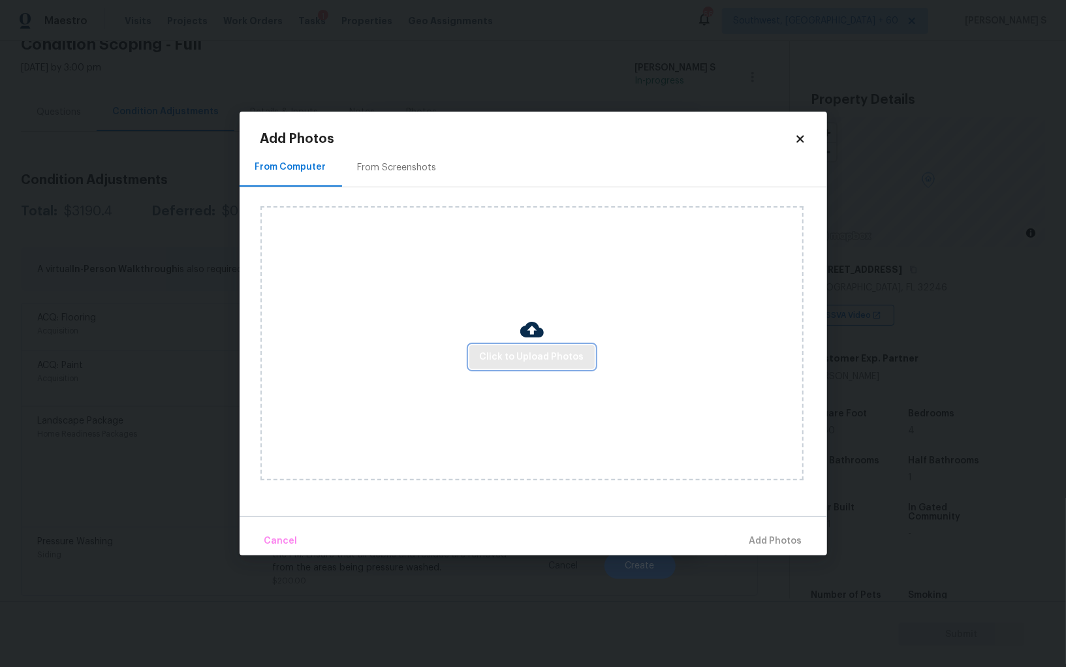
click at [573, 362] on span "Click to Upload Photos" at bounding box center [532, 357] width 104 height 16
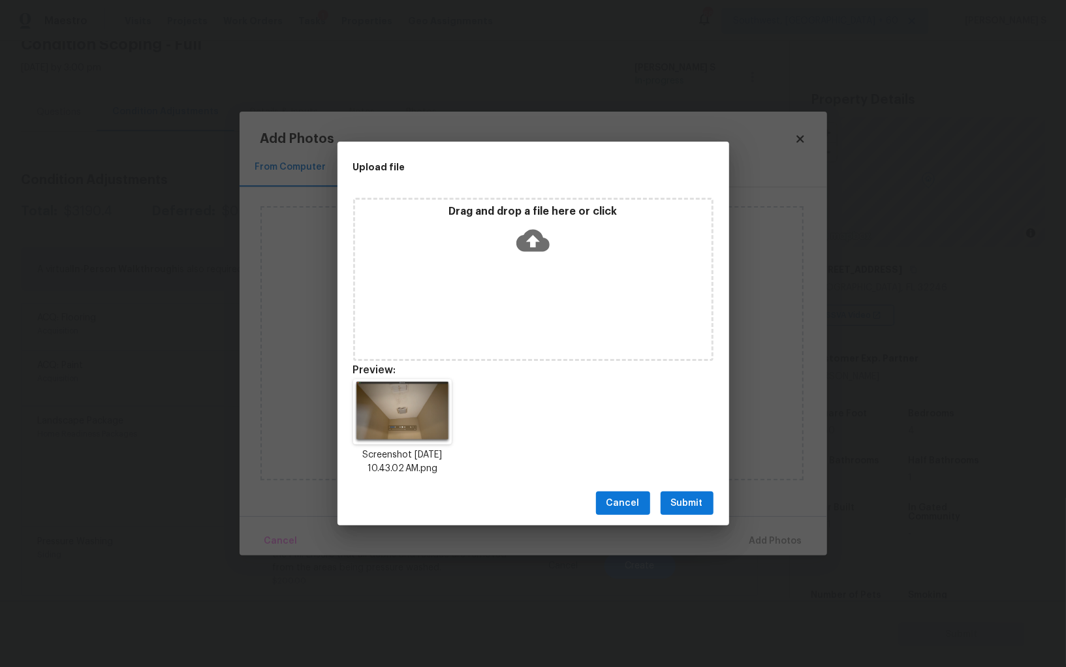
click at [684, 504] on span "Submit" at bounding box center [687, 504] width 32 height 16
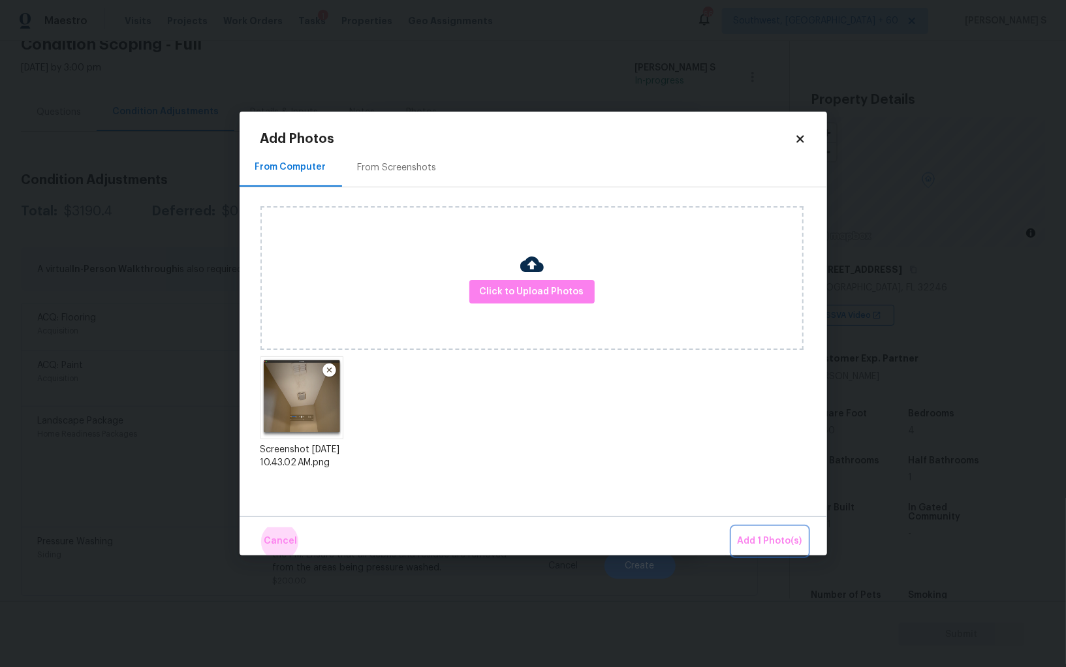
click at [733, 528] on button "Add 1 Photo(s)" at bounding box center [770, 542] width 75 height 28
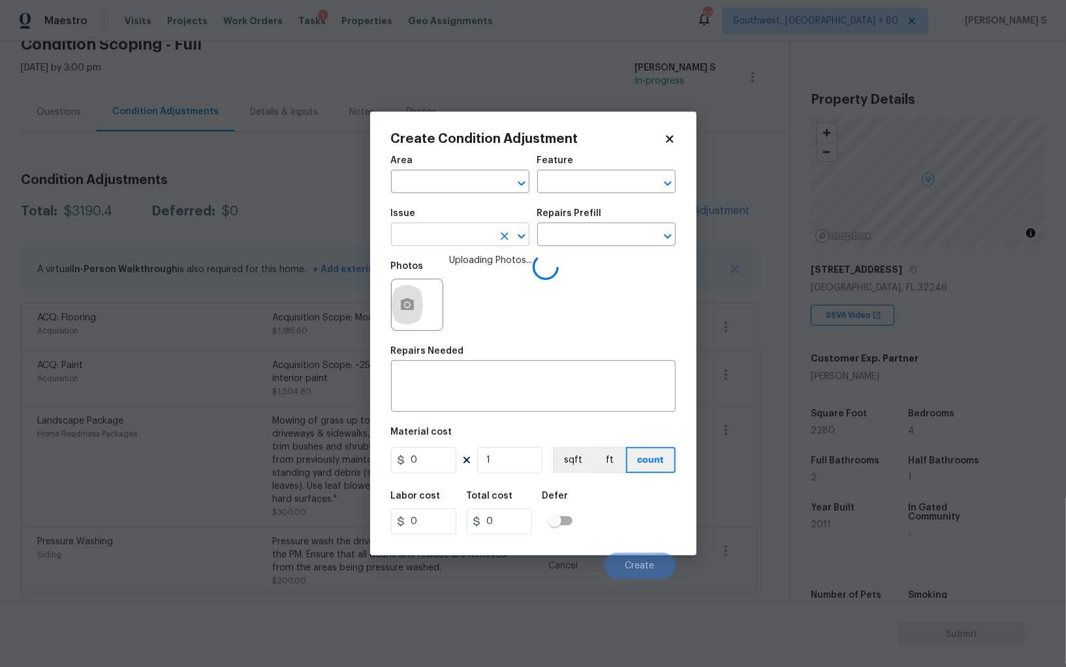
click at [468, 240] on input "text" at bounding box center [442, 236] width 102 height 20
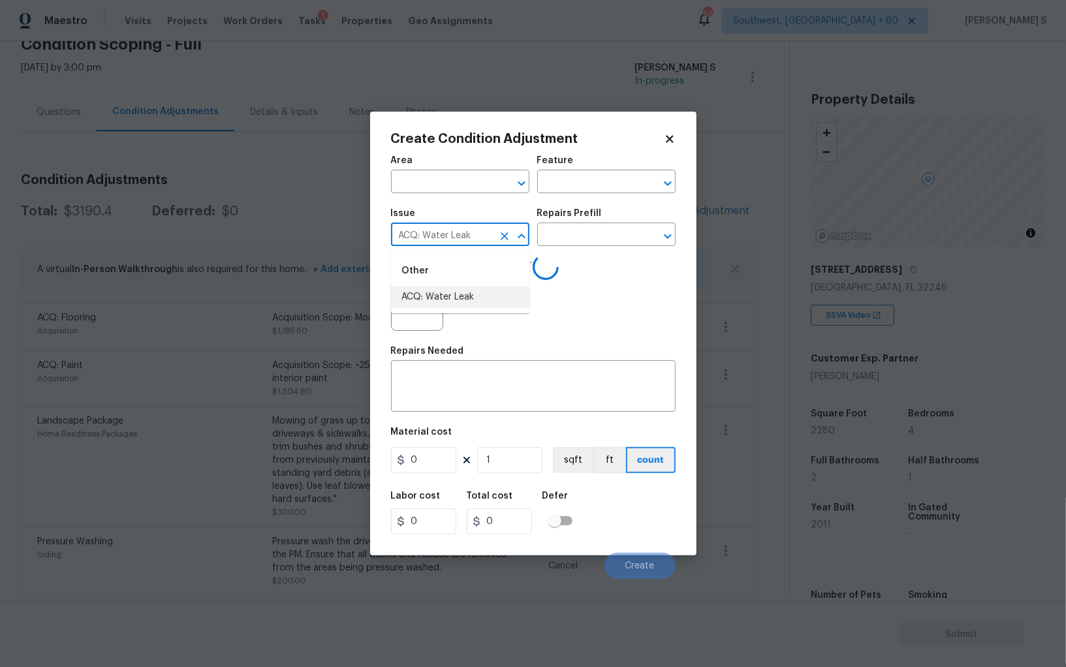
type input "ACQ: Water Leak"
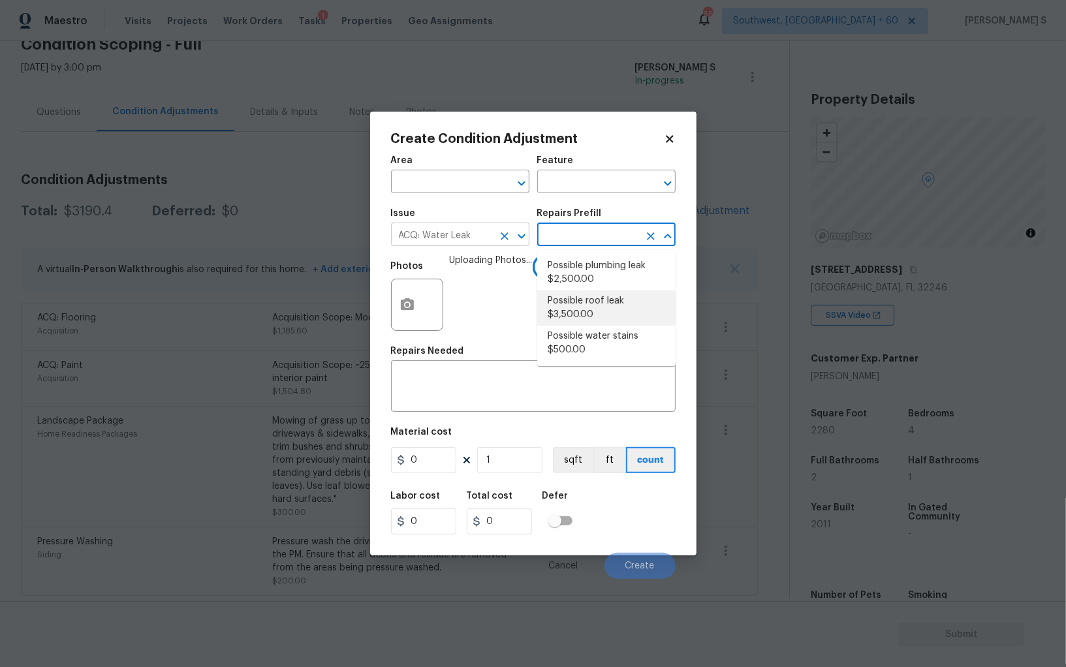
type input "Acquisition"
type textarea "Acquisition Scope: Possible roof leak"
type input "3500"
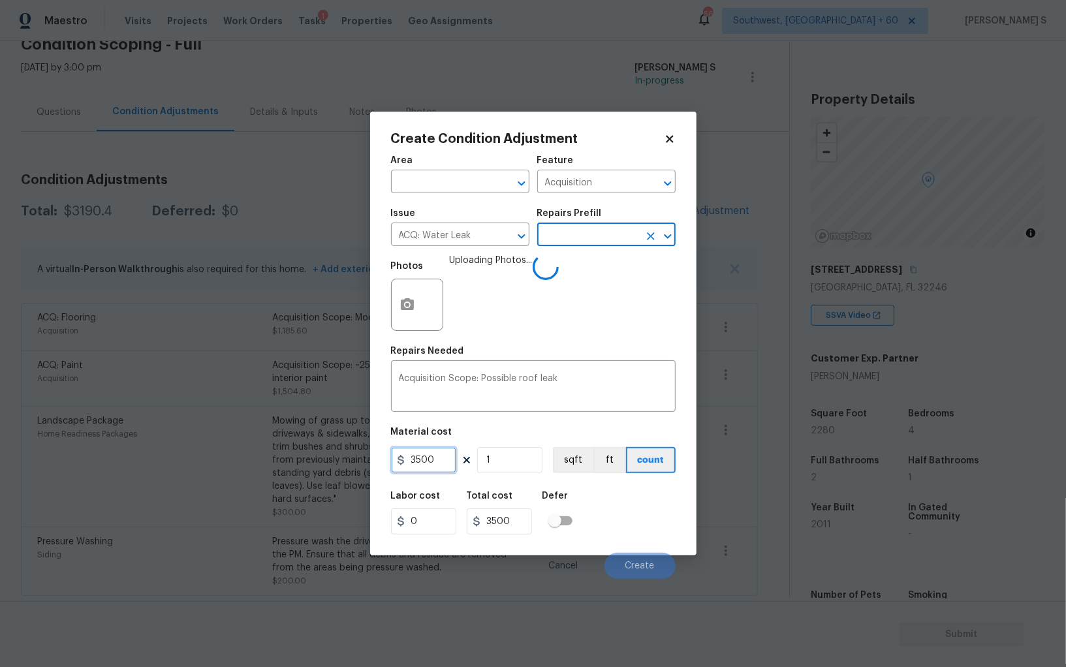
click at [408, 464] on input "3500" at bounding box center [423, 460] width 65 height 26
type input "2500"
click at [630, 509] on div "Labor cost 0 Total cost 2500 Defer" at bounding box center [533, 513] width 285 height 59
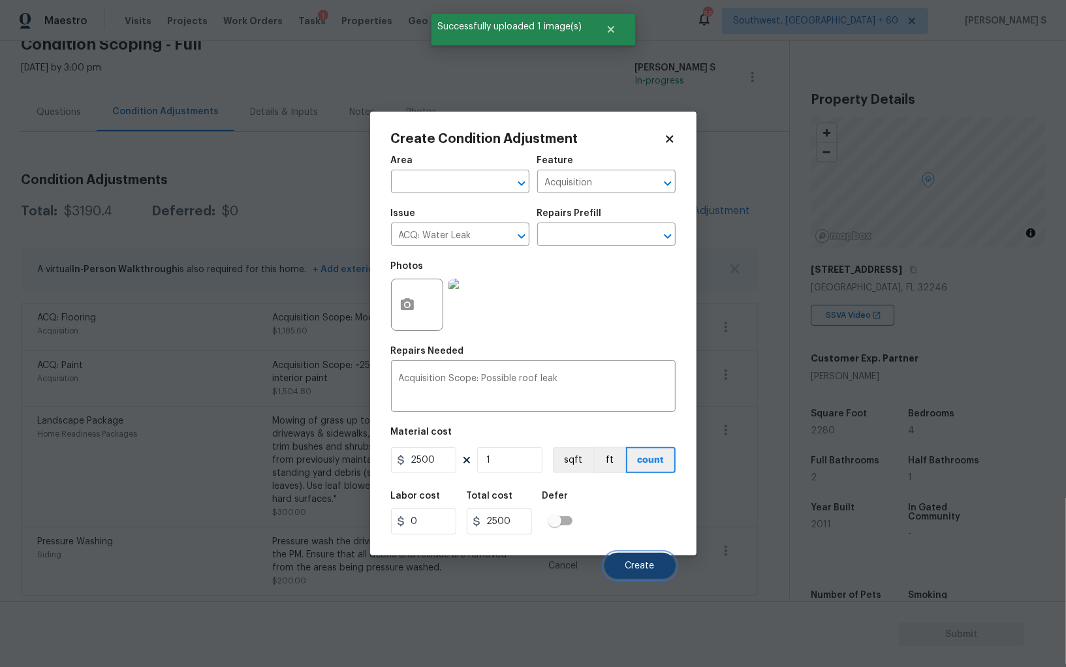
click at [641, 564] on span "Create" at bounding box center [640, 567] width 29 height 10
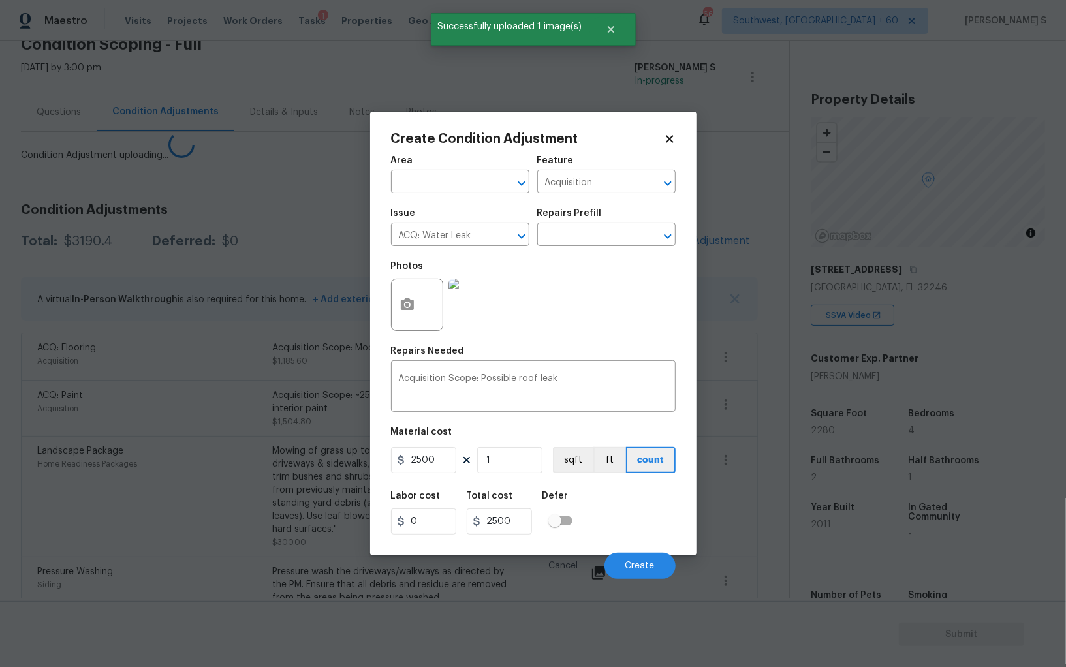
click at [231, 425] on body "Maestro Visits Projects Work Orders Tasks 1 Properties Geo Assignments 665 Sout…" at bounding box center [533, 333] width 1066 height 667
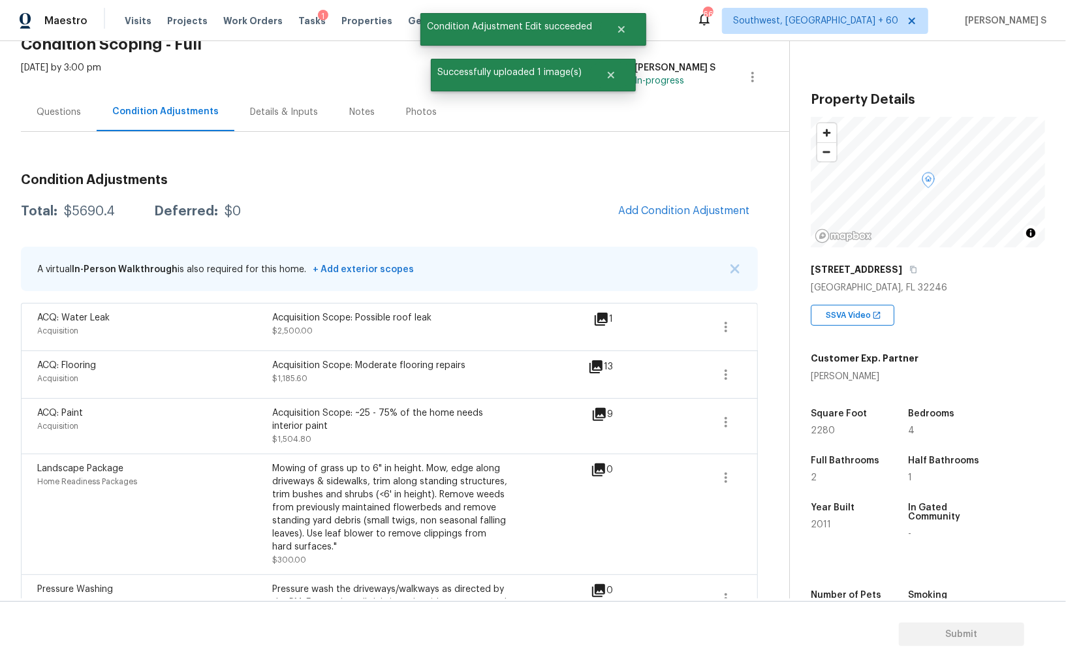
click at [650, 197] on span "Add Condition Adjustment" at bounding box center [685, 211] width 148 height 29
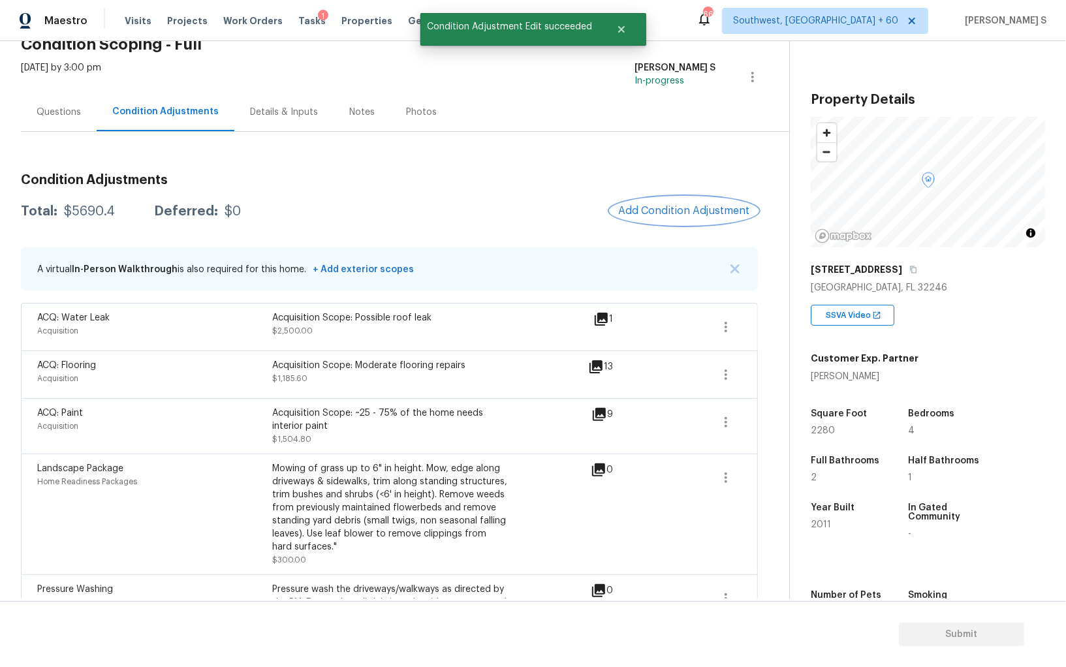
click at [650, 208] on span "Add Condition Adjustment" at bounding box center [684, 211] width 132 height 12
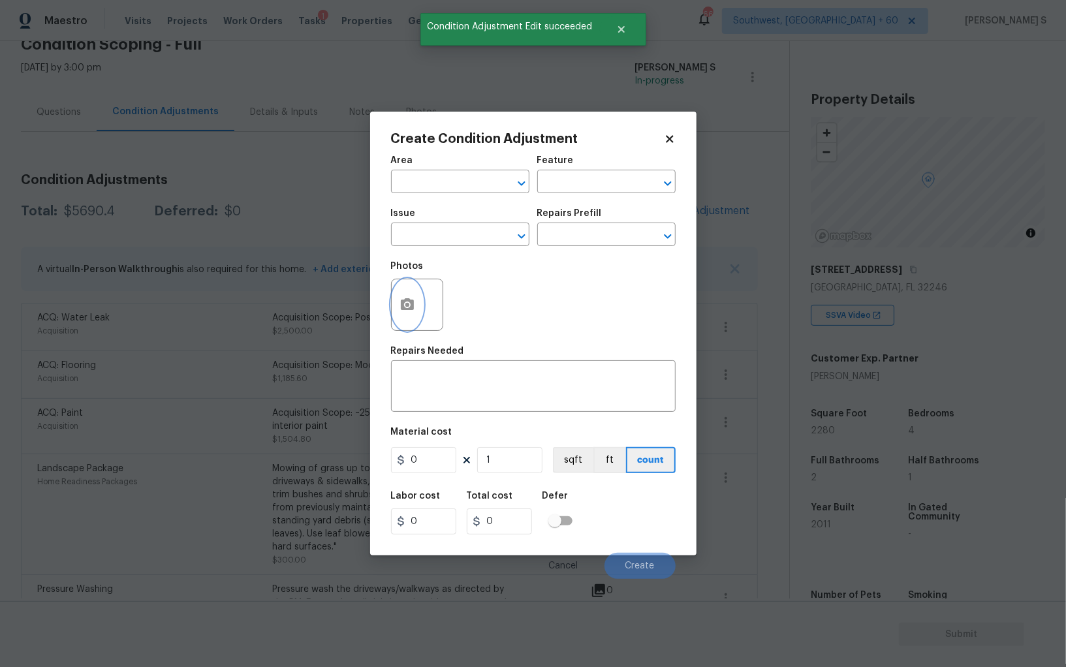
click at [417, 295] on button "button" at bounding box center [407, 305] width 31 height 51
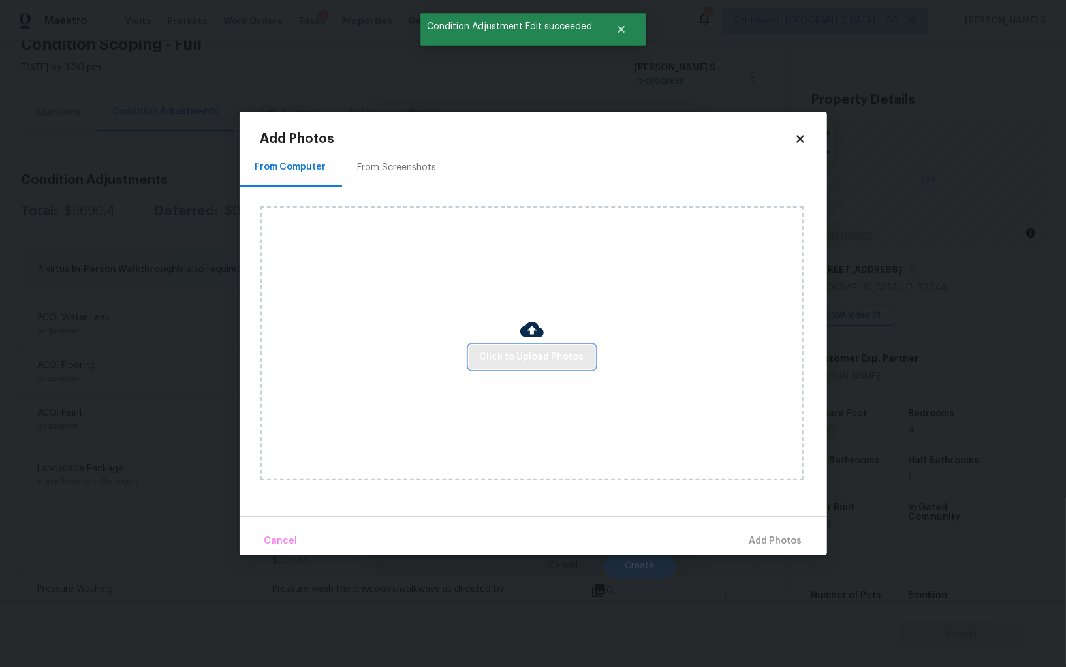
click at [534, 355] on span "Click to Upload Photos" at bounding box center [532, 357] width 104 height 16
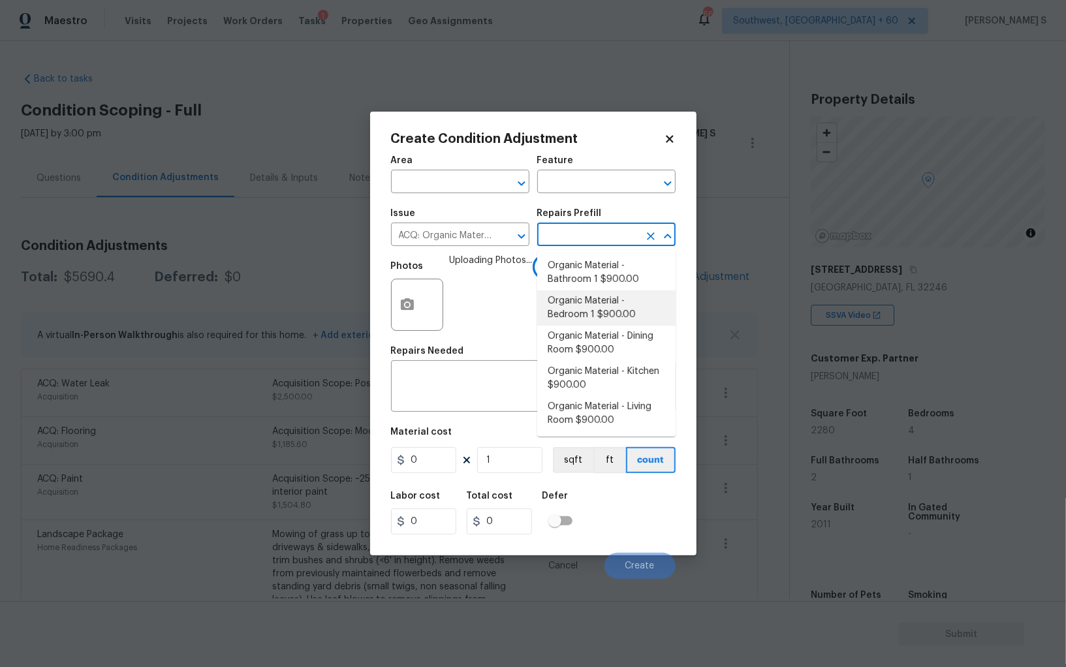
scroll to position [66, 0]
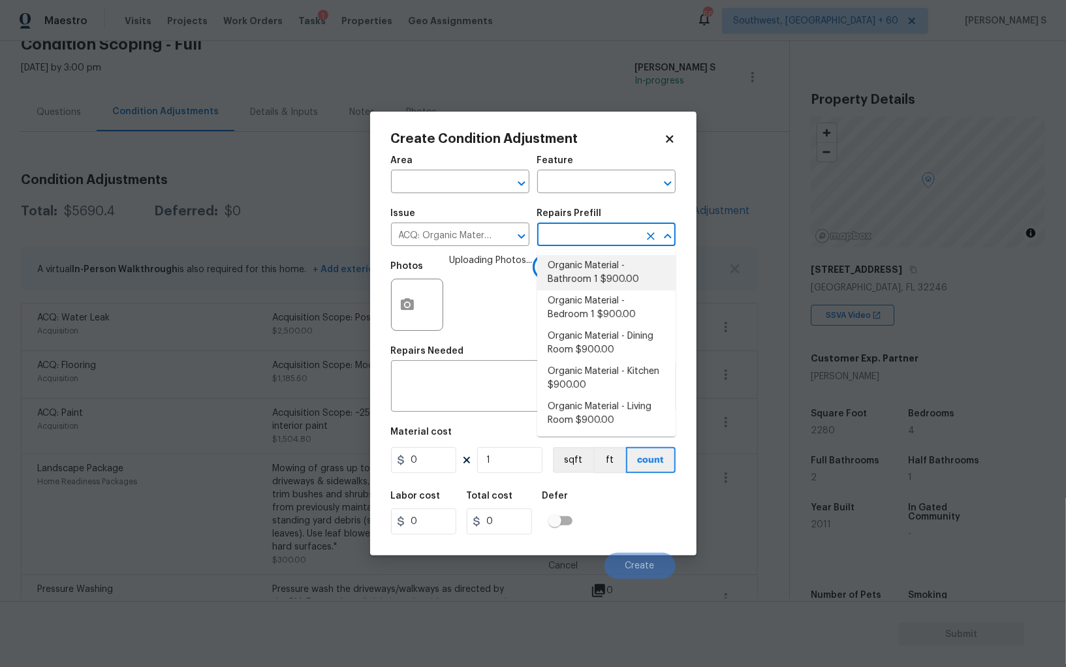
type input "Acquisition"
type input "900"
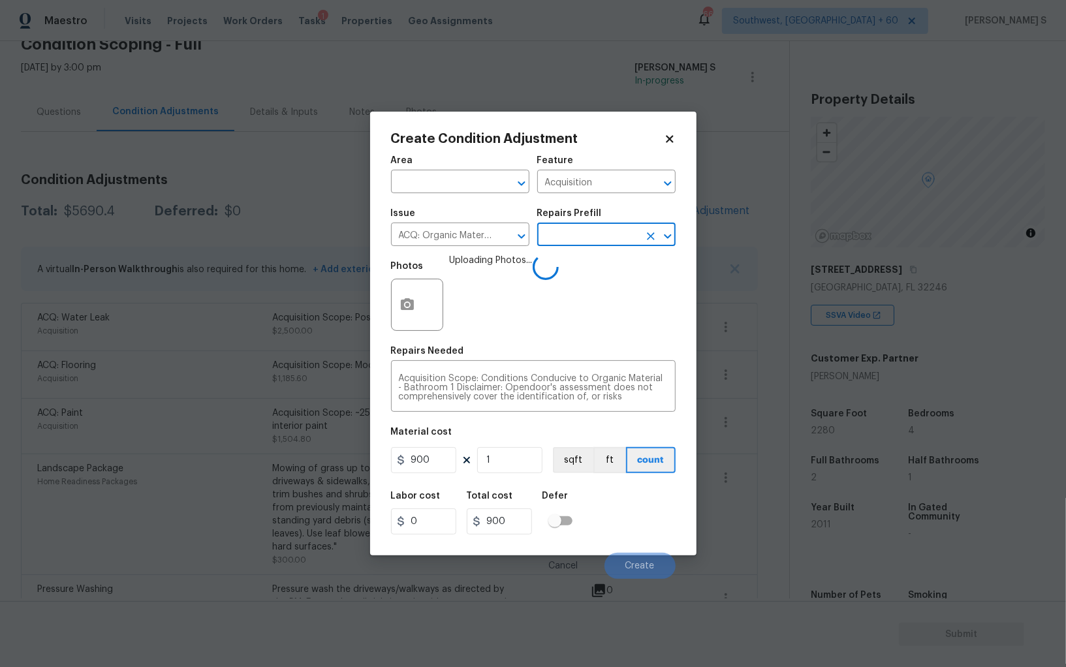
click at [662, 519] on div "Labor cost 0 Total cost 900 Defer" at bounding box center [533, 513] width 285 height 59
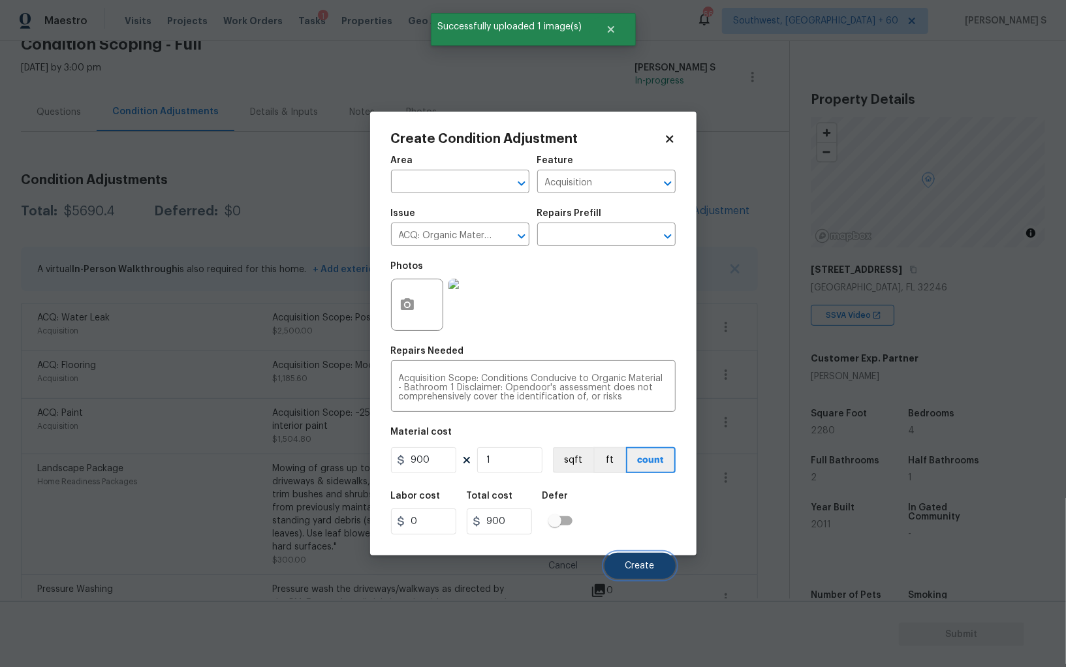
click at [648, 562] on button "Create" at bounding box center [640, 566] width 71 height 26
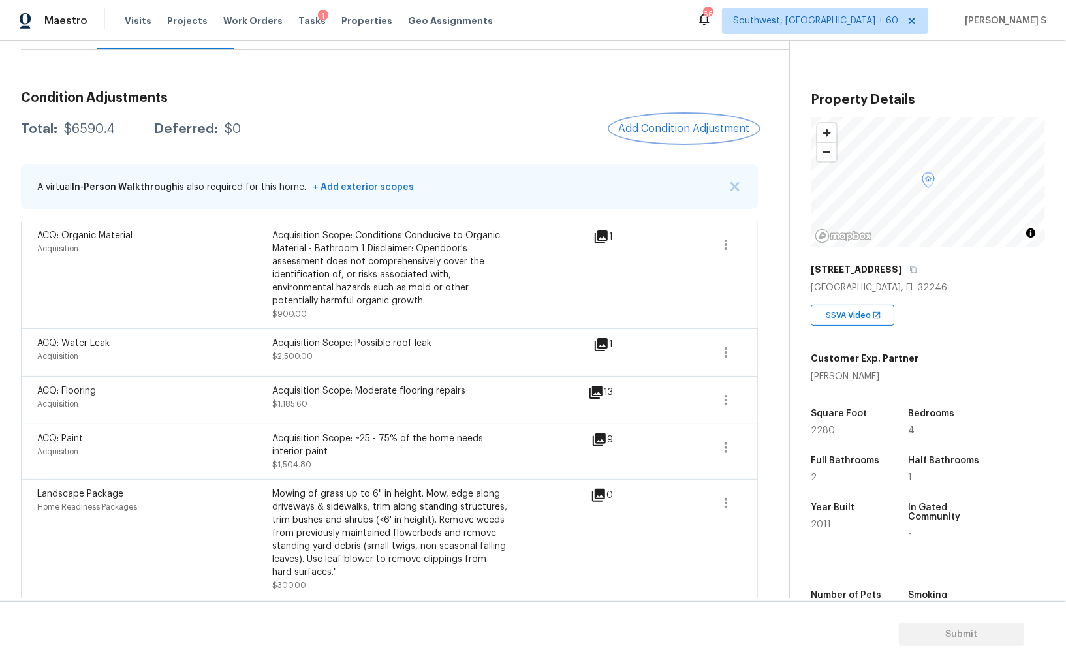
scroll to position [216, 0]
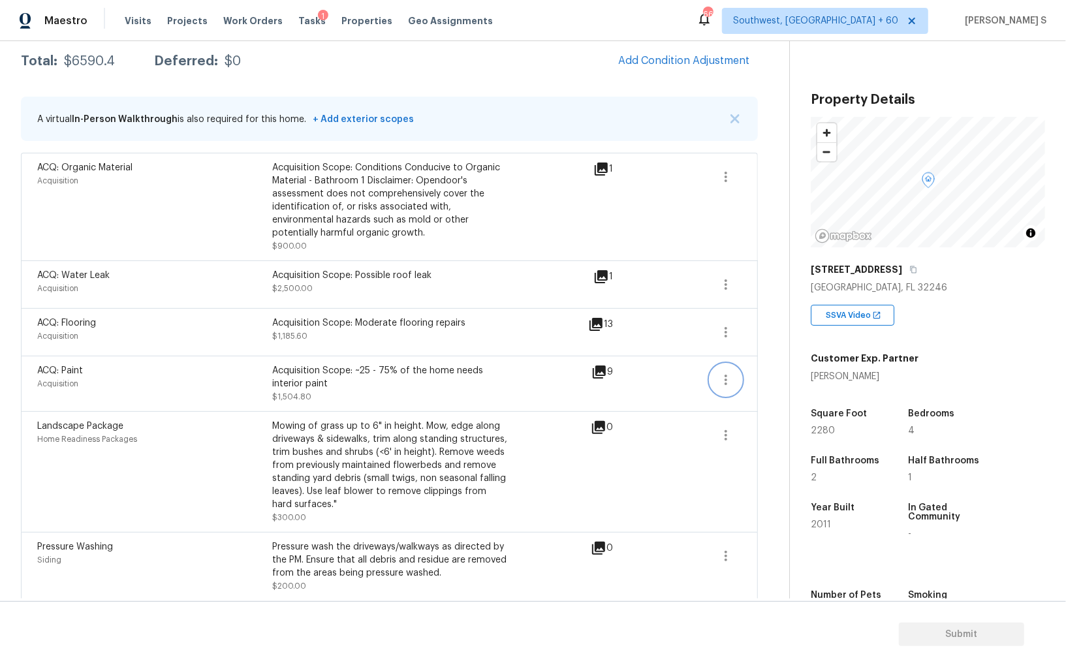
click at [731, 377] on icon "button" at bounding box center [726, 380] width 16 height 16
click at [800, 377] on div "Edit" at bounding box center [801, 376] width 102 height 13
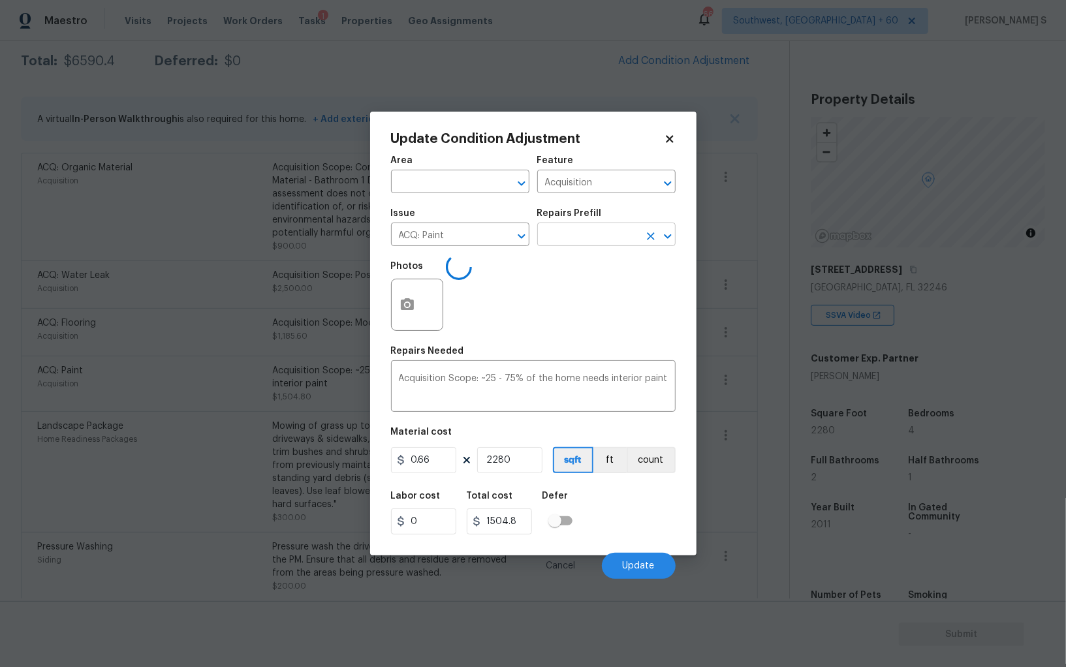
click at [565, 238] on input "text" at bounding box center [588, 236] width 102 height 20
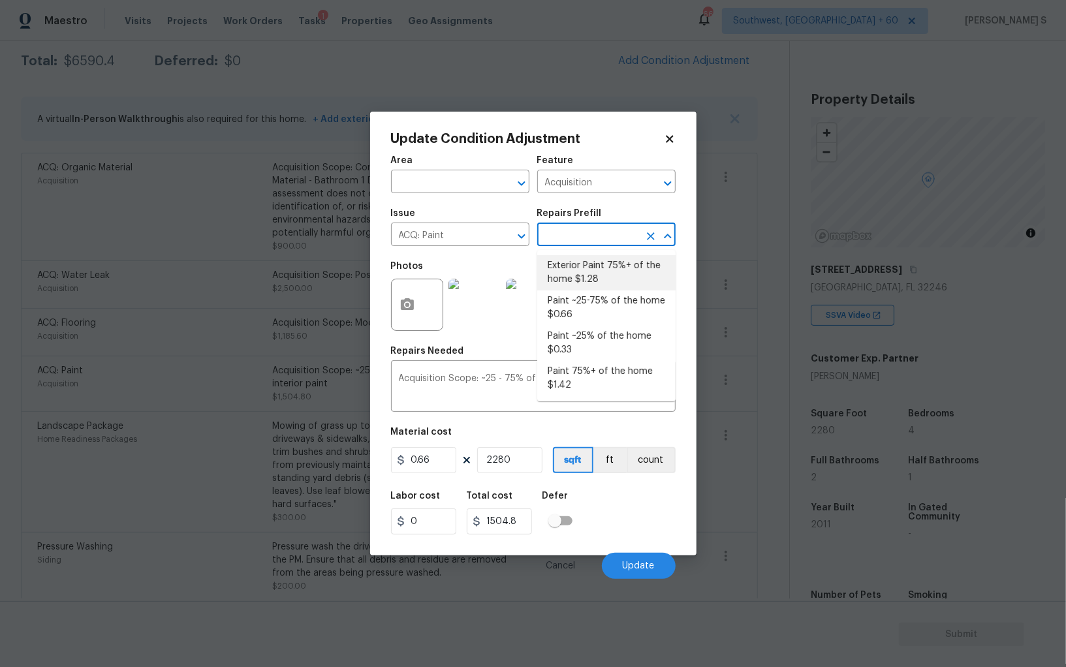
click at [603, 272] on li "Exterior Paint 75%+ of the home $1.28" at bounding box center [606, 272] width 138 height 35
type textarea "Acquisition Scope: 75%+ of the home exterior will likely require paint"
type input "1.28"
type input "2918.4"
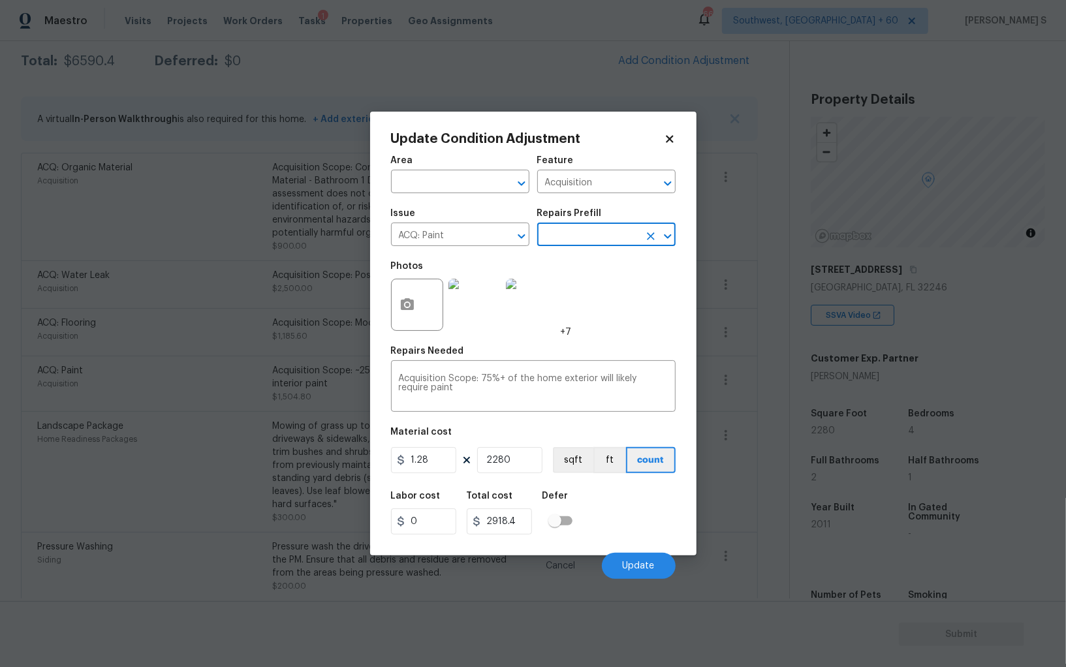
click at [584, 242] on input "text" at bounding box center [588, 236] width 102 height 20
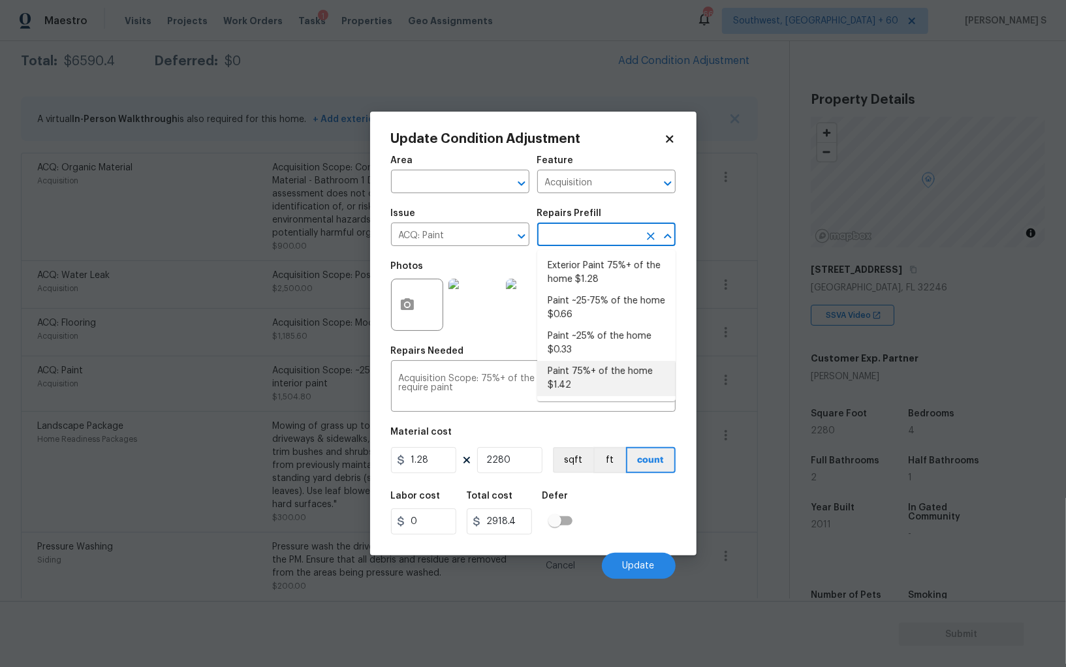
click at [609, 383] on li "Paint 75%+ of the home $1.42" at bounding box center [606, 378] width 138 height 35
type textarea "Acquisition Scope: 75%+ of the home will likely require interior paint"
type input "1.42"
type input "3237.6"
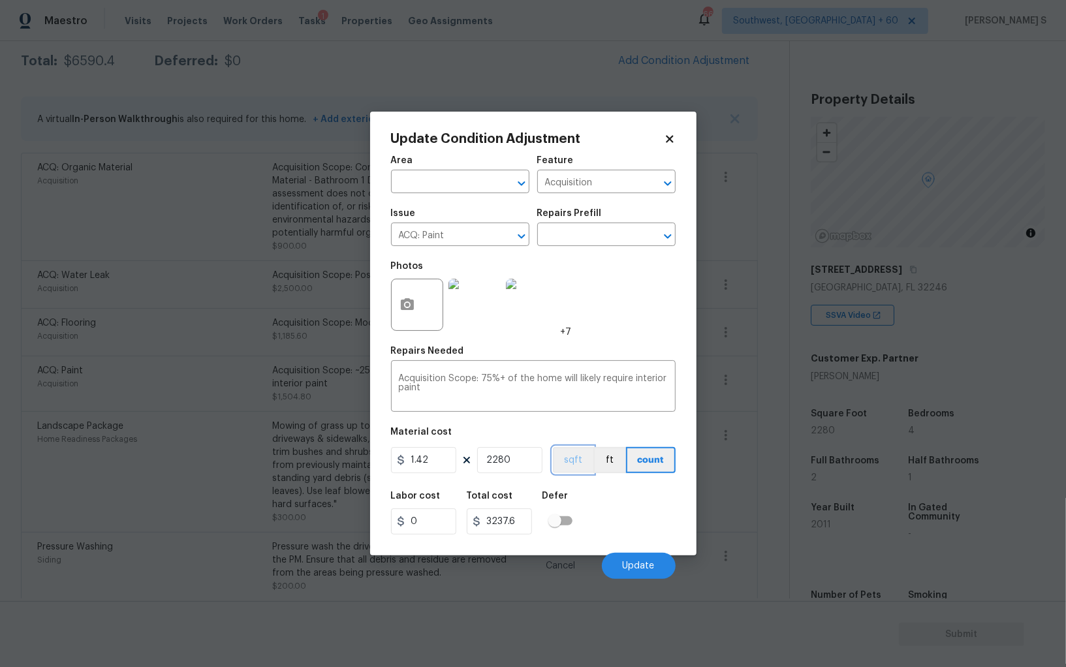
click at [578, 465] on button "sqft" at bounding box center [573, 460] width 40 height 26
click at [630, 492] on div "Labor cost 0 Total cost 3237.6 Defer" at bounding box center [533, 513] width 285 height 59
click at [659, 569] on button "Update" at bounding box center [639, 566] width 74 height 26
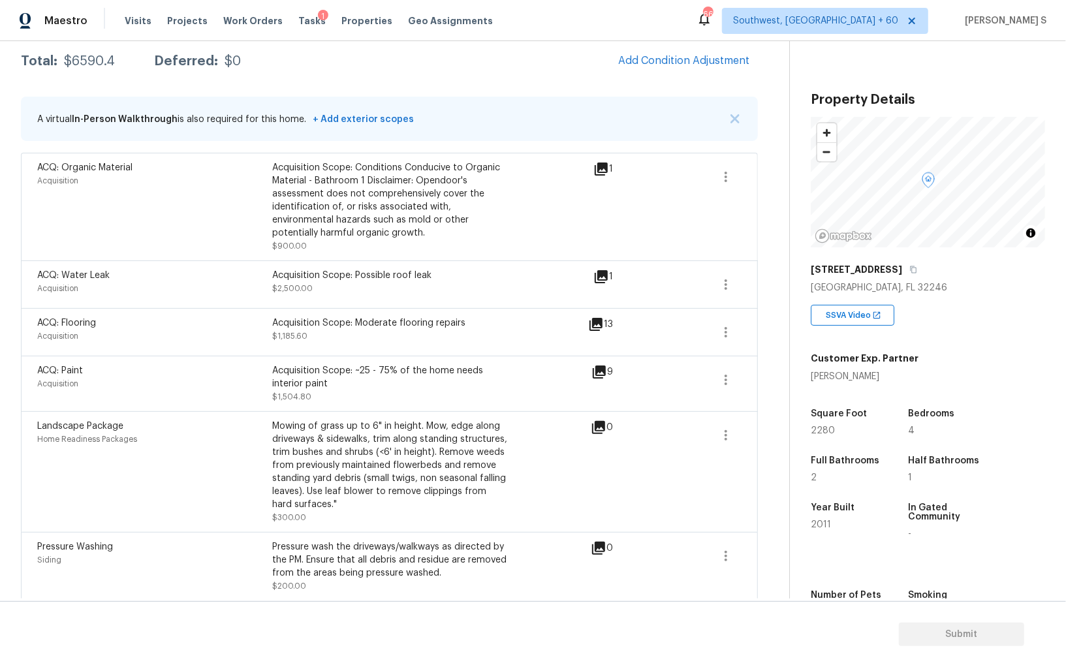
click at [195, 447] on body "Maestro Visits Projects Work Orders Tasks 1 Properties Geo Assignments 665 Sout…" at bounding box center [533, 333] width 1066 height 667
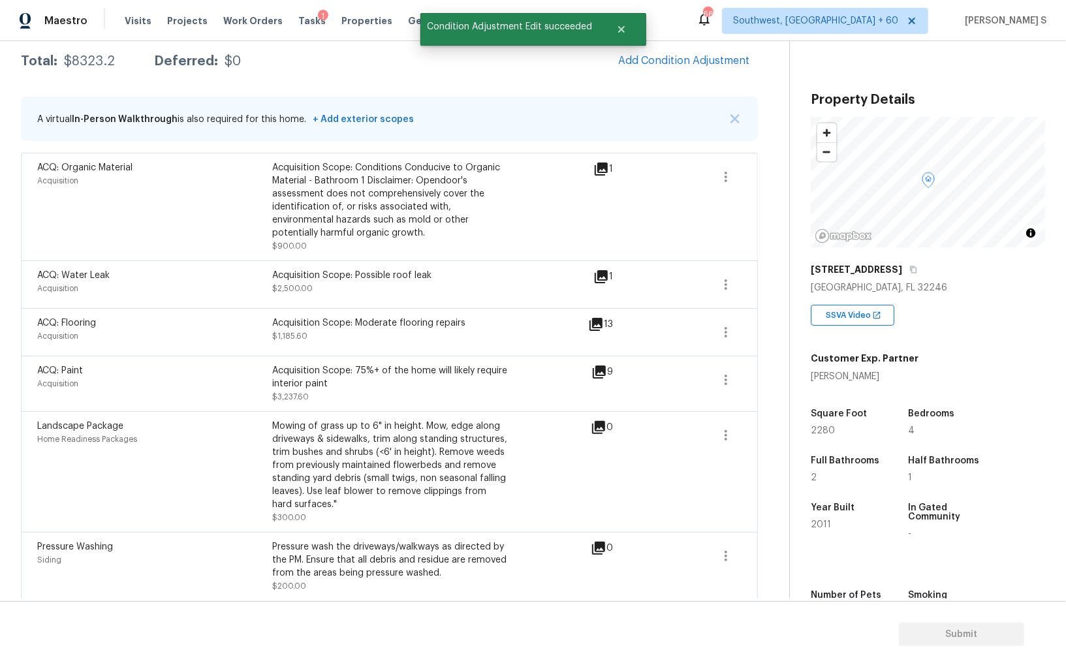
scroll to position [0, 0]
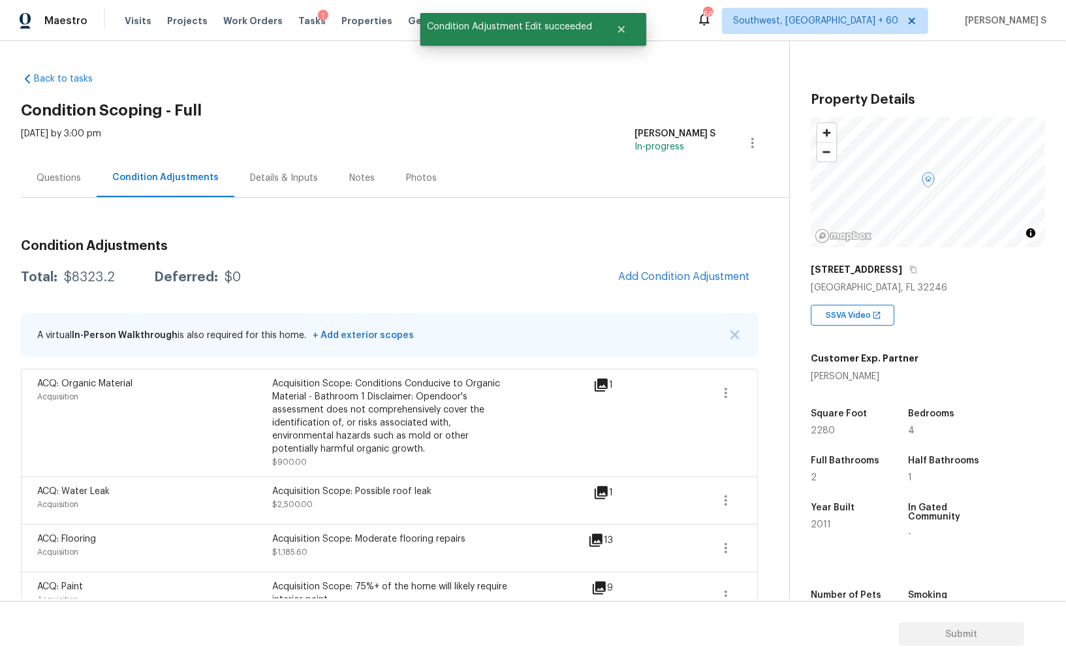
click at [717, 289] on span "Add Condition Adjustment" at bounding box center [685, 277] width 148 height 29
